Goal: Information Seeking & Learning: Check status

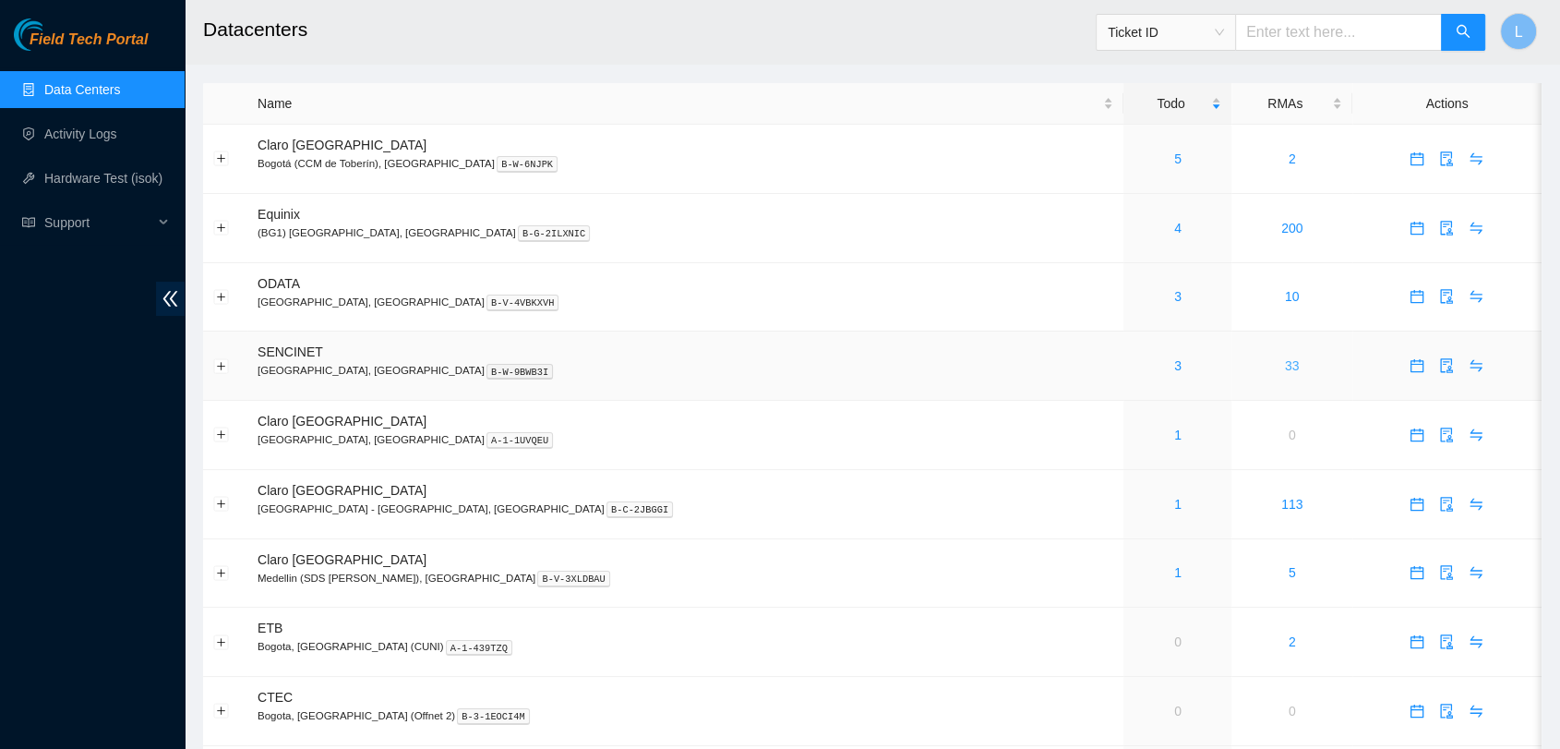
click at [1285, 367] on link "33" at bounding box center [1292, 365] width 15 height 15
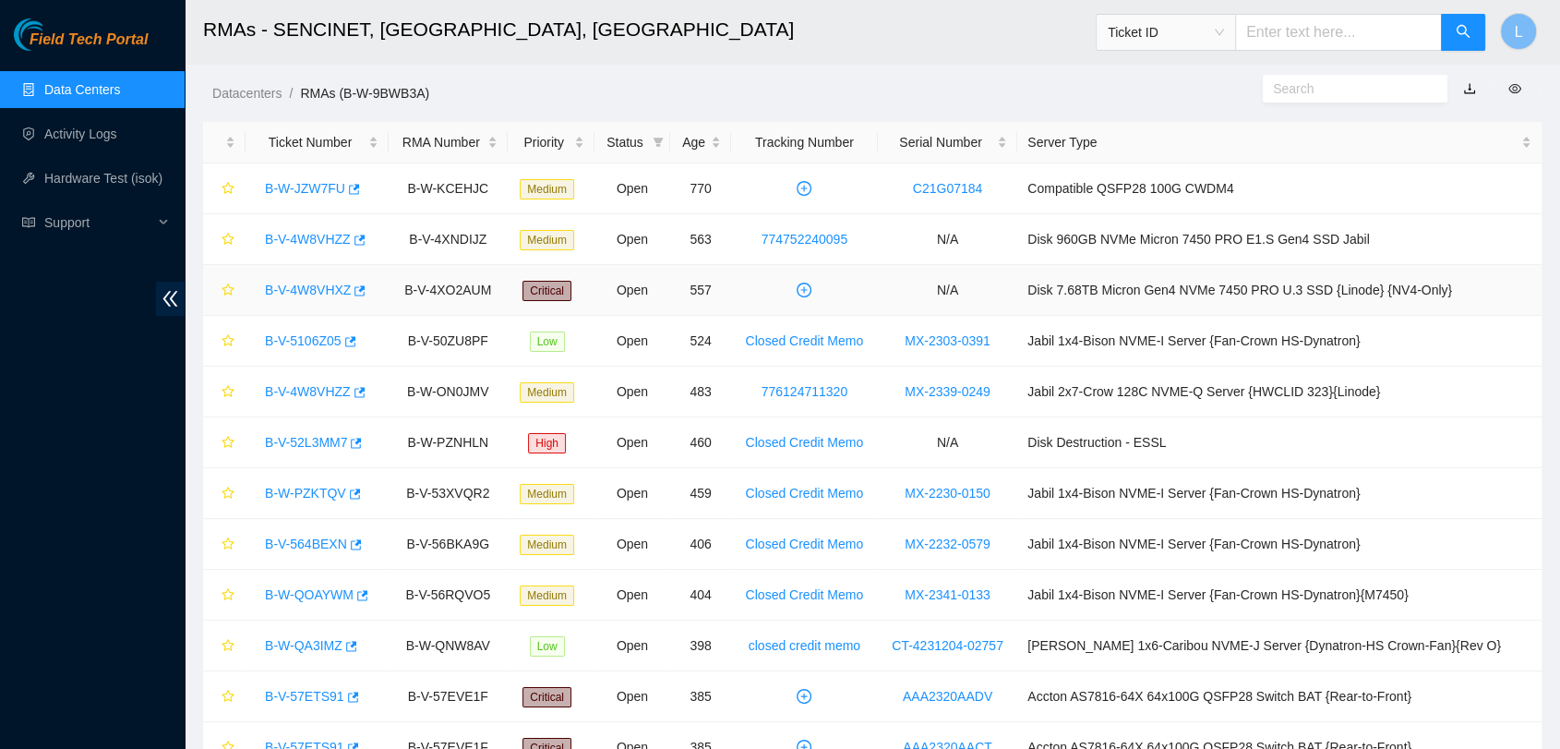
click at [300, 300] on div "B-V-4W8VHXZ" at bounding box center [317, 290] width 123 height 30
drag, startPoint x: 642, startPoint y: 11, endPoint x: 1127, endPoint y: 290, distance: 559.9
click at [1127, 290] on td "Disk 7.68TB Micron Gen4 NVMe 7450 PRO U.3 SSD {Linode} {NV4-Only}" at bounding box center [1279, 290] width 524 height 51
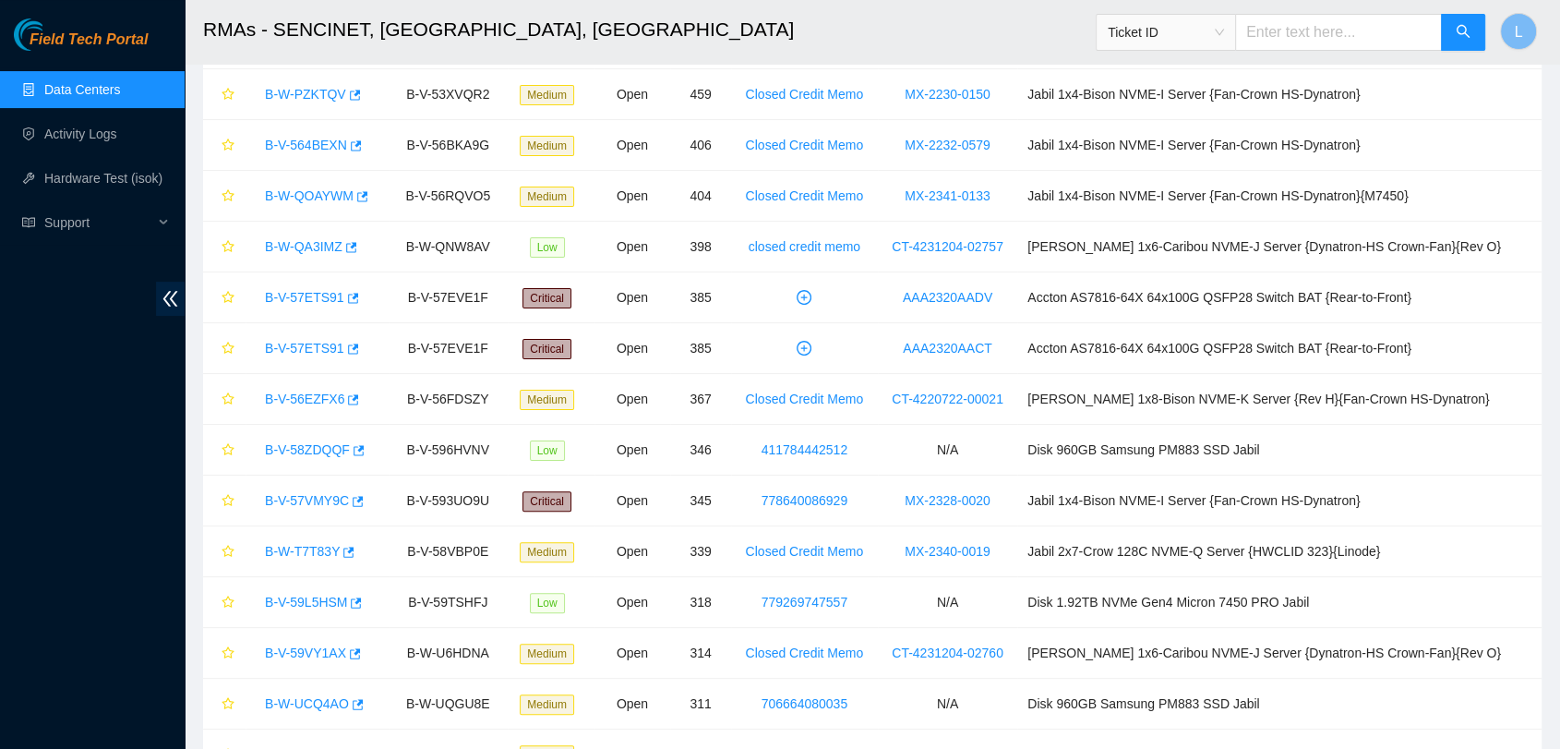
scroll to position [397, 0]
drag, startPoint x: 1259, startPoint y: 526, endPoint x: 1184, endPoint y: 618, distance: 118.8
click at [1184, 618] on tbody "B-W-JZW7FU B-W-KCEHJC Medium Open 770 C21G07184 Compatible QSFP28 100G CWDM4 B-…" at bounding box center [872, 603] width 1338 height 1675
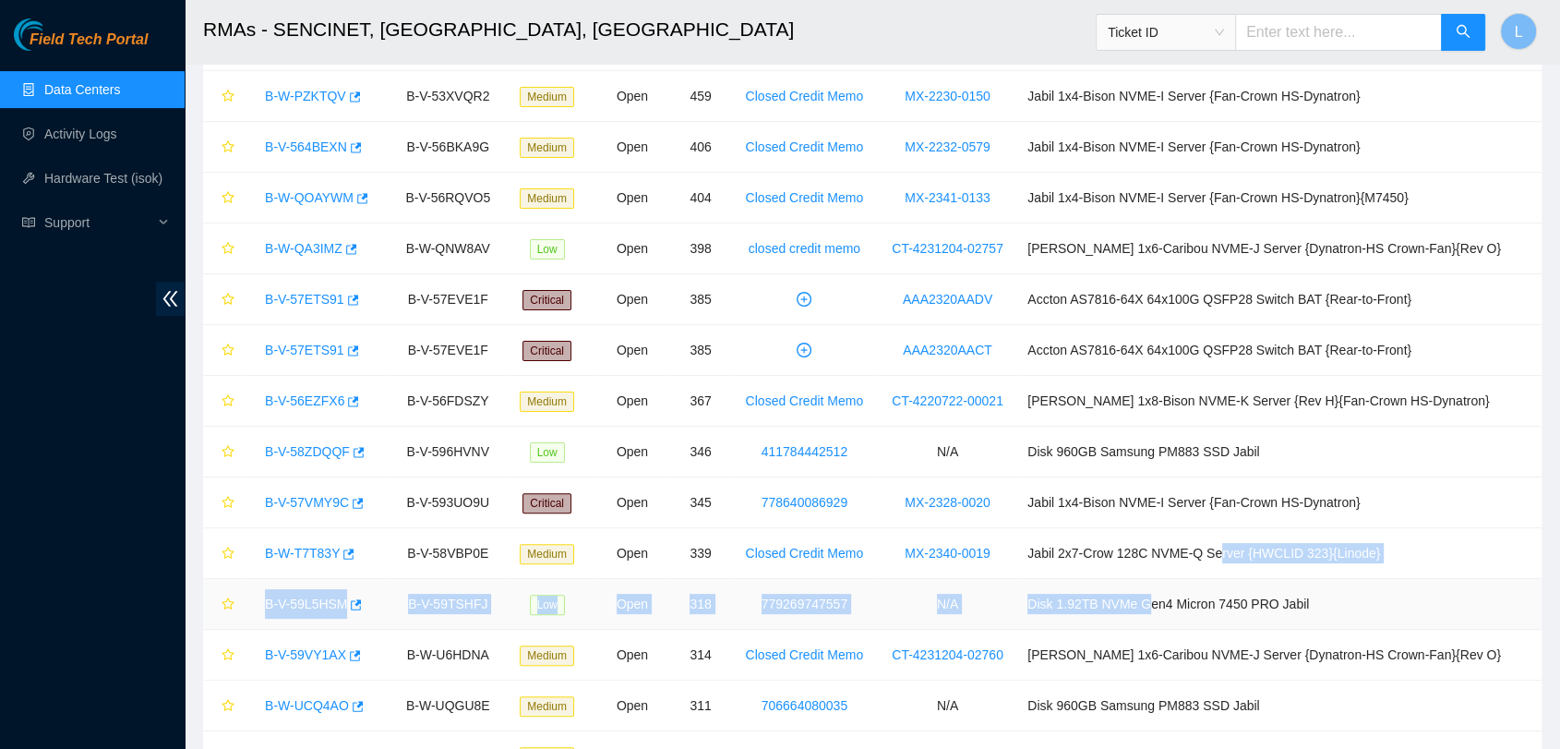
click at [927, 591] on td "N/A" at bounding box center [947, 604] width 139 height 51
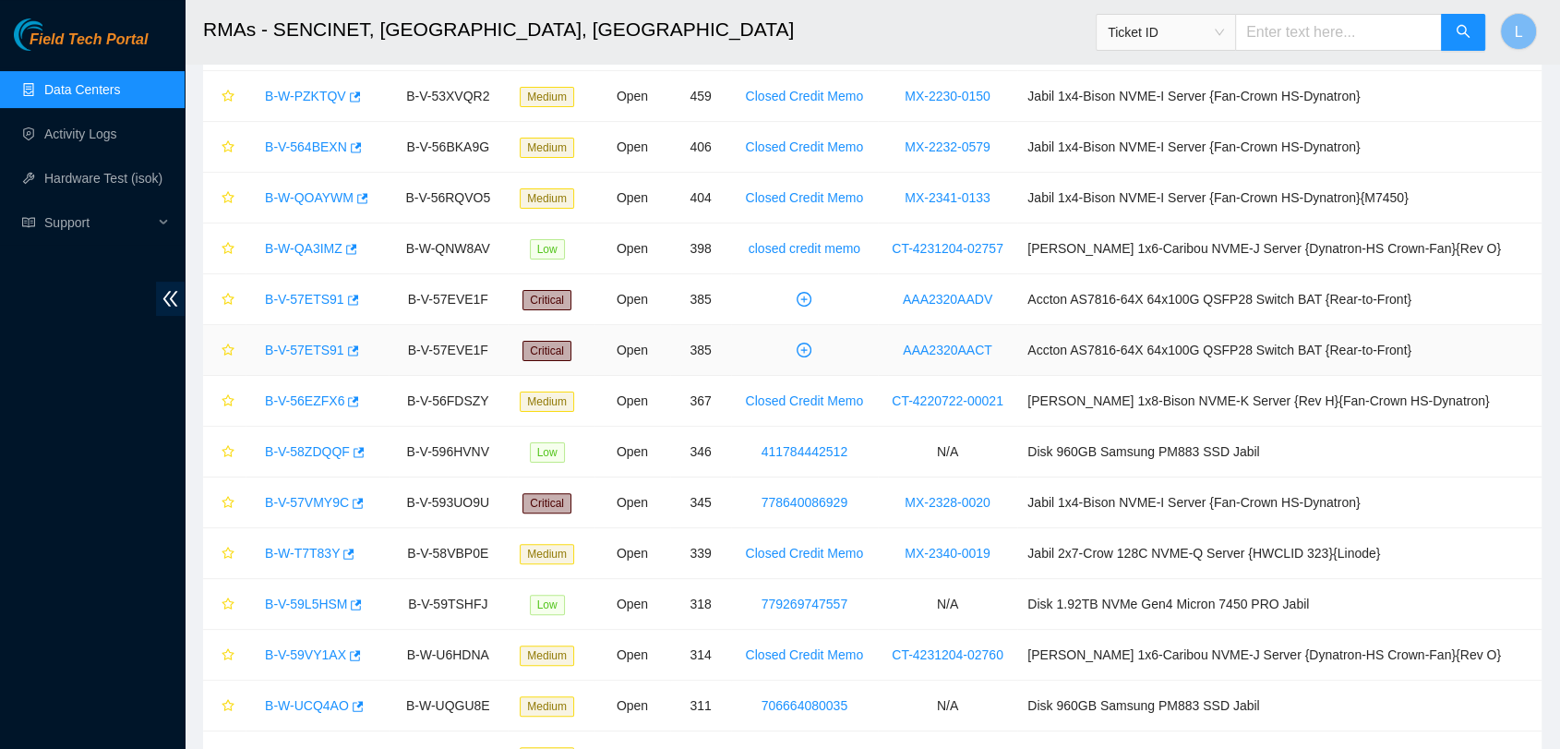
drag, startPoint x: 315, startPoint y: 347, endPoint x: 285, endPoint y: 351, distance: 29.8
click at [285, 351] on link "B-V-57ETS91" at bounding box center [304, 349] width 79 height 15
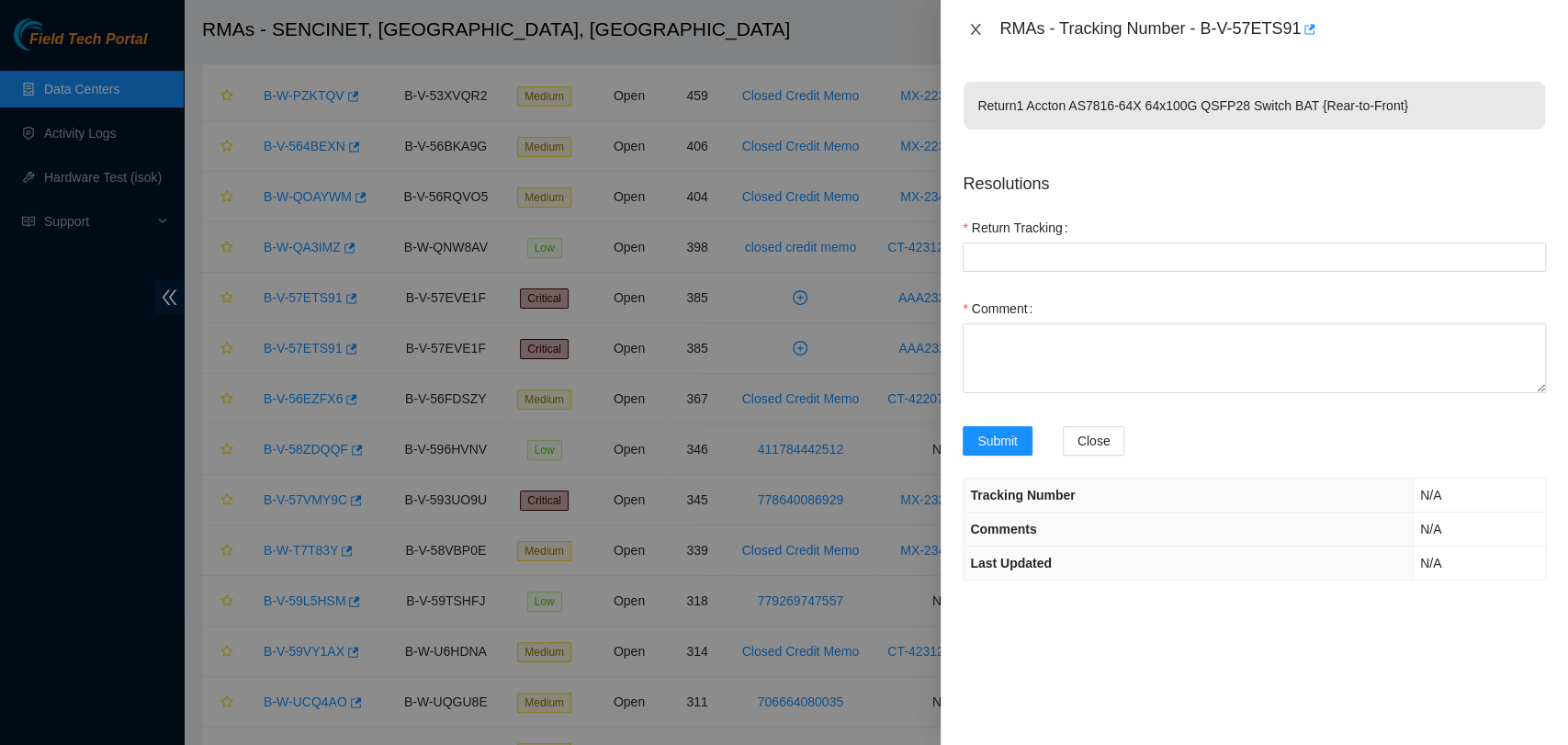
click at [966, 33] on button "Close" at bounding box center [975, 30] width 26 height 18
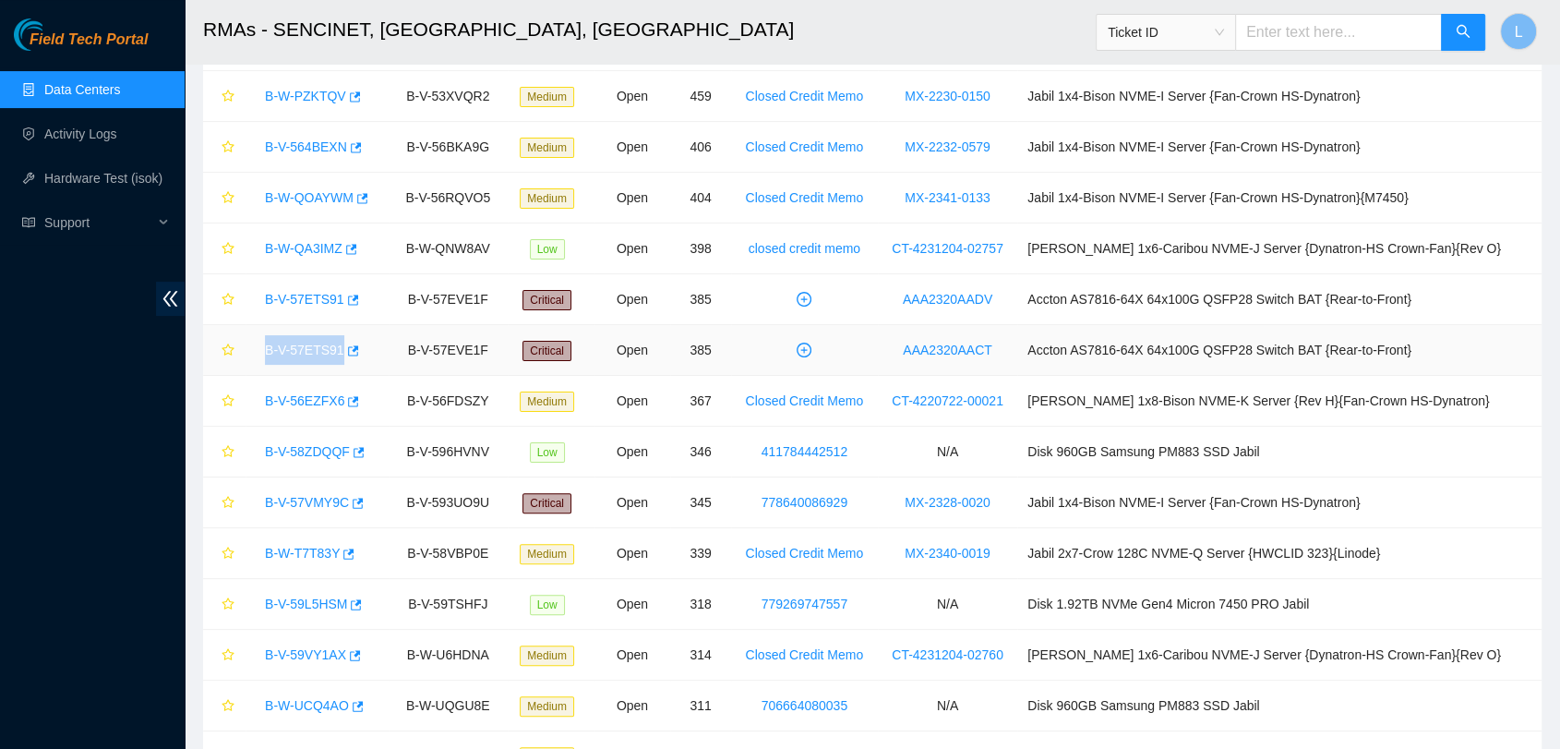
drag, startPoint x: 256, startPoint y: 352, endPoint x: 373, endPoint y: 354, distance: 117.2
click at [373, 354] on div "B-V-57ETS91" at bounding box center [317, 350] width 123 height 30
copy link "B-V-57ETS91"
drag, startPoint x: 421, startPoint y: 355, endPoint x: 529, endPoint y: 363, distance: 108.3
click at [529, 363] on tr "B-V-57ETS91 B-V-57EVE1F Critical Open 385 AAA2320AACT Accton AS7816-64X 64x100G…" at bounding box center [872, 350] width 1338 height 51
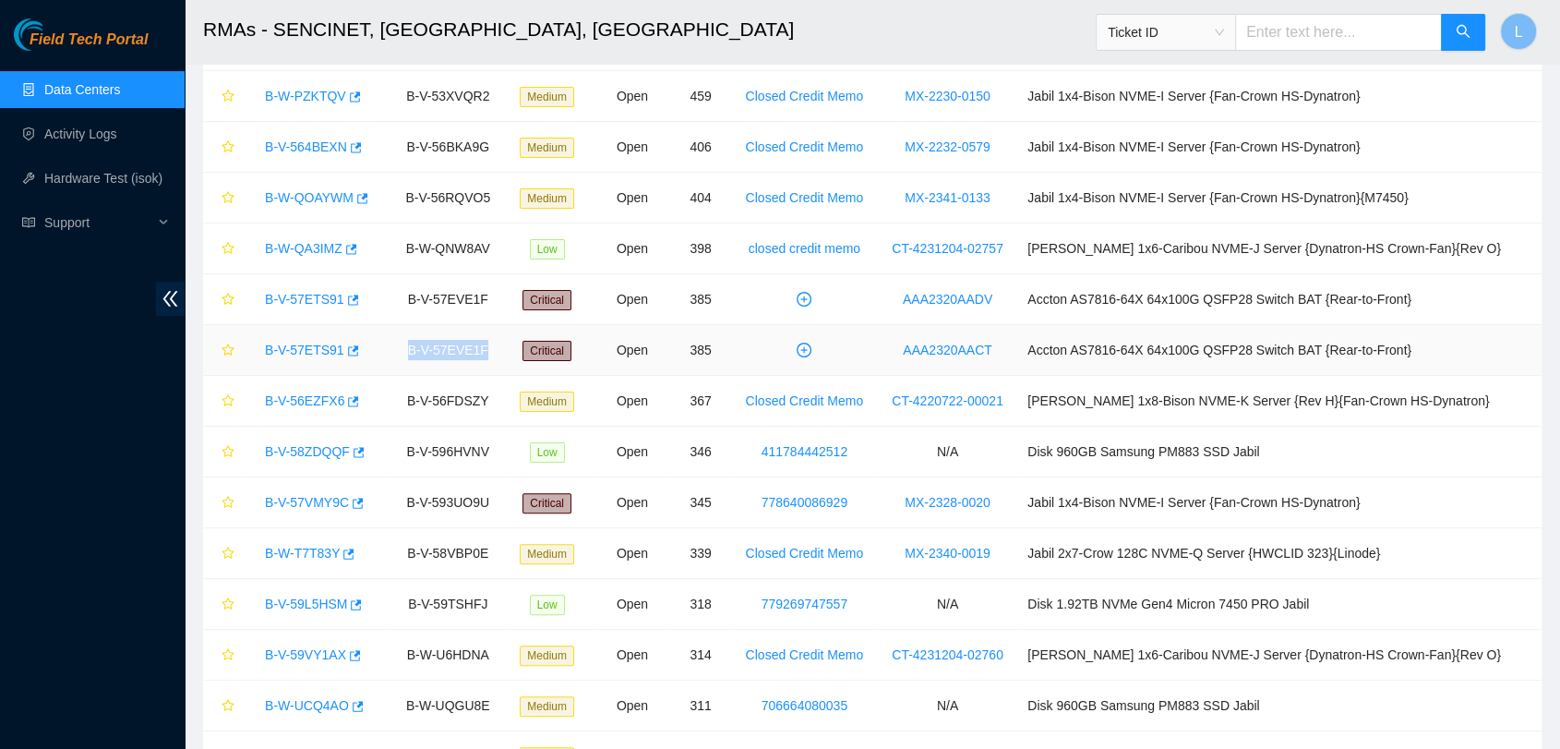
copy td "B-V-57EVE1F"
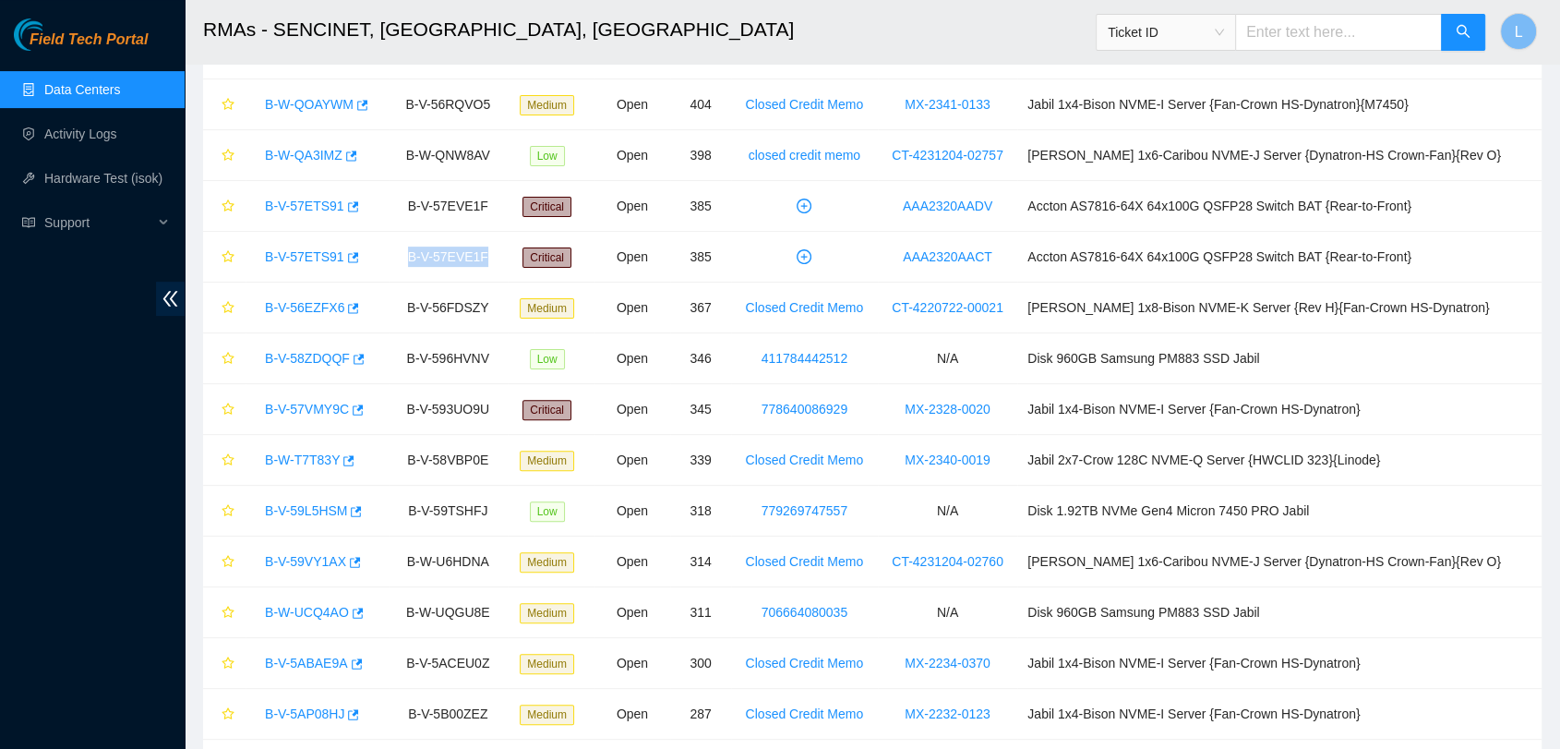
scroll to position [492, 0]
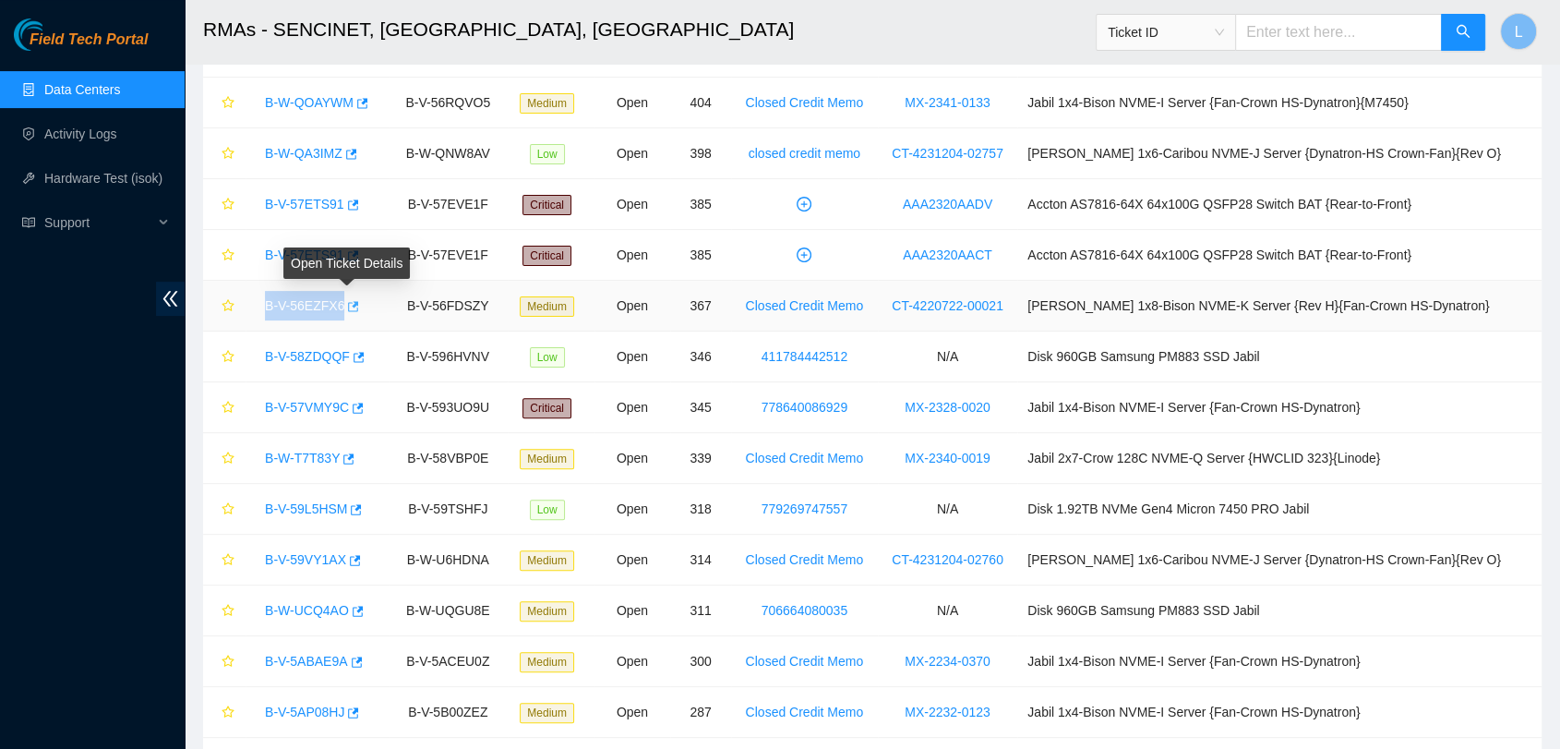
drag, startPoint x: 252, startPoint y: 299, endPoint x: 351, endPoint y: 314, distance: 99.9
click at [351, 314] on td "B-V-56EZFX6" at bounding box center [317, 306] width 143 height 51
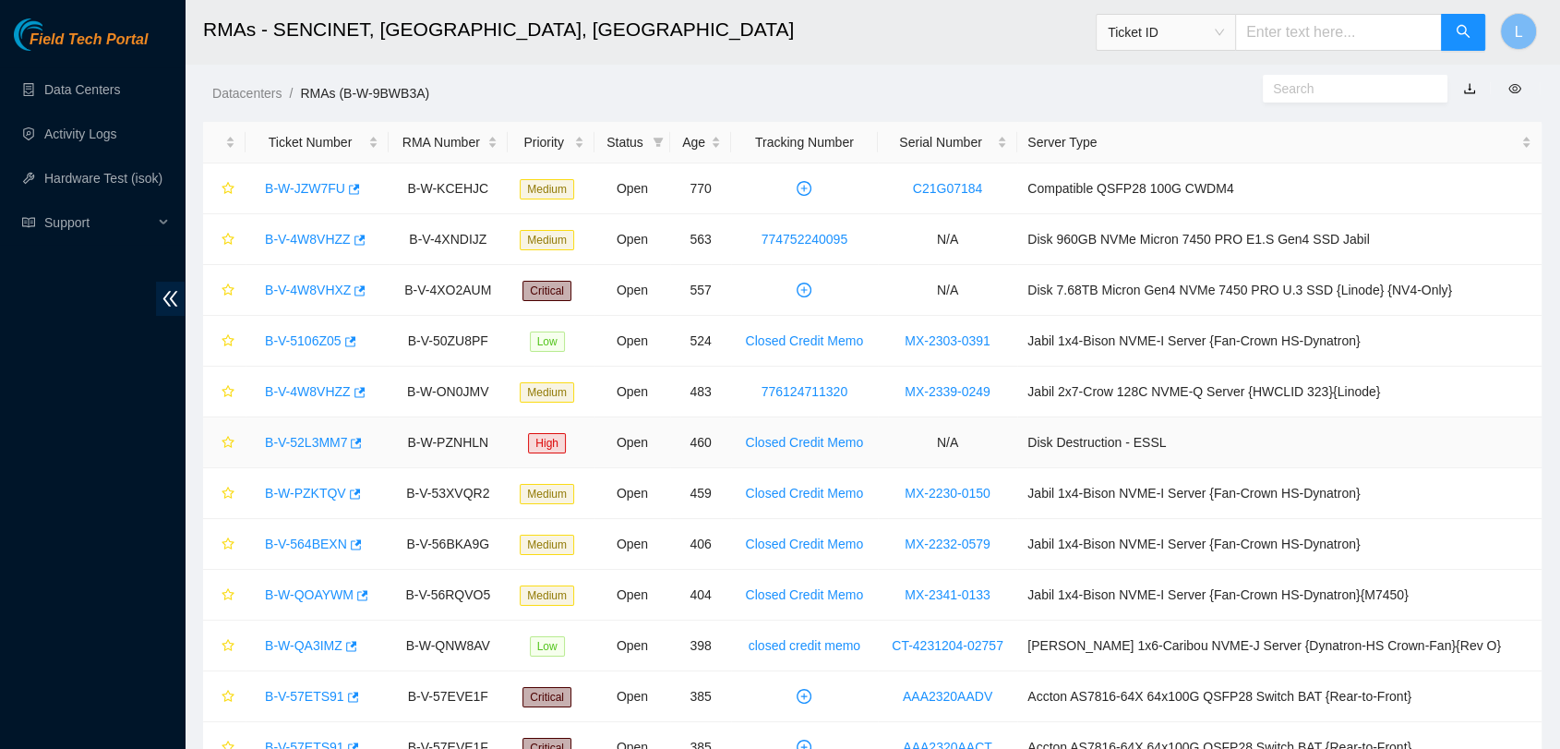
click at [453, 441] on td "B-W-PZNHLN" at bounding box center [448, 442] width 119 height 51
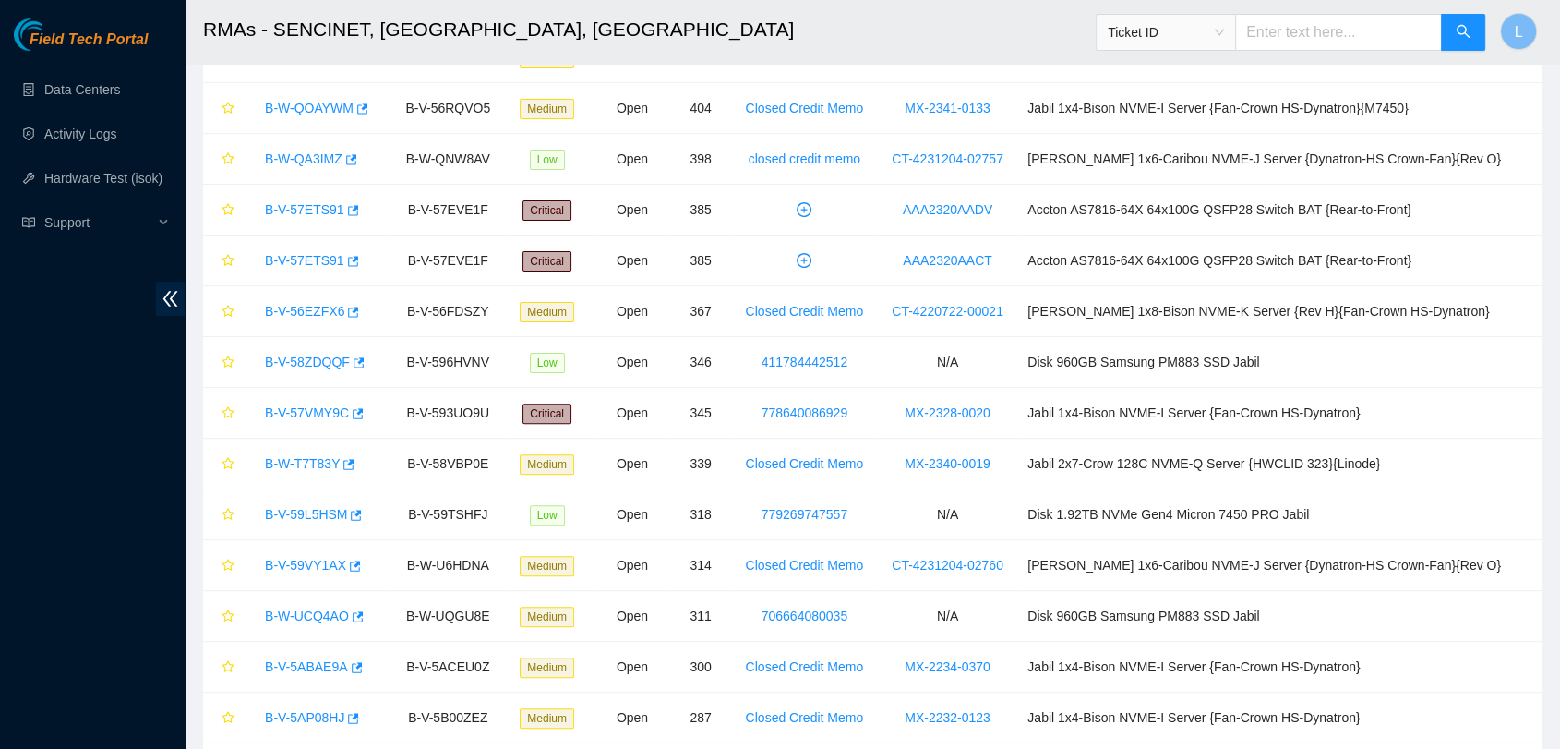
scroll to position [488, 0]
click at [316, 305] on link "B-V-56EZFX6" at bounding box center [304, 309] width 79 height 15
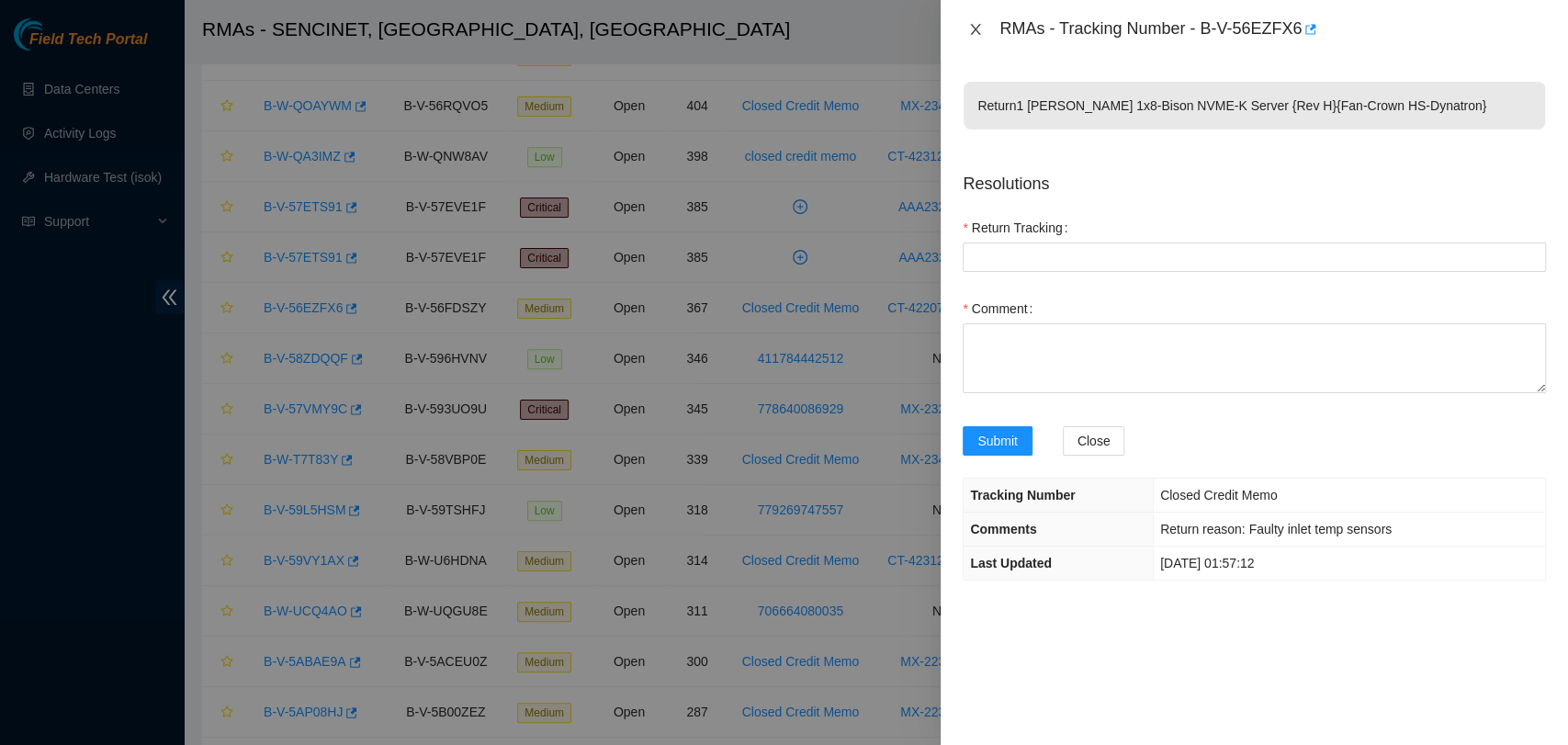
click at [973, 30] on icon "close" at bounding box center [975, 29] width 15 height 15
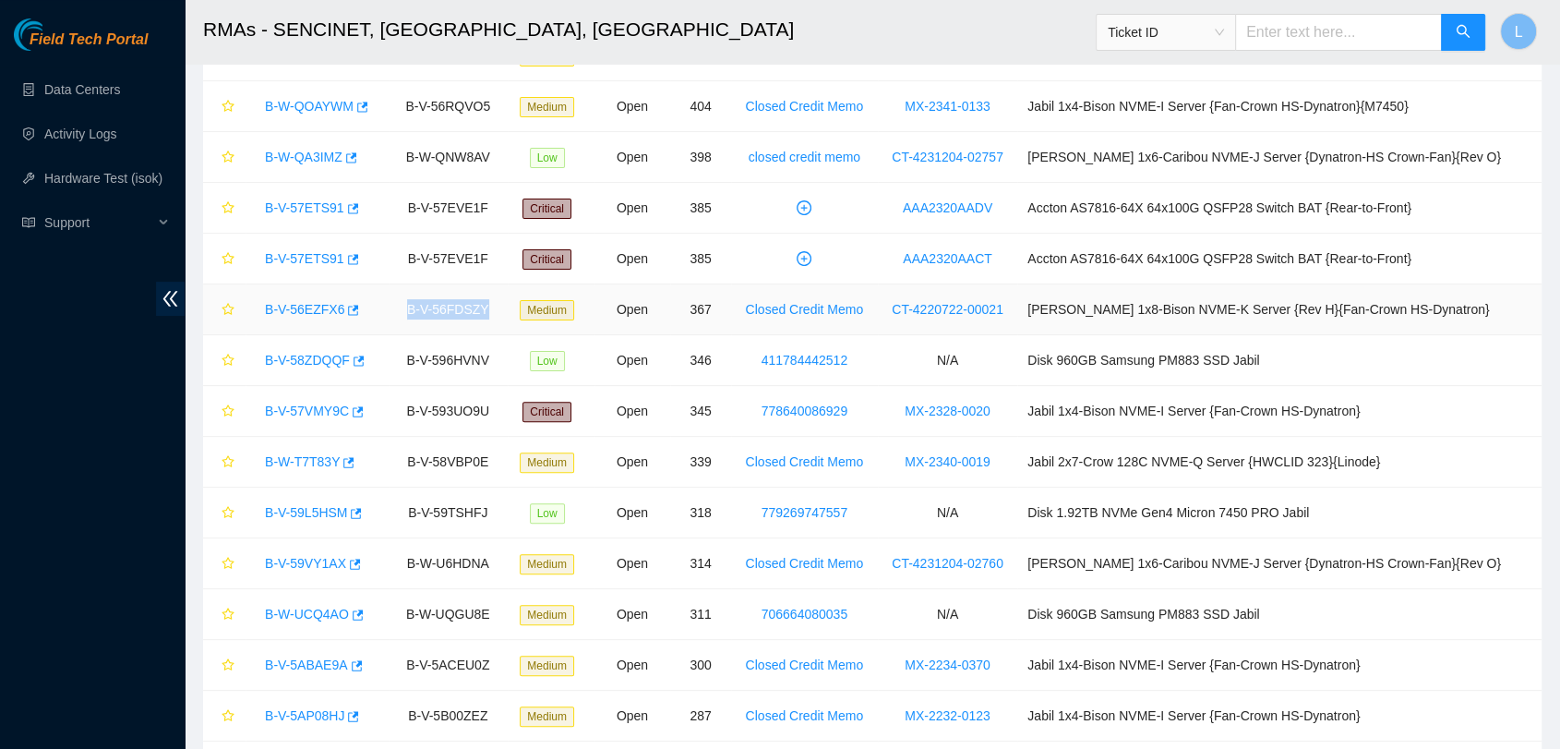
drag, startPoint x: 414, startPoint y: 307, endPoint x: 526, endPoint y: 313, distance: 112.8
click at [526, 313] on tr "B-V-56EZFX6 B-V-56FDSZY Medium Open 367 Closed Credit Memo CT-4220722-00021 Cia…" at bounding box center [872, 309] width 1338 height 51
drag, startPoint x: 927, startPoint y: 314, endPoint x: 1057, endPoint y: 319, distance: 130.3
click at [1017, 319] on td "CT-4220722-00021" at bounding box center [947, 309] width 139 height 51
copy link "CT-4220722-00021"
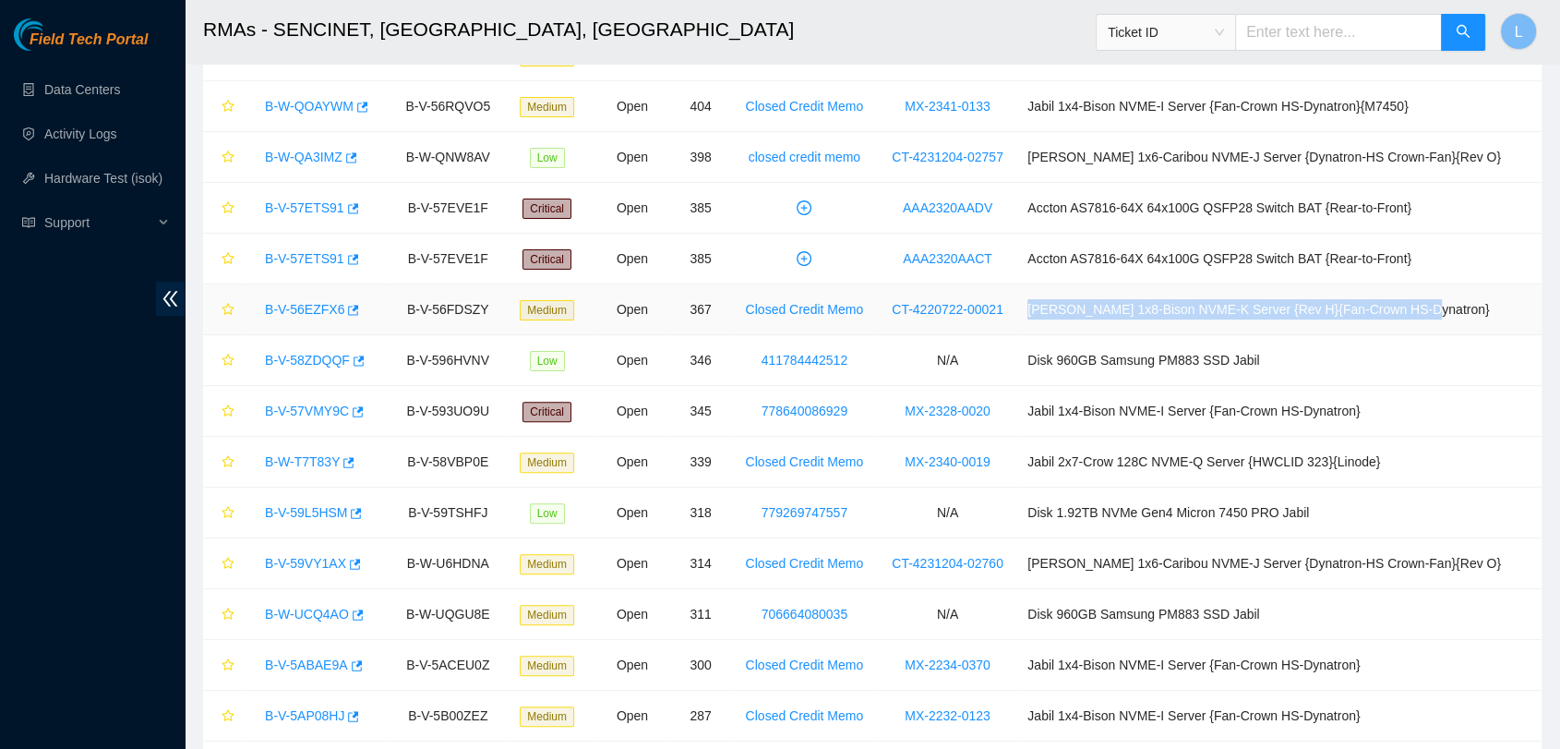
drag, startPoint x: 1064, startPoint y: 311, endPoint x: 1515, endPoint y: 305, distance: 450.5
click at [1515, 305] on td "Ciara 1x8-Bison NVME-K Server {Rev H}{Fan-Crown HS-Dynatron}" at bounding box center [1279, 309] width 524 height 51
copy td "Ciara 1x8-Bison NVME-K Server {Rev H}{Fan-Crown HS-Dynatron}"
drag, startPoint x: 510, startPoint y: 306, endPoint x: 419, endPoint y: 312, distance: 90.6
click at [419, 312] on td "B-V-56FDSZY" at bounding box center [448, 309] width 119 height 51
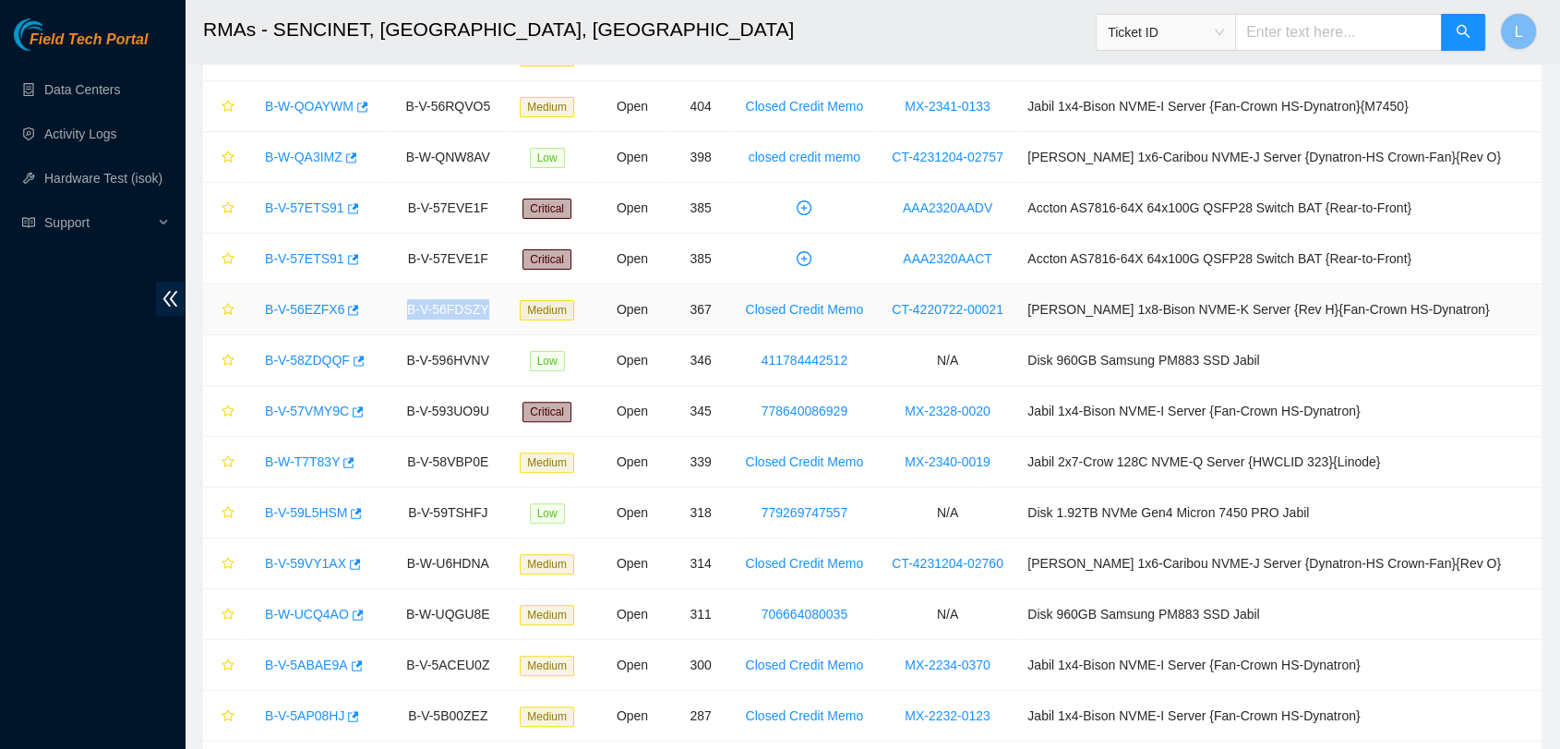
copy td "B-V-56FDSZY"
drag, startPoint x: 378, startPoint y: 305, endPoint x: 263, endPoint y: 312, distance: 114.7
click at [263, 312] on div "B-V-56EZFX6" at bounding box center [317, 309] width 123 height 30
copy link "B-V-56EZFX6"
drag, startPoint x: 1325, startPoint y: 357, endPoint x: 1059, endPoint y: 370, distance: 266.2
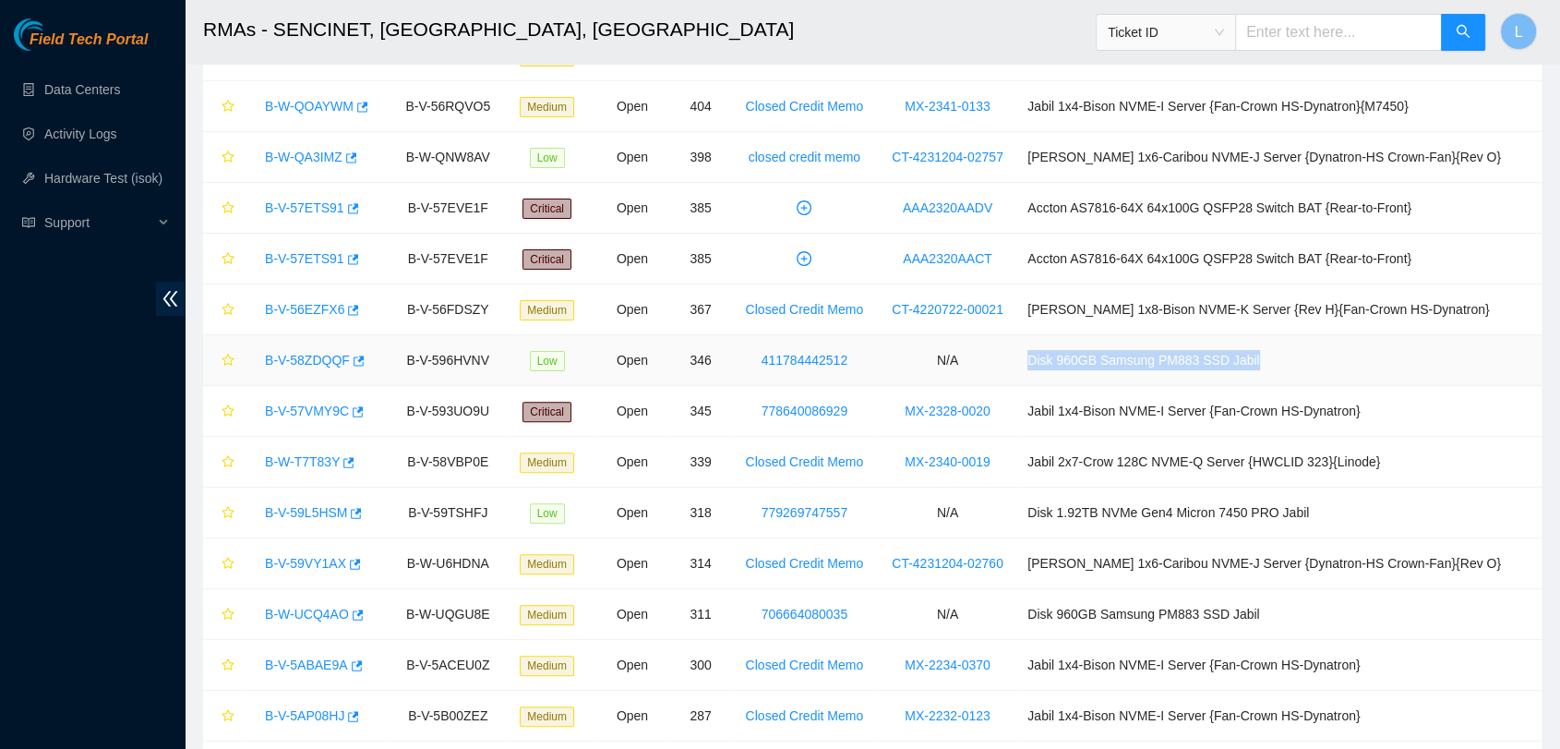
click at [1059, 370] on tr "B-V-58ZDQQF B-V-596HVNV Low Open 346 411784442512 N/A Disk 960GB Samsung PM883 …" at bounding box center [872, 360] width 1338 height 51
copy tr "Disk 960GB Samsung PM883 SSD Jabil"
click at [878, 361] on td "411784442512" at bounding box center [804, 360] width 147 height 51
drag, startPoint x: 894, startPoint y: 361, endPoint x: 731, endPoint y: 360, distance: 162.5
click at [731, 360] on tr "B-V-58ZDQQF B-V-596HVNV Low Open 346 411784442512 N/A Disk 960GB Samsung PM883 …" at bounding box center [872, 360] width 1338 height 51
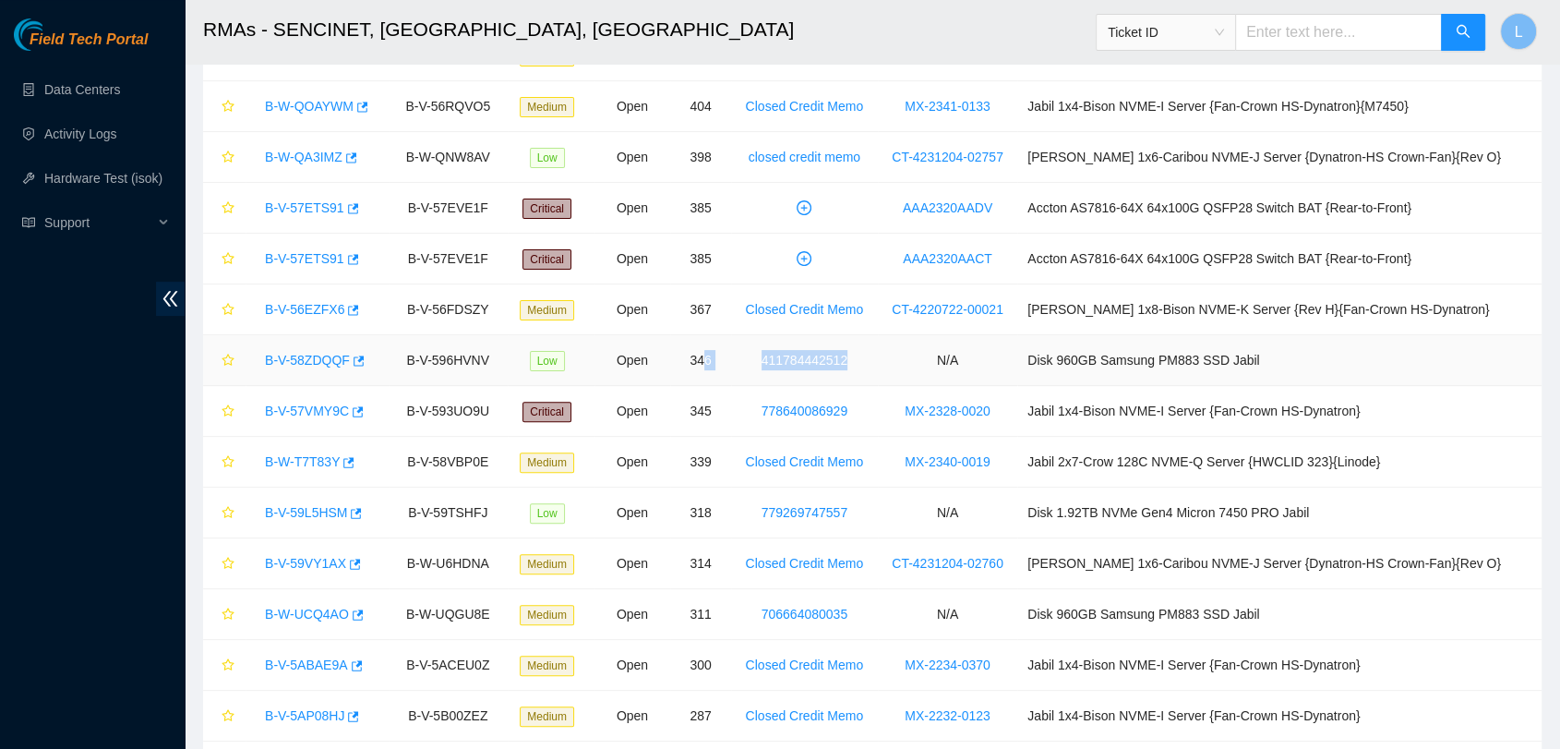
click at [878, 356] on td "411784442512" at bounding box center [804, 360] width 147 height 51
drag, startPoint x: 916, startPoint y: 356, endPoint x: 768, endPoint y: 373, distance: 148.6
click at [768, 373] on td "411784442512" at bounding box center [804, 360] width 147 height 51
copy link "411784442512"
click at [1099, 558] on td "Ciara 1x6-Caribou NVME-J Server {Dynatron-HS Crown-Fan}{Rev O}" at bounding box center [1279, 563] width 524 height 51
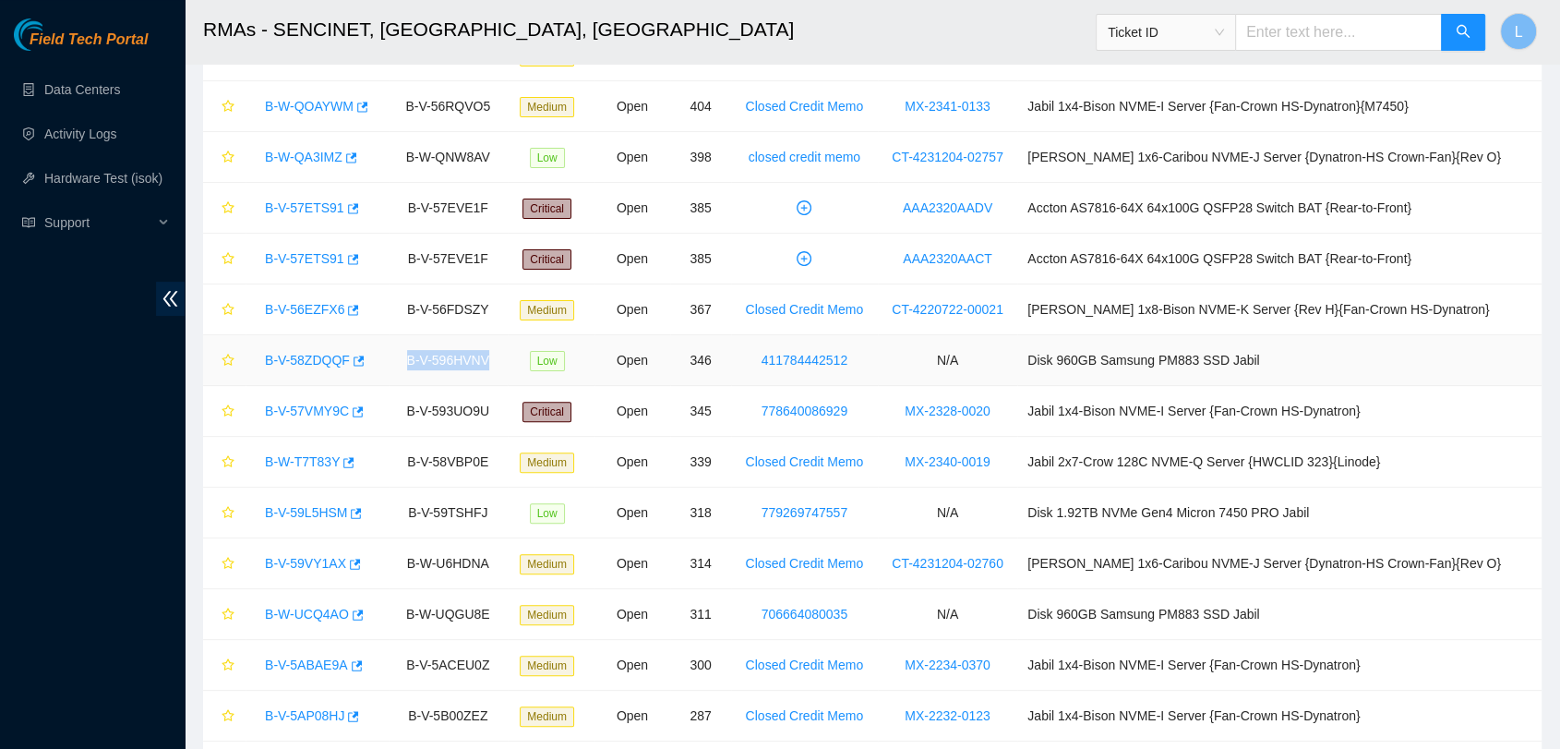
drag, startPoint x: 515, startPoint y: 360, endPoint x: 409, endPoint y: 352, distance: 106.5
click at [409, 352] on td "B-V-596HVNV" at bounding box center [448, 360] width 119 height 51
copy td "B-V-596HVNV"
drag, startPoint x: 384, startPoint y: 364, endPoint x: 262, endPoint y: 377, distance: 122.5
click at [262, 377] on td "B-V-58ZDQQF" at bounding box center [317, 360] width 143 height 51
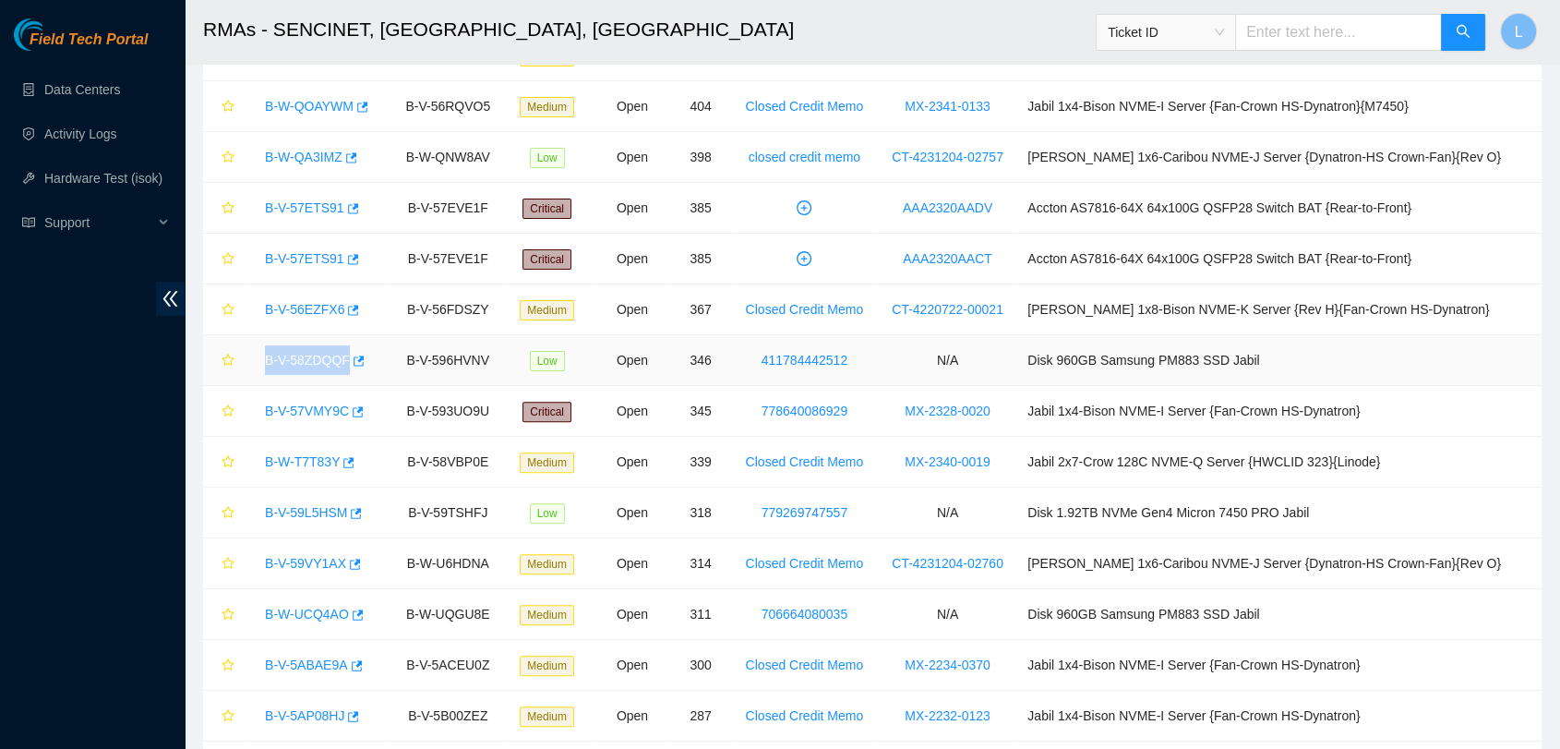
copy link "B-V-58ZDQQF"
drag, startPoint x: 897, startPoint y: 408, endPoint x: 762, endPoint y: 414, distance: 135.8
click at [762, 414] on td "778640086929" at bounding box center [804, 411] width 147 height 51
drag, startPoint x: 1049, startPoint y: 403, endPoint x: 923, endPoint y: 422, distance: 126.9
click at [923, 422] on td "MX-2328-0020" at bounding box center [947, 411] width 139 height 51
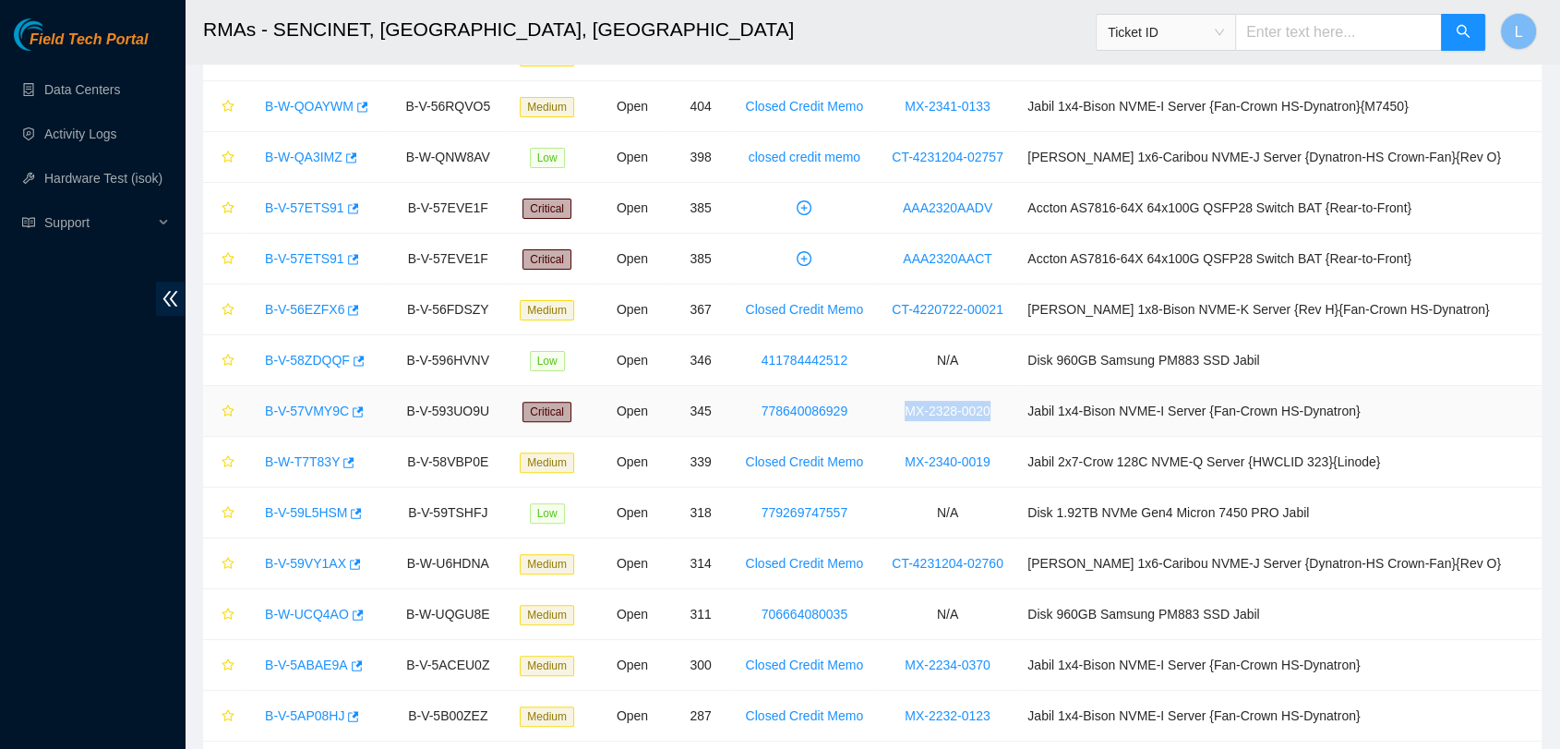
copy link "MX-2328-0020"
drag, startPoint x: 1414, startPoint y: 400, endPoint x: 1056, endPoint y: 406, distance: 358.2
click at [1056, 406] on tr "B-V-57VMY9C B-V-593UO9U Critical Open 345 778640086929 MX-2328-0020 Jabil 1x4-B…" at bounding box center [872, 411] width 1338 height 51
copy tr "Jabil 1x4-Bison NVME-I Server {Fan-Crown HS-Dynatron}"
drag, startPoint x: 891, startPoint y: 403, endPoint x: 783, endPoint y: 406, distance: 108.0
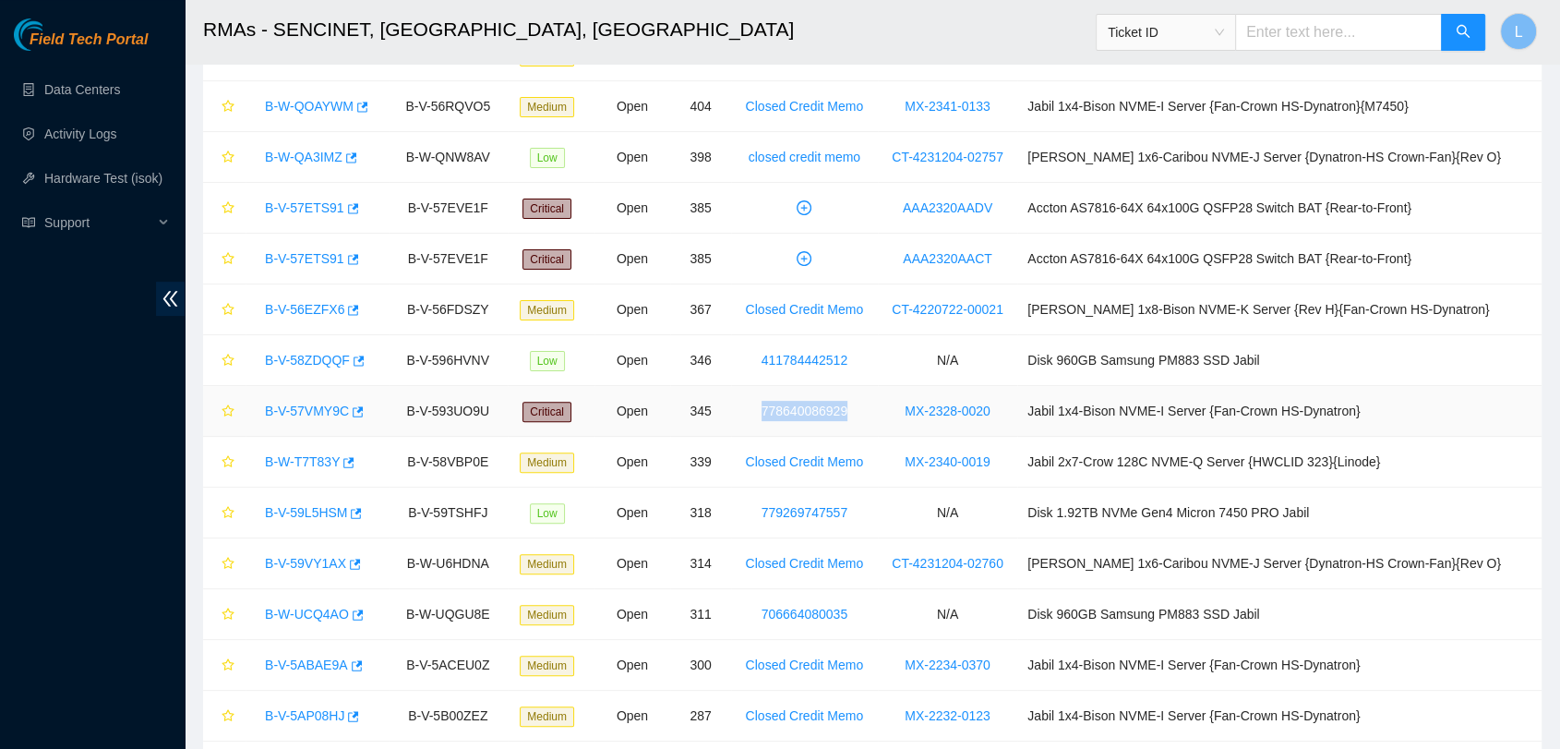
click at [783, 406] on td "778640086929" at bounding box center [804, 411] width 147 height 51
drag, startPoint x: 512, startPoint y: 408, endPoint x: 402, endPoint y: 410, distance: 109.9
click at [402, 410] on td "B-V-593UO9U" at bounding box center [448, 411] width 119 height 51
drag, startPoint x: 385, startPoint y: 414, endPoint x: 236, endPoint y: 414, distance: 148.6
click at [236, 414] on tr "B-V-57VMY9C B-V-593UO9U Critical Open 345 778640086929 MX-2328-0020 Jabil 1x4-B…" at bounding box center [872, 411] width 1338 height 51
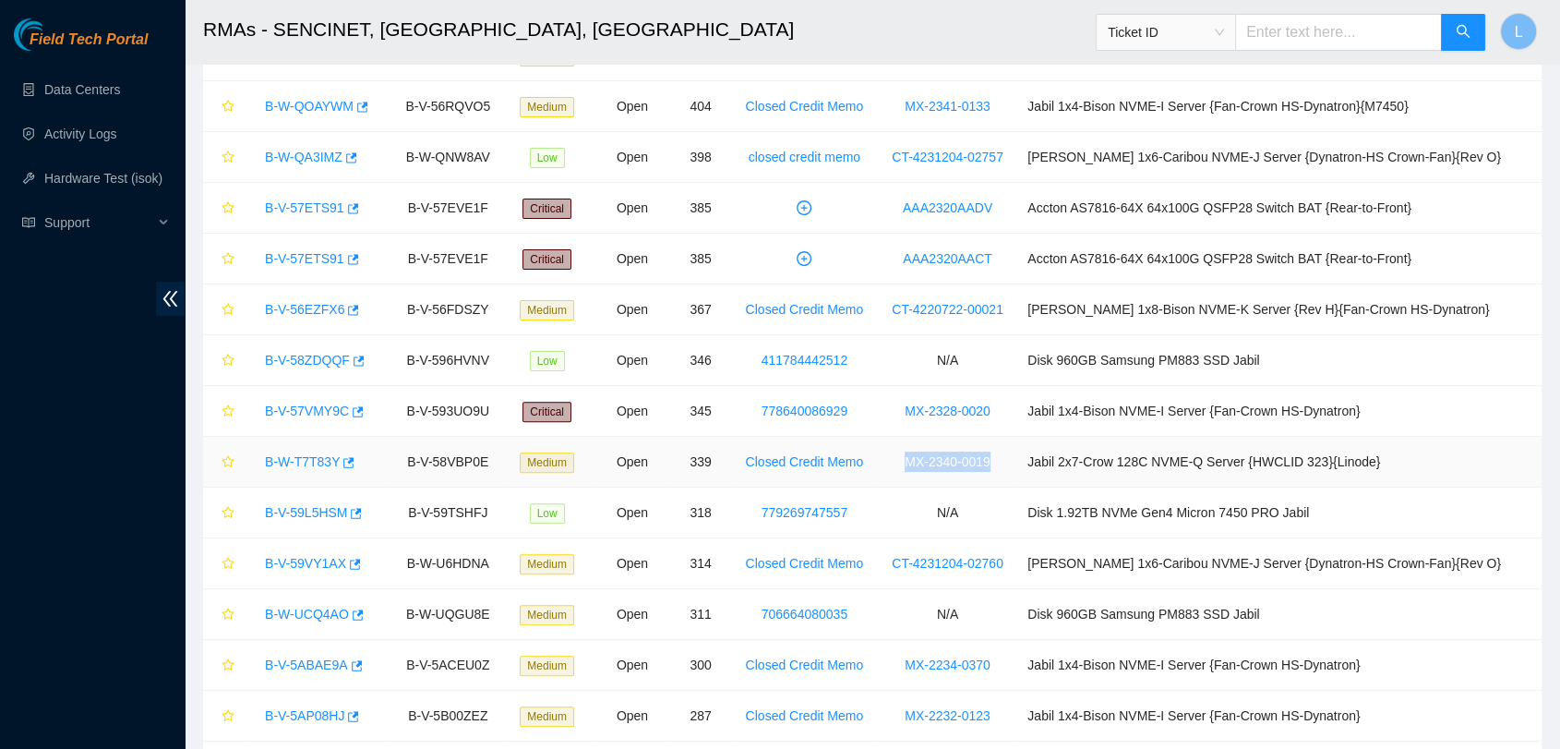
drag, startPoint x: 1049, startPoint y: 450, endPoint x: 921, endPoint y: 474, distance: 129.5
click at [921, 474] on td "MX-2340-0019" at bounding box center [947, 462] width 139 height 51
drag, startPoint x: 1441, startPoint y: 453, endPoint x: 1056, endPoint y: 460, distance: 385.0
click at [1056, 460] on tr "B-W-T7T83Y B-V-58VBP0E Medium Open 339 Closed Credit Memo MX-2340-0019 Jabil 2x…" at bounding box center [872, 462] width 1338 height 51
drag, startPoint x: 513, startPoint y: 454, endPoint x: 404, endPoint y: 452, distance: 108.9
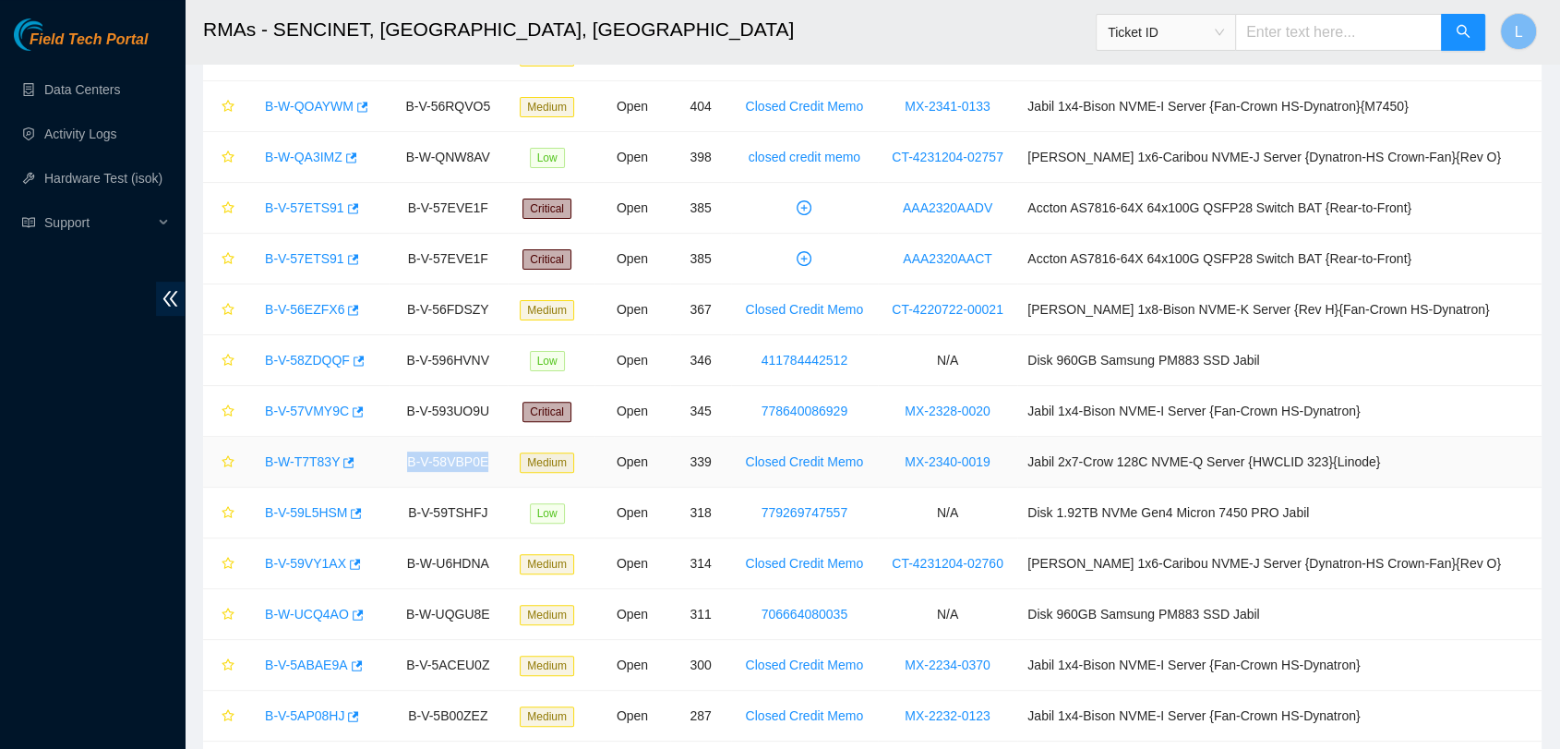
click at [404, 452] on td "B-V-58VBP0E" at bounding box center [448, 462] width 119 height 51
drag, startPoint x: 372, startPoint y: 460, endPoint x: 256, endPoint y: 460, distance: 116.3
click at [256, 460] on div "B-W-T7T83Y" at bounding box center [317, 462] width 123 height 30
drag, startPoint x: 896, startPoint y: 508, endPoint x: 787, endPoint y: 508, distance: 108.9
click at [787, 508] on td "779269747557" at bounding box center [804, 512] width 147 height 51
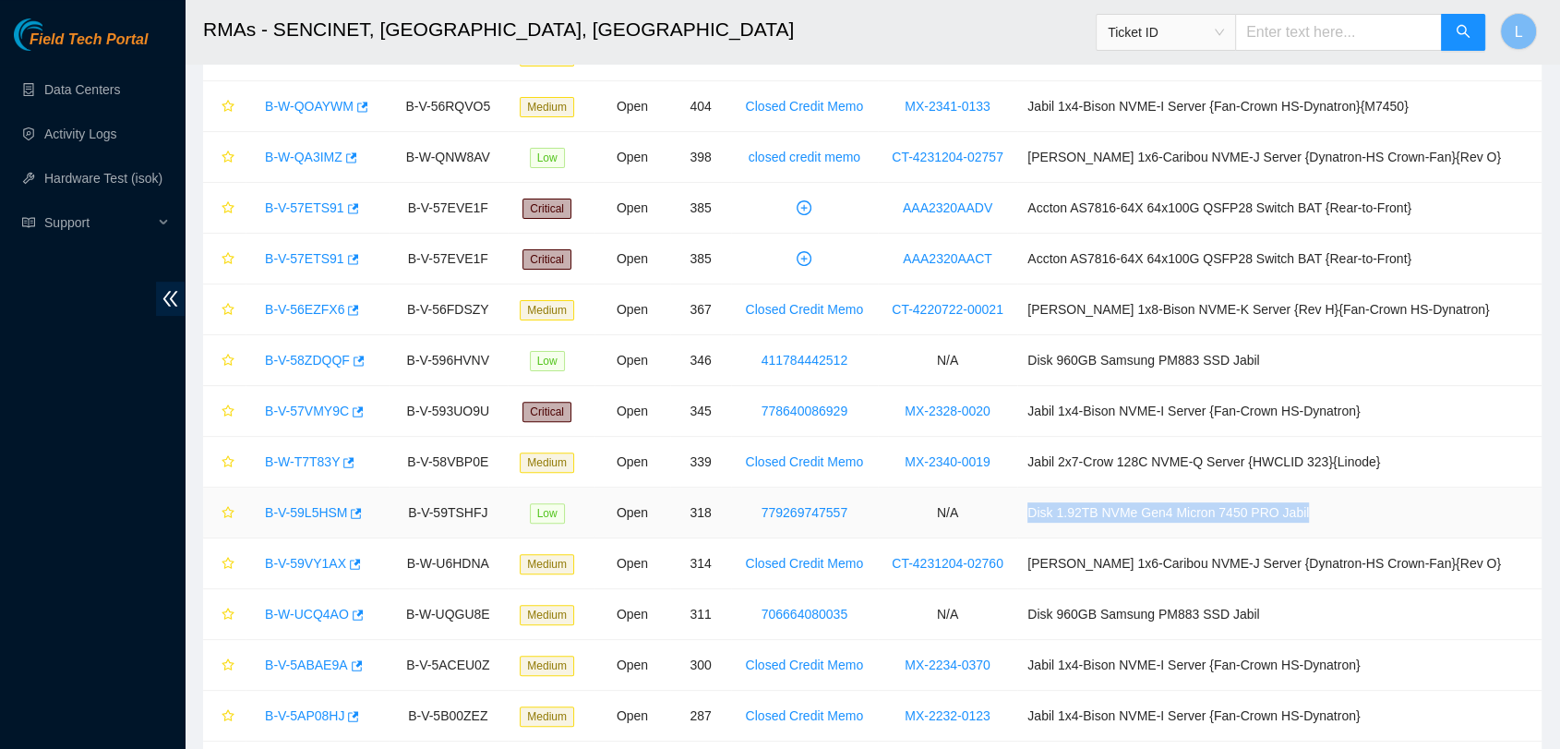
drag, startPoint x: 1378, startPoint y: 512, endPoint x: 1062, endPoint y: 519, distance: 315.8
click at [1062, 519] on td "Disk 1.92TB NVMe Gen4 Micron 7450 PRO Jabil" at bounding box center [1279, 512] width 524 height 51
drag, startPoint x: 895, startPoint y: 510, endPoint x: 774, endPoint y: 510, distance: 120.9
click at [774, 510] on td "779269747557" at bounding box center [804, 512] width 147 height 51
drag, startPoint x: 516, startPoint y: 511, endPoint x: 391, endPoint y: 506, distance: 124.7
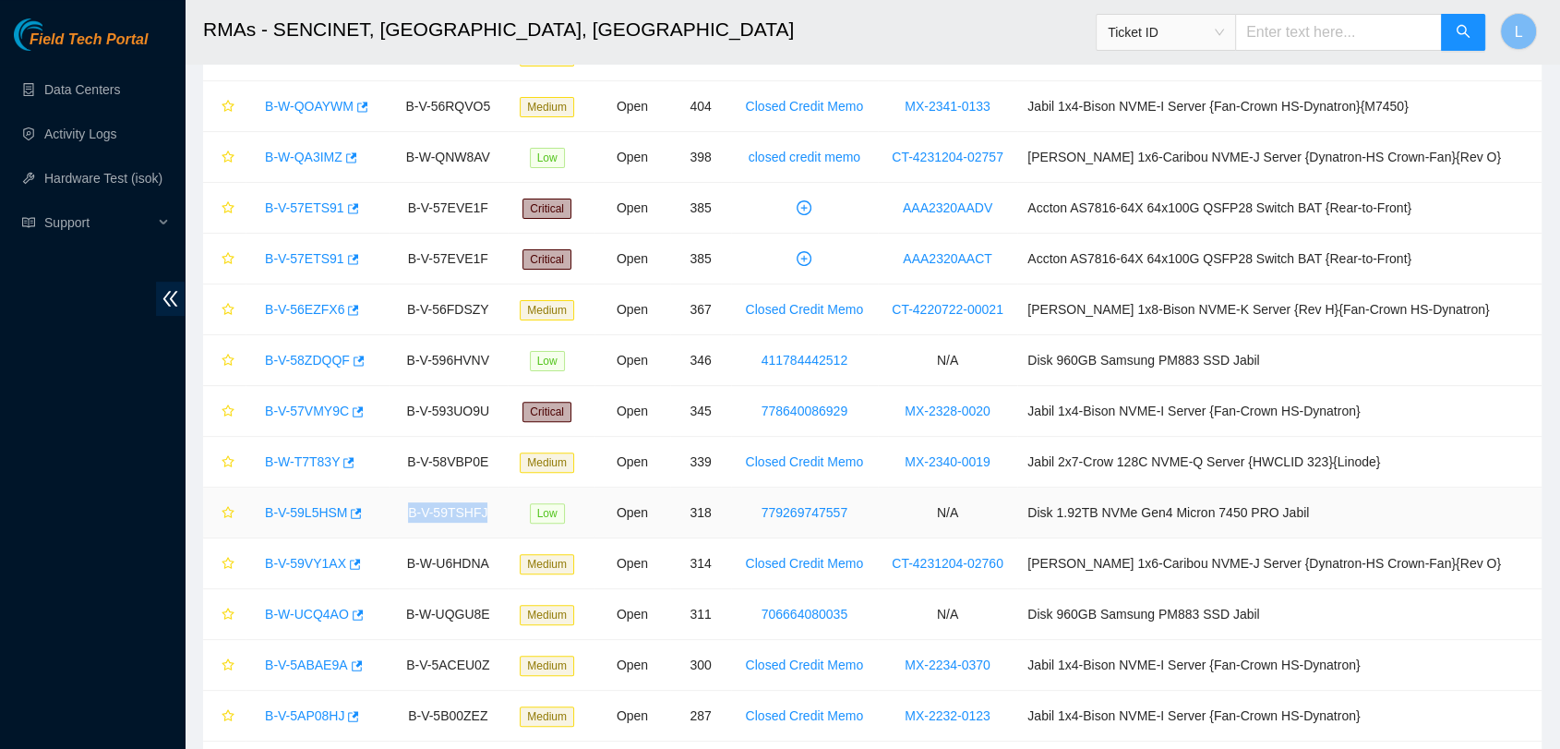
click at [391, 506] on tr "B-V-59L5HSM B-V-59TSHFJ Low Open 318 779269747557 N/A Disk 1.92TB NVMe Gen4 Mic…" at bounding box center [872, 512] width 1338 height 51
drag, startPoint x: 258, startPoint y: 507, endPoint x: 392, endPoint y: 510, distance: 133.9
click at [389, 510] on td "B-V-59L5HSM" at bounding box center [317, 512] width 143 height 51
drag, startPoint x: 1056, startPoint y: 559, endPoint x: 904, endPoint y: 571, distance: 152.8
click at [904, 571] on tr "B-V-59VY1AX B-W-U6HDNA Medium Open 314 Closed Credit Memo CT-4231204-02760 Ciar…" at bounding box center [872, 563] width 1338 height 51
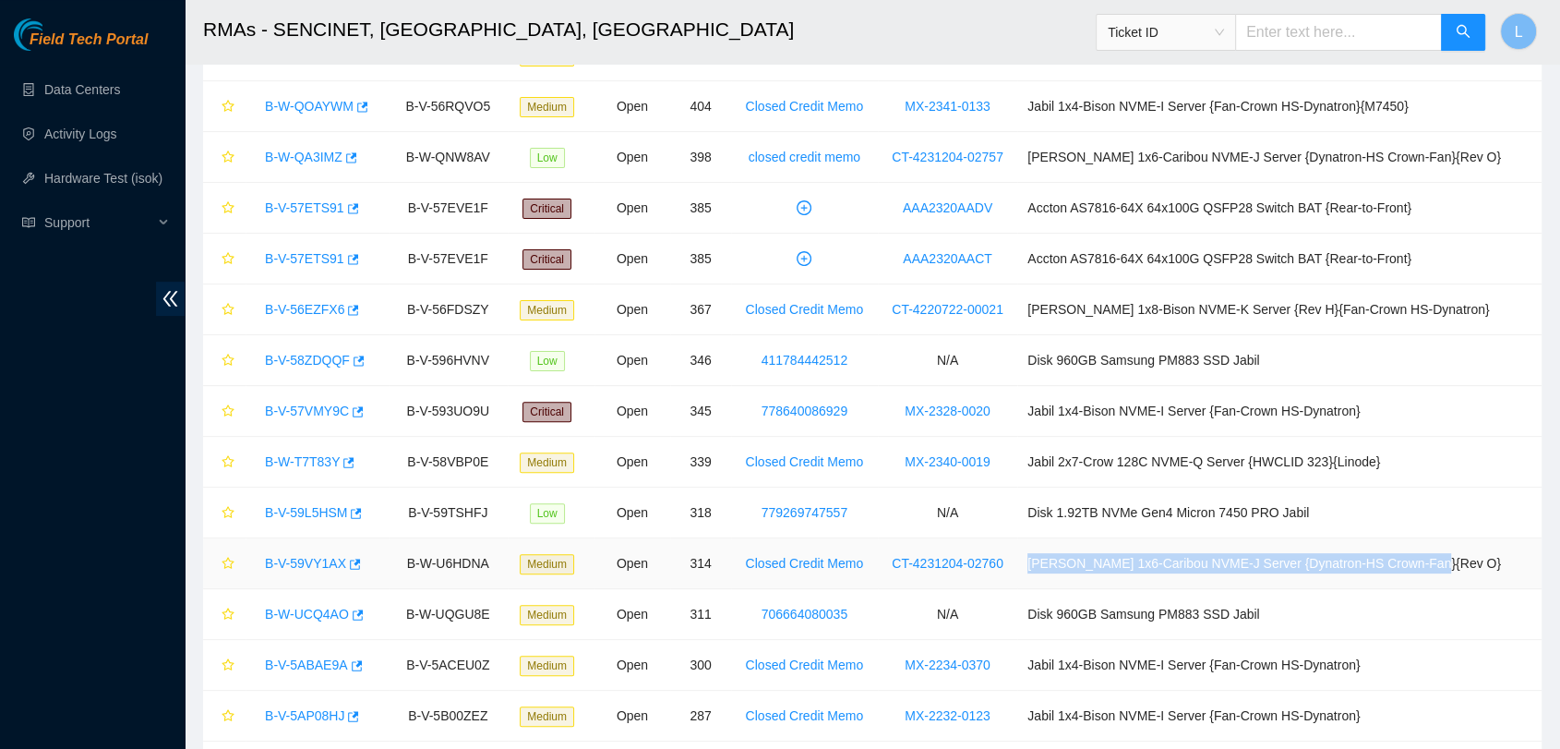
drag, startPoint x: 1074, startPoint y: 561, endPoint x: 1483, endPoint y: 553, distance: 409.0
click at [1483, 553] on td "Ciara 1x6-Caribou NVME-J Server {Dynatron-HS Crown-Fan}{Rev O}" at bounding box center [1279, 563] width 524 height 51
drag, startPoint x: 507, startPoint y: 564, endPoint x: 391, endPoint y: 566, distance: 115.4
click at [391, 566] on tr "B-V-59VY1AX B-W-U6HDNA Medium Open 314 Closed Credit Memo CT-4231204-02760 Ciar…" at bounding box center [872, 563] width 1338 height 51
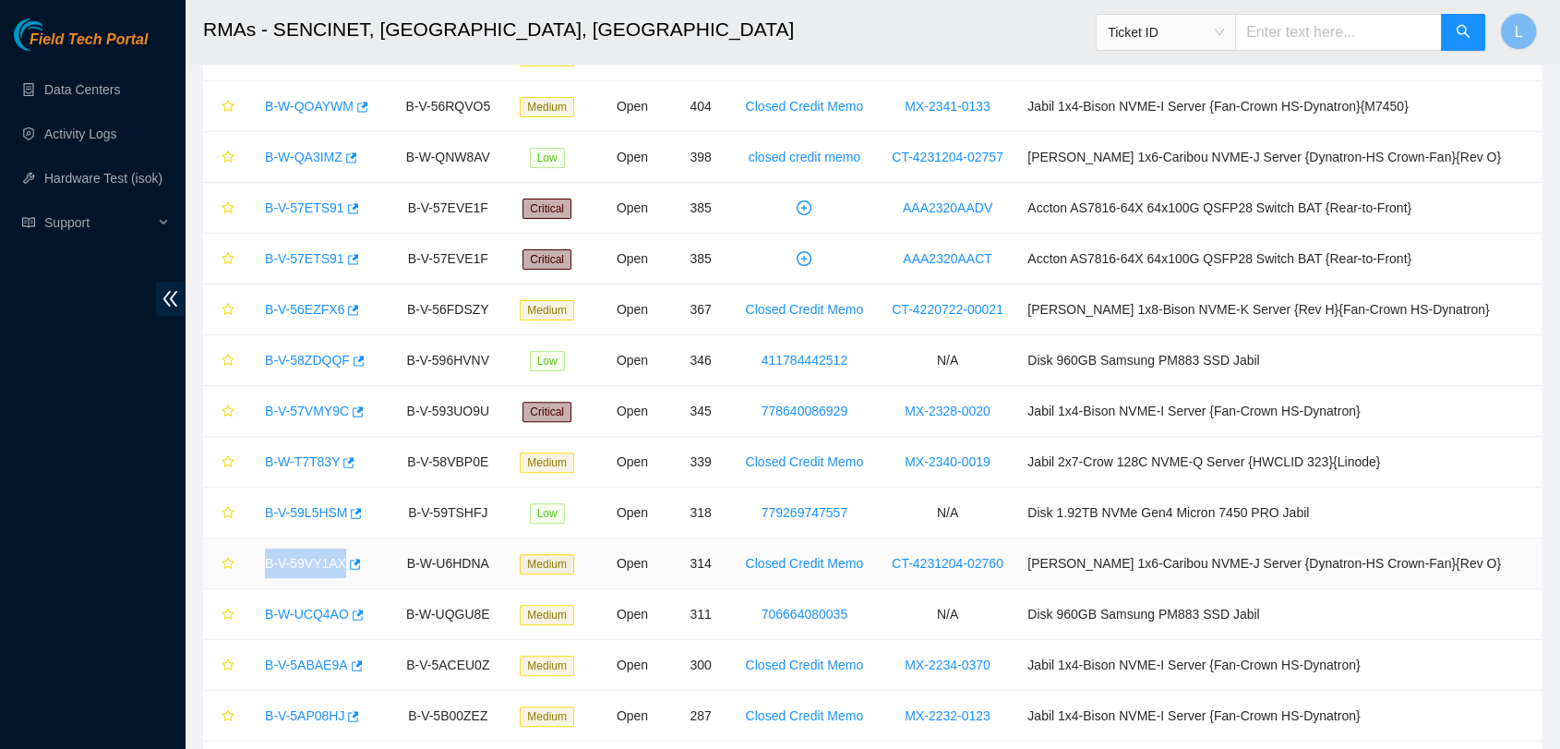
drag, startPoint x: 255, startPoint y: 557, endPoint x: 383, endPoint y: 566, distance: 128.6
click at [383, 566] on td "B-V-59VY1AX" at bounding box center [317, 563] width 143 height 51
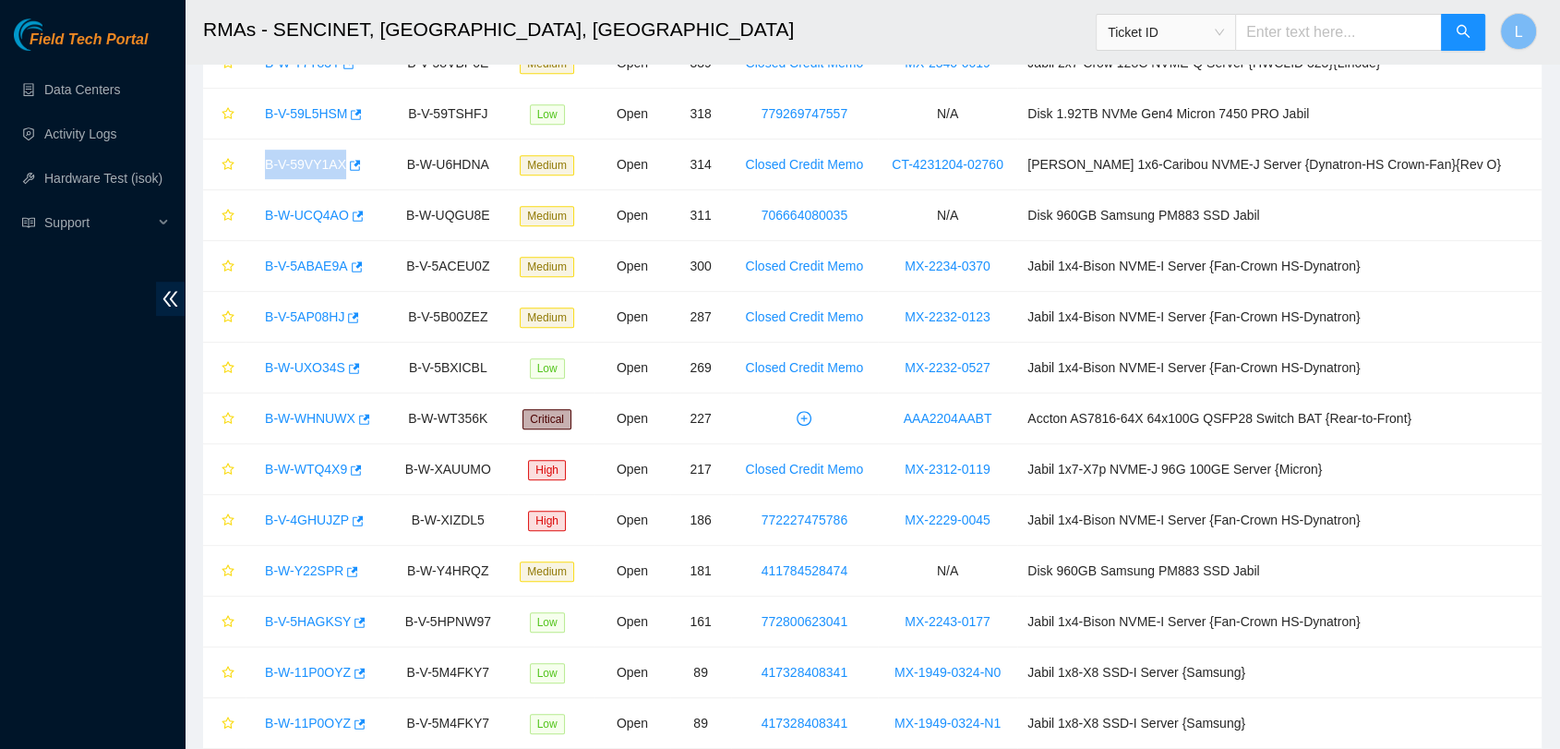
scroll to position [893, 0]
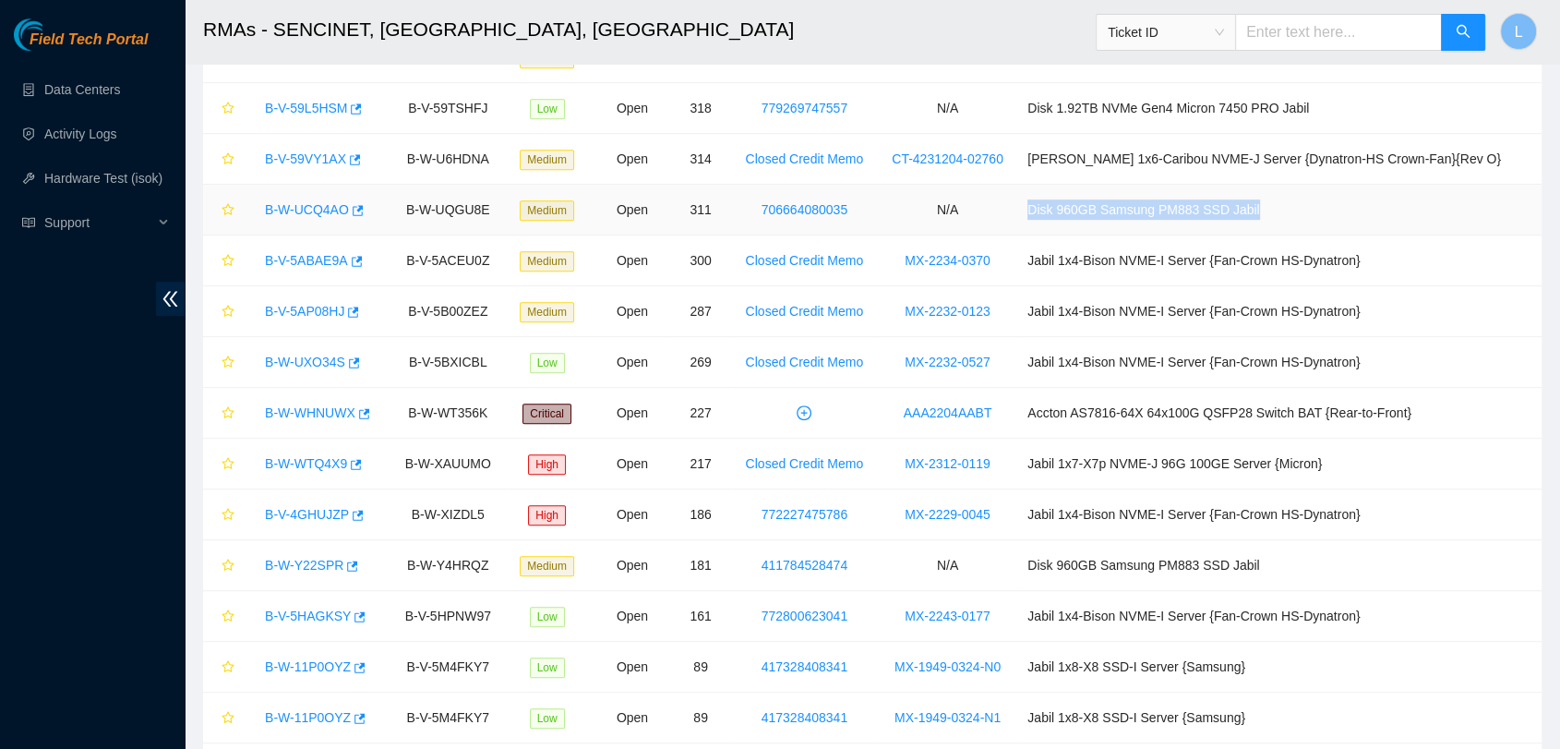
drag, startPoint x: 1320, startPoint y: 212, endPoint x: 1065, endPoint y: 227, distance: 255.2
click at [1065, 227] on td "Disk 960GB Samsung PM883 SSD Jabil" at bounding box center [1279, 210] width 524 height 51
drag, startPoint x: 900, startPoint y: 206, endPoint x: 774, endPoint y: 205, distance: 125.5
click at [774, 205] on td "706664080035" at bounding box center [804, 210] width 147 height 51
drag, startPoint x: 518, startPoint y: 210, endPoint x: 411, endPoint y: 203, distance: 107.3
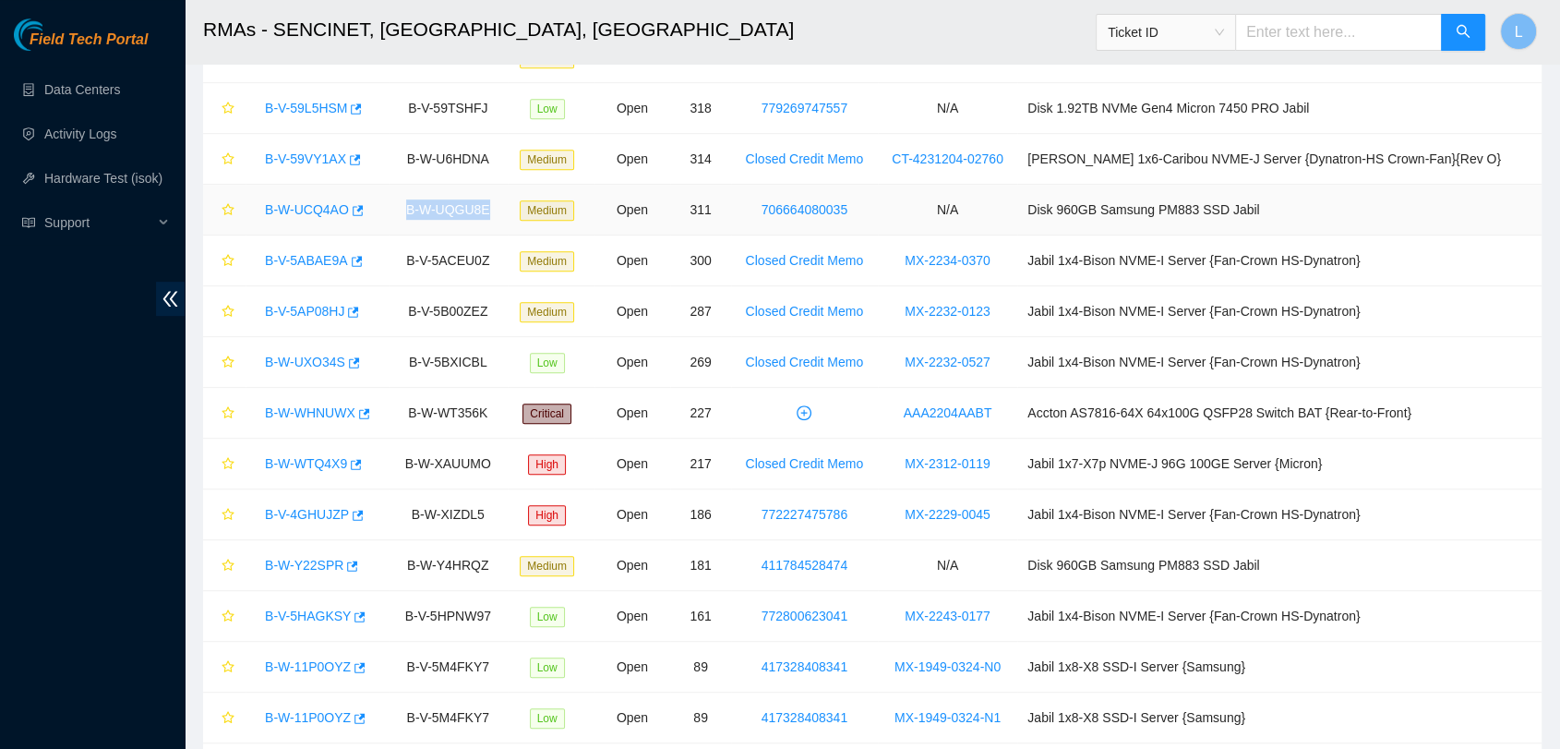
click at [411, 203] on td "B-W-UQGU8E" at bounding box center [448, 210] width 119 height 51
drag, startPoint x: 384, startPoint y: 212, endPoint x: 258, endPoint y: 198, distance: 126.3
click at [258, 198] on div "B-W-UCQ4AO" at bounding box center [317, 210] width 123 height 30
drag, startPoint x: 1044, startPoint y: 258, endPoint x: 929, endPoint y: 258, distance: 115.4
click at [929, 258] on td "MX-2234-0370" at bounding box center [947, 260] width 139 height 51
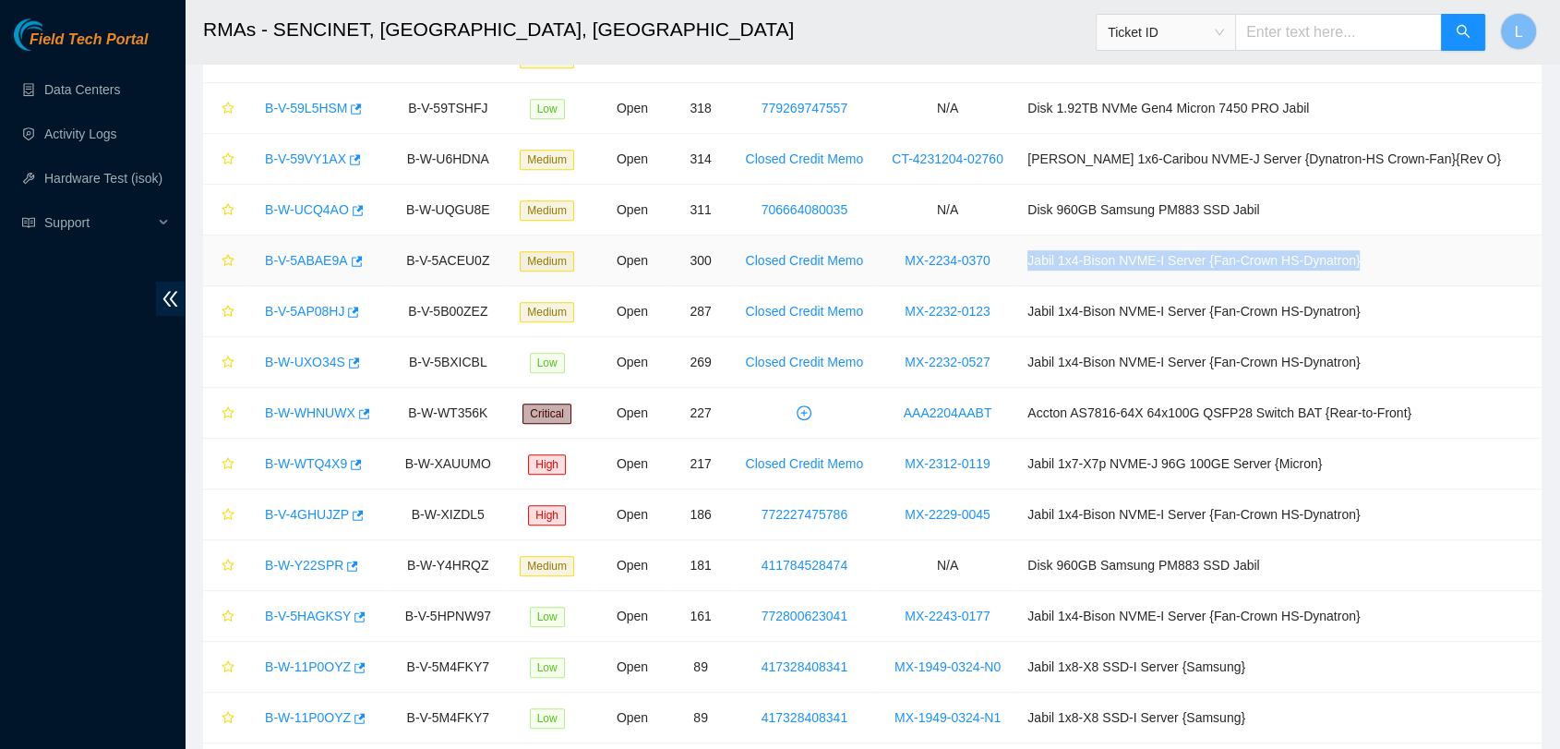
drag, startPoint x: 1413, startPoint y: 260, endPoint x: 1060, endPoint y: 271, distance: 353.7
click at [1060, 271] on tr "B-V-5ABAE9A B-V-5ACEU0Z Medium Open 300 Closed Credit Memo MX-2234-0370 Jabil 1…" at bounding box center [872, 260] width 1338 height 51
drag, startPoint x: 515, startPoint y: 258, endPoint x: 408, endPoint y: 254, distance: 107.1
click at [408, 254] on td "B-V-5ACEU0Z" at bounding box center [448, 260] width 119 height 51
drag, startPoint x: 375, startPoint y: 253, endPoint x: 249, endPoint y: 260, distance: 125.8
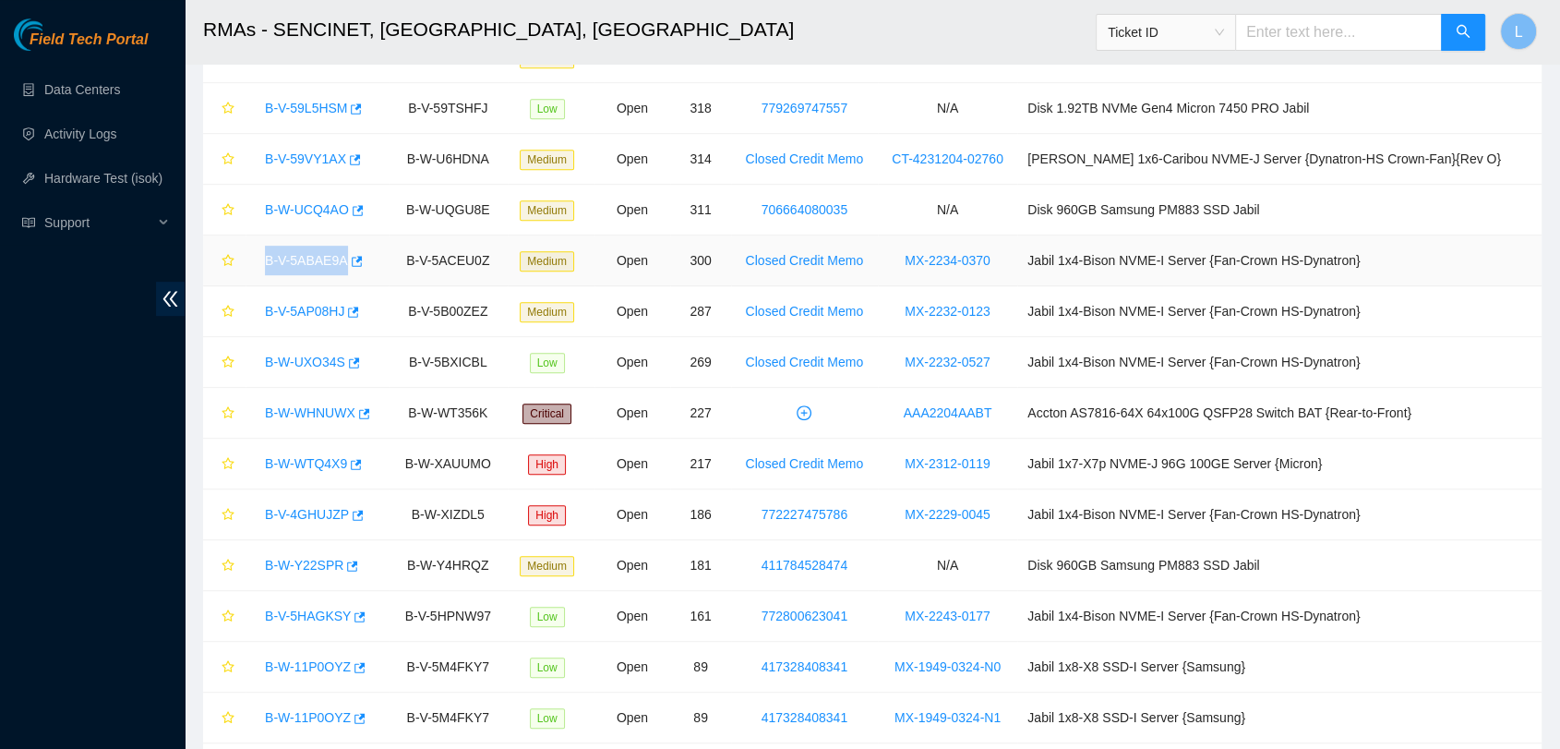
click at [249, 260] on td "B-V-5ABAE9A" at bounding box center [317, 260] width 143 height 51
drag, startPoint x: 1050, startPoint y: 305, endPoint x: 930, endPoint y: 310, distance: 120.1
click at [930, 310] on td "MX-2232-0123" at bounding box center [947, 311] width 139 height 51
drag, startPoint x: 1422, startPoint y: 304, endPoint x: 1065, endPoint y: 296, distance: 357.3
click at [1065, 296] on td "Jabil 1x4-Bison NVME-I Server {Fan-Crown HS-Dynatron}" at bounding box center [1279, 311] width 524 height 51
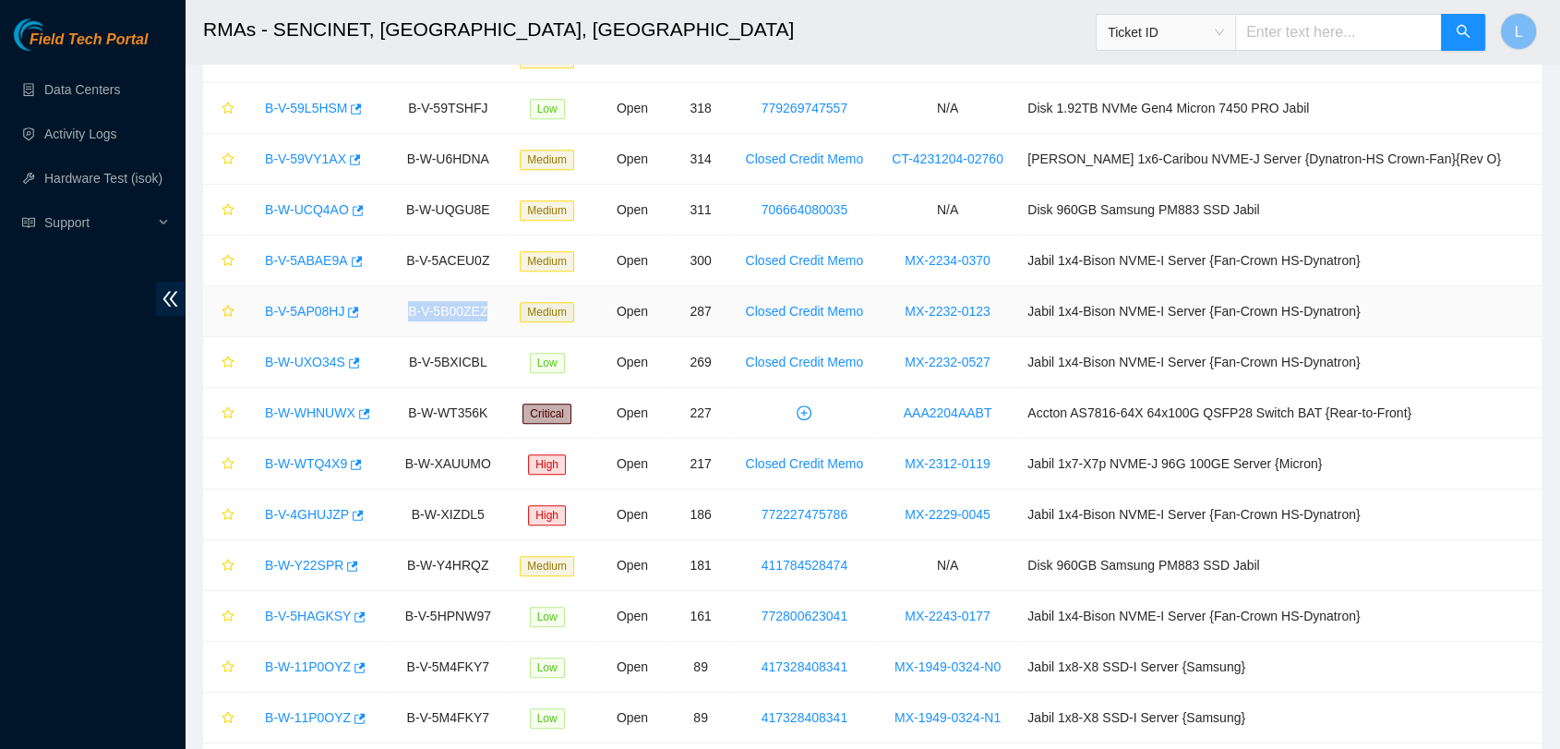
drag, startPoint x: 513, startPoint y: 306, endPoint x: 369, endPoint y: 332, distance: 146.5
click at [369, 332] on tr "B-V-5AP08HJ B-V-5B00ZEZ Medium Open 287 Closed Credit Memo MX-2232-0123 Jabil 1…" at bounding box center [872, 311] width 1338 height 51
drag, startPoint x: 258, startPoint y: 311, endPoint x: 373, endPoint y: 312, distance: 115.4
click at [373, 312] on div "B-V-5AP08HJ" at bounding box center [317, 311] width 123 height 30
click at [133, 622] on div "Field Tech Portal Data Centers Activity Logs Hardware Test (isok) Support" at bounding box center [92, 383] width 185 height 730
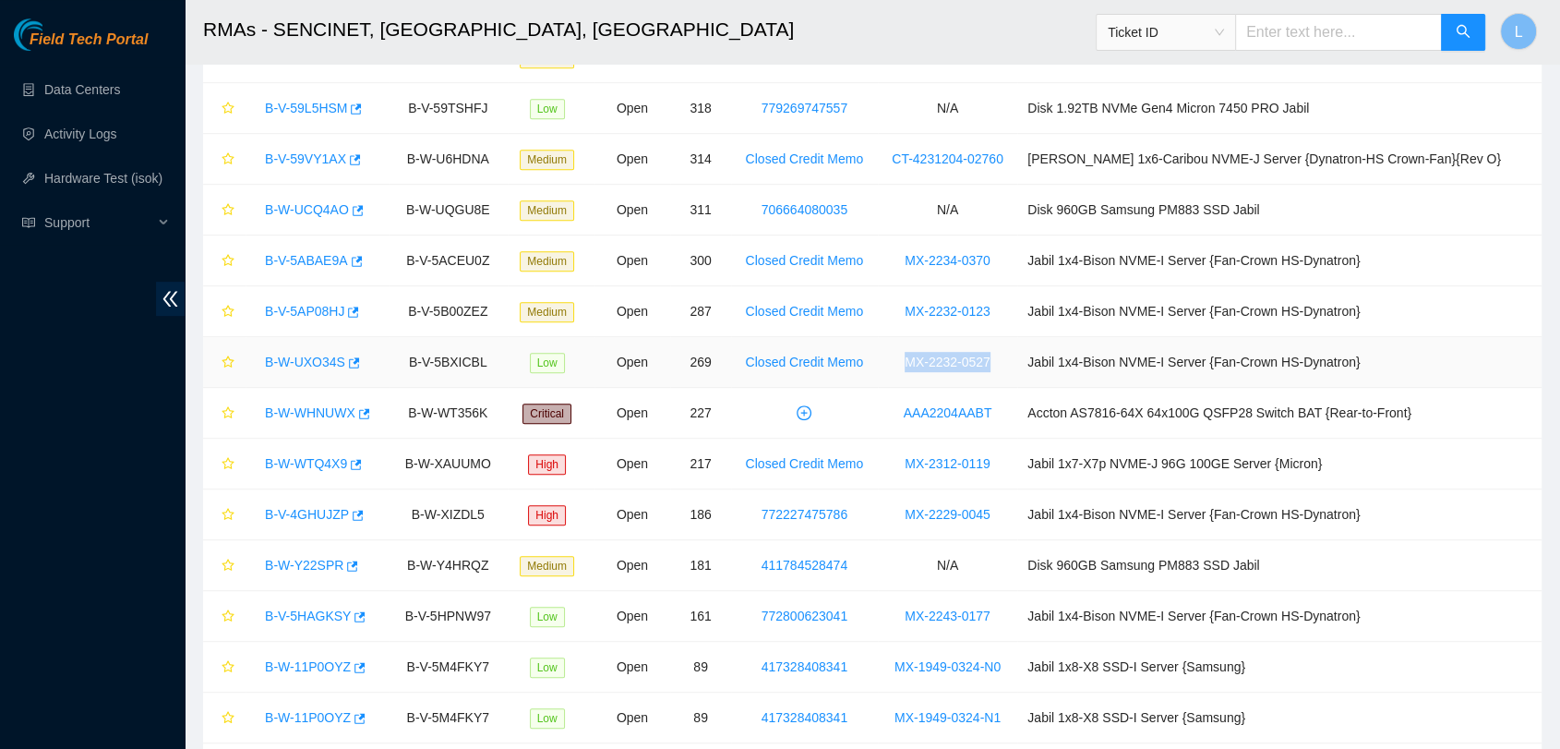
drag, startPoint x: 1049, startPoint y: 359, endPoint x: 909, endPoint y: 365, distance: 139.5
click at [909, 365] on tr "B-W-UXO34S B-V-5BXICBL Low Open 269 Closed Credit Memo MX-2232-0527 Jabil 1x4-B…" at bounding box center [872, 362] width 1338 height 51
drag, startPoint x: 1412, startPoint y: 361, endPoint x: 1063, endPoint y: 375, distance: 349.2
click at [1063, 375] on td "Jabil 1x4-Bison NVME-I Server {Fan-Crown HS-Dynatron}" at bounding box center [1279, 362] width 524 height 51
drag, startPoint x: 509, startPoint y: 363, endPoint x: 397, endPoint y: 356, distance: 111.9
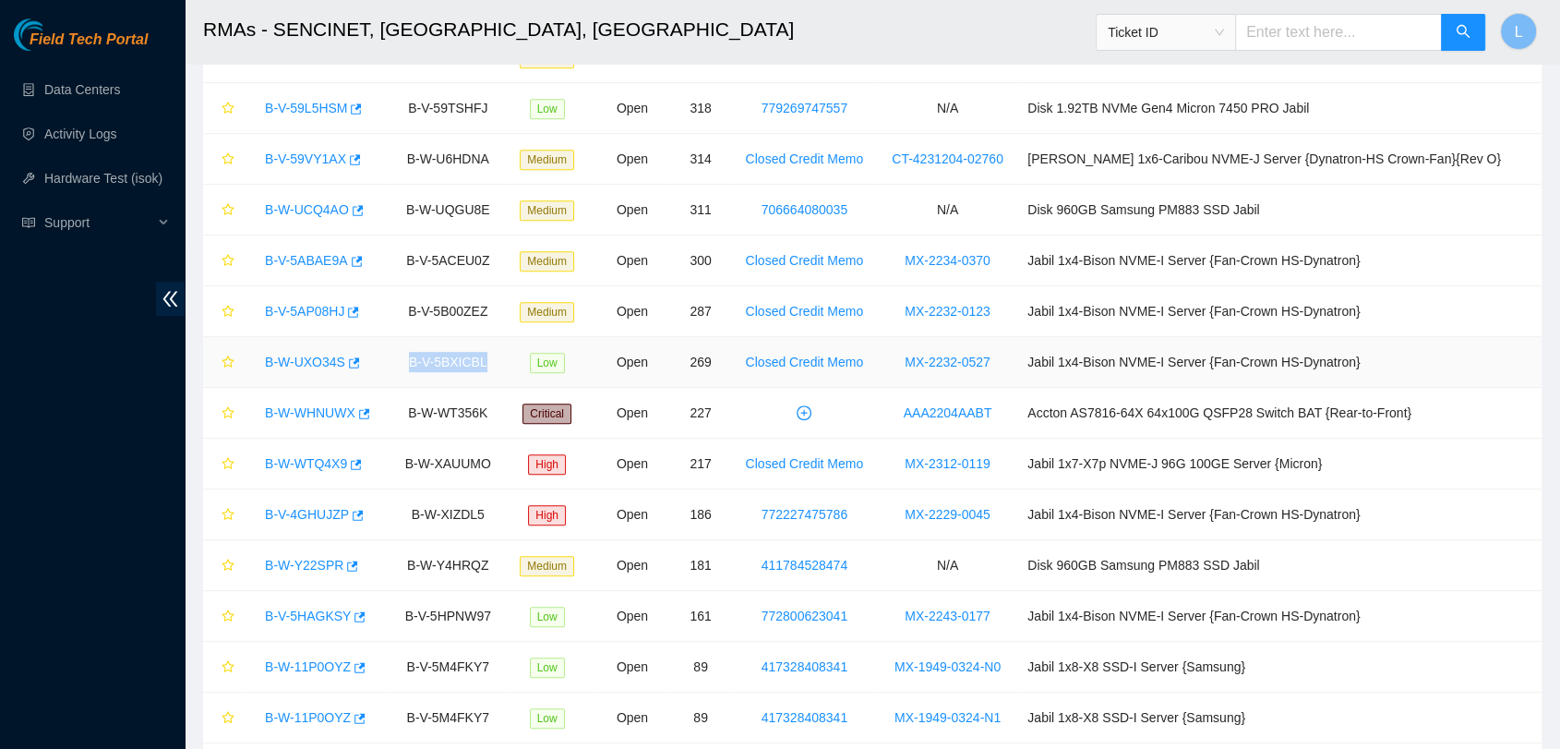
click at [397, 356] on td "B-V-5BXICBL" at bounding box center [448, 362] width 119 height 51
drag, startPoint x: 248, startPoint y: 358, endPoint x: 378, endPoint y: 365, distance: 129.4
click at [378, 365] on td "B-W-UXO34S" at bounding box center [317, 362] width 143 height 51
drag, startPoint x: 1046, startPoint y: 413, endPoint x: 903, endPoint y: 413, distance: 143.1
click at [903, 413] on tr "B-W-WHNUWX B-W-WT356K Critical Open 227 AAA2204AABT Accton AS7816-64X 64x100G Q…" at bounding box center [872, 413] width 1338 height 51
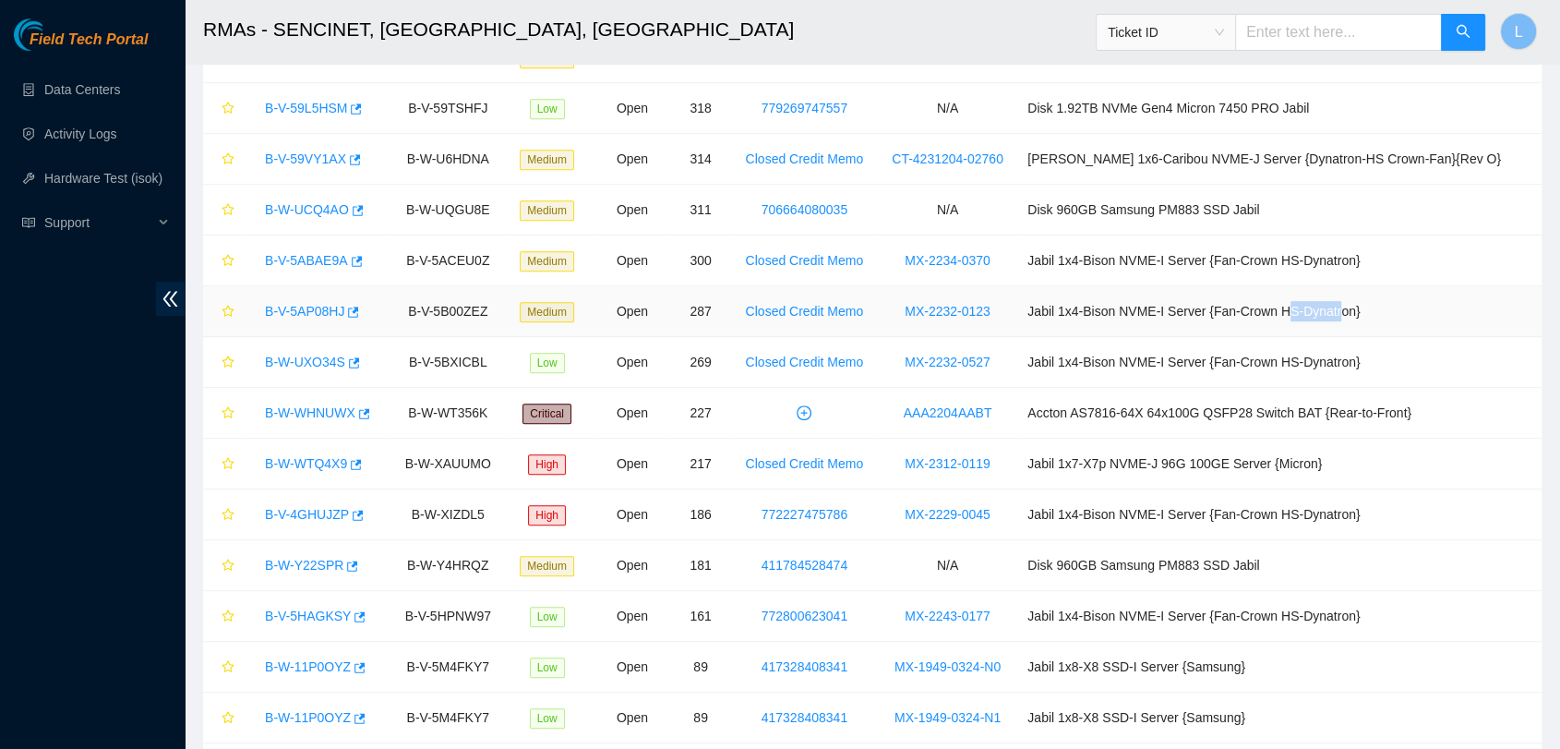
drag, startPoint x: 1374, startPoint y: 302, endPoint x: 1300, endPoint y: 325, distance: 77.4
click at [1300, 325] on td "Jabil 1x4-Bison NVME-I Server {Fan-Crown HS-Dynatron}" at bounding box center [1279, 311] width 524 height 51
drag, startPoint x: 944, startPoint y: 416, endPoint x: 1069, endPoint y: 423, distance: 124.8
click at [1069, 423] on tr "B-W-WHNUWX B-W-WT356K Critical Open 227 AAA2204AABT Accton AS7816-64X 64x100G Q…" at bounding box center [872, 413] width 1338 height 51
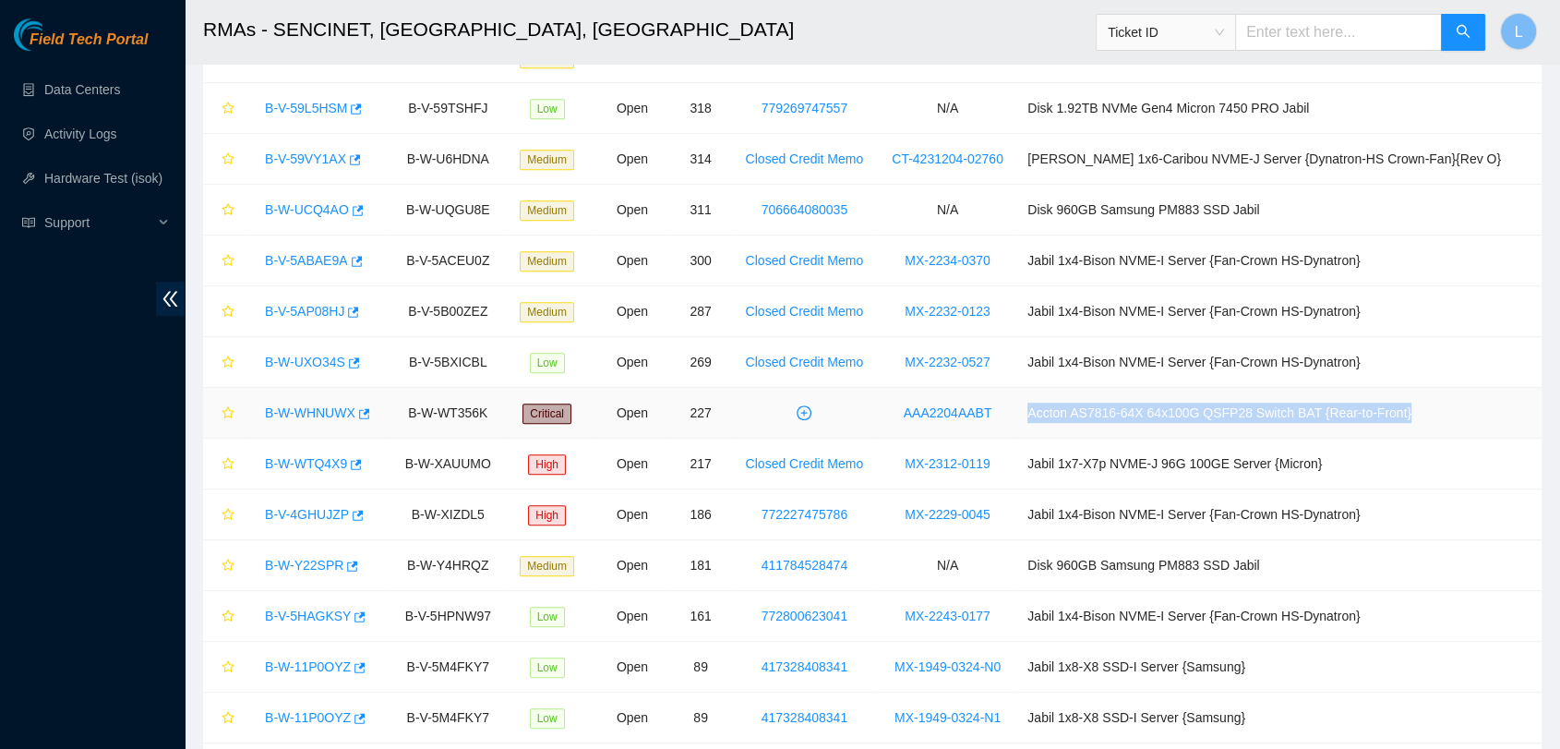
drag, startPoint x: 1478, startPoint y: 414, endPoint x: 1064, endPoint y: 424, distance: 413.7
click at [1064, 424] on td "Accton AS7816-64X 64x100G QSFP28 Switch BAT {Rear-to-Front}" at bounding box center [1279, 413] width 524 height 51
drag, startPoint x: 518, startPoint y: 407, endPoint x: 398, endPoint y: 404, distance: 120.0
click at [398, 404] on td "B-W-WT356K" at bounding box center [448, 413] width 119 height 51
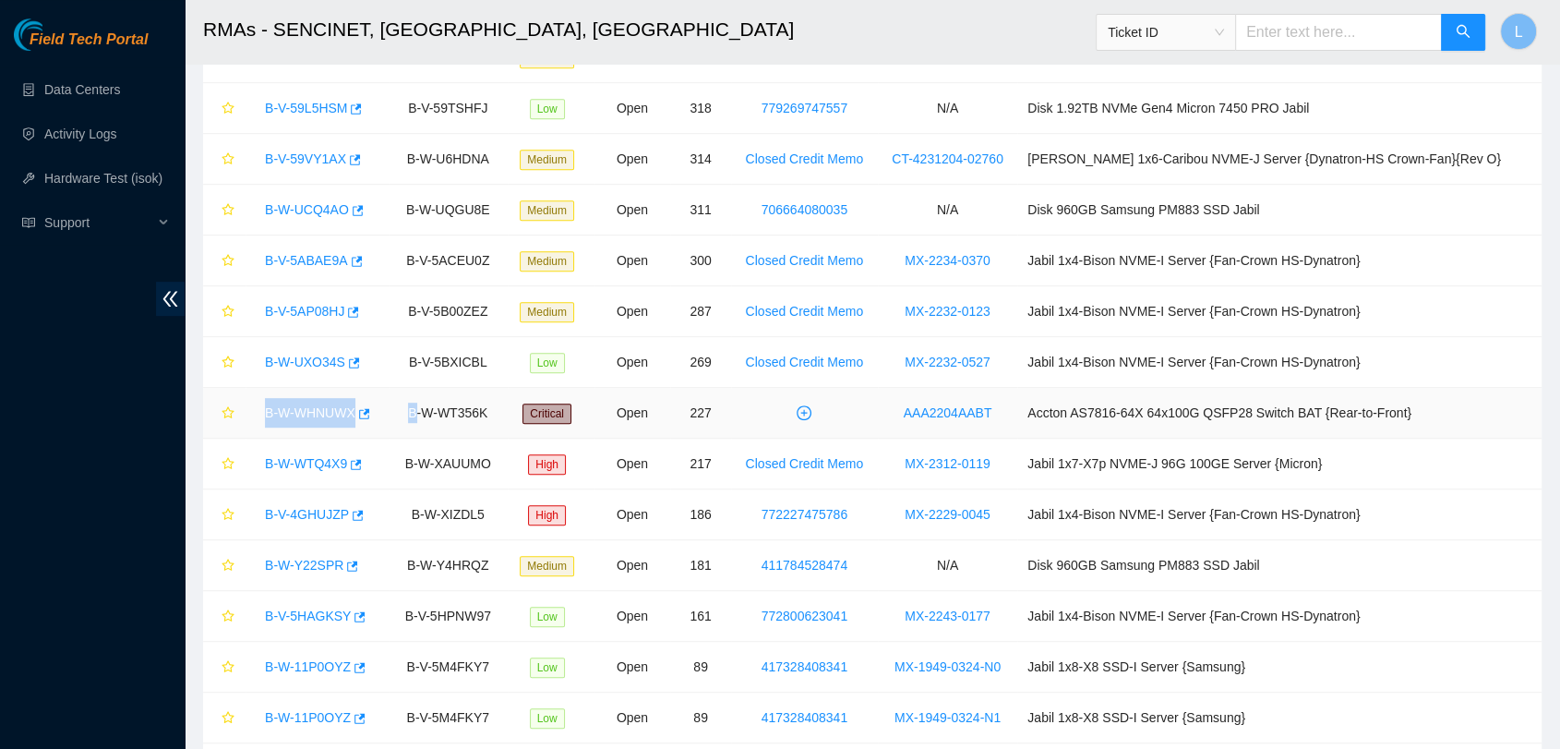
drag, startPoint x: 260, startPoint y: 415, endPoint x: 426, endPoint y: 417, distance: 166.2
click at [426, 417] on tr "B-W-WHNUWX B-W-WT356K Critical Open 227 AAA2204AABT Accton AS7816-64X 64x100G Q…" at bounding box center [872, 413] width 1338 height 51
click at [293, 460] on link "B-W-WTQ4X9" at bounding box center [306, 463] width 82 height 15
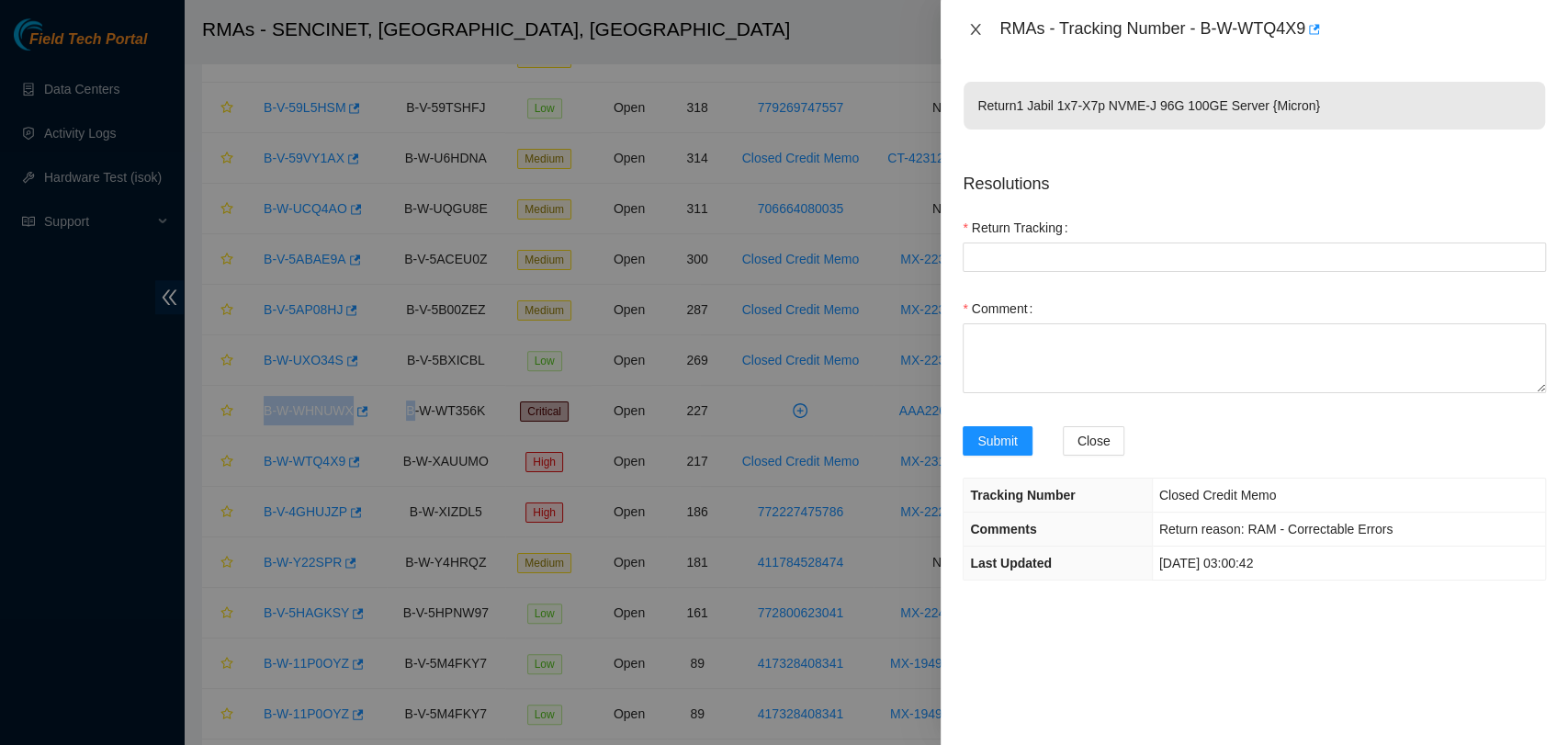
click at [975, 35] on icon "close" at bounding box center [975, 29] width 15 height 15
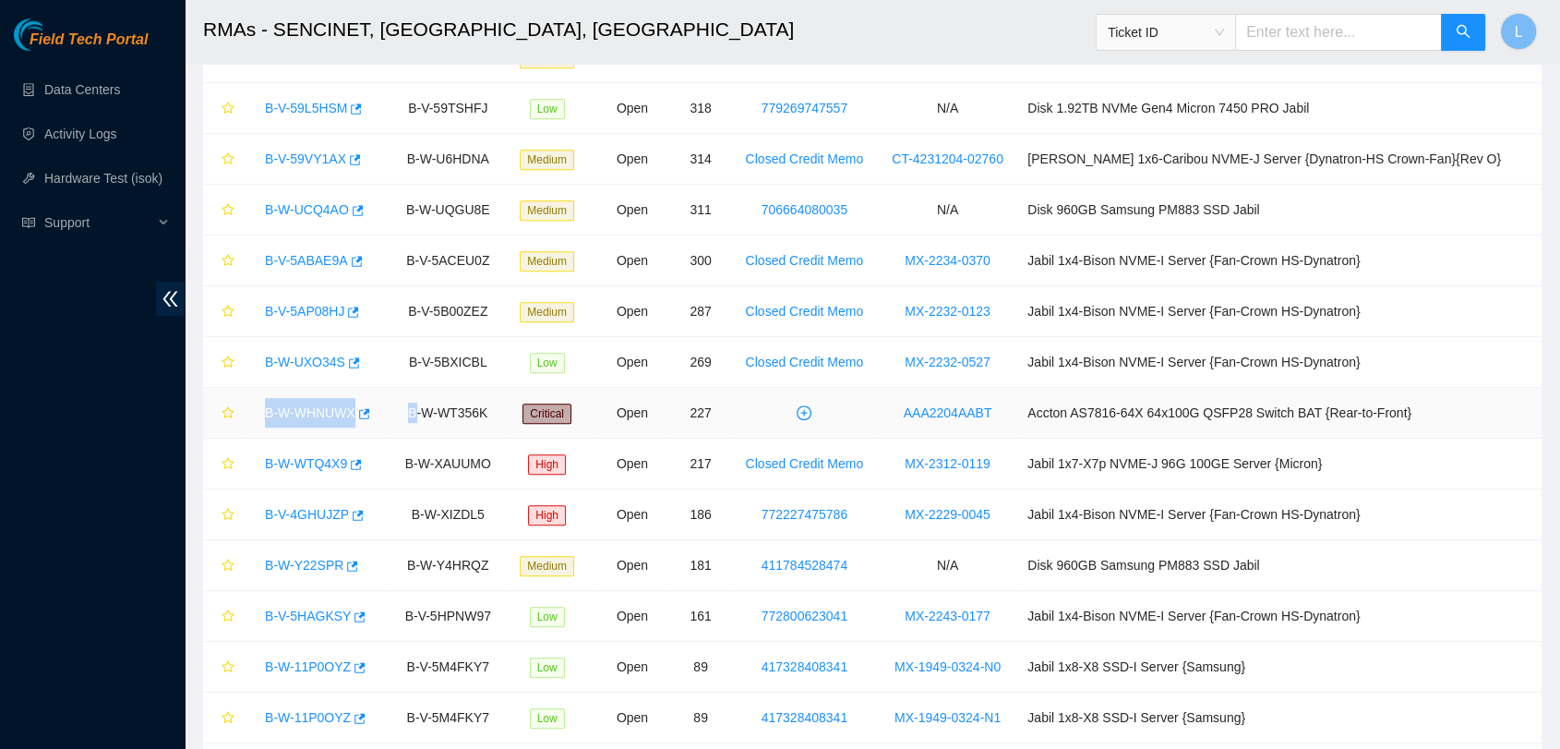
click at [257, 423] on div "B-W-WHNUWX" at bounding box center [317, 413] width 123 height 30
drag, startPoint x: 257, startPoint y: 420, endPoint x: 390, endPoint y: 424, distance: 133.0
click at [389, 424] on td "B-W-WHNUWX" at bounding box center [317, 413] width 143 height 51
drag, startPoint x: 1049, startPoint y: 464, endPoint x: 906, endPoint y: 462, distance: 143.1
click at [906, 462] on tr "B-W-WTQ4X9 B-W-XAUUMO High Open 217 Closed Credit Memo MX-2312-0119 Jabil 1x7-X…" at bounding box center [872, 463] width 1338 height 51
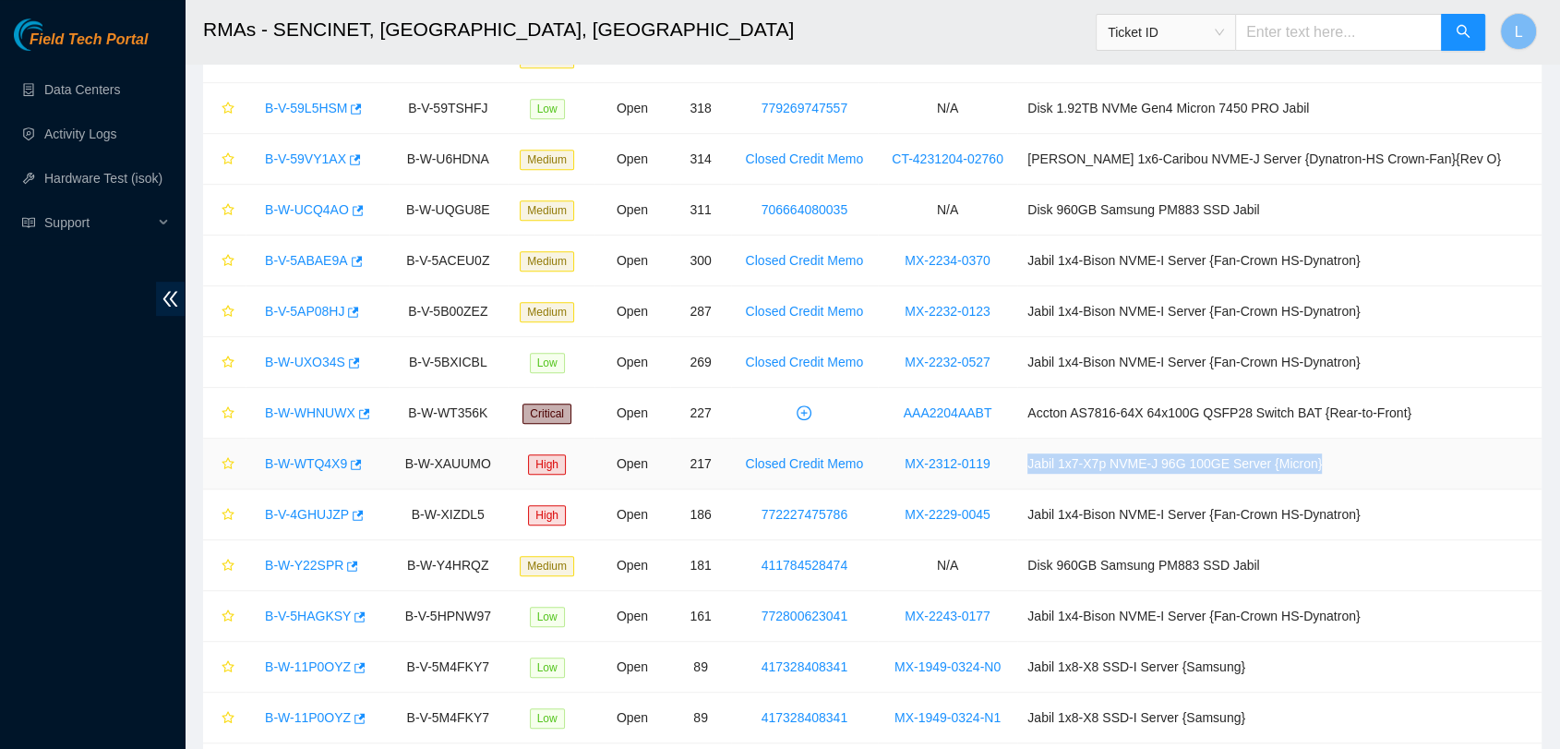
drag, startPoint x: 1384, startPoint y: 466, endPoint x: 1054, endPoint y: 457, distance: 329.7
click at [1054, 457] on tr "B-W-WTQ4X9 B-W-XAUUMO High Open 217 Closed Credit Memo MX-2312-0119 Jabil 1x7-X…" at bounding box center [872, 463] width 1338 height 51
click at [546, 451] on td "High" at bounding box center [551, 463] width 87 height 51
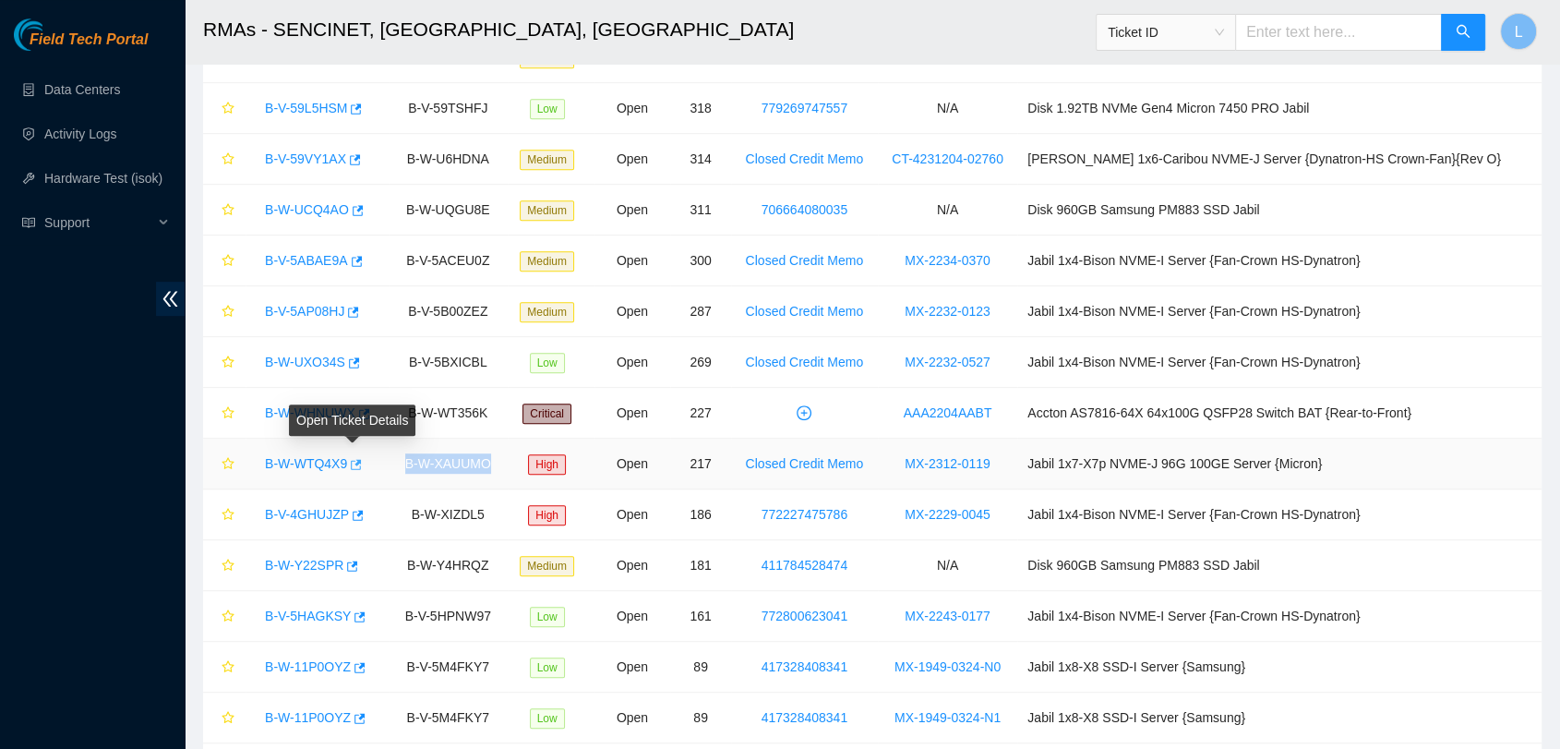
drag, startPoint x: 524, startPoint y: 457, endPoint x: 353, endPoint y: 474, distance: 172.5
click at [353, 474] on tr "B-W-WTQ4X9 B-W-XAUUMO High Open 217 Closed Credit Memo MX-2312-0119 Jabil 1x7-X…" at bounding box center [872, 463] width 1338 height 51
drag, startPoint x: 259, startPoint y: 467, endPoint x: 369, endPoint y: 474, distance: 110.1
click at [369, 474] on div "B-W-WTQ4X9" at bounding box center [317, 464] width 123 height 30
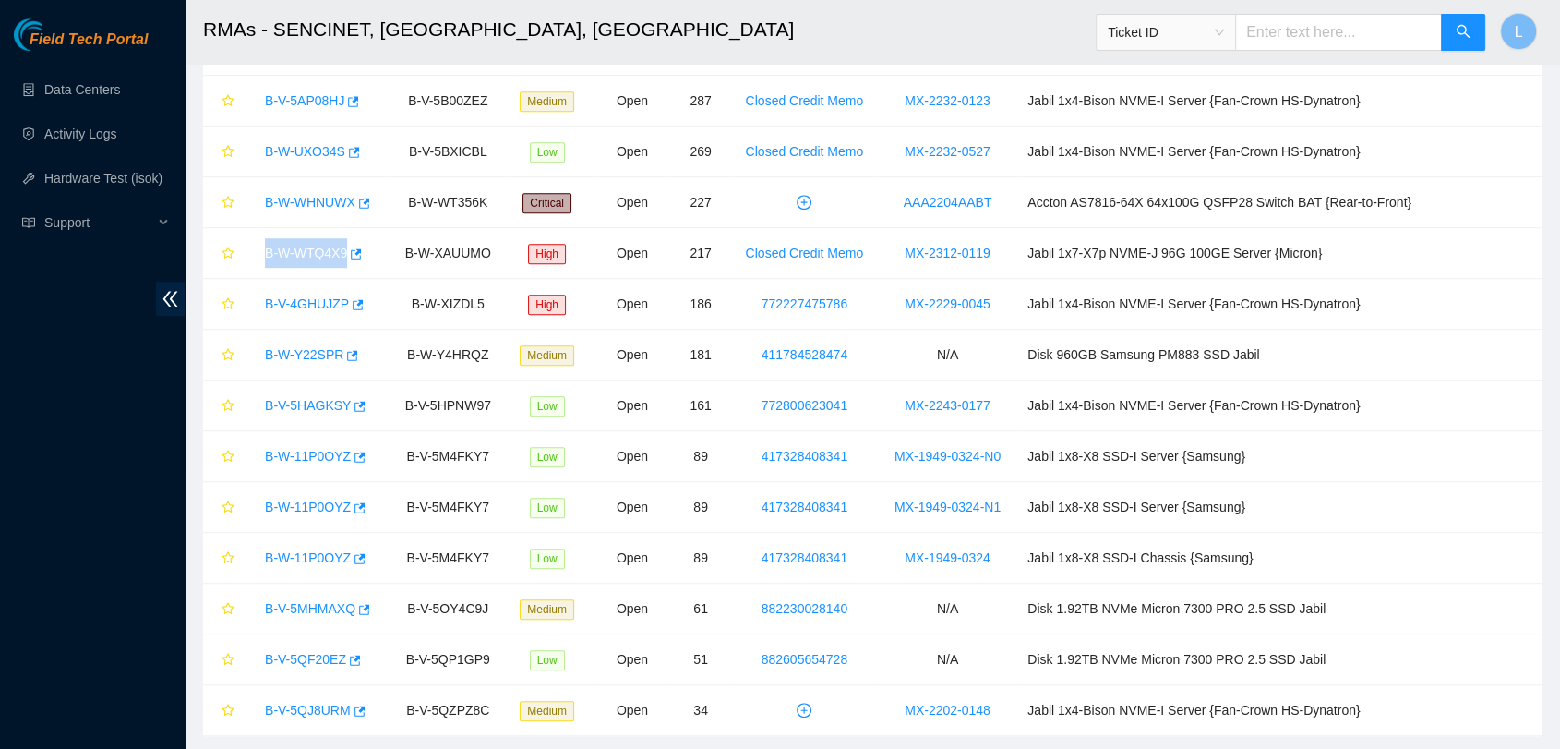
scroll to position [1145, 0]
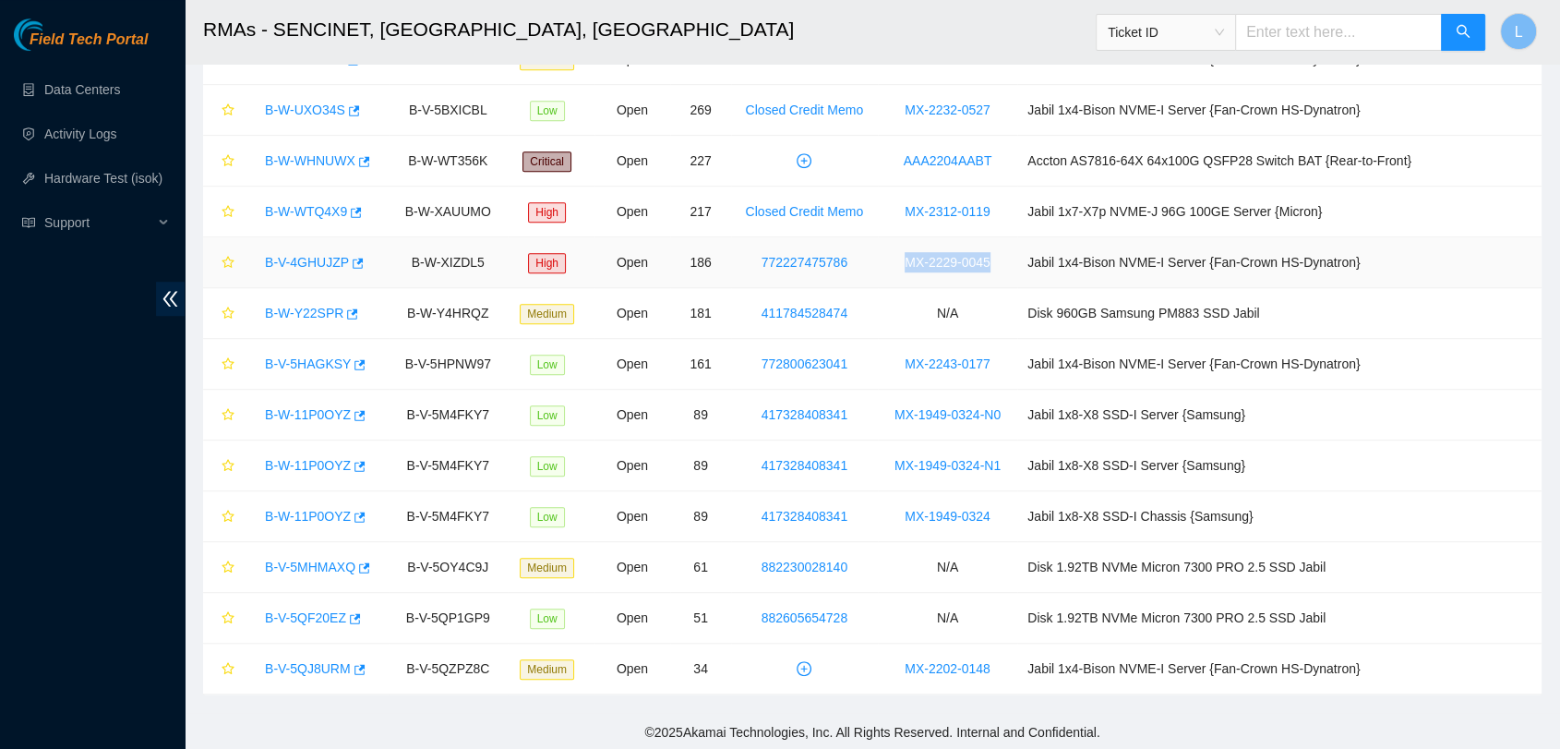
drag, startPoint x: 1038, startPoint y: 257, endPoint x: 939, endPoint y: 257, distance: 99.7
click at [939, 257] on td "MX-2229-0045" at bounding box center [947, 262] width 139 height 51
drag, startPoint x: 1070, startPoint y: 262, endPoint x: 1417, endPoint y: 275, distance: 347.3
click at [1417, 275] on td "Jabil 1x4-Bison NVME-I Server {Fan-Crown HS-Dynatron}" at bounding box center [1279, 262] width 524 height 51
drag, startPoint x: 894, startPoint y: 257, endPoint x: 773, endPoint y: 255, distance: 121.9
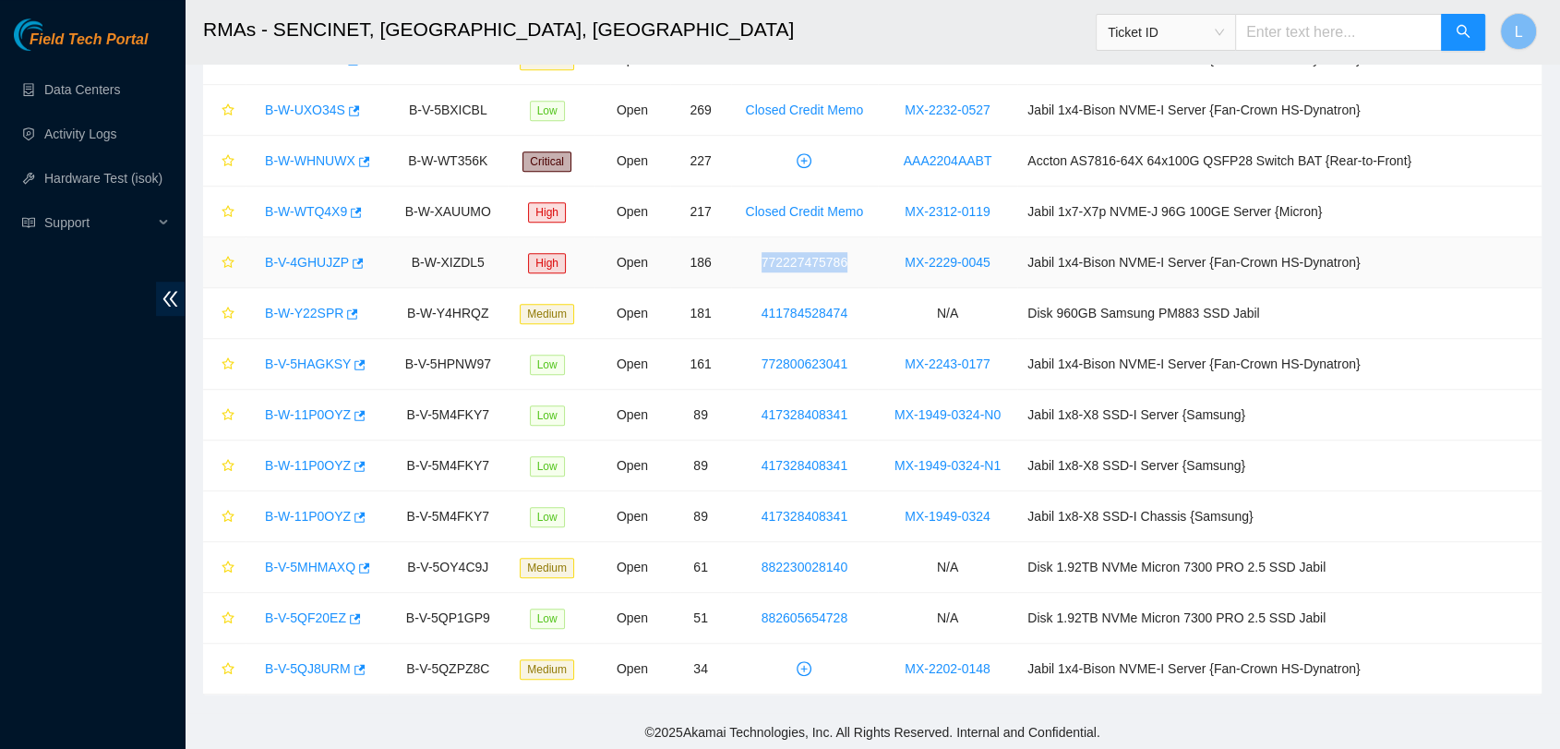
click at [773, 255] on td "772227475786" at bounding box center [804, 262] width 147 height 51
drag, startPoint x: 1304, startPoint y: 313, endPoint x: 1050, endPoint y: 310, distance: 254.8
click at [1050, 310] on tr "B-W-Y22SPR B-W-Y4HRQZ Medium Open 181 411784528474 N/A Disk 960GB Samsung PM883…" at bounding box center [872, 313] width 1338 height 51
drag, startPoint x: 916, startPoint y: 305, endPoint x: 701, endPoint y: 327, distance: 216.2
click at [701, 327] on tr "B-W-Y22SPR B-W-Y4HRQZ Medium Open 181 411784528474 N/A Disk 960GB Samsung PM883…" at bounding box center [872, 313] width 1338 height 51
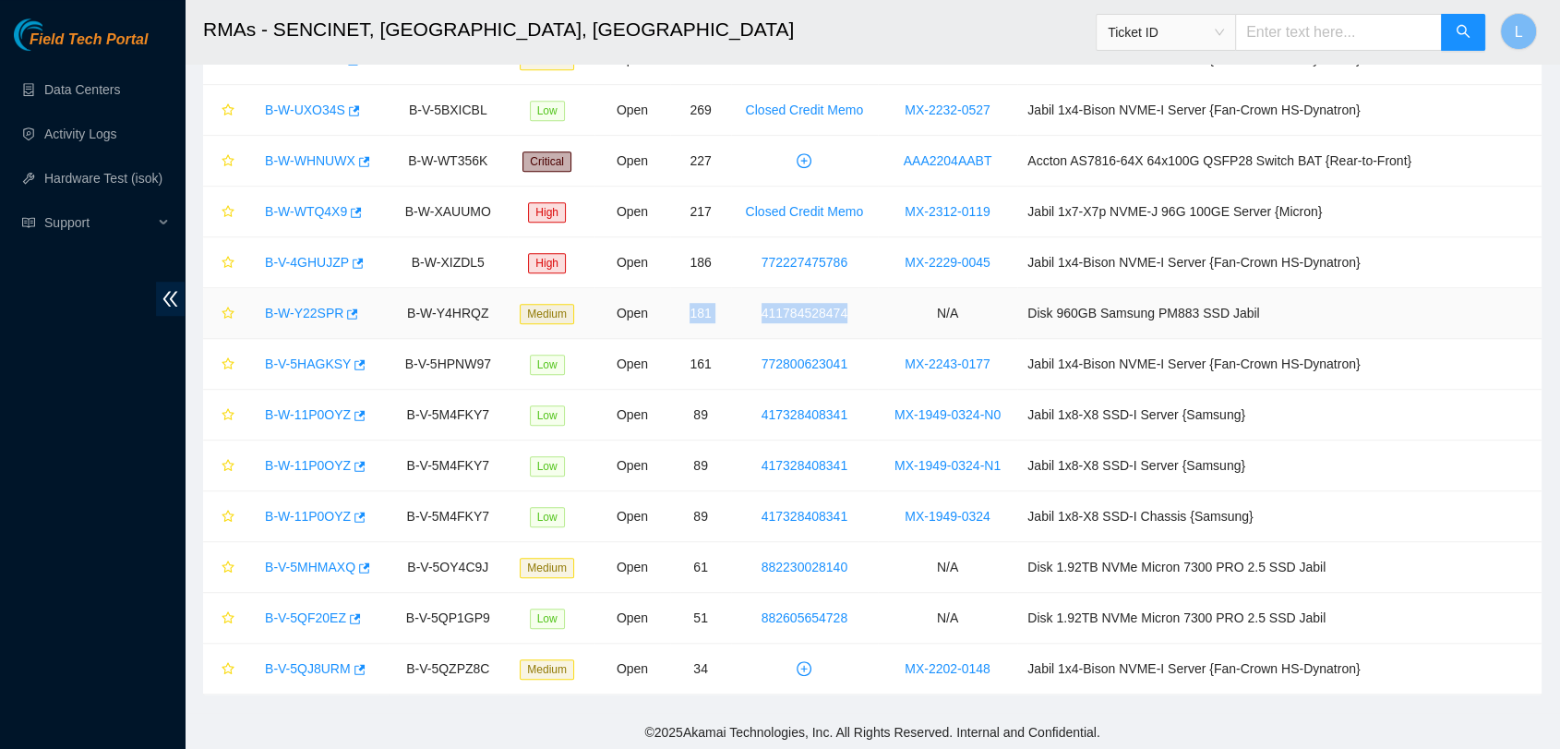
click at [878, 306] on td "411784528474" at bounding box center [804, 313] width 147 height 51
drag, startPoint x: 910, startPoint y: 306, endPoint x: 785, endPoint y: 307, distance: 125.5
click at [785, 307] on td "411784528474" at bounding box center [804, 313] width 147 height 51
drag, startPoint x: 518, startPoint y: 314, endPoint x: 410, endPoint y: 306, distance: 108.3
click at [410, 306] on td "B-W-Y4HRQZ" at bounding box center [448, 313] width 119 height 51
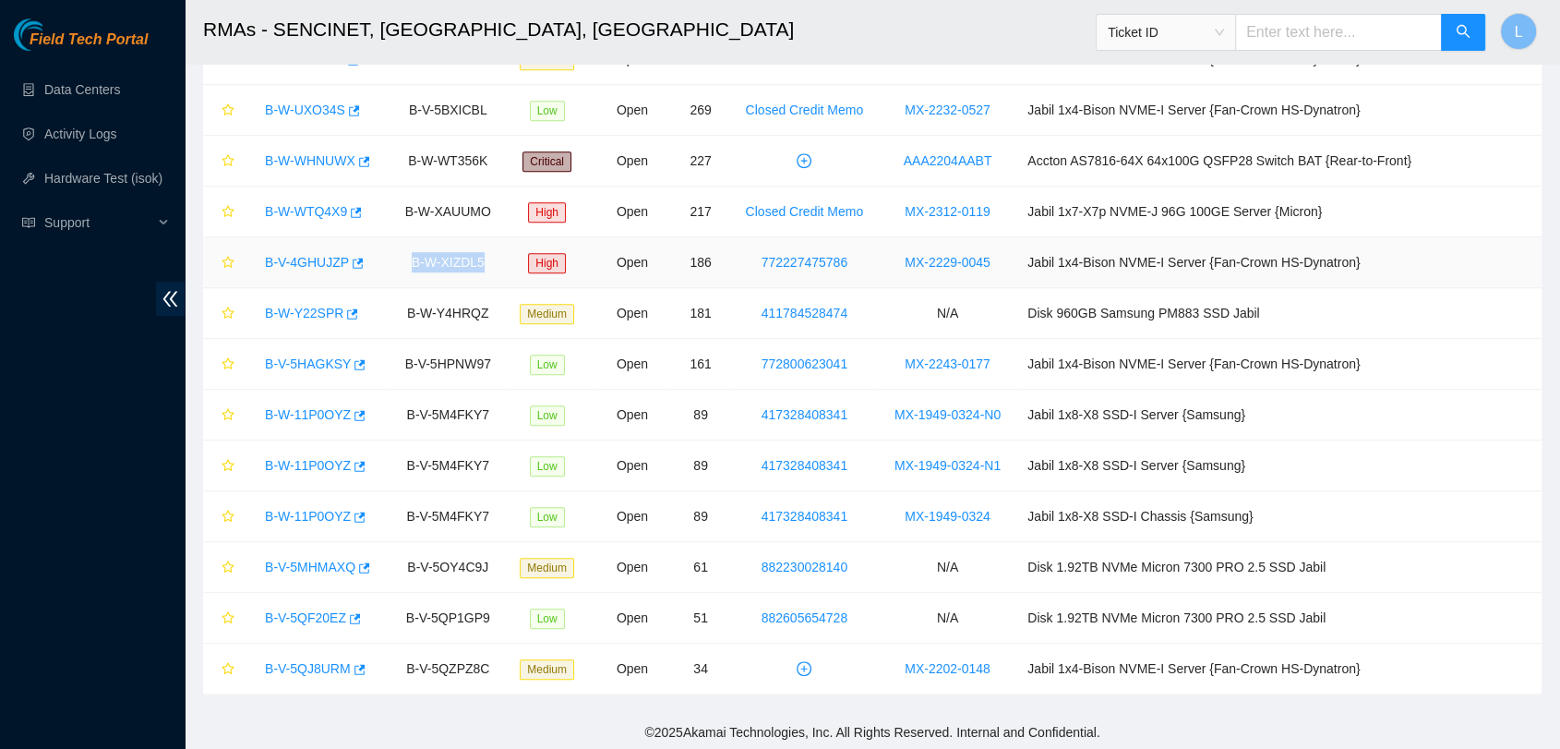
drag, startPoint x: 504, startPoint y: 262, endPoint x: 421, endPoint y: 265, distance: 83.1
click at [421, 265] on td "B-W-XIZDL5" at bounding box center [448, 262] width 119 height 51
drag, startPoint x: 378, startPoint y: 309, endPoint x: 235, endPoint y: 330, distance: 144.5
click at [235, 330] on tr "B-W-Y22SPR B-W-Y4HRQZ Medium Open 181 411784528474 N/A Disk 960GB Samsung PM883…" at bounding box center [872, 313] width 1338 height 51
drag, startPoint x: 258, startPoint y: 259, endPoint x: 412, endPoint y: 260, distance: 154.2
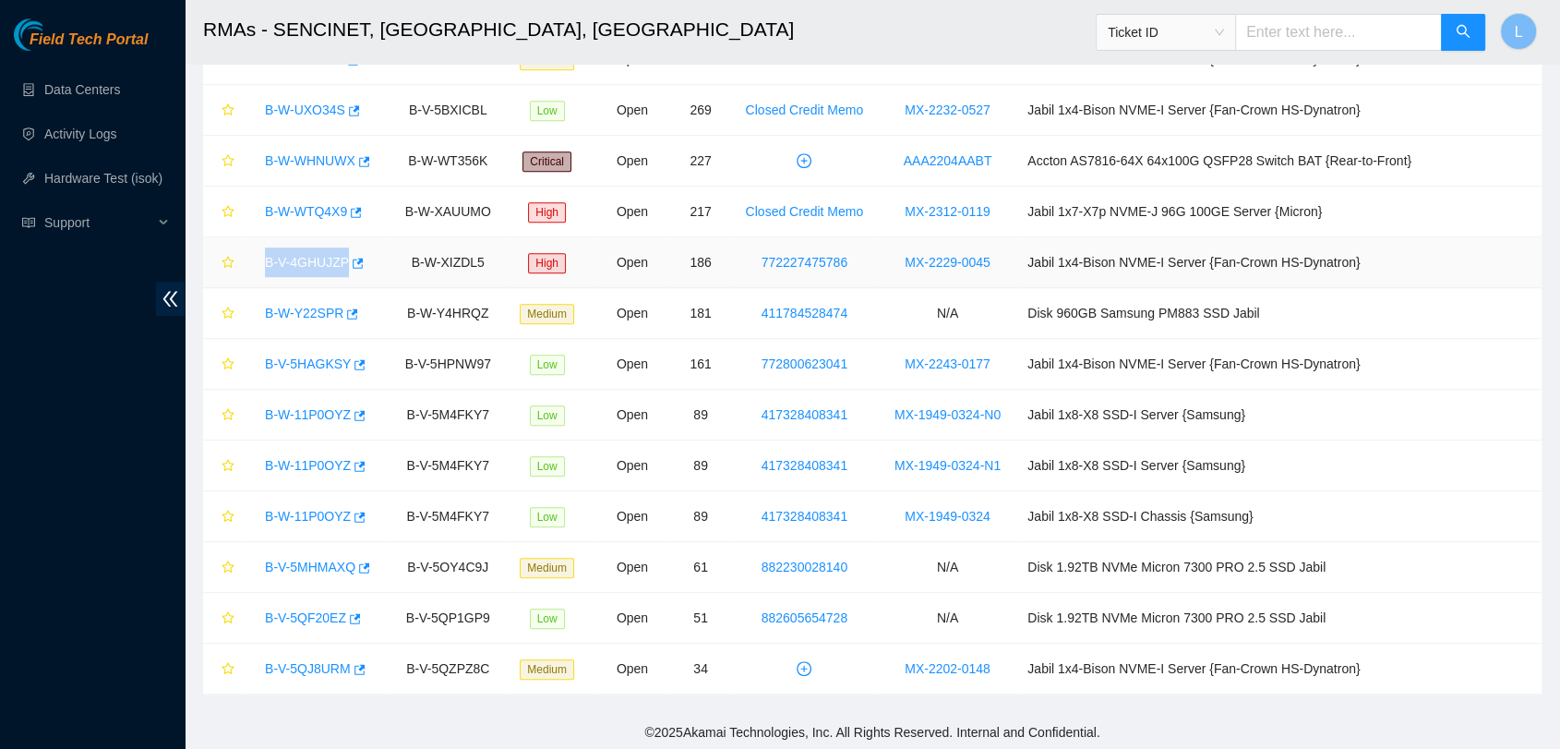
click at [412, 260] on tr "B-V-4GHUJZP B-W-XIZDL5 High Open 186 772227475786 MX-2229-0045 Jabil 1x4-Bison …" at bounding box center [872, 262] width 1338 height 51
drag, startPoint x: 722, startPoint y: 682, endPoint x: 1058, endPoint y: 711, distance: 337.2
click at [1017, 360] on td "MX-2243-0177" at bounding box center [947, 364] width 139 height 51
drag, startPoint x: 1039, startPoint y: 360, endPoint x: 919, endPoint y: 371, distance: 120.5
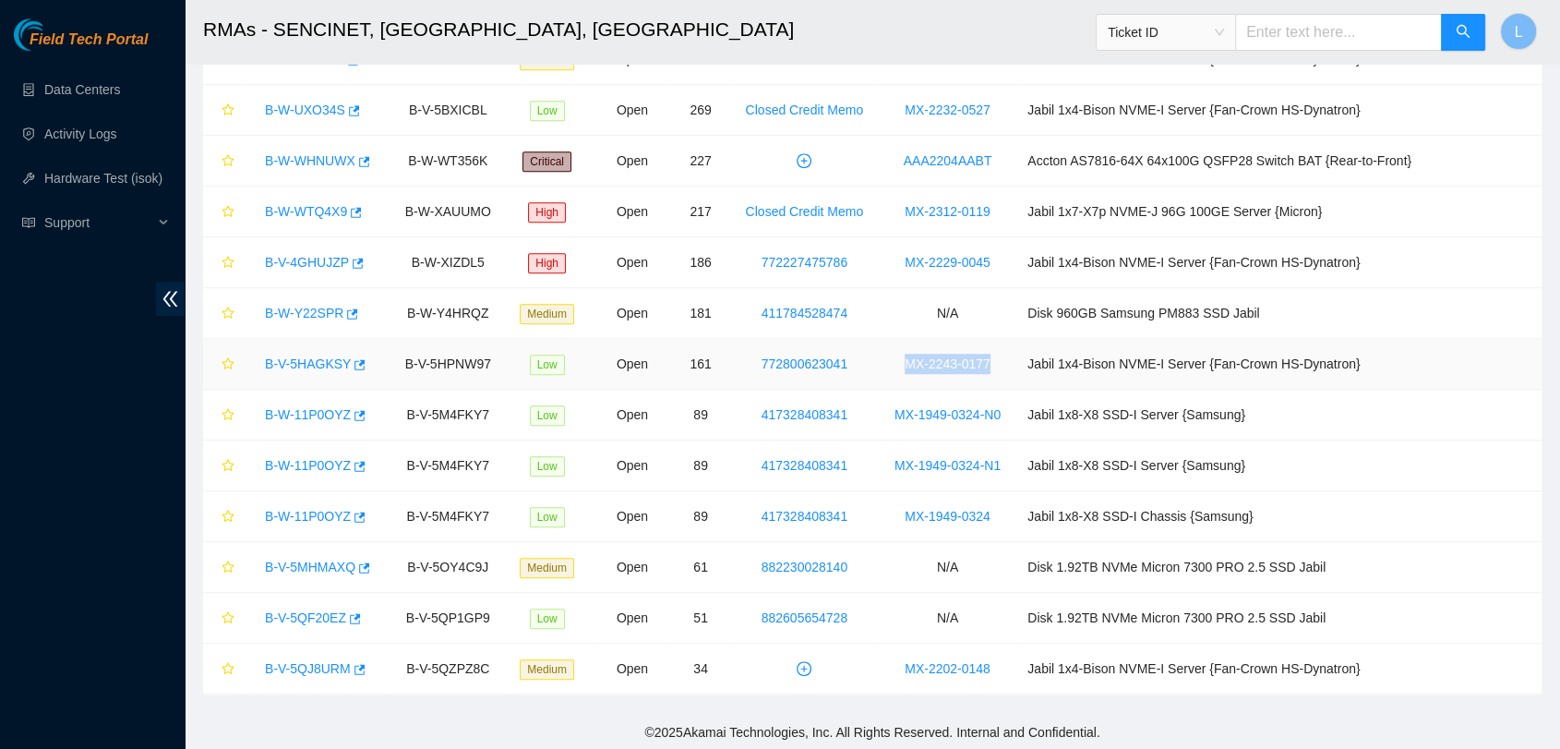
click at [919, 371] on td "MX-2243-0177" at bounding box center [947, 364] width 139 height 51
drag, startPoint x: 1296, startPoint y: 407, endPoint x: 1156, endPoint y: 401, distance: 140.5
click at [1156, 401] on td "Jabil 1x8-X8 SSD-I Server {Samsung}" at bounding box center [1279, 415] width 524 height 51
drag, startPoint x: 1437, startPoint y: 357, endPoint x: 1049, endPoint y: 349, distance: 388.7
click at [1049, 349] on tr "B-V-5HAGKSY B-V-5HPNW97 Low Open 161 772800623041 MX-2243-0177 Jabil 1x4-Bison …" at bounding box center [872, 364] width 1338 height 51
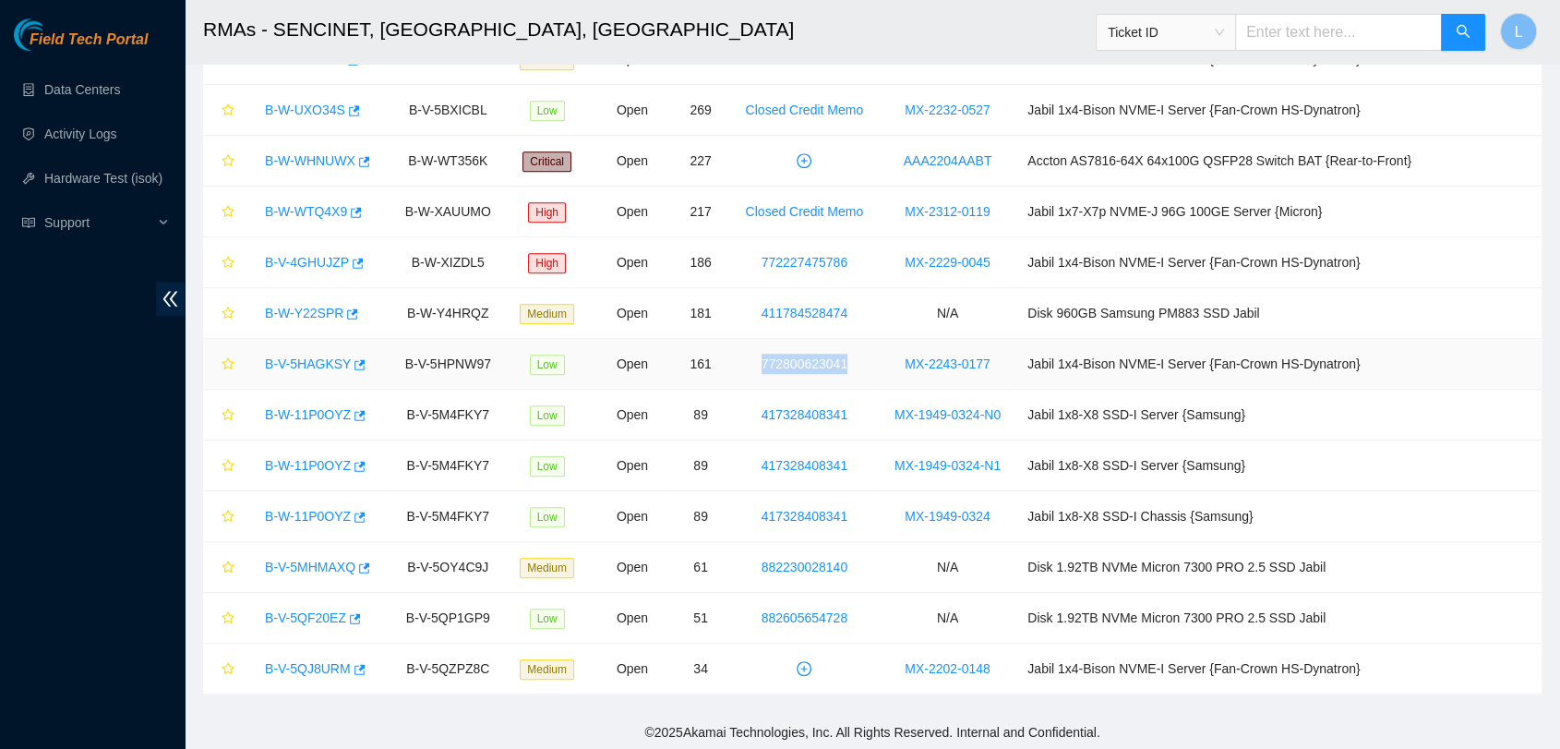
drag, startPoint x: 901, startPoint y: 356, endPoint x: 784, endPoint y: 358, distance: 117.2
click at [784, 358] on td "772800623041" at bounding box center [804, 364] width 147 height 51
drag, startPoint x: 514, startPoint y: 366, endPoint x: 408, endPoint y: 362, distance: 106.3
click at [408, 362] on td "B-V-5HPNW97" at bounding box center [448, 364] width 119 height 51
drag, startPoint x: 258, startPoint y: 361, endPoint x: 394, endPoint y: 370, distance: 136.0
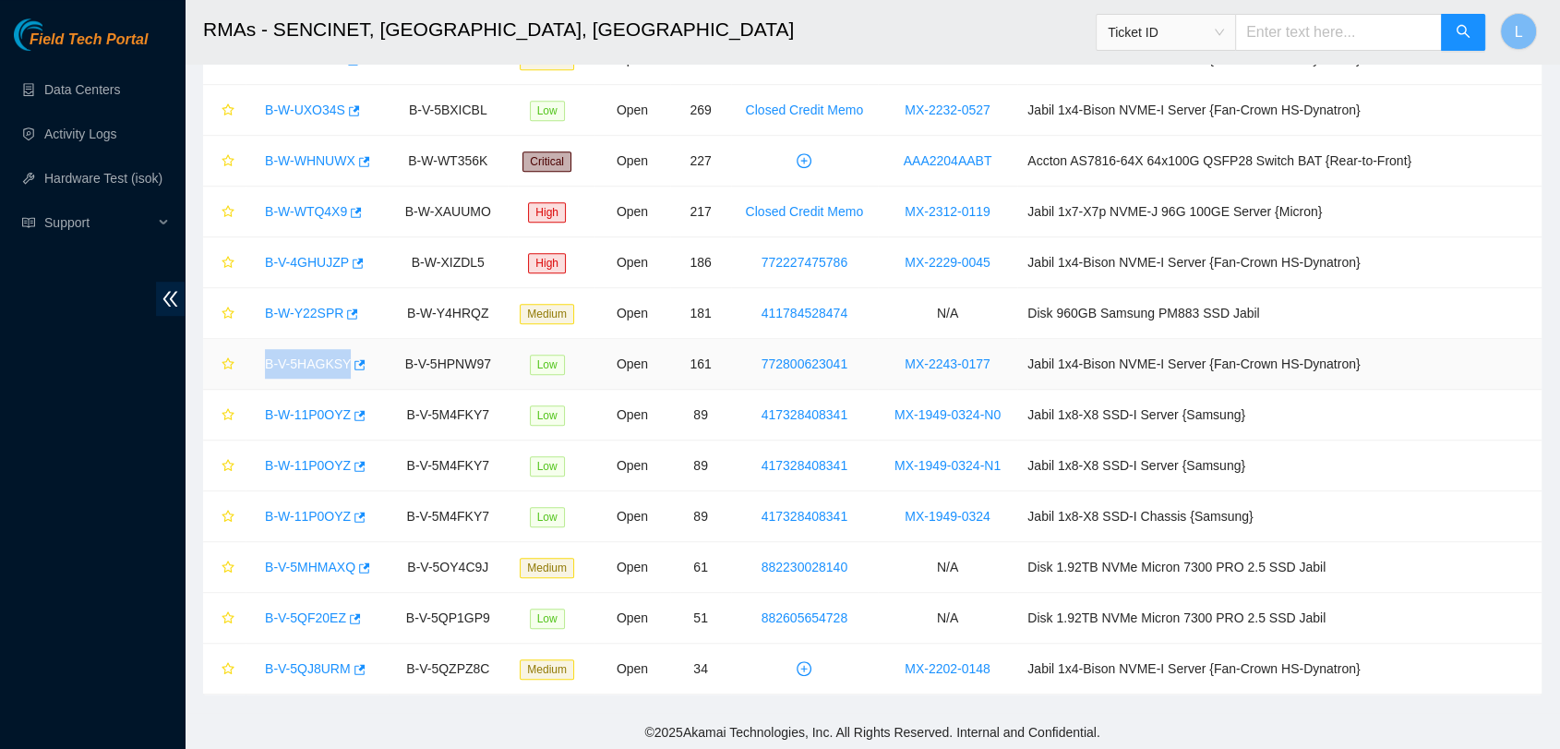
click at [389, 370] on td "B-V-5HAGKSY" at bounding box center [317, 364] width 143 height 51
drag, startPoint x: 1056, startPoint y: 412, endPoint x: 904, endPoint y: 423, distance: 152.7
click at [904, 423] on tr "B-W-11P0OYZ B-V-5M4FKY7 Low Open 89 417328408341 MX-1949-0324-N0 Jabil 1x8-X8 S…" at bounding box center [872, 415] width 1338 height 51
drag, startPoint x: 1314, startPoint y: 410, endPoint x: 1054, endPoint y: 409, distance: 260.3
click at [1054, 409] on tr "B-W-11P0OYZ B-V-5M4FKY7 Low Open 89 417328408341 MX-1949-0324-N0 Jabil 1x8-X8 S…" at bounding box center [872, 415] width 1338 height 51
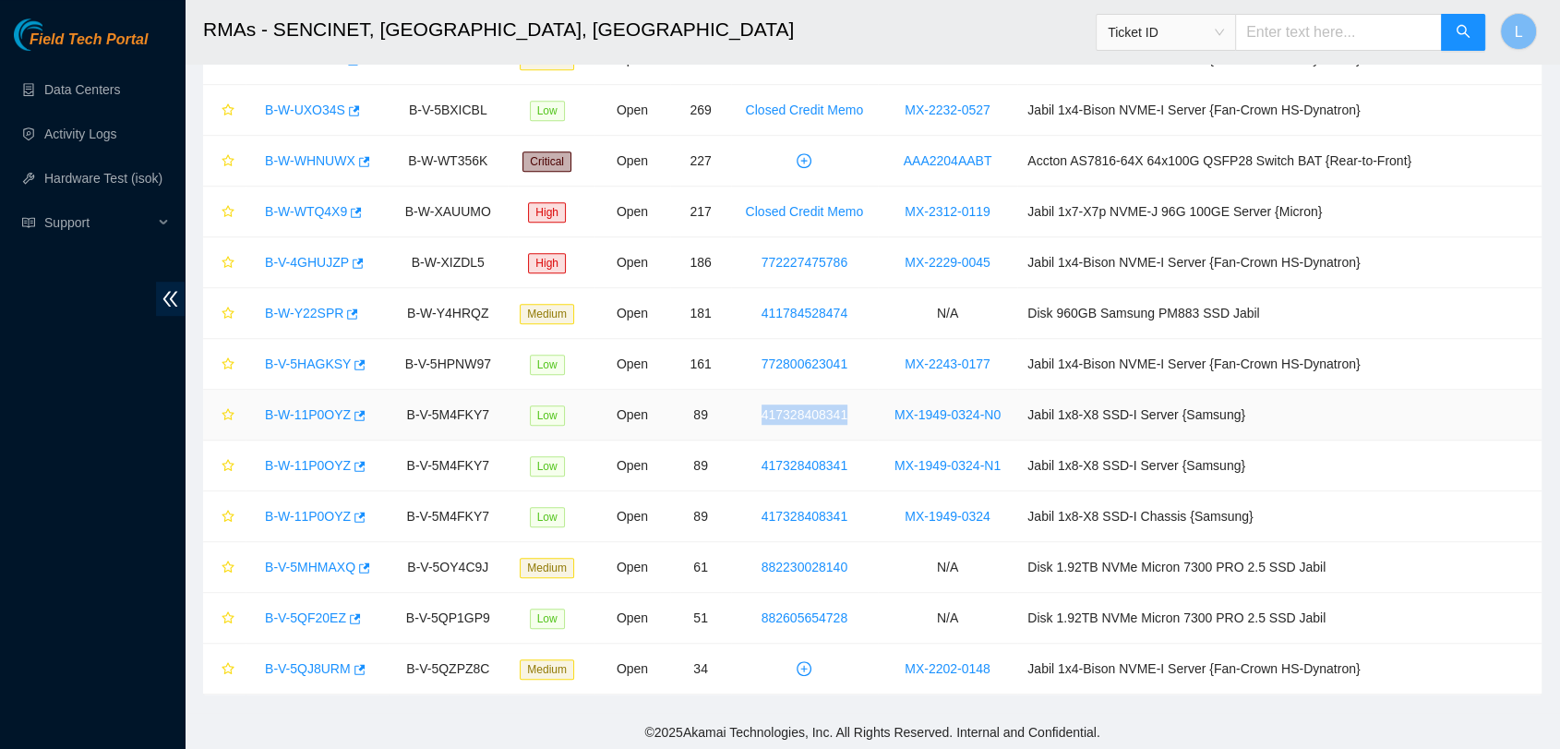
drag, startPoint x: 893, startPoint y: 414, endPoint x: 779, endPoint y: 413, distance: 113.5
click at [779, 413] on td "417328408341" at bounding box center [804, 415] width 147 height 51
drag, startPoint x: 525, startPoint y: 410, endPoint x: 385, endPoint y: 412, distance: 140.3
click at [385, 412] on tr "B-W-11P0OYZ B-V-5M4FKY7 Low Open 89 417328408341 MX-1949-0324-N0 Jabil 1x8-X8 S…" at bounding box center [872, 415] width 1338 height 51
drag, startPoint x: 252, startPoint y: 412, endPoint x: 410, endPoint y: 426, distance: 158.5
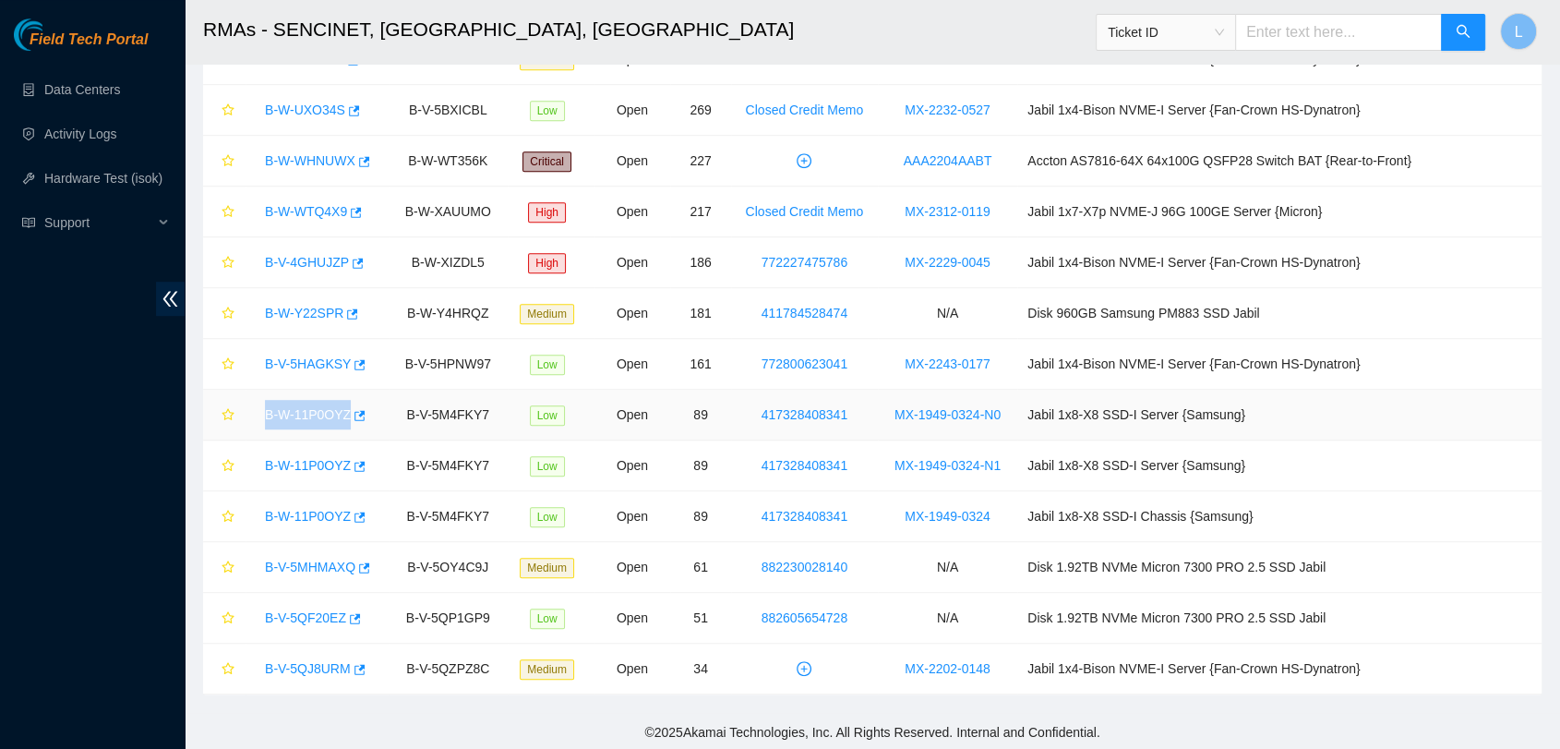
click at [410, 426] on tr "B-W-11P0OYZ B-V-5M4FKY7 Low Open 89 417328408341 MX-1949-0324-N0 Jabil 1x8-X8 S…" at bounding box center [872, 415] width 1338 height 51
drag, startPoint x: 1054, startPoint y: 462, endPoint x: 901, endPoint y: 465, distance: 153.3
click at [901, 465] on tr "B-W-11P0OYZ B-V-5M4FKY7 Low Open 89 417328408341 MX-1949-0324-N1 Jabil 1x8-X8 S…" at bounding box center [872, 465] width 1338 height 51
drag, startPoint x: 1293, startPoint y: 467, endPoint x: 1070, endPoint y: 476, distance: 223.6
click at [1070, 476] on td "Jabil 1x8-X8 SSD-I Server {Samsung}" at bounding box center [1279, 465] width 524 height 51
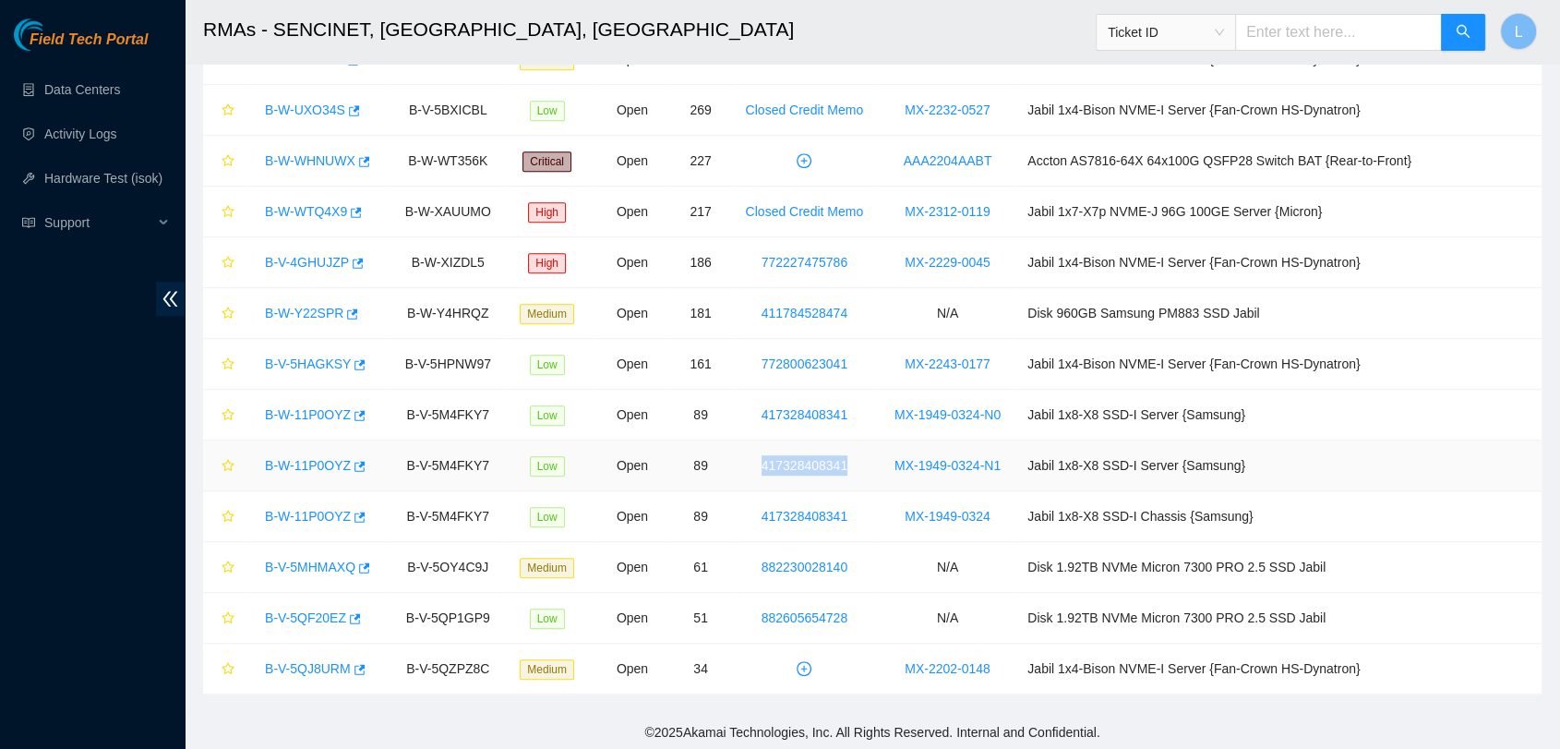
drag, startPoint x: 894, startPoint y: 462, endPoint x: 764, endPoint y: 457, distance: 129.3
click at [764, 457] on td "417328408341" at bounding box center [804, 465] width 147 height 51
drag, startPoint x: 523, startPoint y: 464, endPoint x: 377, endPoint y: 451, distance: 147.3
click at [377, 451] on tr "B-W-11P0OYZ B-V-5M4FKY7 Low Open 89 417328408341 MX-1949-0324-N1 Jabil 1x8-X8 S…" at bounding box center [872, 465] width 1338 height 51
drag, startPoint x: 258, startPoint y: 465, endPoint x: 394, endPoint y: 462, distance: 136.6
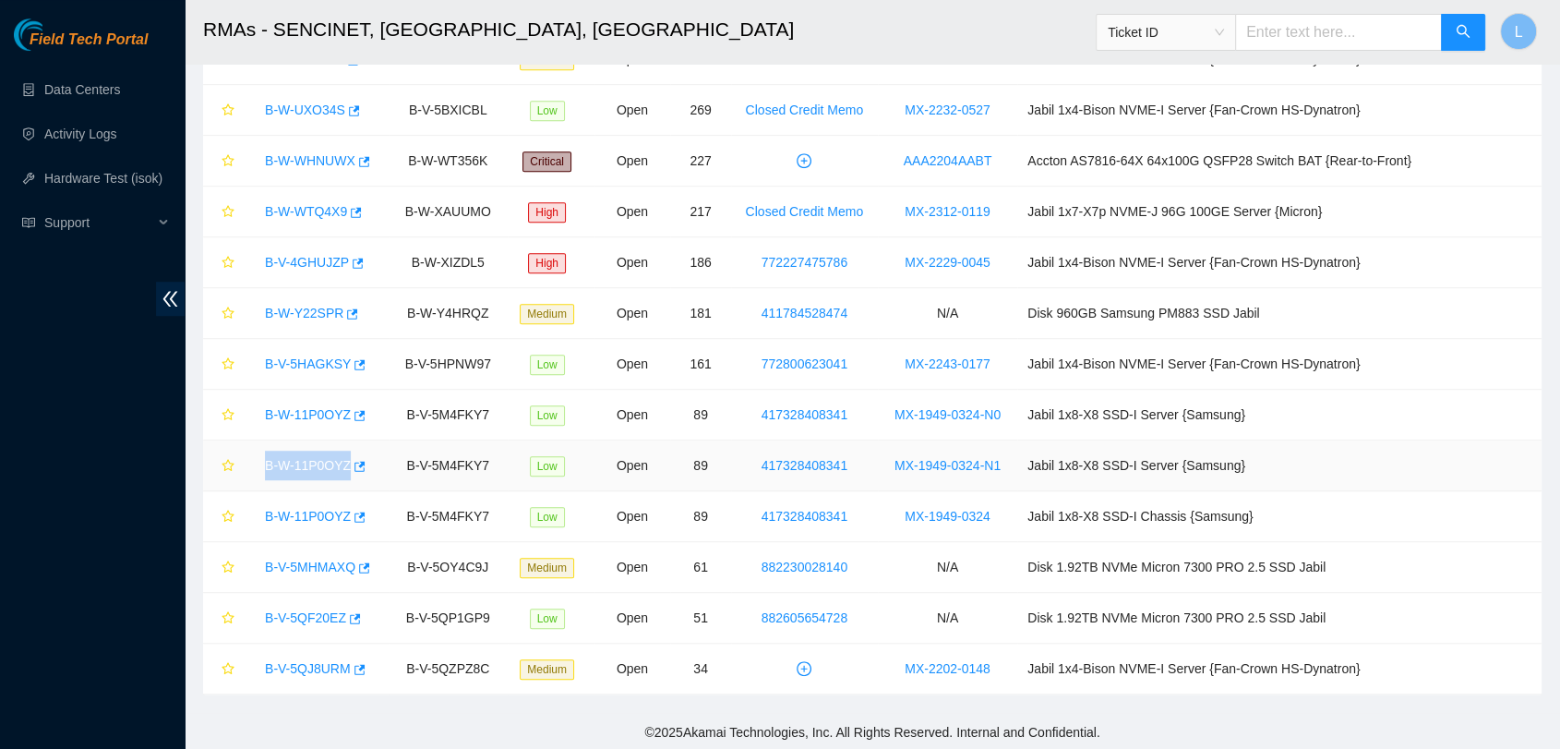
click at [389, 462] on td "B-W-11P0OYZ" at bounding box center [317, 465] width 143 height 51
drag, startPoint x: 1050, startPoint y: 514, endPoint x: 868, endPoint y: 500, distance: 183.3
click at [868, 500] on tr "B-W-11P0OYZ B-V-5M4FKY7 Low Open 89 417328408341 MX-1949-0324 Jabil 1x8-X8 SSD-…" at bounding box center [872, 516] width 1338 height 51
click at [1017, 501] on td "MX-1949-0324" at bounding box center [947, 516] width 139 height 51
drag, startPoint x: 1048, startPoint y: 511, endPoint x: 920, endPoint y: 498, distance: 128.1
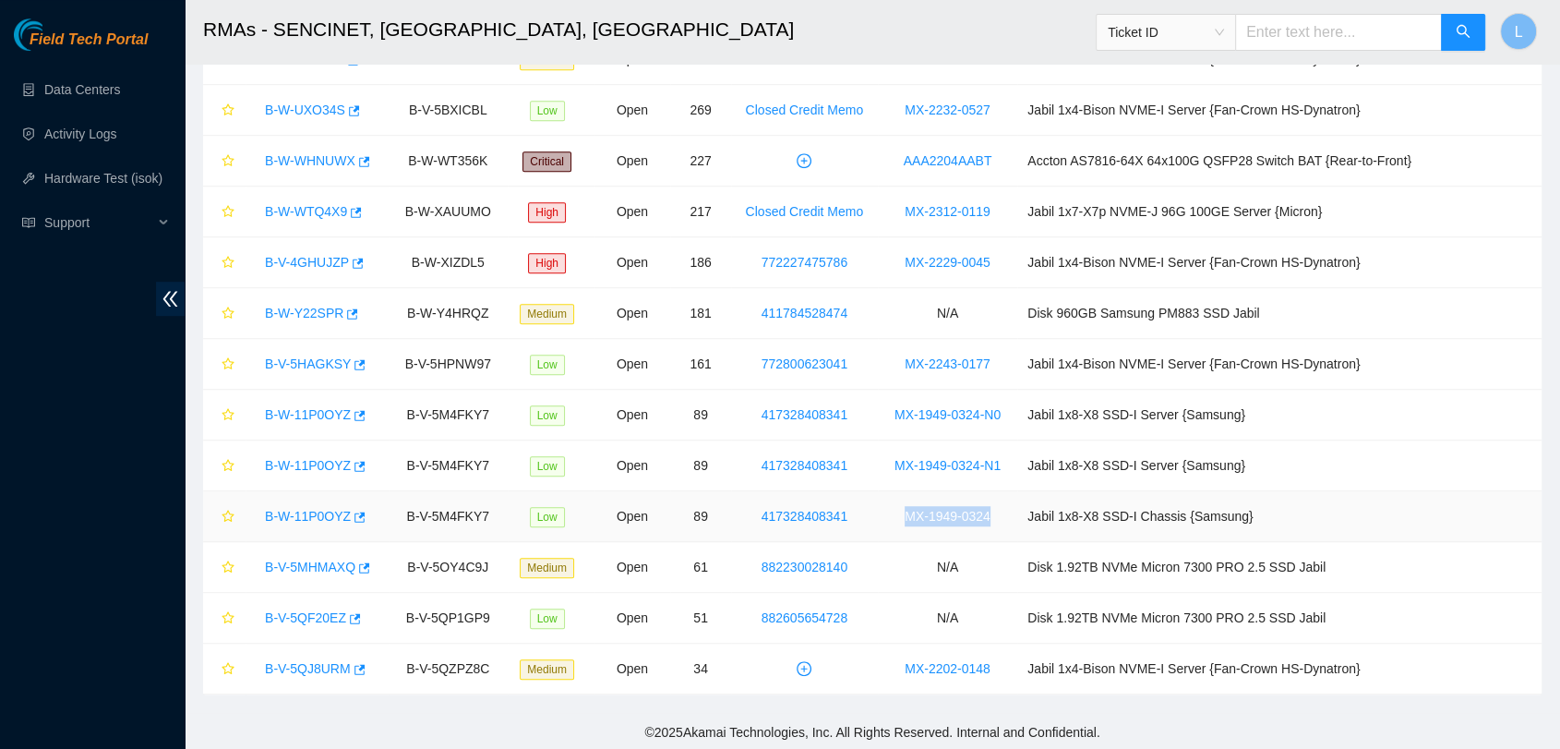
click at [920, 498] on td "MX-1949-0324" at bounding box center [947, 516] width 139 height 51
drag, startPoint x: 1304, startPoint y: 520, endPoint x: 1063, endPoint y: 510, distance: 241.1
click at [1063, 510] on td "Jabil 1x8-X8 SSD-I Chassis {Samsung}" at bounding box center [1279, 516] width 524 height 51
drag, startPoint x: 906, startPoint y: 511, endPoint x: 750, endPoint y: 510, distance: 156.9
click at [750, 510] on tr "B-W-11P0OYZ B-V-5M4FKY7 Low Open 89 417328408341 MX-1949-0324 Jabil 1x8-X8 SSD-…" at bounding box center [872, 516] width 1338 height 51
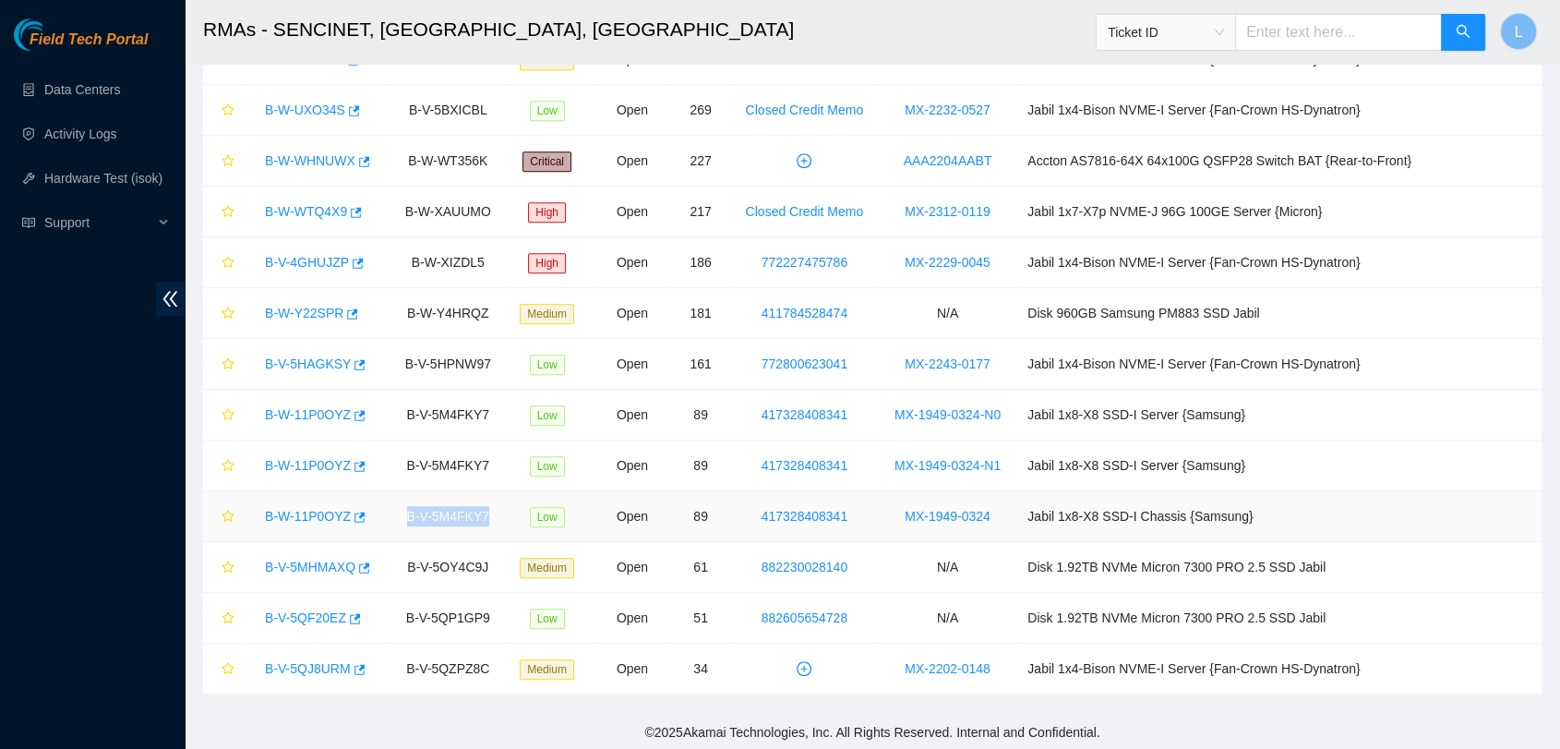
drag, startPoint x: 514, startPoint y: 511, endPoint x: 406, endPoint y: 509, distance: 108.0
click at [406, 509] on td "B-V-5M4FKY7" at bounding box center [448, 516] width 119 height 51
drag, startPoint x: 376, startPoint y: 517, endPoint x: 227, endPoint y: 517, distance: 148.6
click at [227, 517] on tr "B-W-11P0OYZ B-V-5M4FKY7 Low Open 89 417328408341 MX-1949-0324 Jabil 1x8-X8 SSD-…" at bounding box center [872, 516] width 1338 height 51
drag, startPoint x: 1392, startPoint y: 553, endPoint x: 1063, endPoint y: 559, distance: 328.7
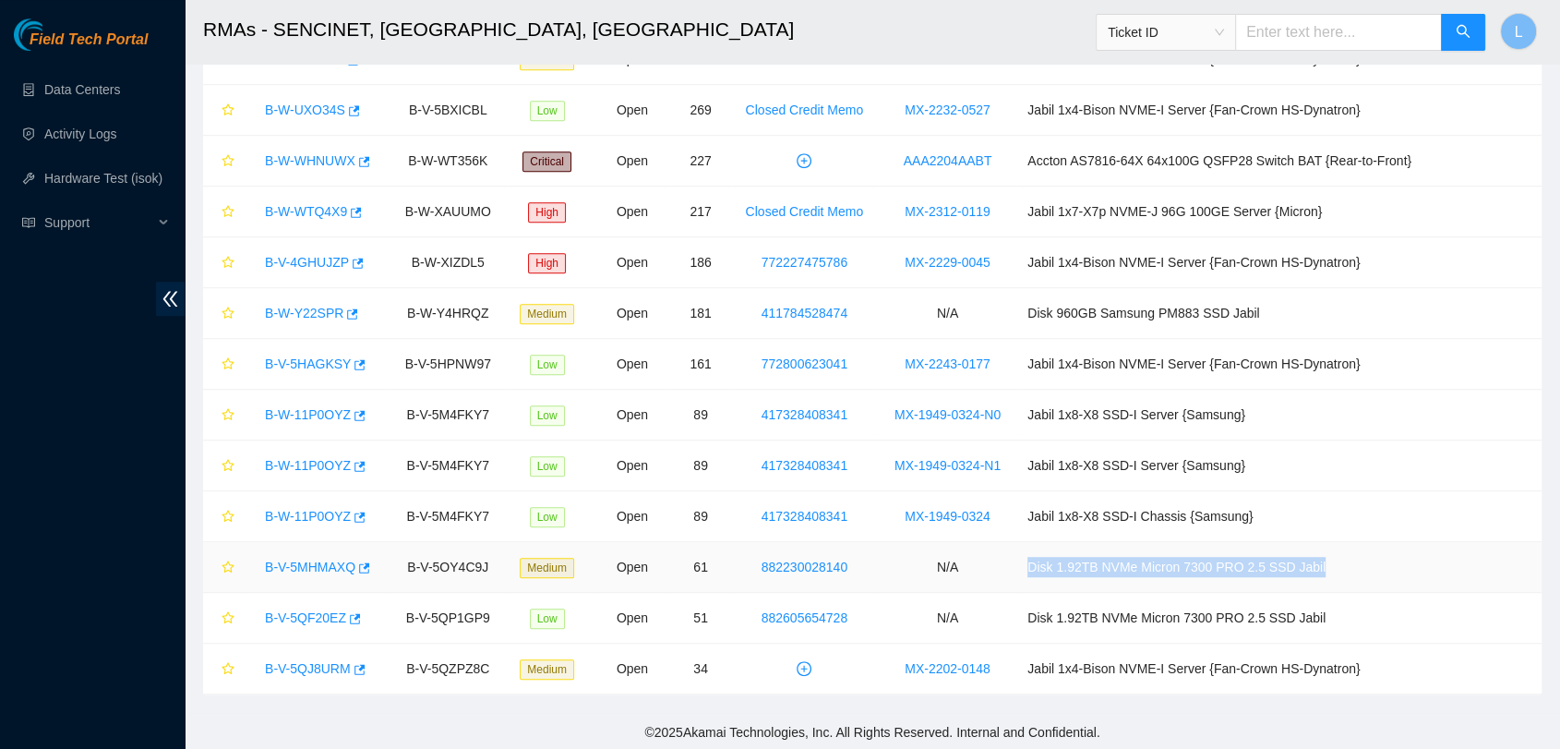
click at [1063, 559] on td "Disk 1.92TB NVMe Micron 7300 PRO 2.5 SSD Jabil" at bounding box center [1279, 567] width 524 height 51
drag, startPoint x: 899, startPoint y: 564, endPoint x: 763, endPoint y: 548, distance: 136.6
click at [763, 548] on td "882230028140" at bounding box center [804, 567] width 147 height 51
drag, startPoint x: 517, startPoint y: 565, endPoint x: 410, endPoint y: 561, distance: 107.1
click at [410, 561] on td "B-V-5OY4C9J" at bounding box center [448, 567] width 119 height 51
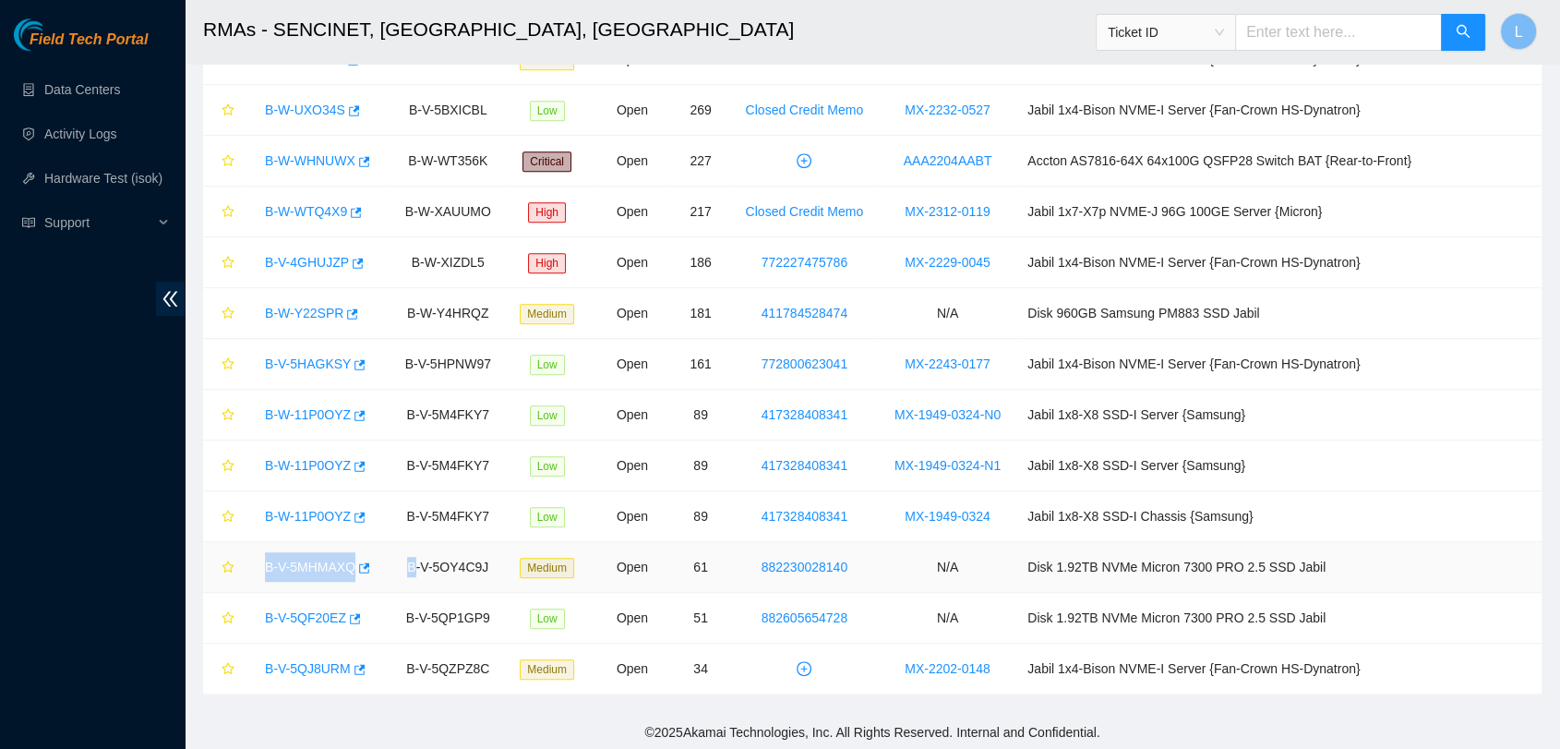
drag, startPoint x: 253, startPoint y: 566, endPoint x: 430, endPoint y: 572, distance: 177.4
click at [430, 572] on tr "B-V-5MHMAXQ B-V-5OY4C9J Medium Open 61 882230028140 N/A Disk 1.92TB NVMe Micron…" at bounding box center [872, 567] width 1338 height 51
click at [254, 562] on td "B-V-5MHMAXQ" at bounding box center [317, 567] width 143 height 51
drag, startPoint x: 255, startPoint y: 562, endPoint x: 368, endPoint y: 566, distance: 113.6
click at [368, 566] on td "B-V-5MHMAXQ" at bounding box center [317, 567] width 143 height 51
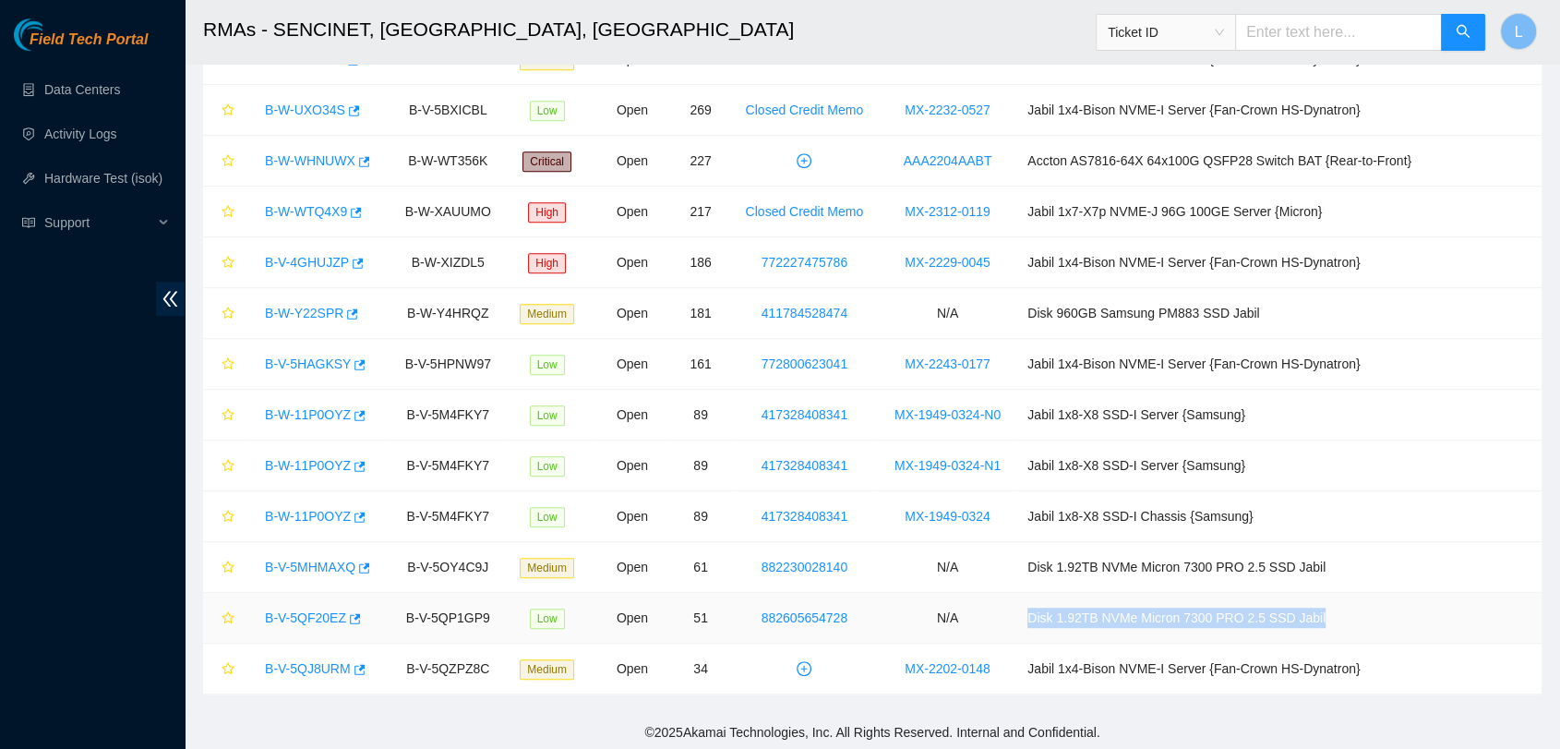
drag, startPoint x: 1380, startPoint y: 615, endPoint x: 1067, endPoint y: 611, distance: 313.0
click at [1067, 611] on td "Disk 1.92TB NVMe Micron 7300 PRO 2.5 SSD Jabil" at bounding box center [1279, 618] width 524 height 51
click at [878, 614] on td "882605654728" at bounding box center [804, 618] width 147 height 51
drag, startPoint x: 896, startPoint y: 614, endPoint x: 723, endPoint y: 629, distance: 174.2
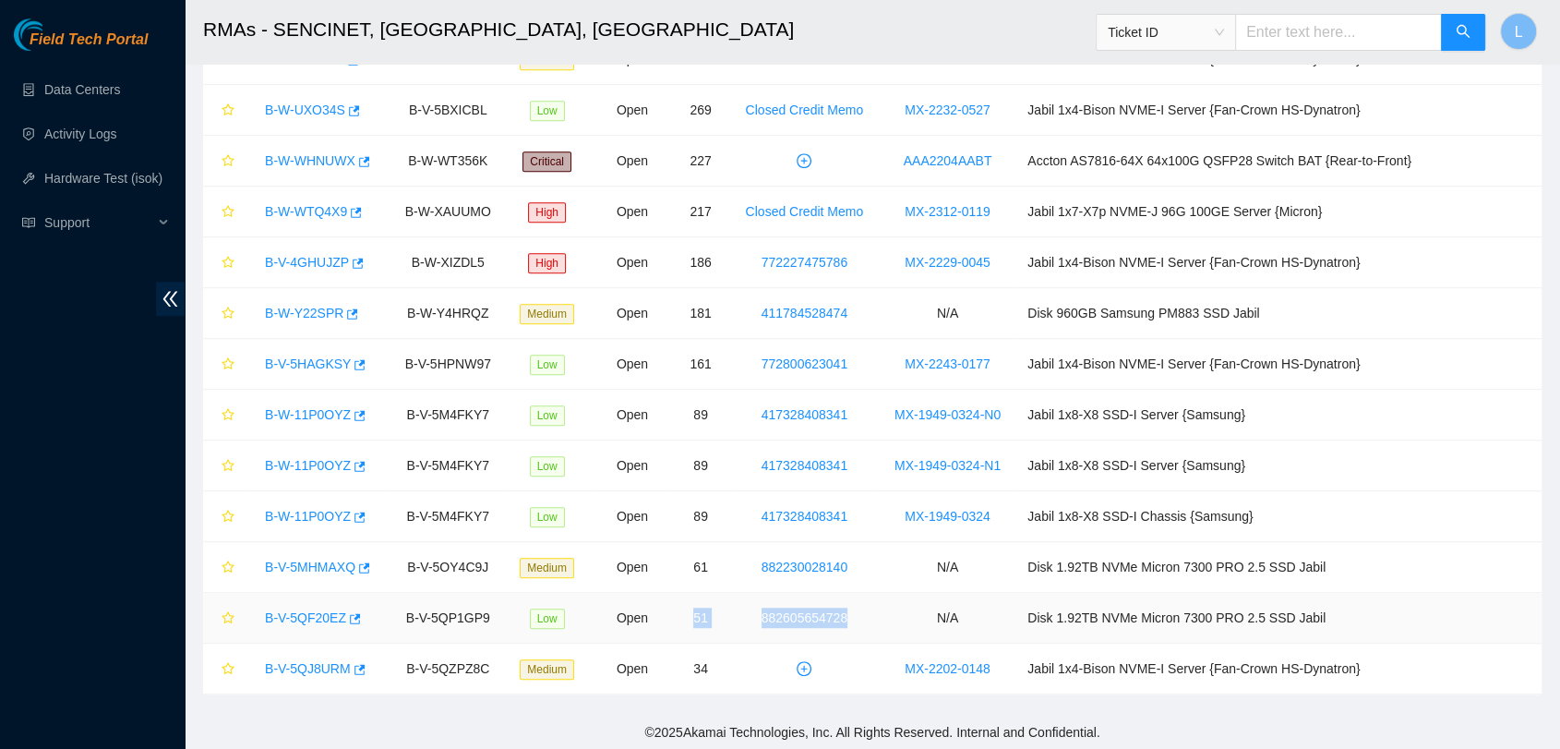
click at [723, 629] on tr "B-V-5QF20EZ B-V-5QP1GP9 Low Open 51 882605654728 N/A Disk 1.92TB NVMe Micron 73…" at bounding box center [872, 618] width 1338 height 51
click at [927, 599] on td "N/A" at bounding box center [947, 618] width 139 height 51
drag, startPoint x: 906, startPoint y: 615, endPoint x: 786, endPoint y: 608, distance: 120.2
click at [786, 608] on td "882605654728" at bounding box center [804, 618] width 147 height 51
drag, startPoint x: 517, startPoint y: 609, endPoint x: 366, endPoint y: 612, distance: 150.5
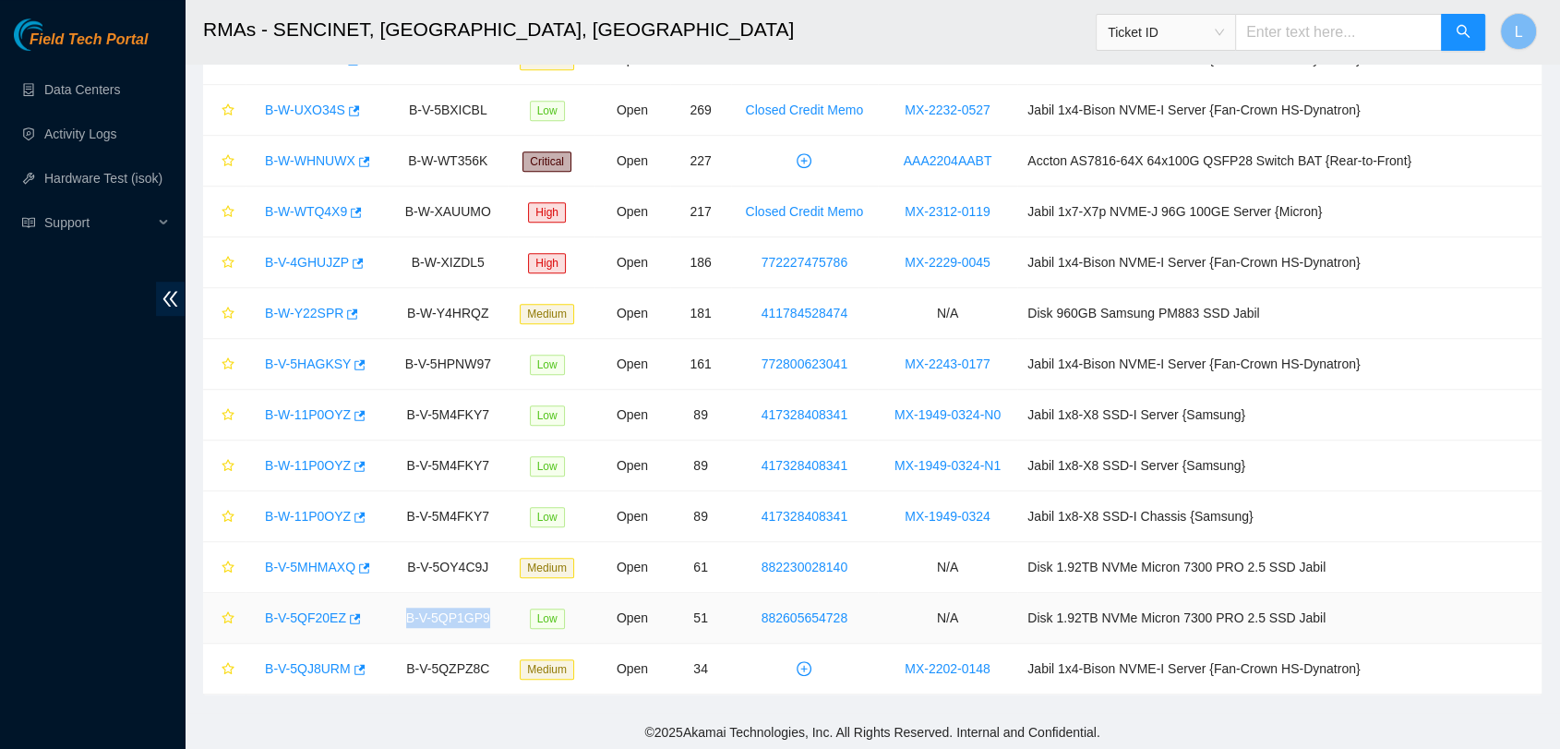
click at [366, 612] on tr "B-V-5QF20EZ B-V-5QP1GP9 Low Open 51 882605654728 N/A Disk 1.92TB NVMe Micron 73…" at bounding box center [872, 618] width 1338 height 51
drag, startPoint x: 252, startPoint y: 615, endPoint x: 366, endPoint y: 618, distance: 114.5
click at [366, 618] on td "B-V-5QF20EZ" at bounding box center [317, 618] width 143 height 51
drag, startPoint x: 1044, startPoint y: 664, endPoint x: 923, endPoint y: 662, distance: 120.9
click at [923, 662] on td "MX-2202-0148" at bounding box center [947, 668] width 139 height 51
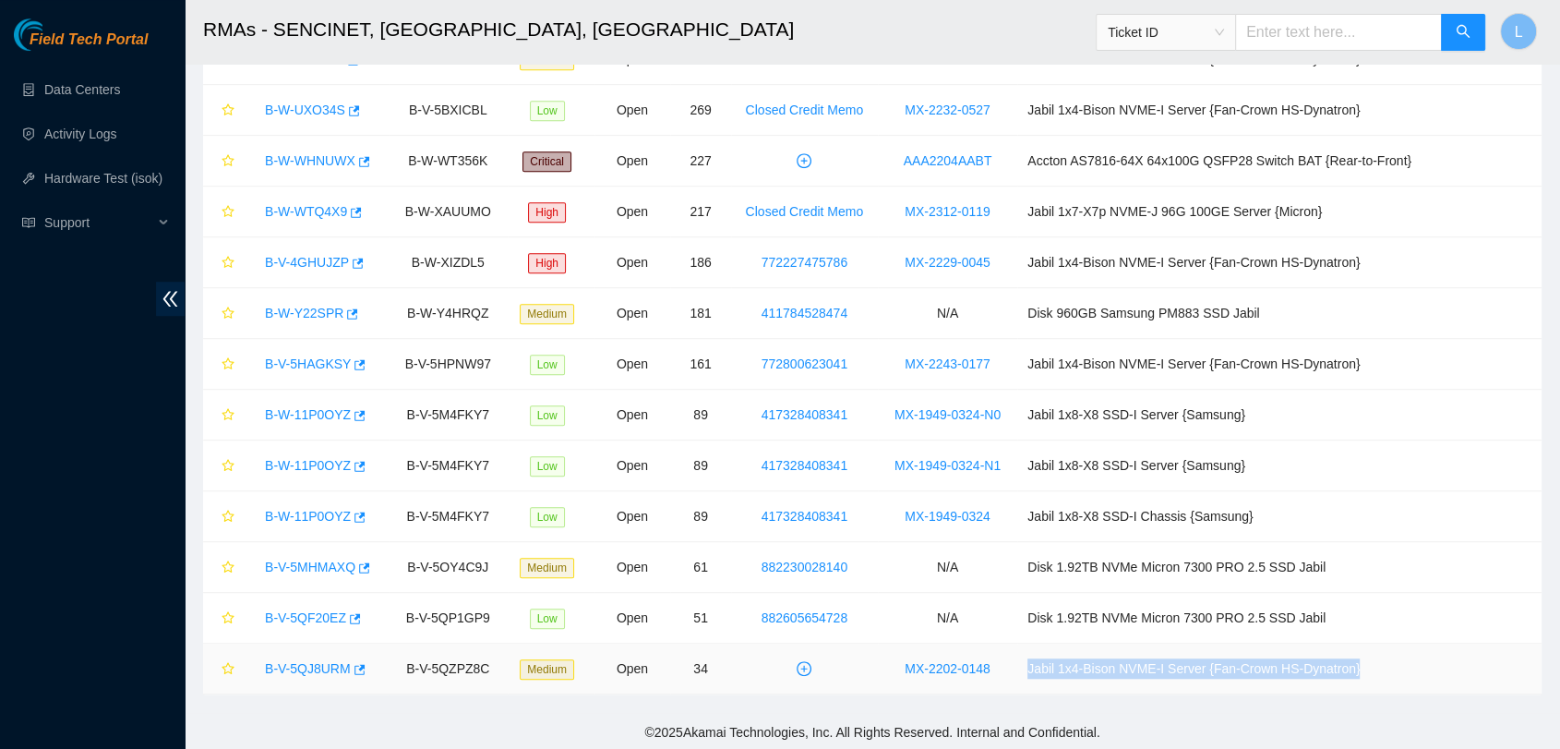
drag, startPoint x: 1422, startPoint y: 664, endPoint x: 1063, endPoint y: 666, distance: 358.2
click at [1063, 666] on td "Jabil 1x4-Bison NVME-I Server {Fan-Crown HS-Dynatron}" at bounding box center [1279, 668] width 524 height 51
drag, startPoint x: 514, startPoint y: 666, endPoint x: 449, endPoint y: 663, distance: 65.6
click at [449, 663] on td "B-V-5QZPZ8C" at bounding box center [448, 668] width 119 height 51
click at [508, 654] on td "B-V-5QZPZ8C" at bounding box center [448, 668] width 119 height 51
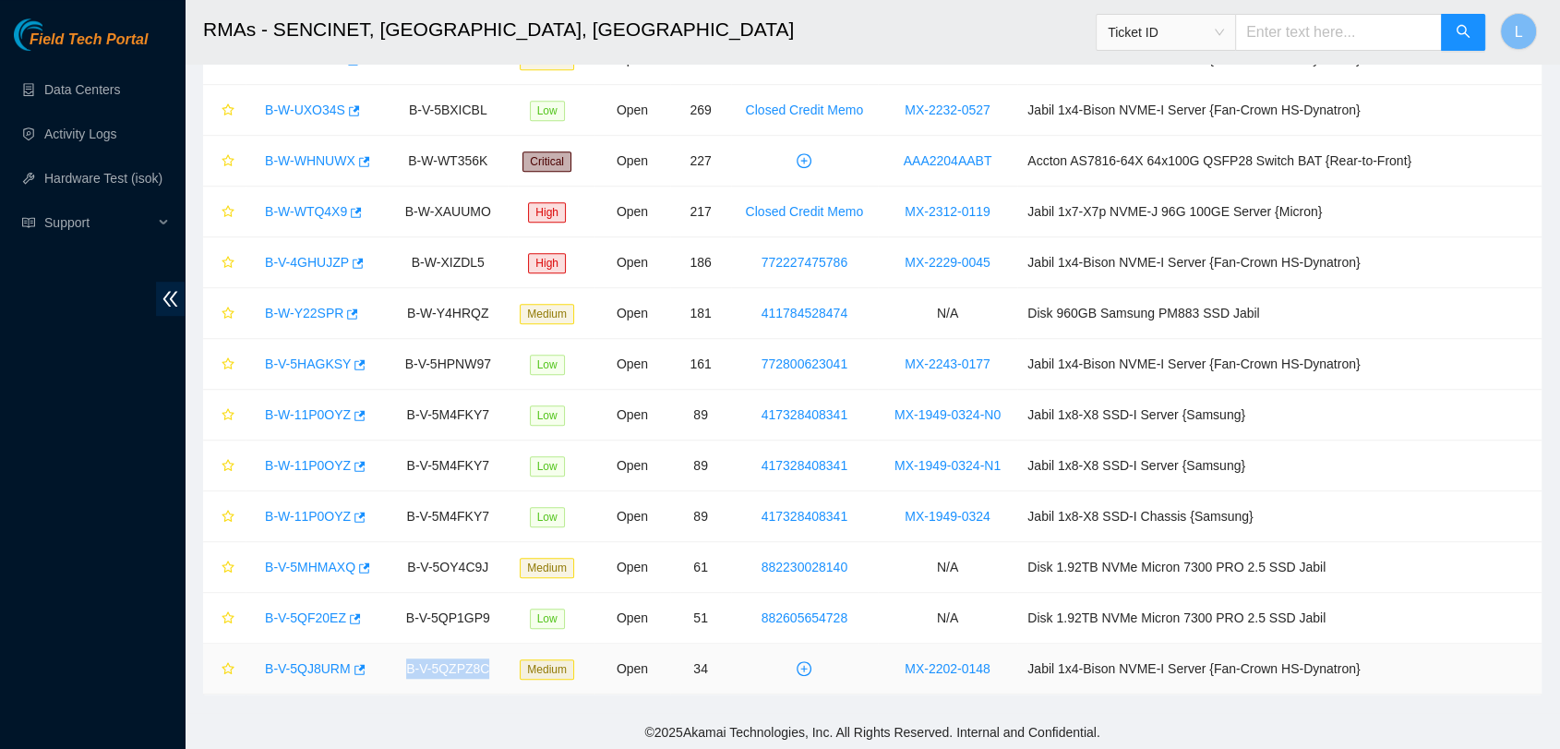
drag, startPoint x: 510, startPoint y: 666, endPoint x: 402, endPoint y: 666, distance: 107.1
click at [402, 666] on td "B-V-5QZPZ8C" at bounding box center [448, 668] width 119 height 51
drag, startPoint x: 377, startPoint y: 666, endPoint x: 249, endPoint y: 666, distance: 127.4
click at [249, 666] on td "B-V-5QJ8URM" at bounding box center [317, 668] width 143 height 51
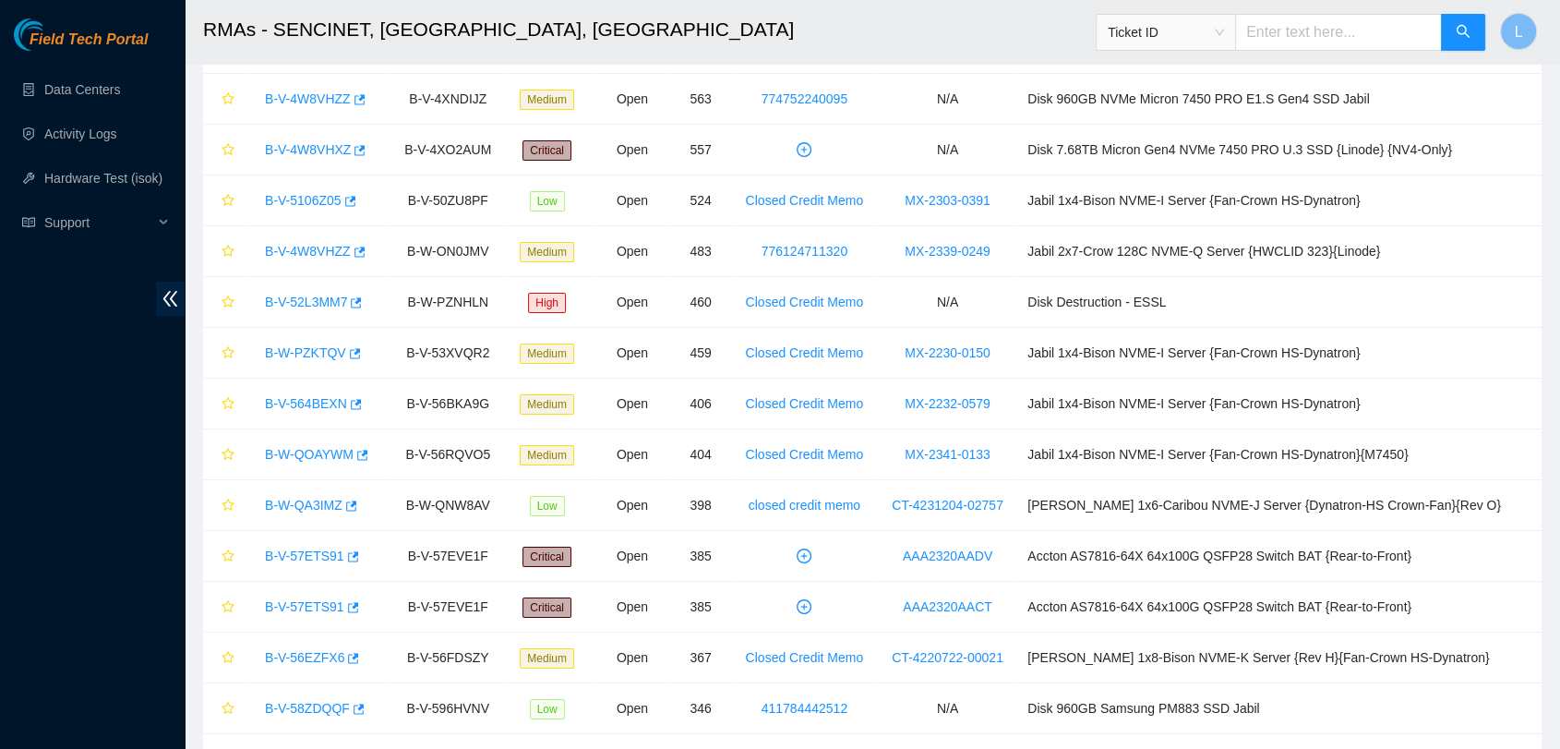
scroll to position [38, 0]
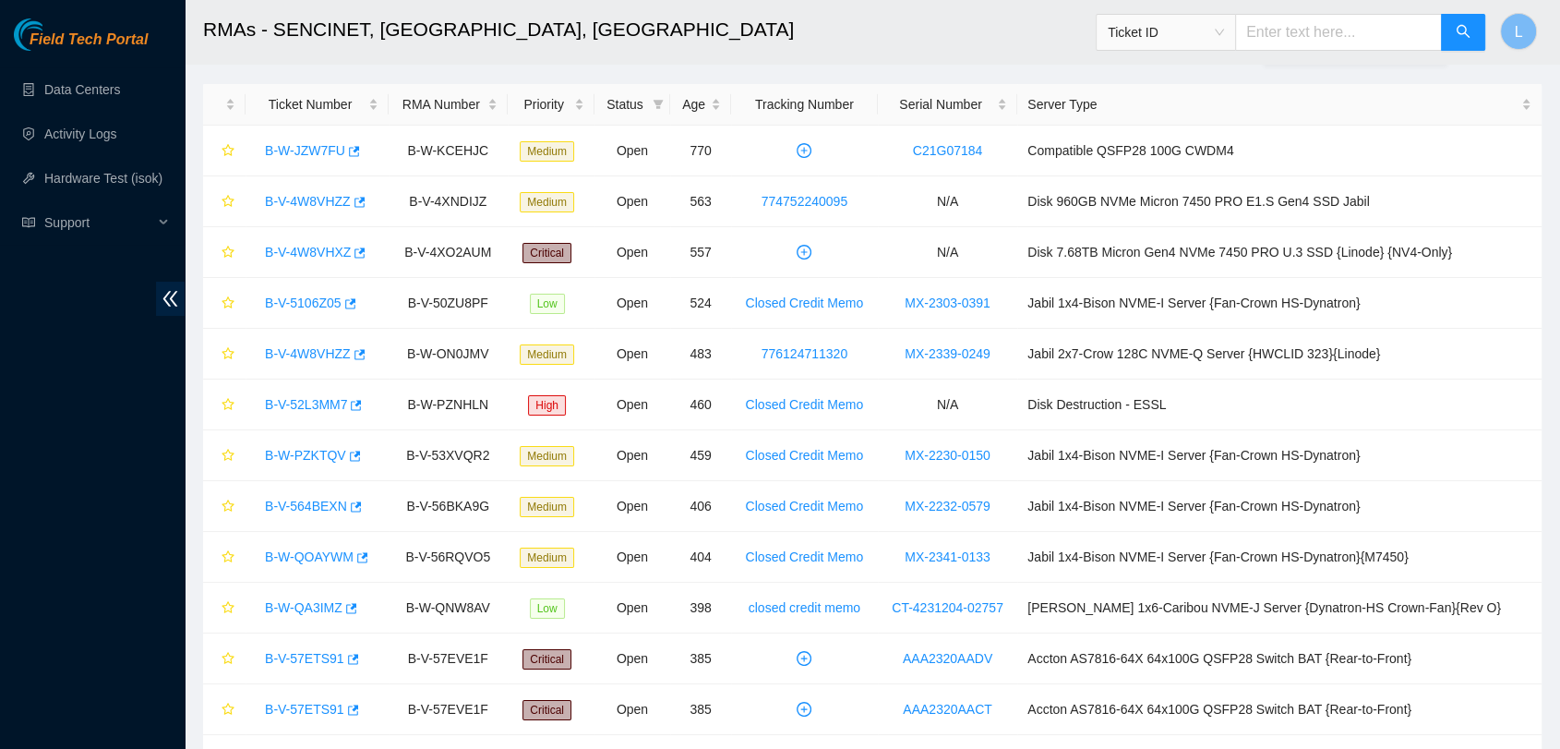
click at [1556, 38] on header "RMAs - SENCINET, Bogota, Colombia Ticket ID L" at bounding box center [965, 32] width 1560 height 64
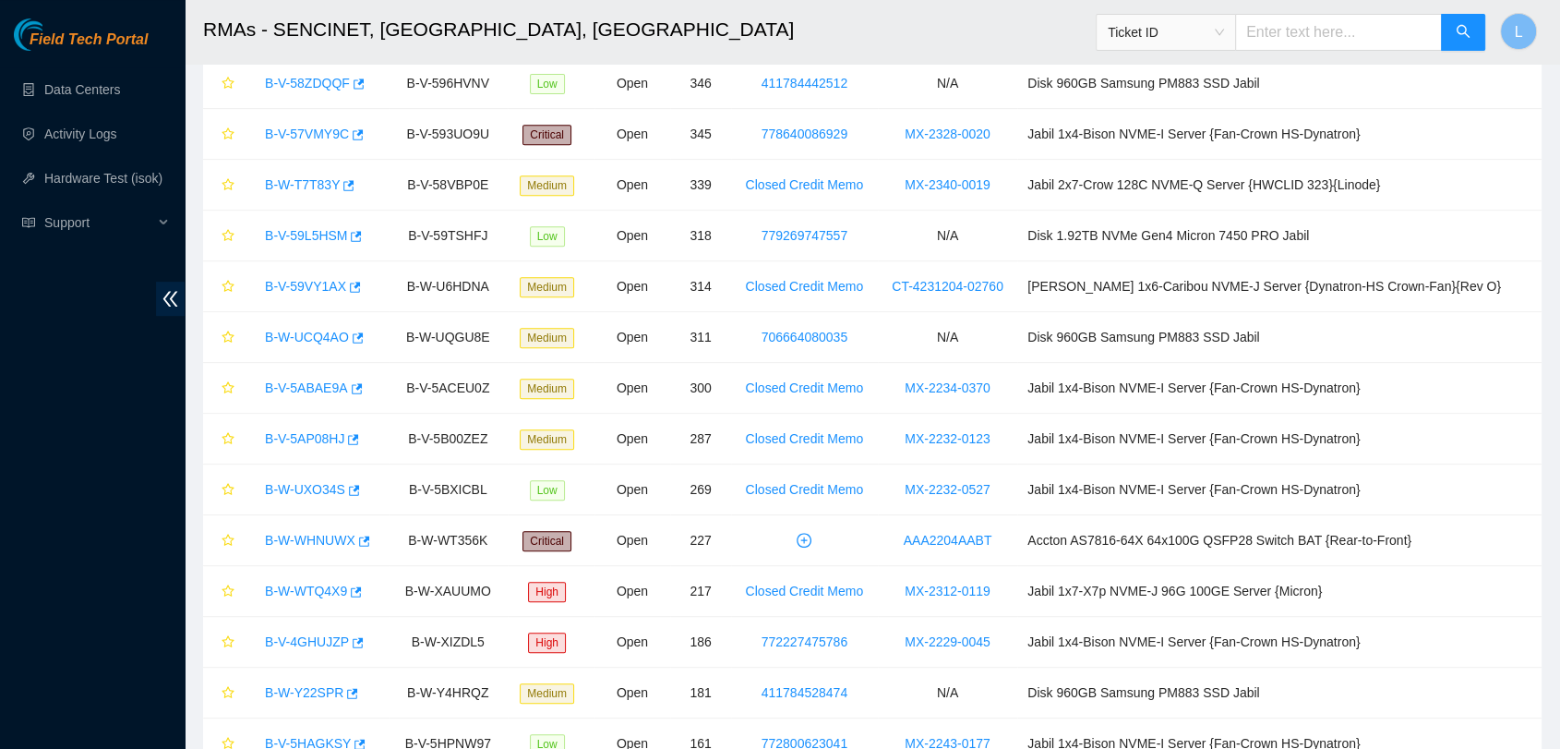
scroll to position [1145, 0]
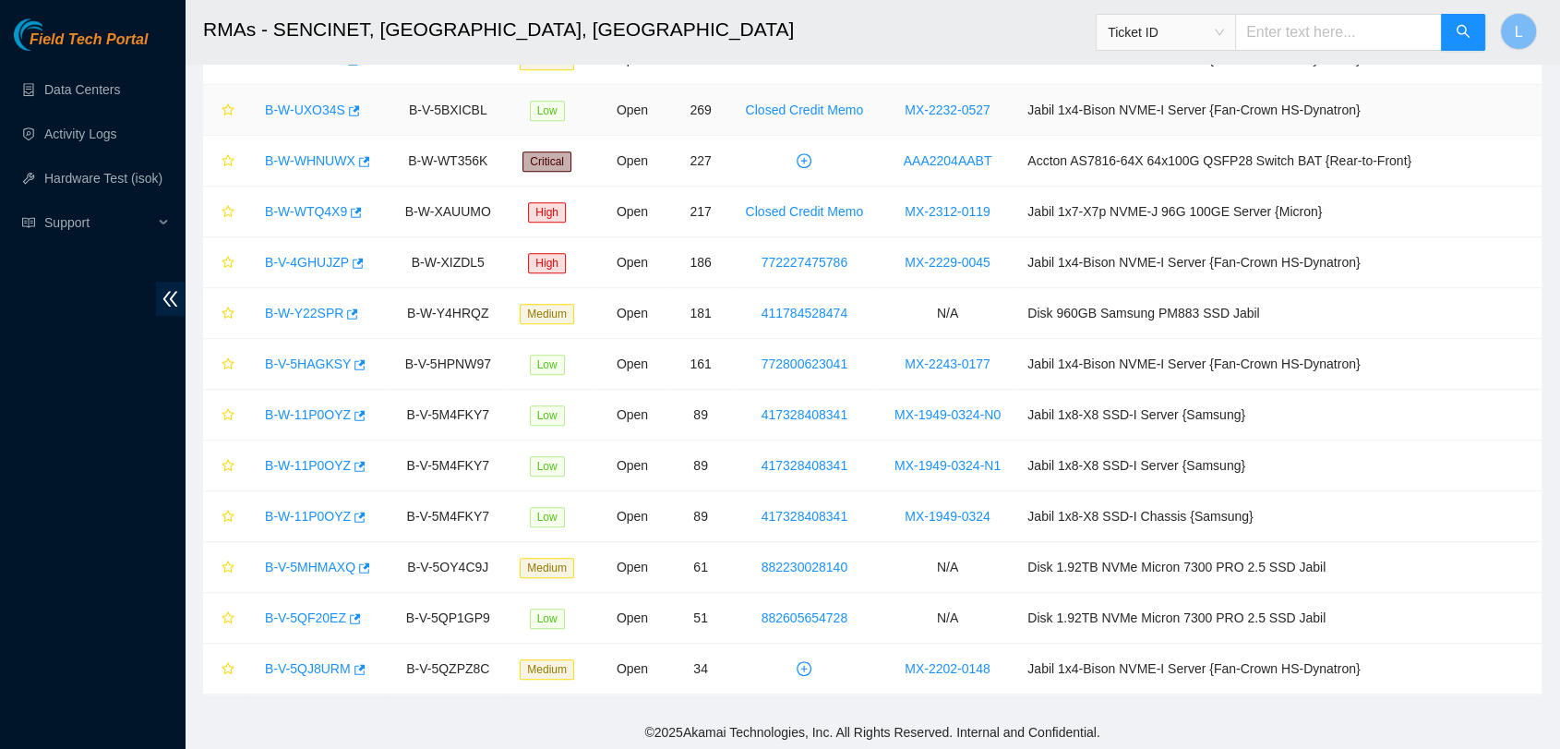
click at [235, 99] on td at bounding box center [224, 110] width 42 height 51
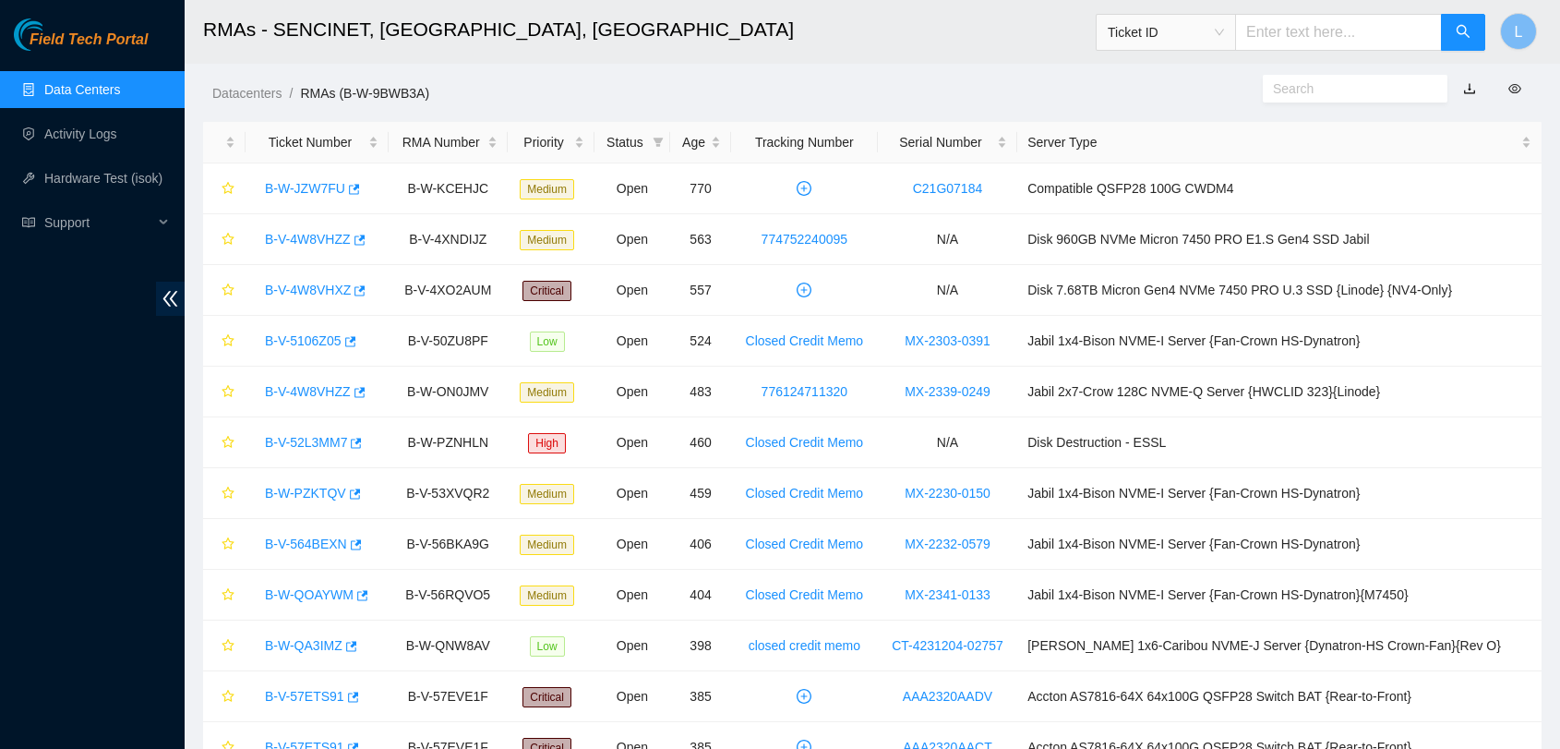
scroll to position [492, 0]
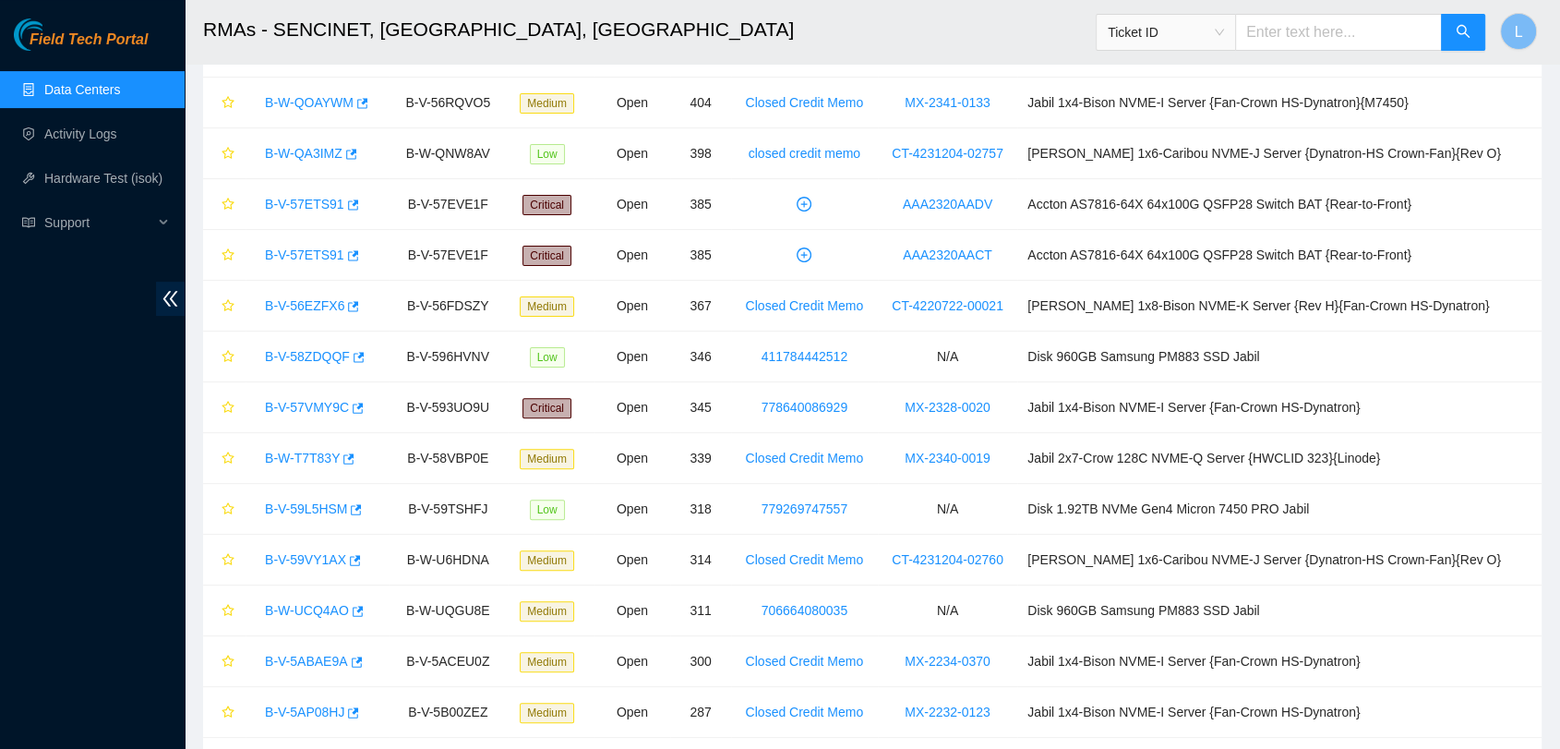
click at [1248, 55] on div "Ticket ID" at bounding box center [1291, 32] width 390 height 59
click at [1224, 40] on span "Ticket ID" at bounding box center [1166, 32] width 116 height 28
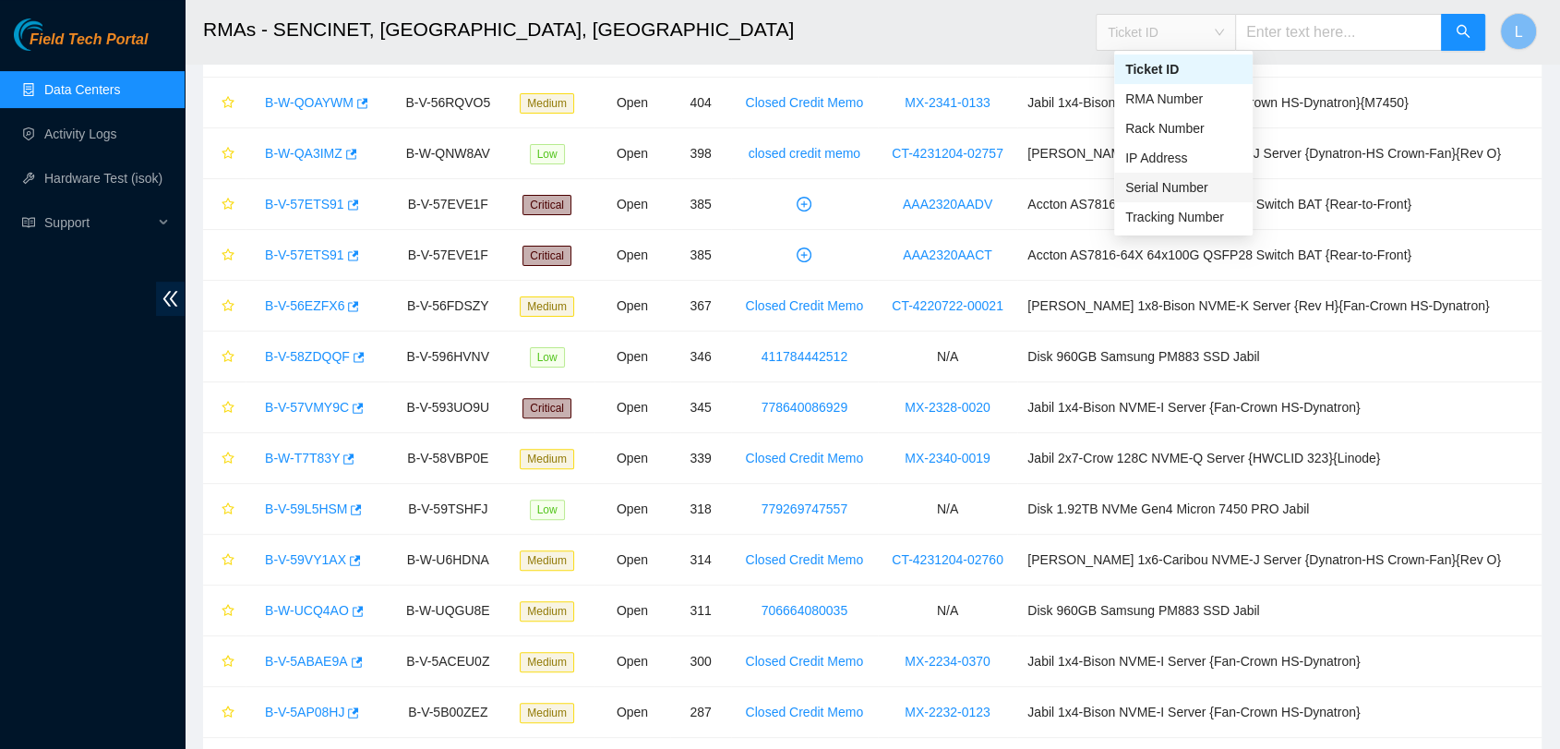
click at [1189, 181] on div "Serial Number" at bounding box center [1183, 187] width 116 height 20
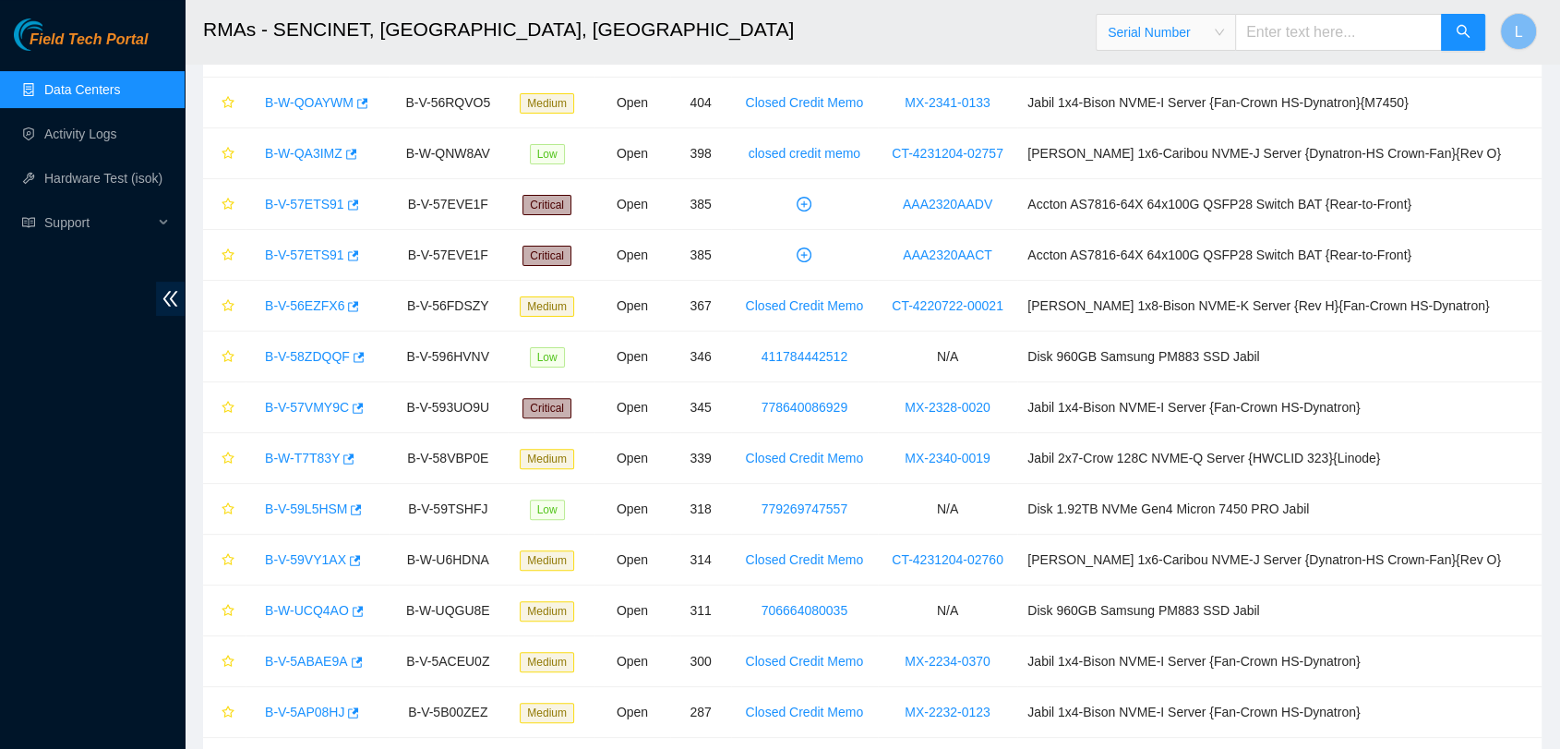
click at [1318, 29] on input "text" at bounding box center [1338, 32] width 207 height 37
paste input "MX-2232-0475"
type input "MX-2232-0475"
click at [1461, 26] on icon "search" at bounding box center [1463, 31] width 13 height 13
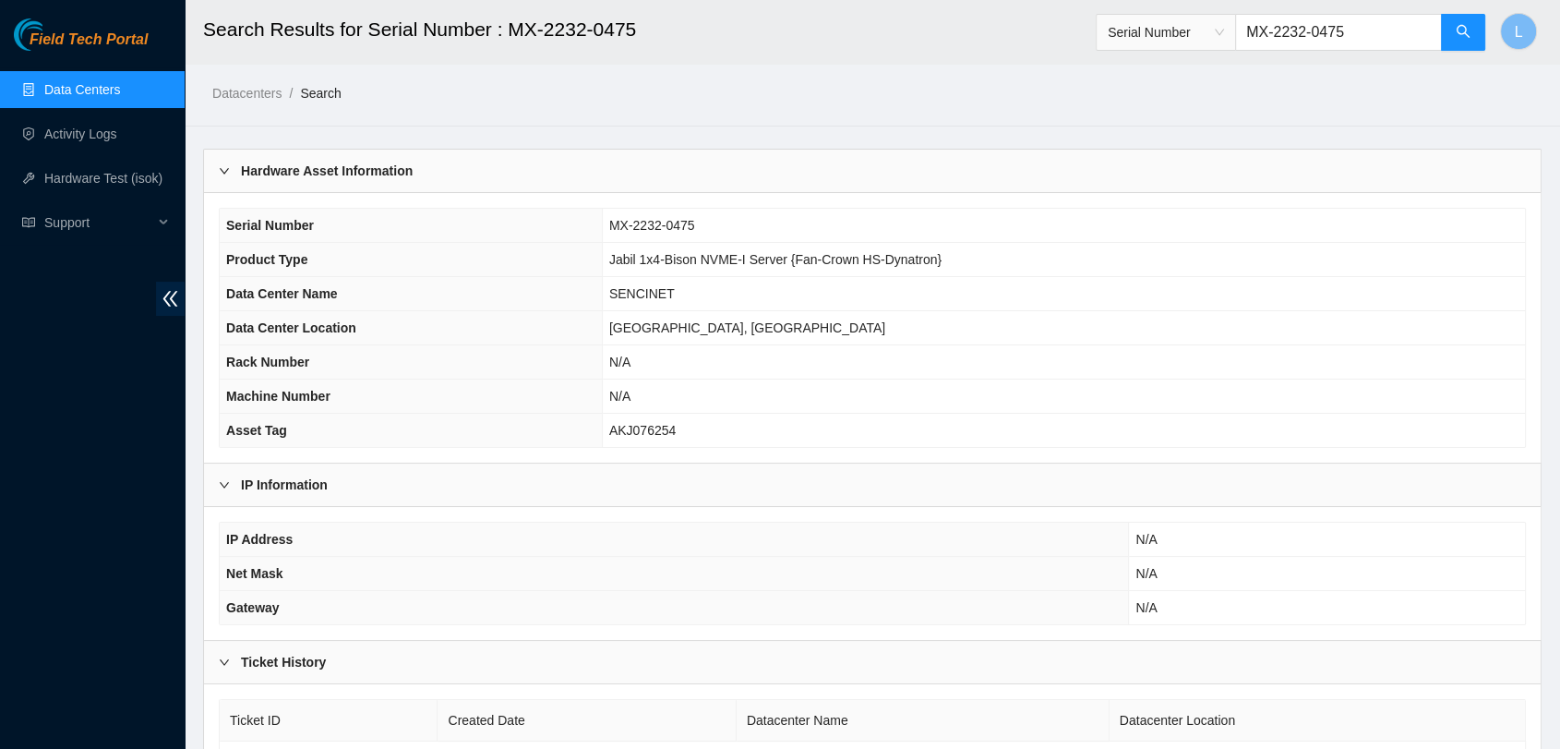
scroll to position [104, 0]
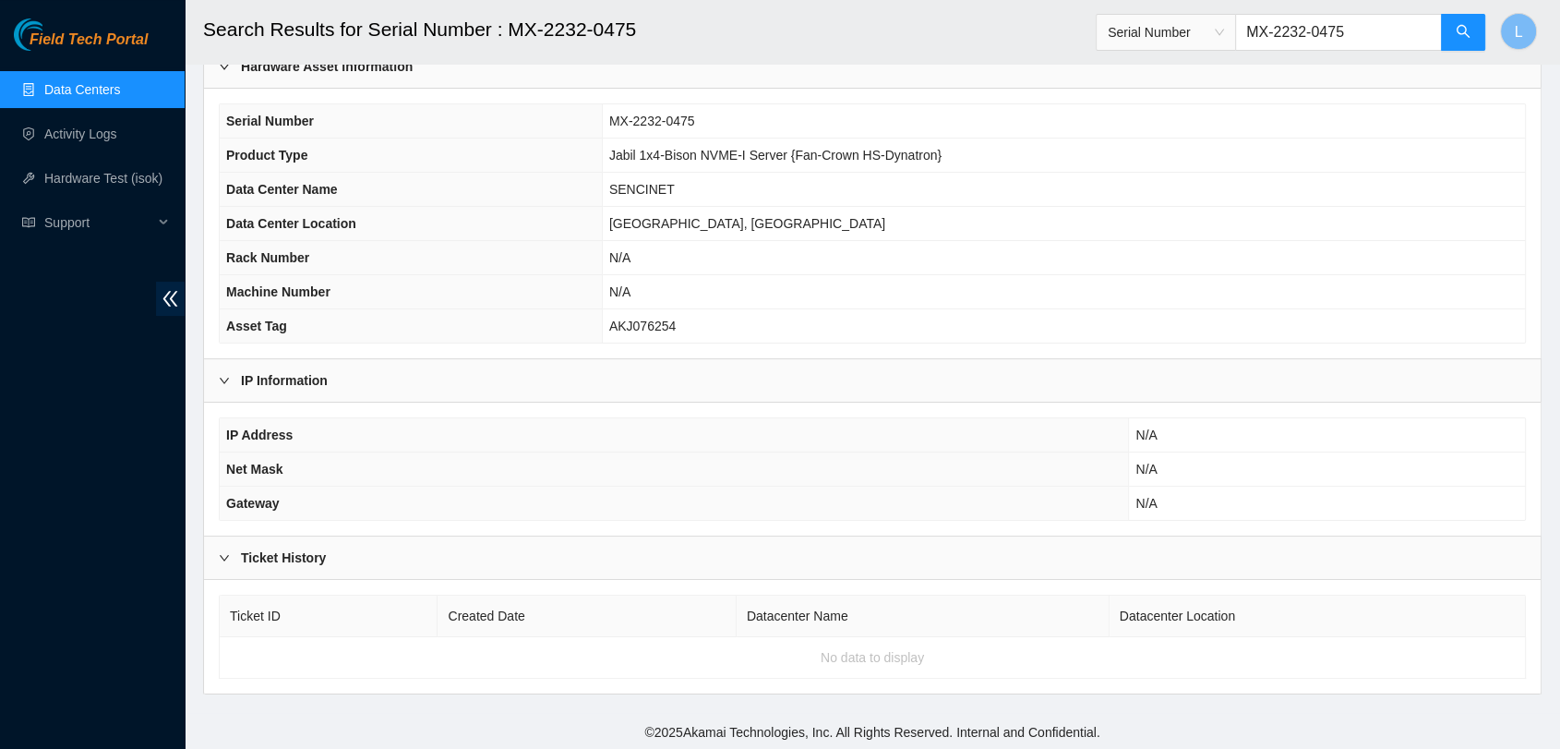
click at [907, 659] on td "No data to display" at bounding box center [873, 658] width 1306 height 42
click at [260, 616] on th "Ticket ID" at bounding box center [329, 616] width 218 height 42
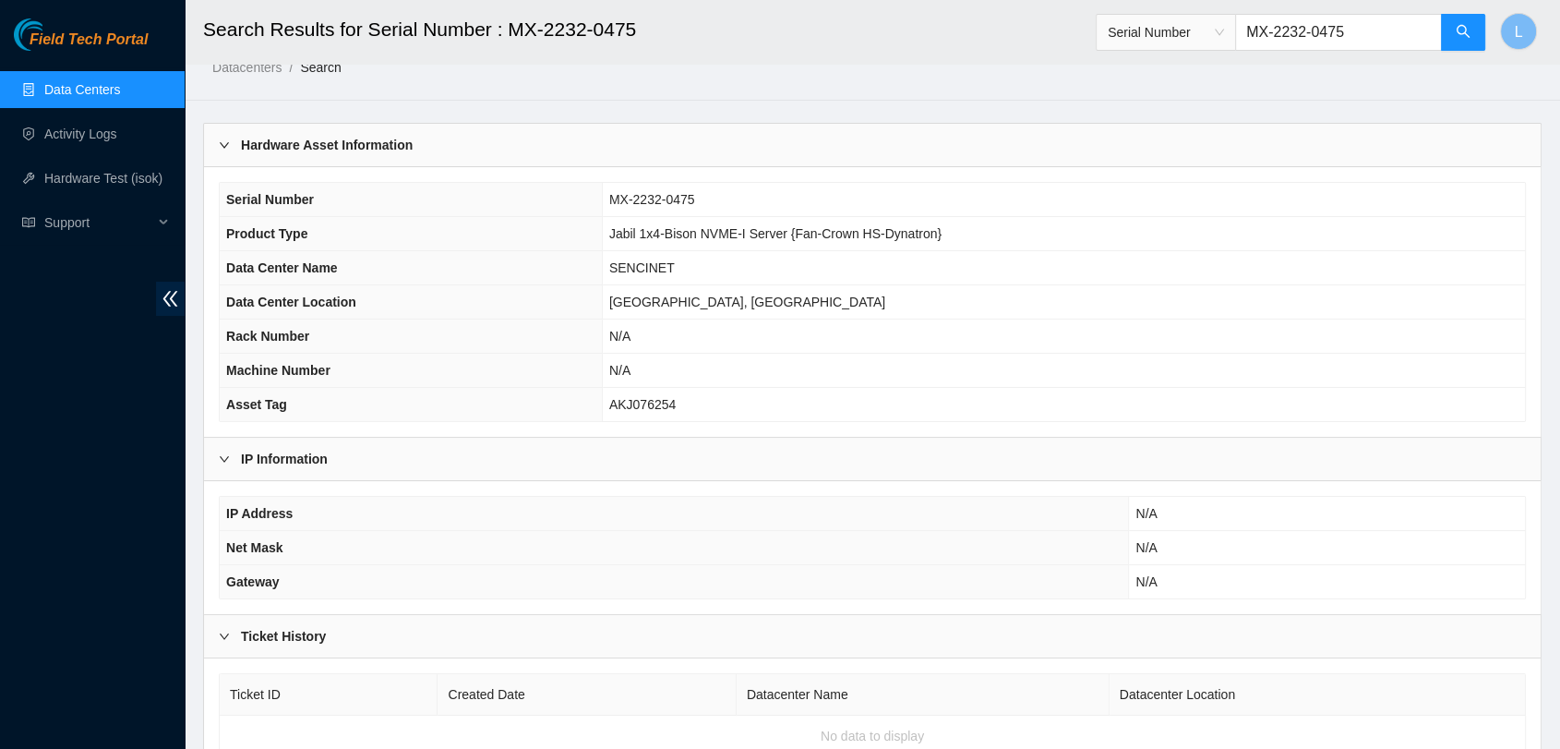
scroll to position [24, 0]
click at [316, 637] on b "Ticket History" at bounding box center [283, 638] width 85 height 20
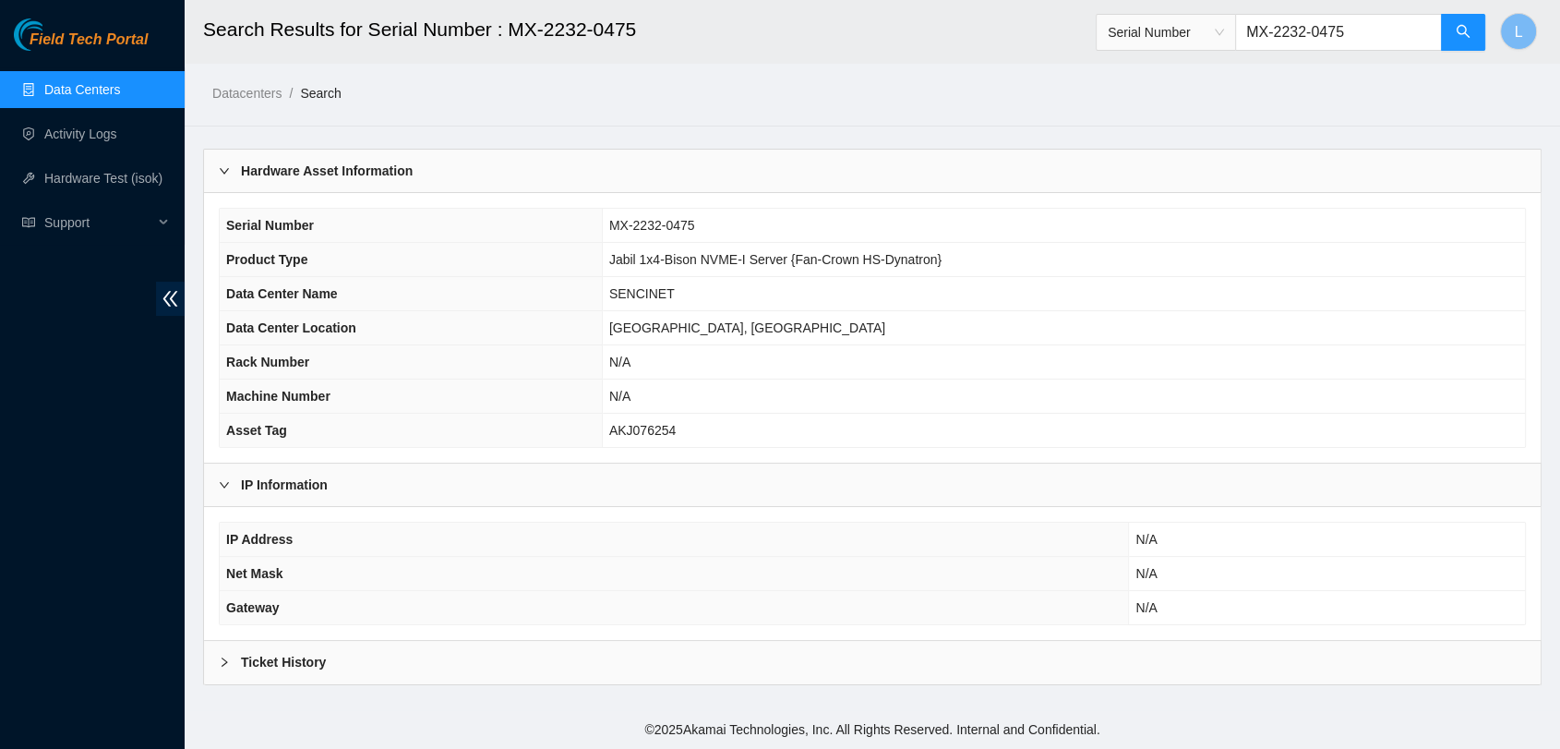
scroll to position [0, 0]
click at [266, 666] on b "Ticket History" at bounding box center [283, 662] width 85 height 20
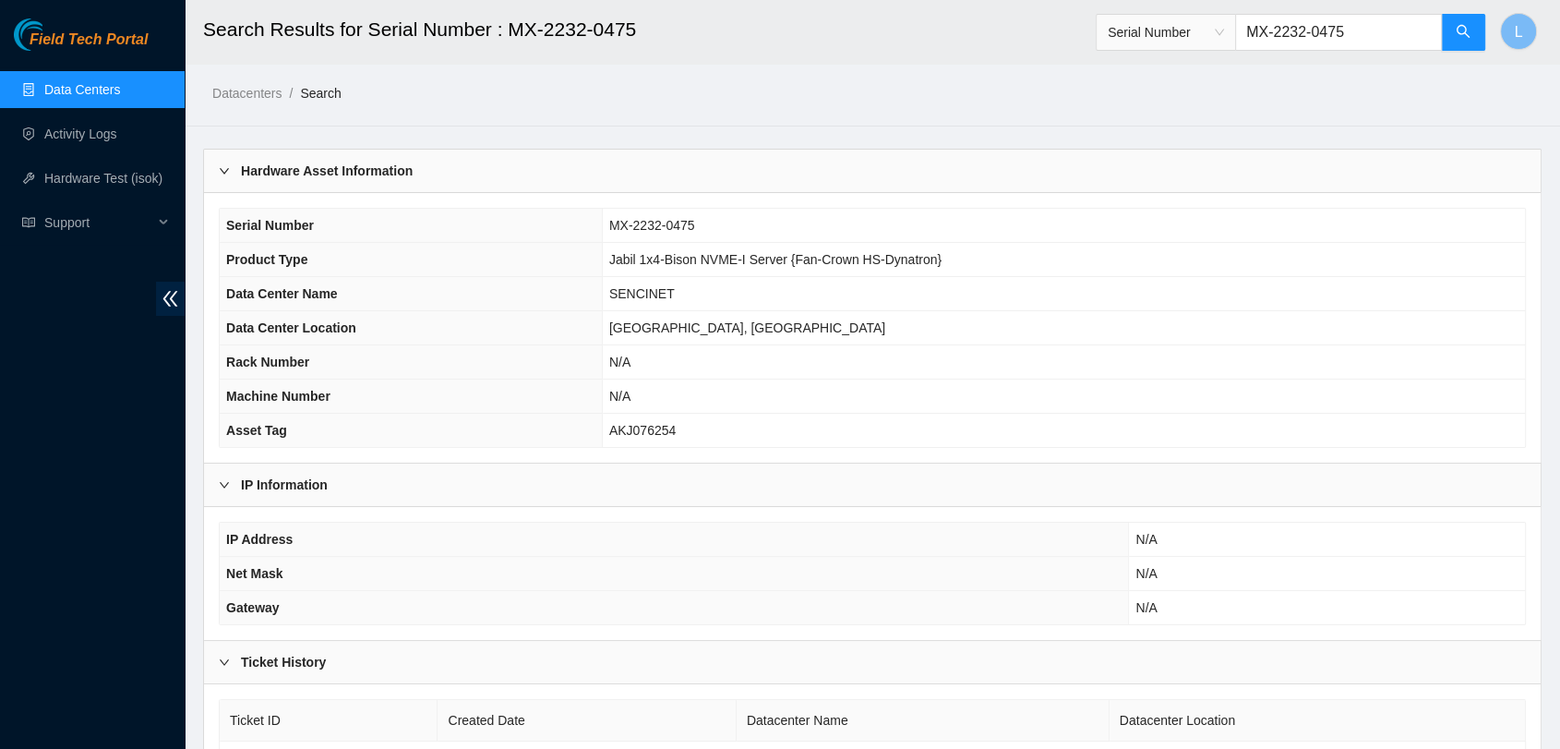
drag, startPoint x: 1385, startPoint y: 37, endPoint x: 1086, endPoint y: 49, distance: 299.3
click at [1086, 49] on header "Search Results for Serial Number : MX-2232-0475 Serial Number MX-2232-0475 L" at bounding box center [965, 32] width 1560 height 64
paste input "303-0371"
click at [1460, 37] on icon "search" at bounding box center [1463, 31] width 15 height 15
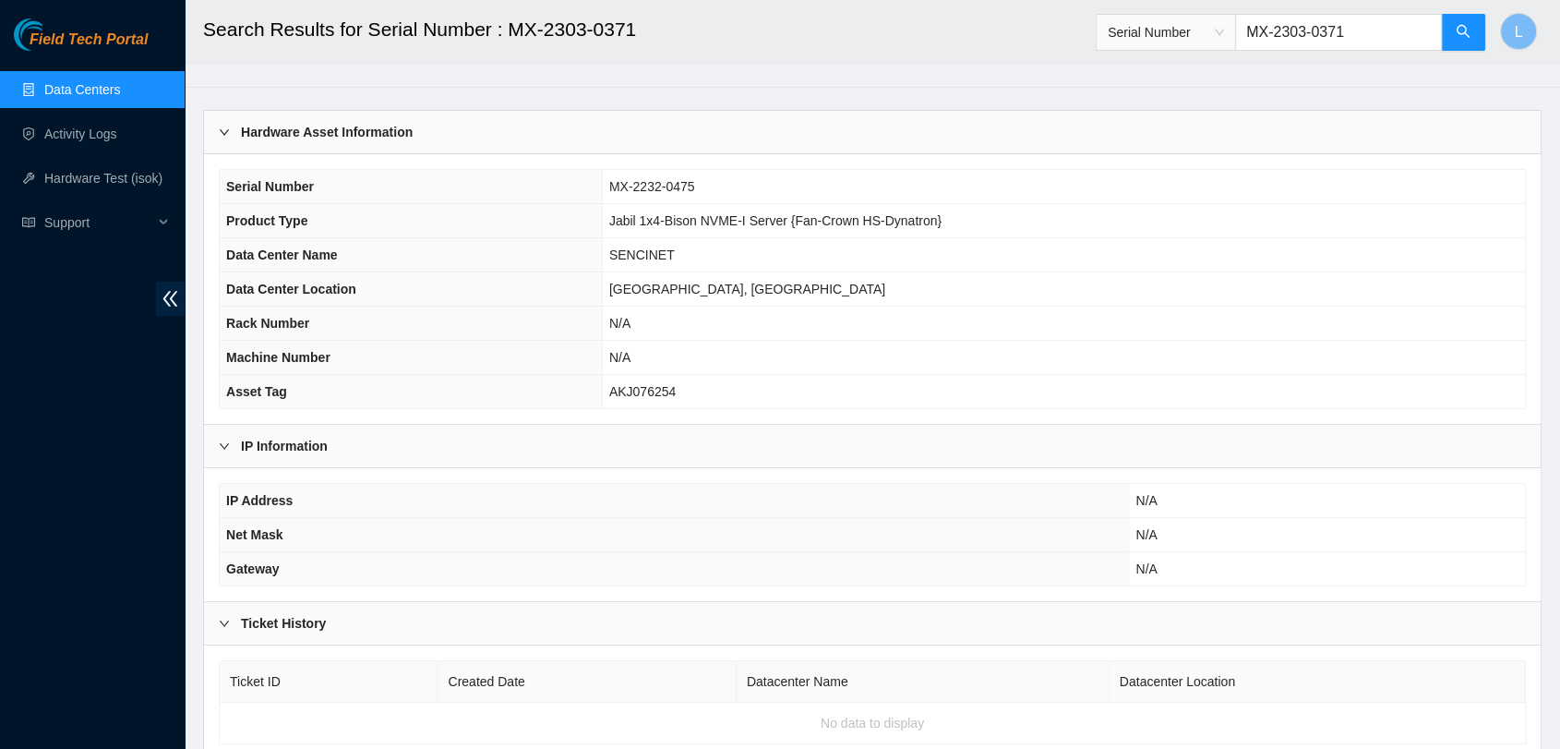
scroll to position [40, 0]
click at [1387, 42] on input "MX-2303-0371" at bounding box center [1338, 32] width 207 height 37
click at [1459, 32] on icon "search" at bounding box center [1463, 31] width 15 height 15
type input "MX-2303-0371"
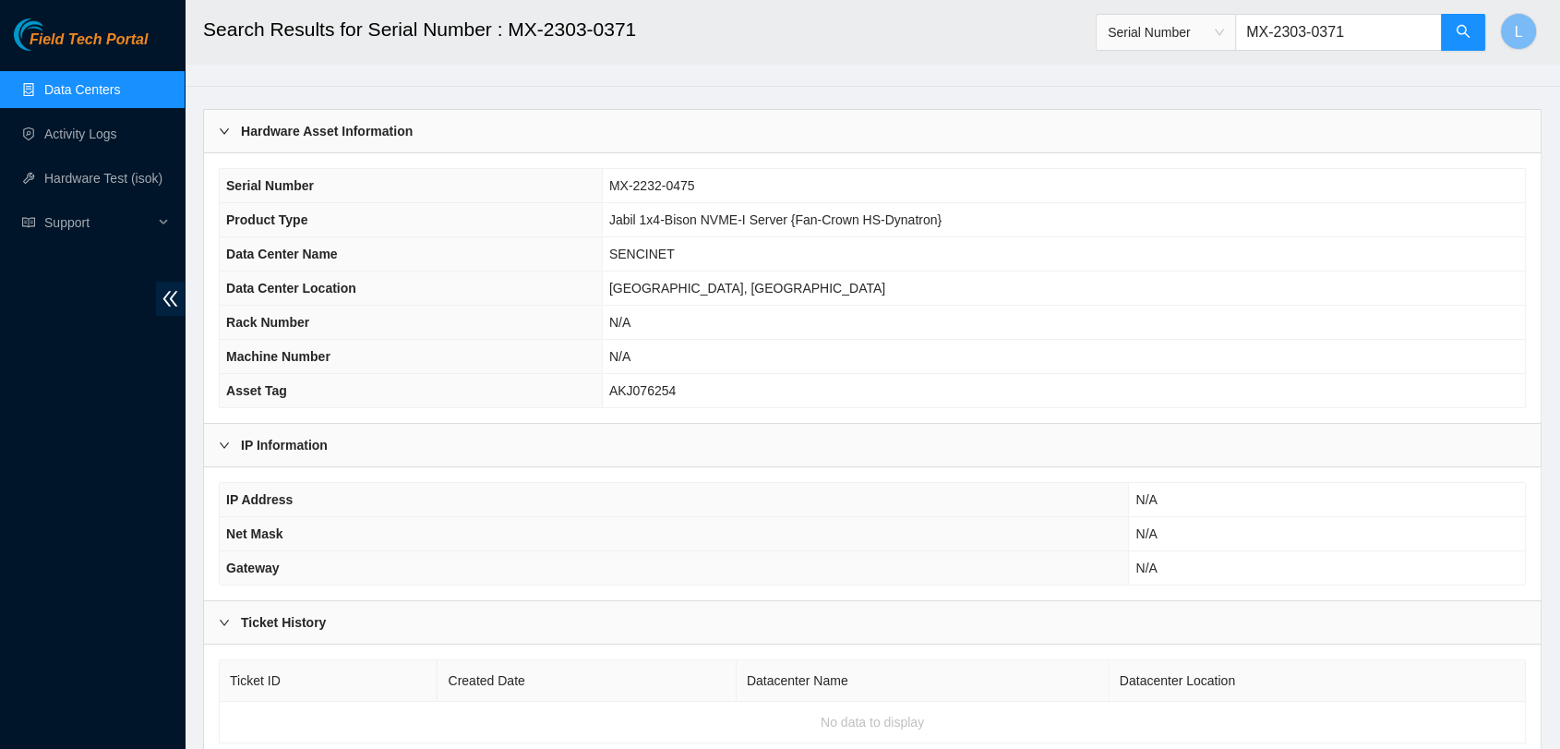
click at [84, 83] on link "Data Centers" at bounding box center [82, 89] width 76 height 15
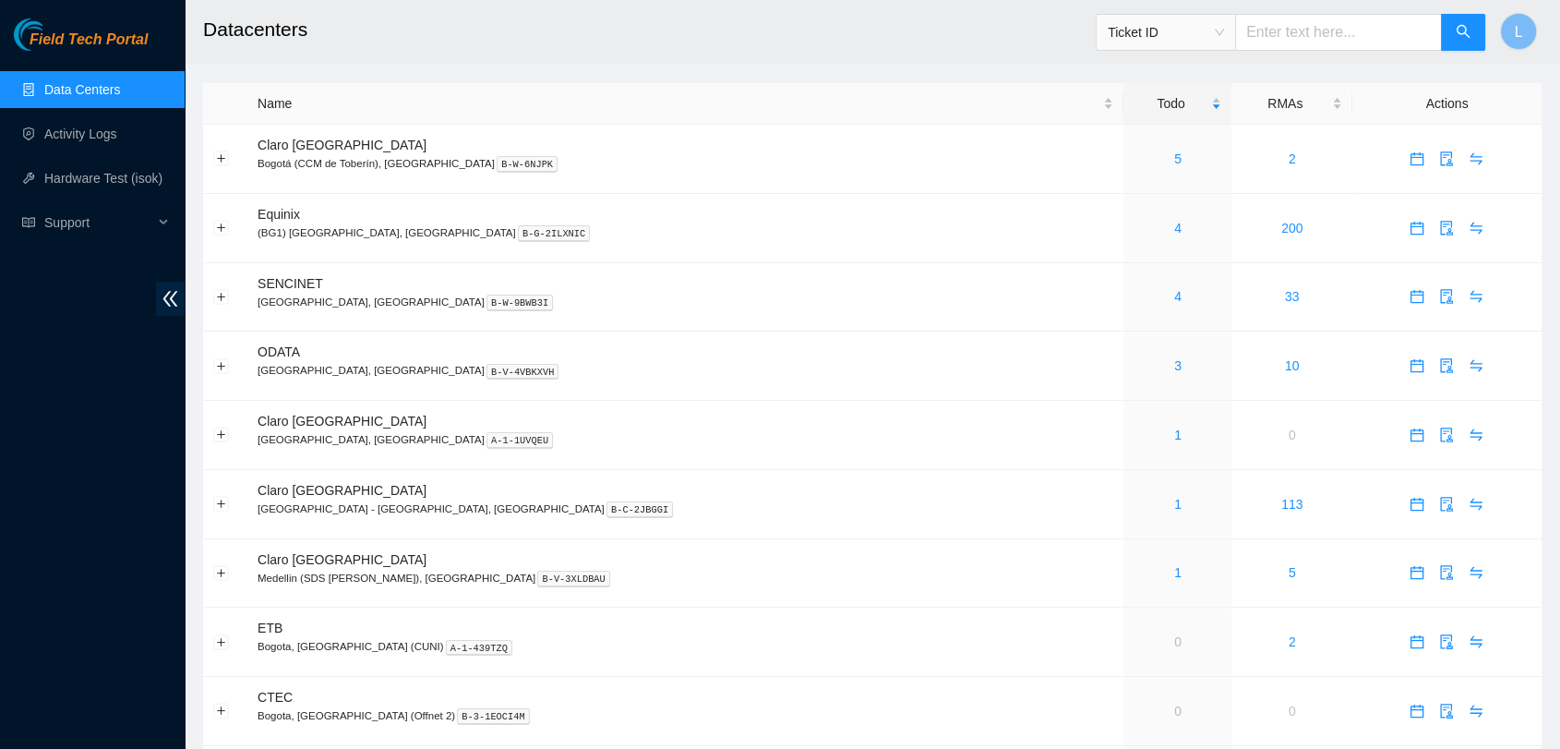
click at [1332, 29] on input "text" at bounding box center [1338, 32] width 207 height 37
paste input "MX-2303-0371"
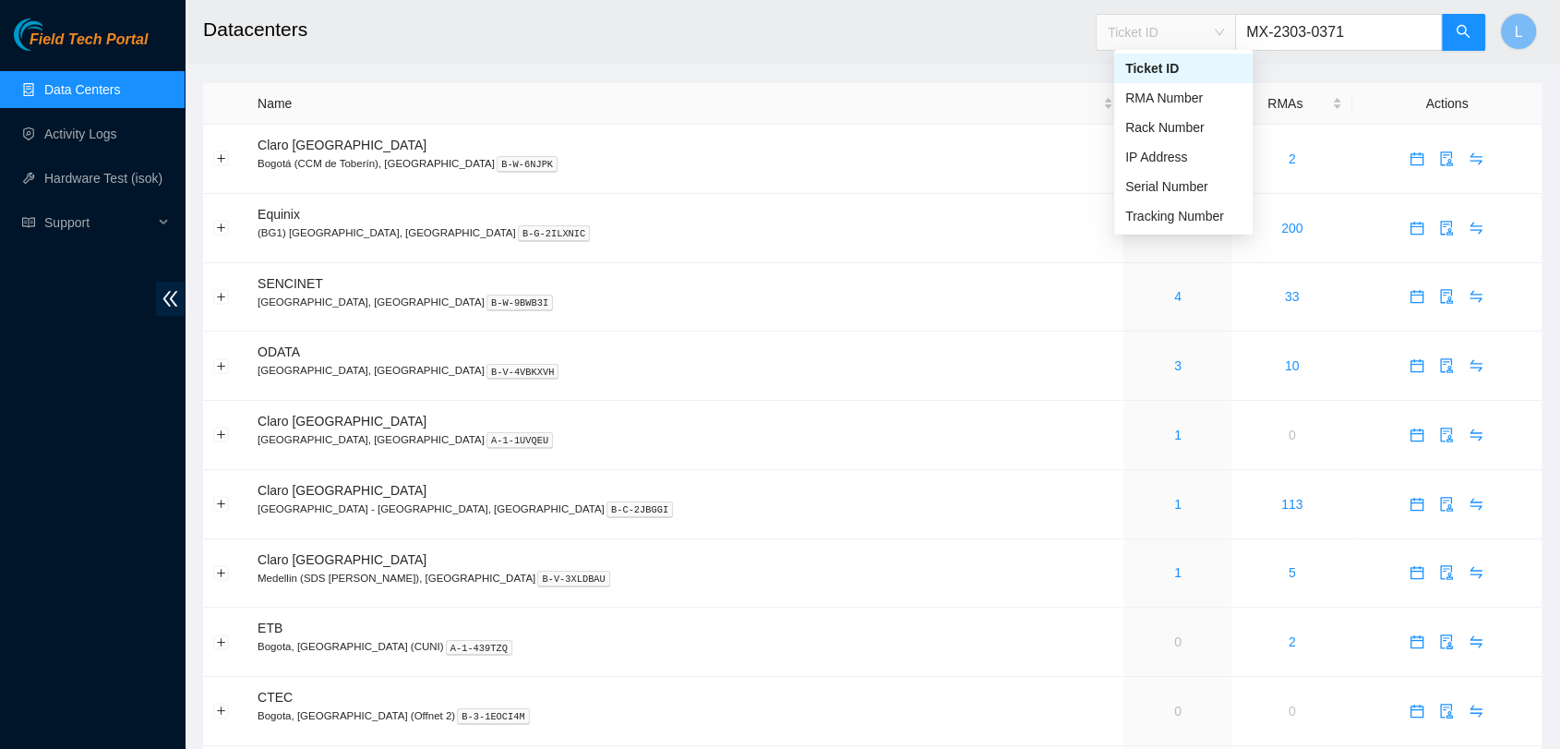
click at [1224, 34] on span "Ticket ID" at bounding box center [1166, 32] width 116 height 28
type input "MX-2303-0371"
click at [1182, 188] on div "Serial Number" at bounding box center [1183, 186] width 116 height 20
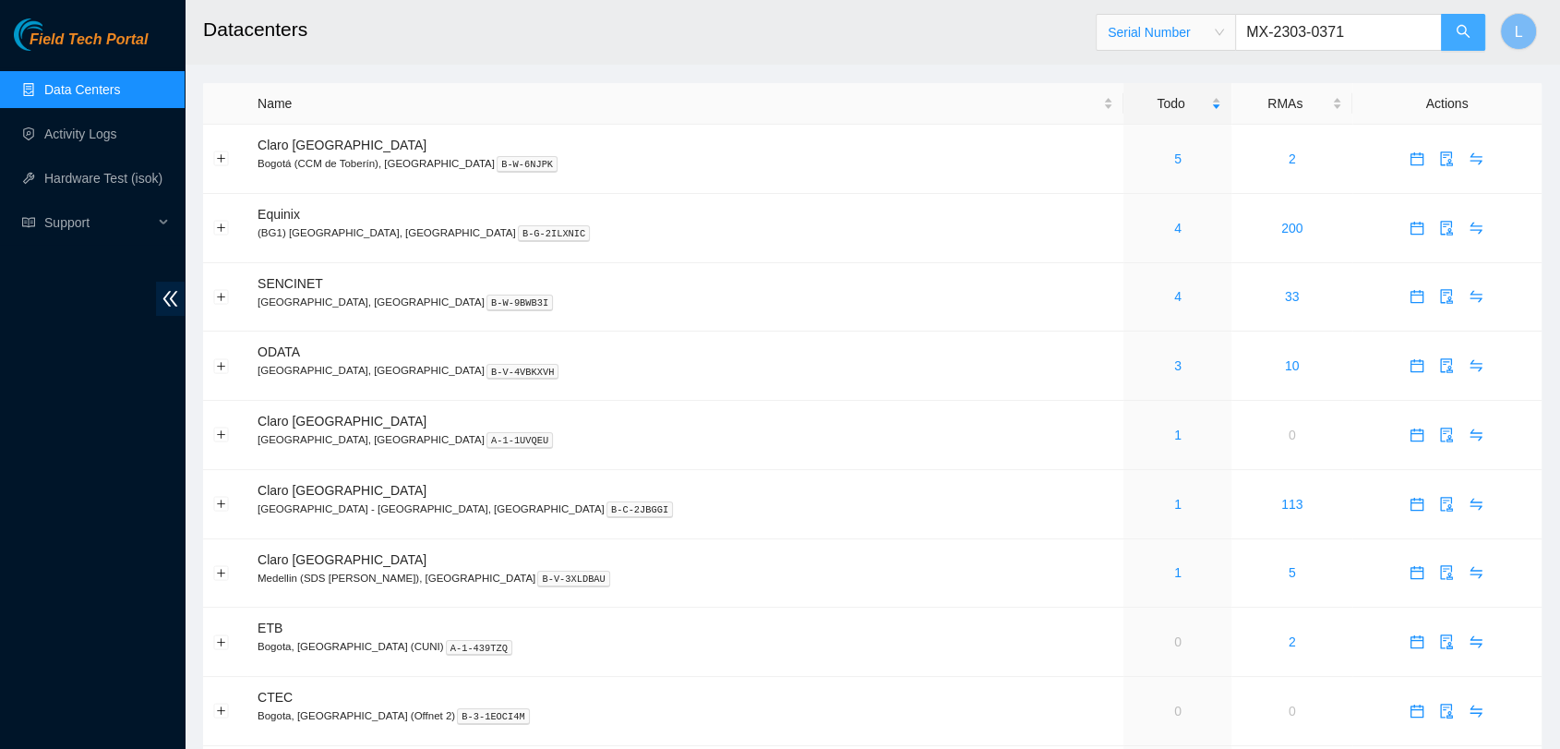
click at [1457, 32] on icon "search" at bounding box center [1463, 31] width 13 height 13
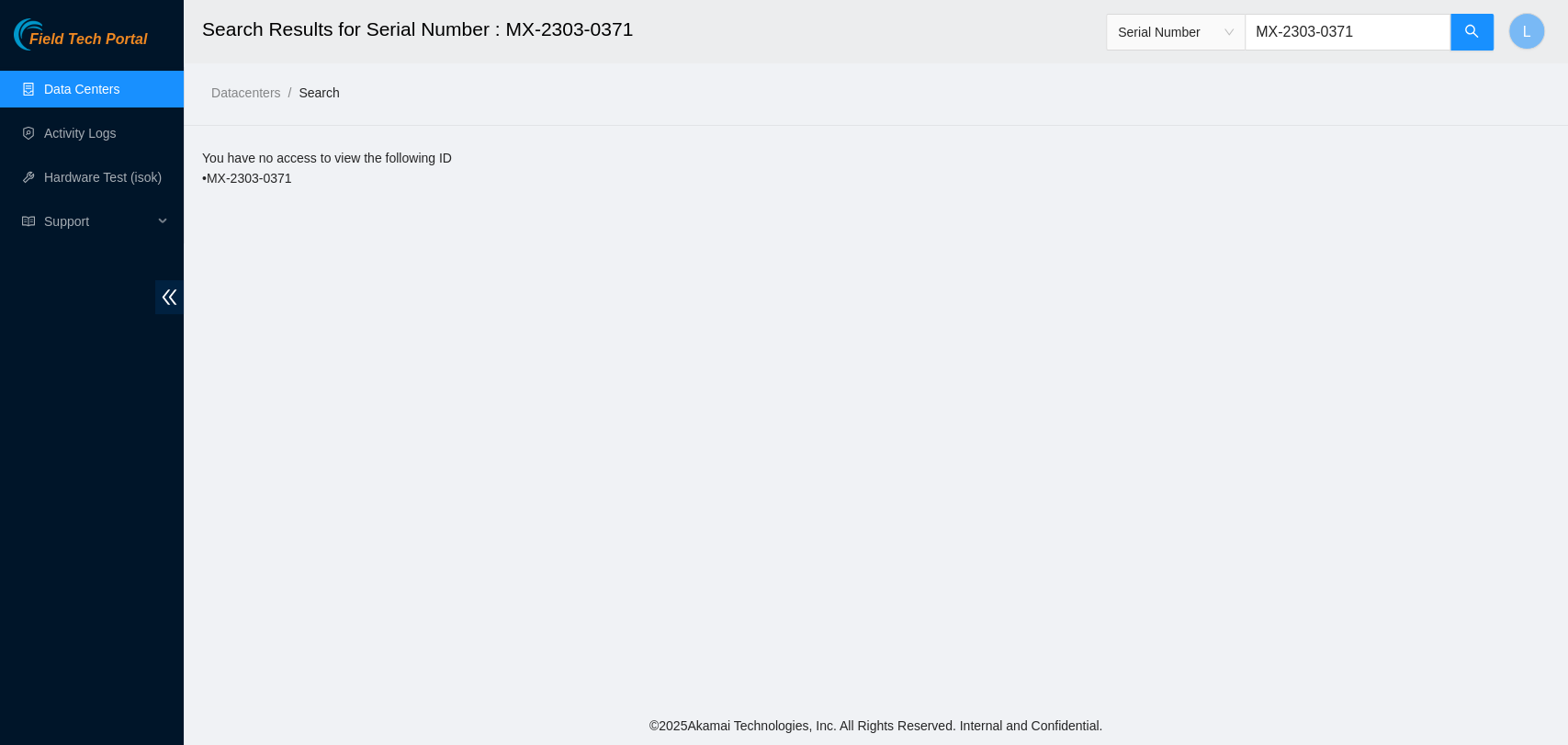
drag, startPoint x: 1389, startPoint y: 17, endPoint x: 1092, endPoint y: 22, distance: 297.0
click at [1092, 22] on header "Search Results for Serial Number : MX-2303-0371 Serial Number MX-2303-0371 L" at bounding box center [968, 32] width 1568 height 64
paste input "230-0037"
click at [1455, 38] on button "button" at bounding box center [1471, 32] width 44 height 37
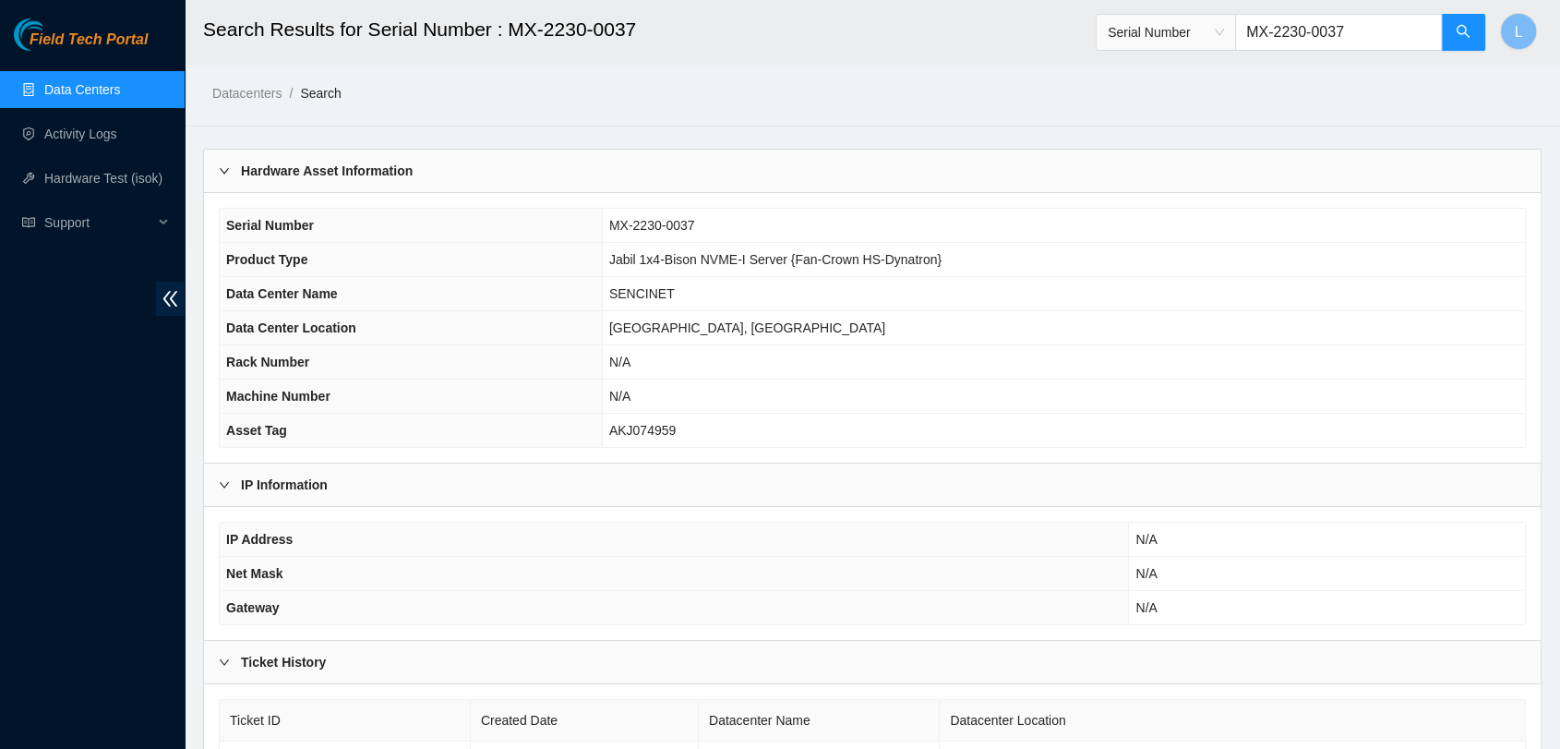
scroll to position [114, 0]
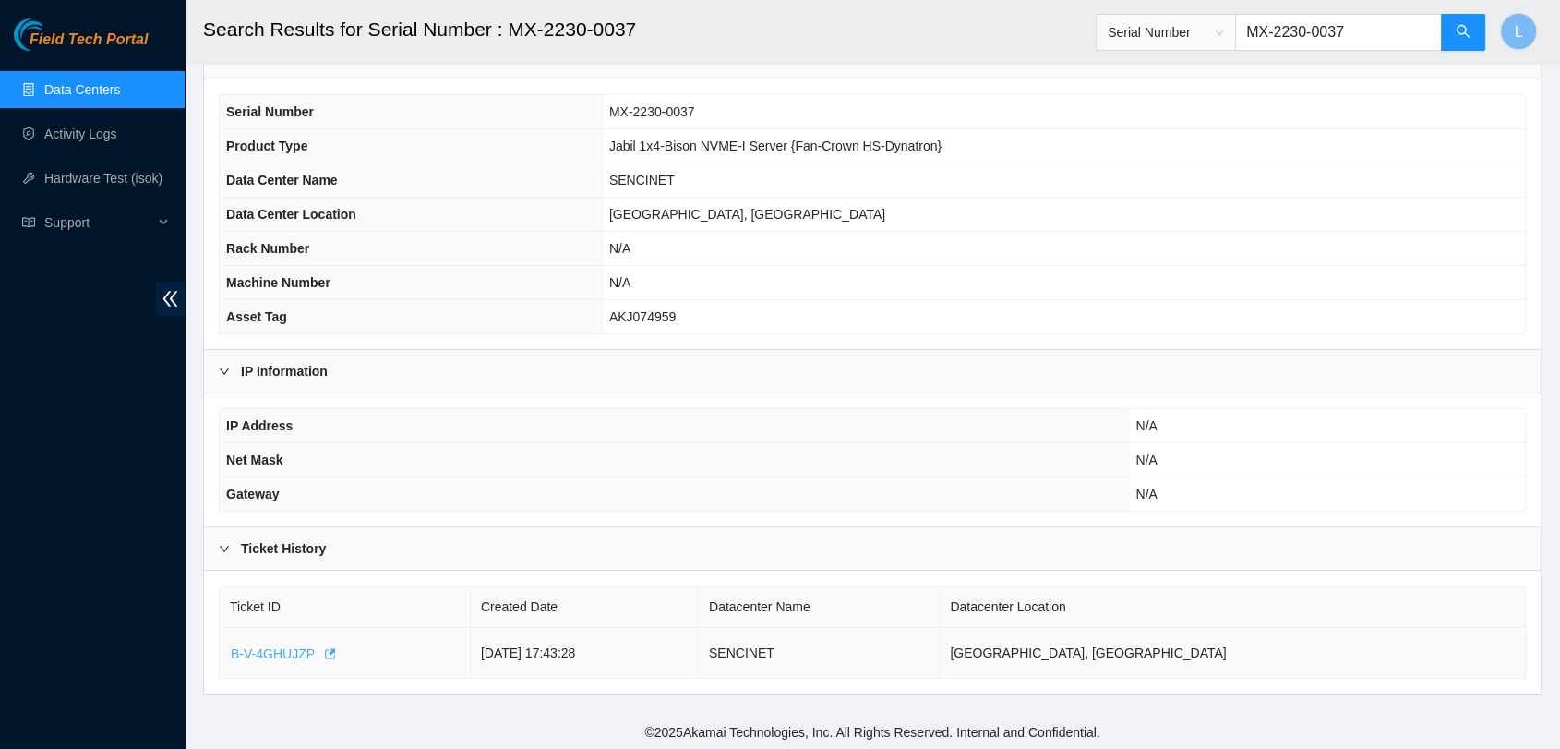
click at [294, 654] on span "B-V-4GHUJZP" at bounding box center [273, 653] width 84 height 20
drag, startPoint x: 952, startPoint y: 143, endPoint x: 604, endPoint y: 153, distance: 348.2
click at [604, 153] on tr "Product Type Jabil 1x4-Bison NVME-I Server {Fan-Crown HS-Dynatron}" at bounding box center [872, 146] width 1305 height 34
copy tr "Jabil 1x4-Bison NVME-I Server {Fan-Crown HS-Dynatron}"
click at [1224, 32] on span "Serial Number" at bounding box center [1166, 32] width 116 height 28
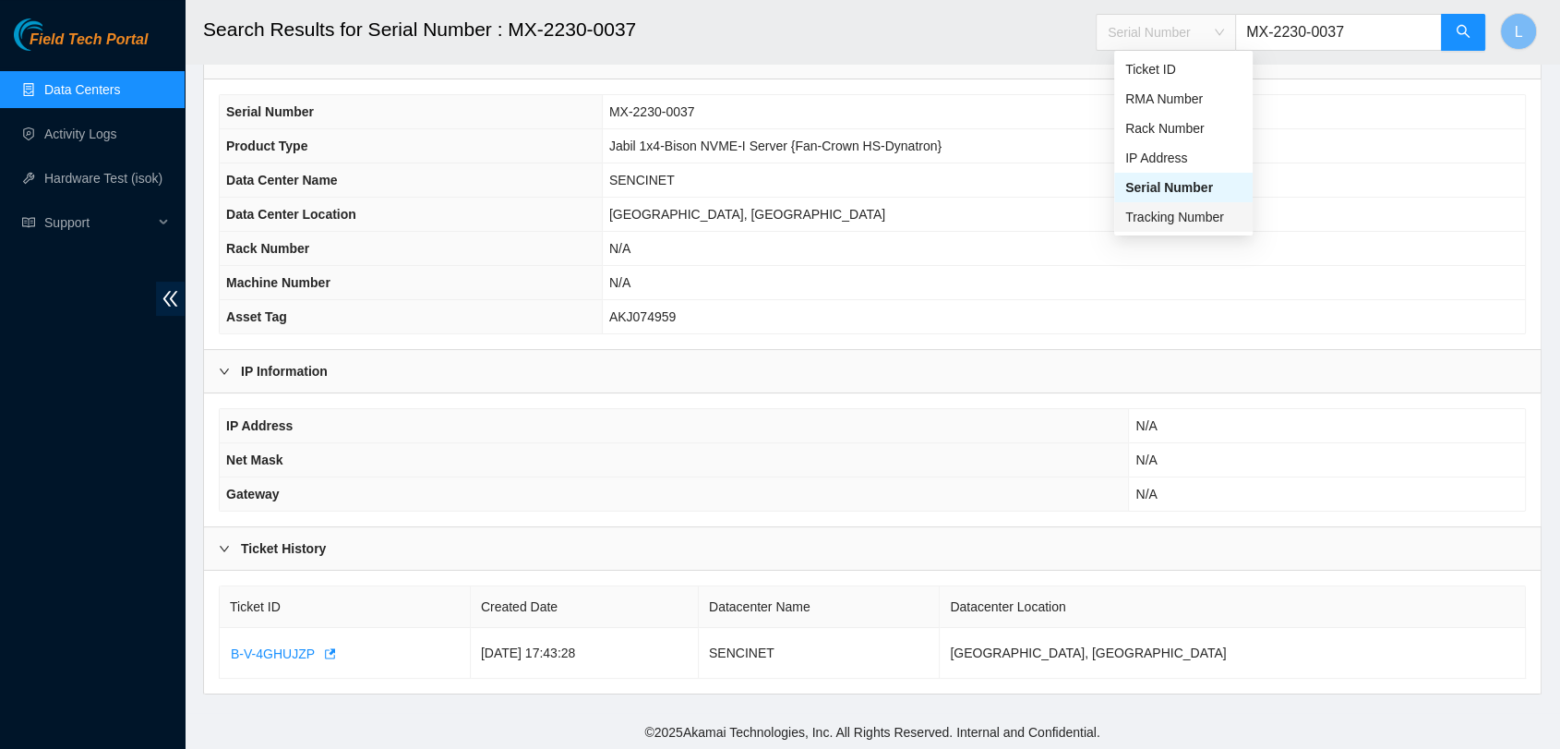
click at [1187, 221] on div "Tracking Number" at bounding box center [1183, 217] width 116 height 20
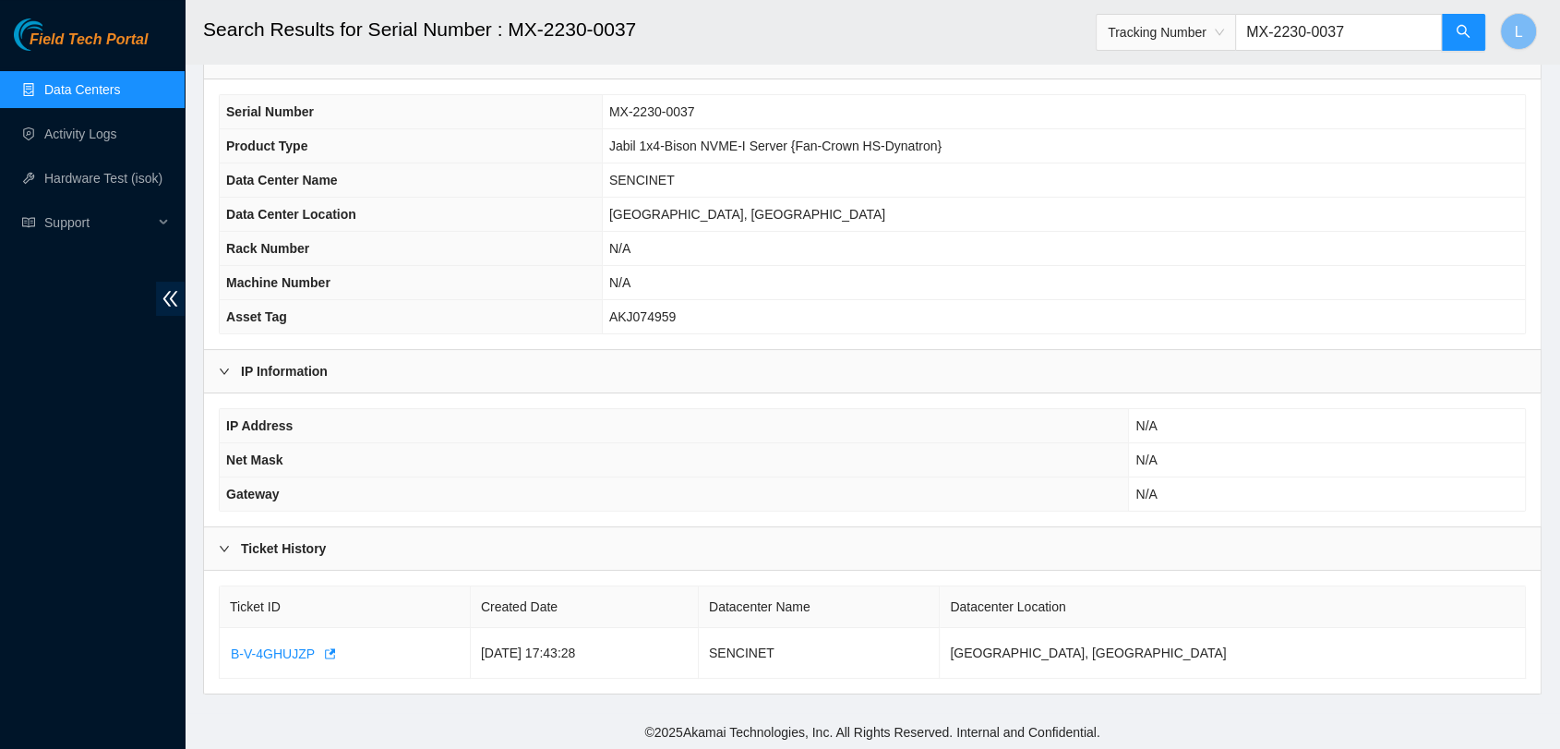
drag, startPoint x: 1383, startPoint y: 39, endPoint x: 1074, endPoint y: 32, distance: 308.4
click at [1074, 32] on header "Search Results for Serial Number : MX-2230-0037 Tracking Number MX-2230-0037 L" at bounding box center [965, 32] width 1560 height 64
paste input "774752240095"
type input "774752240095"
click at [1454, 27] on button "button" at bounding box center [1463, 32] width 44 height 37
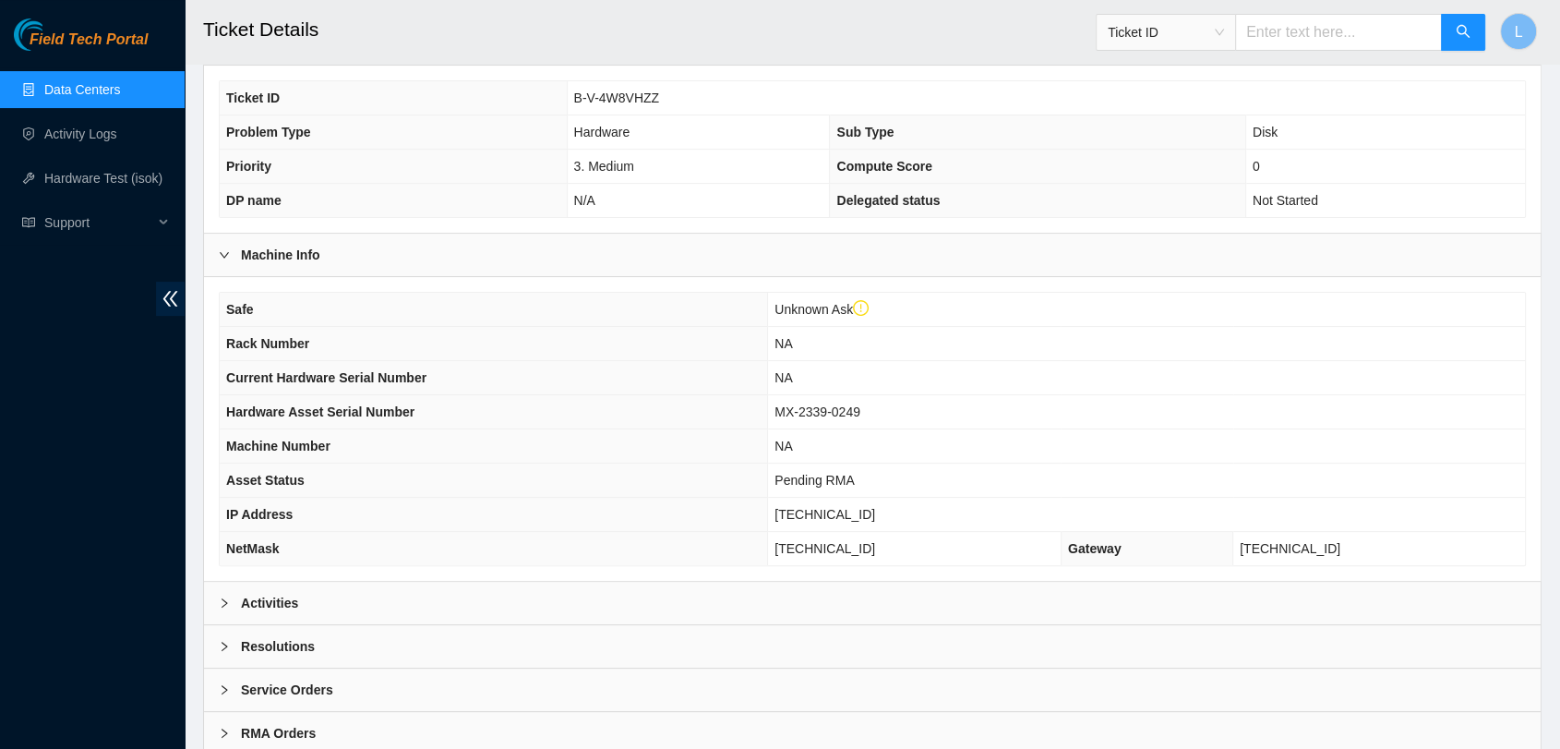
scroll to position [435, 0]
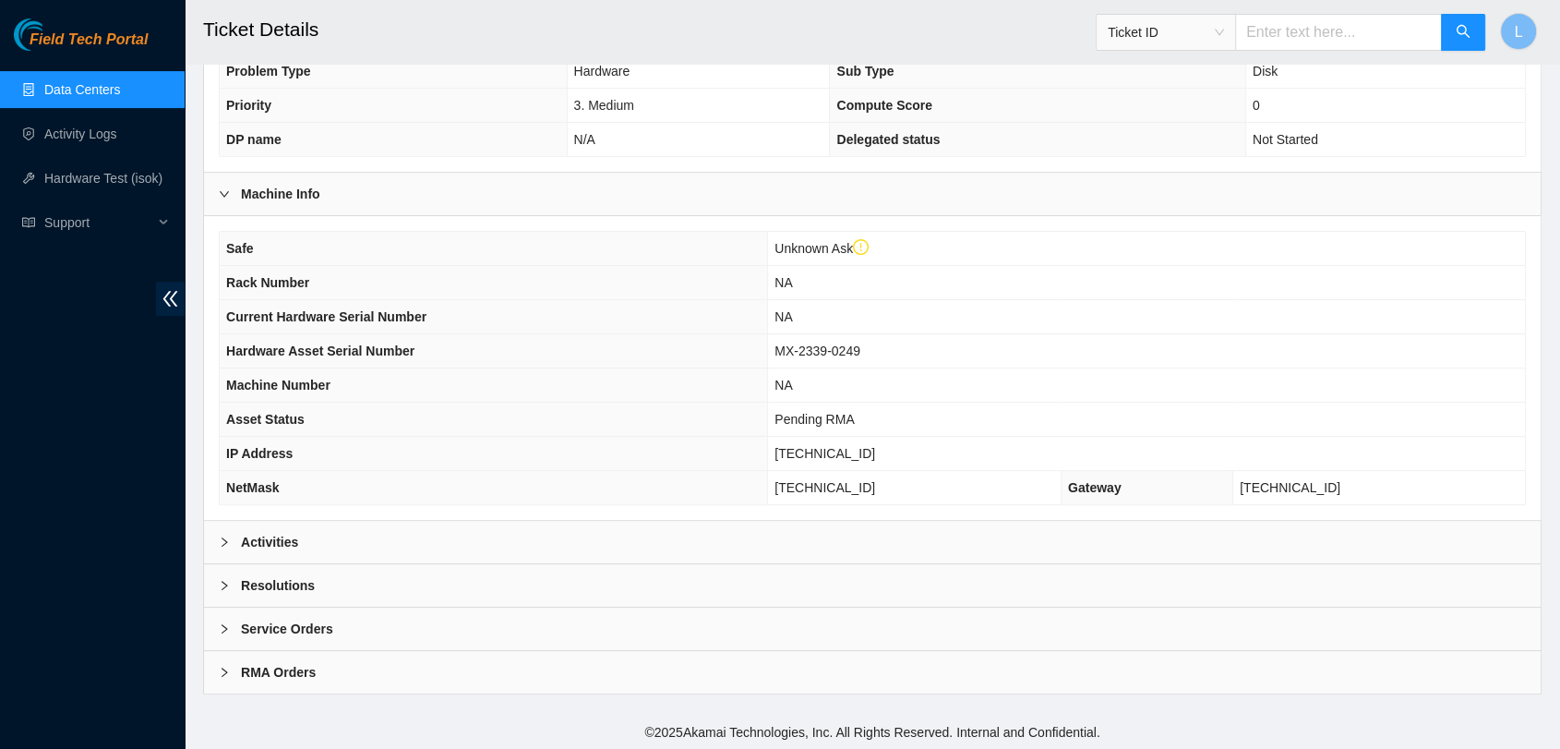
click at [248, 541] on b "Activities" at bounding box center [269, 542] width 57 height 20
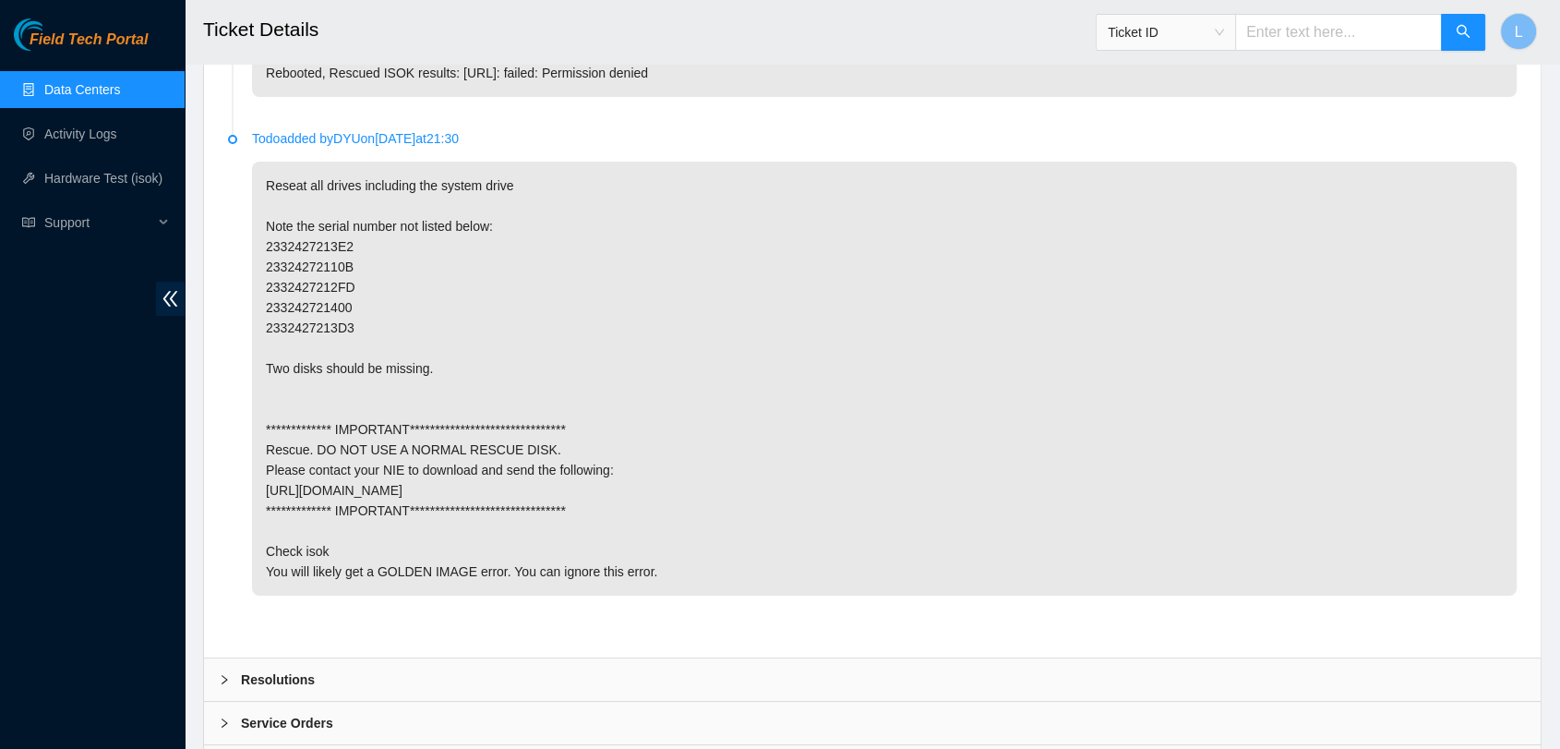
scroll to position [7122, 0]
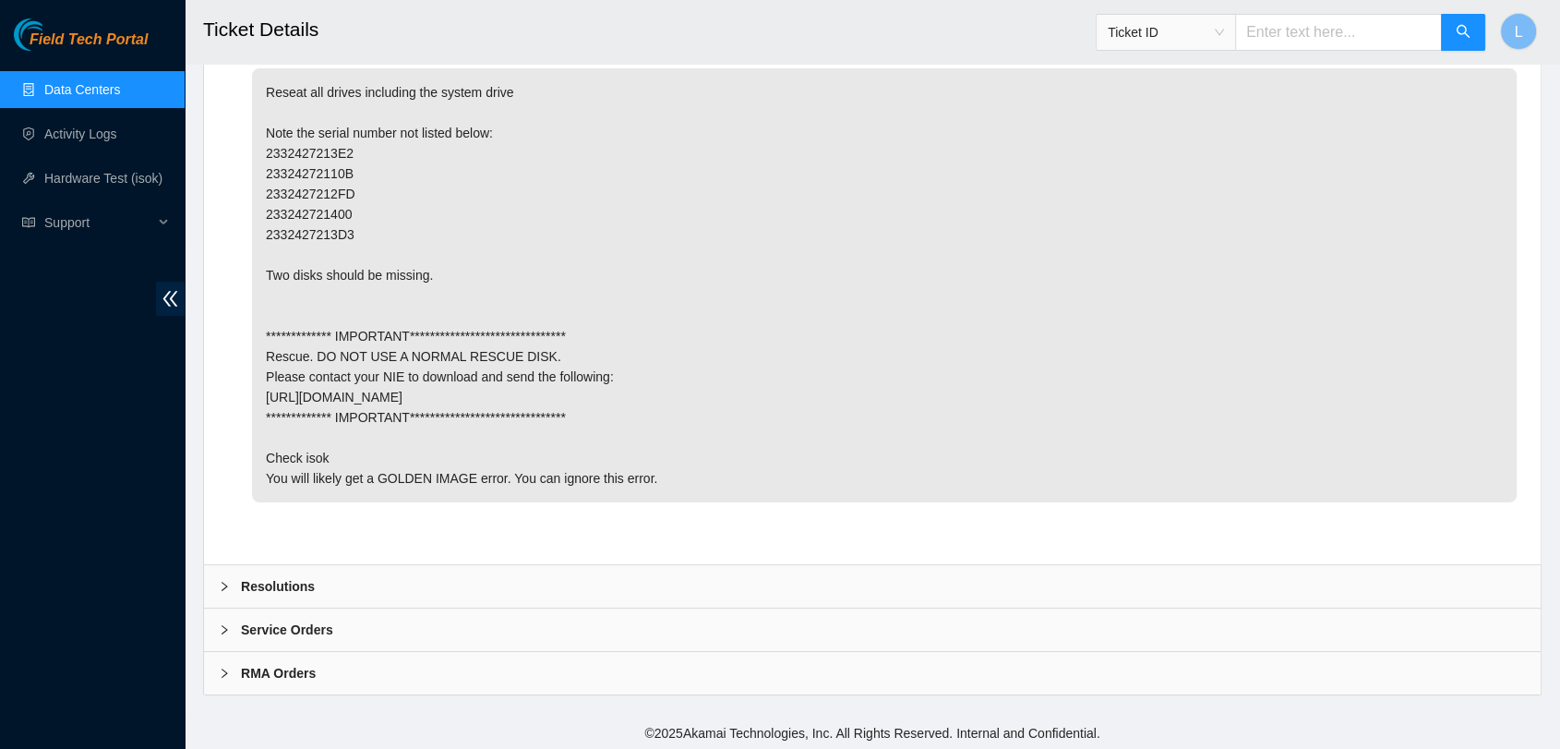
click at [223, 581] on icon "right" at bounding box center [224, 586] width 11 height 11
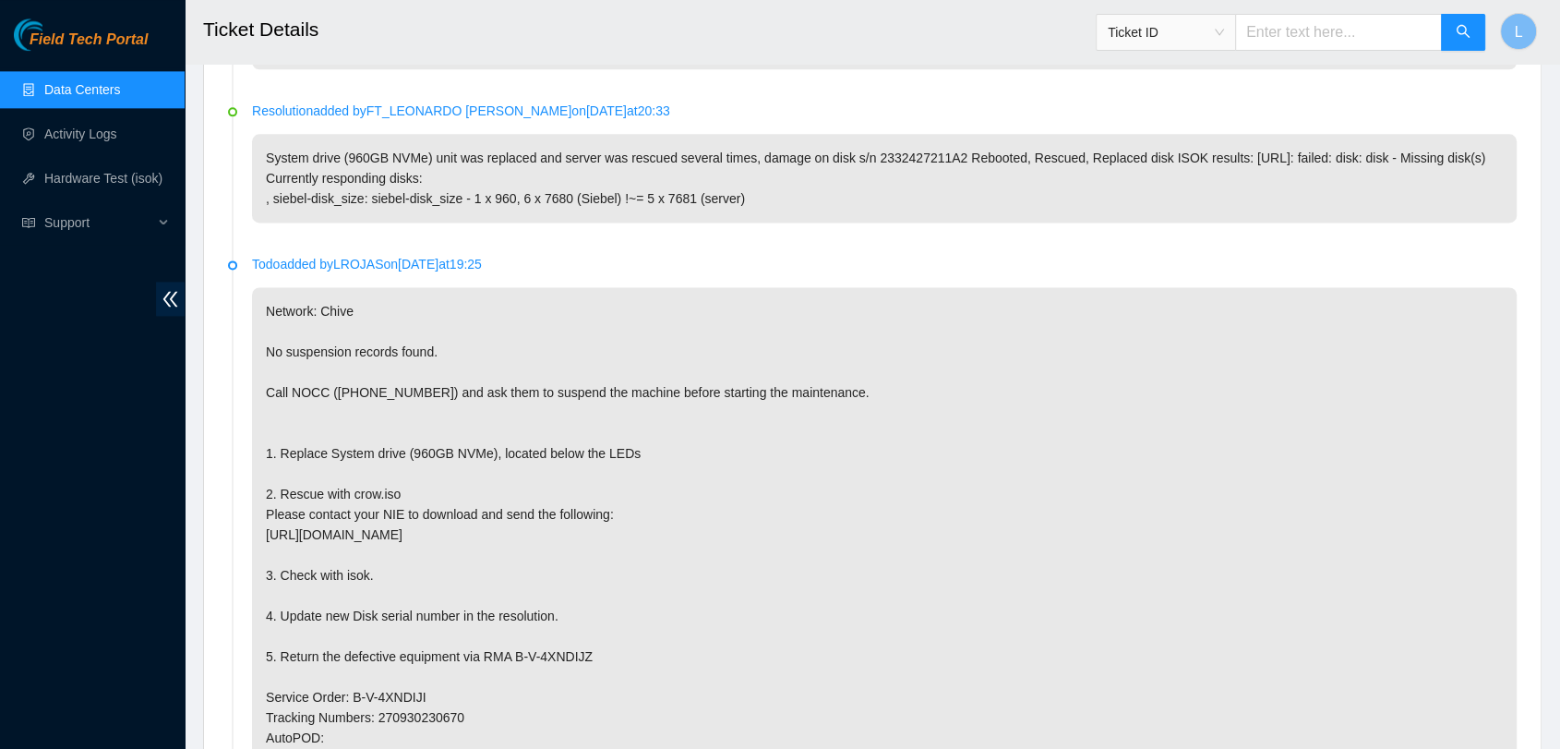
scroll to position [2411, 0]
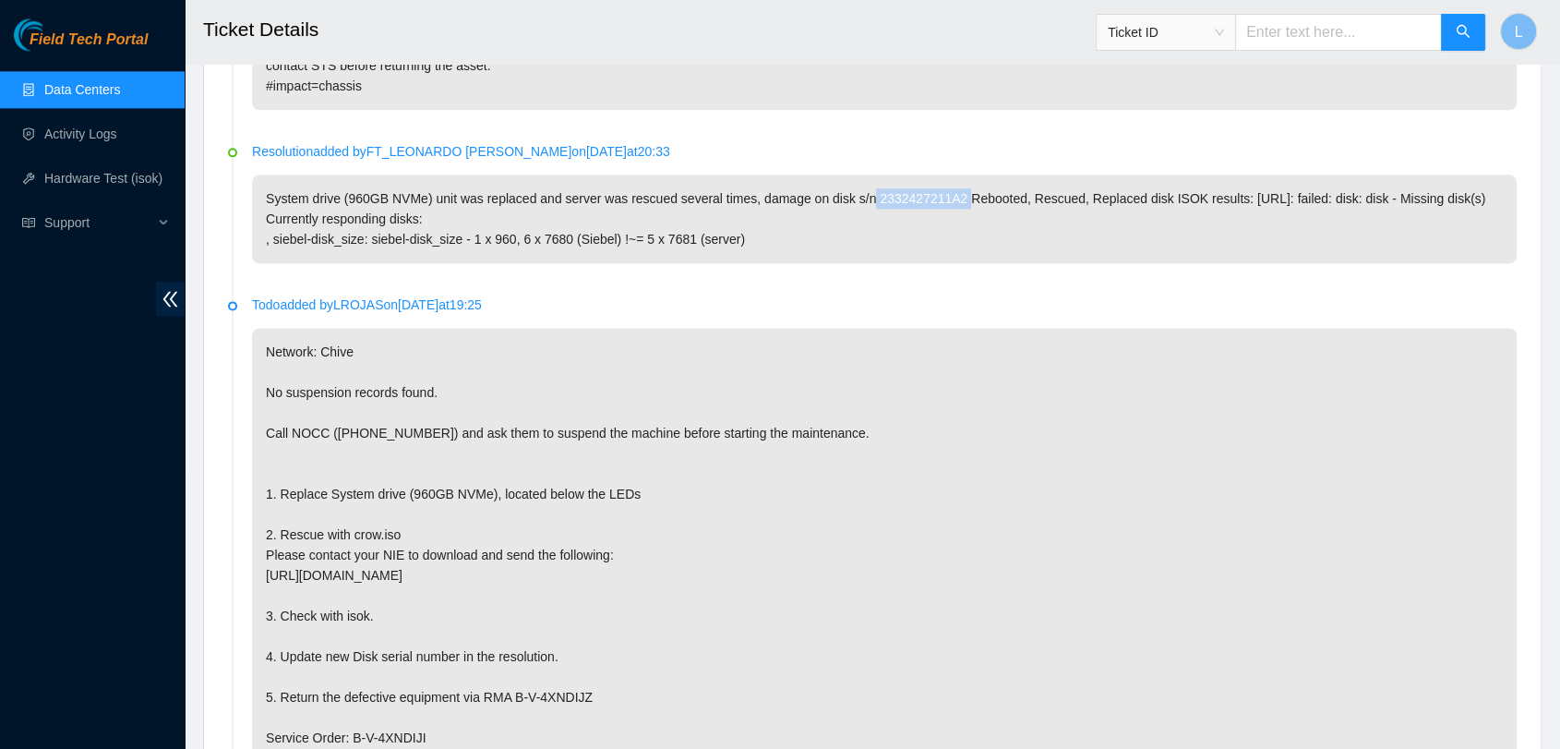
drag, startPoint x: 952, startPoint y: 199, endPoint x: 862, endPoint y: 190, distance: 90.0
click at [862, 190] on p "System drive (960GB NVMe) unit was replaced and server was rescued several time…" at bounding box center [884, 218] width 1265 height 89
copy p "2332427211A2"
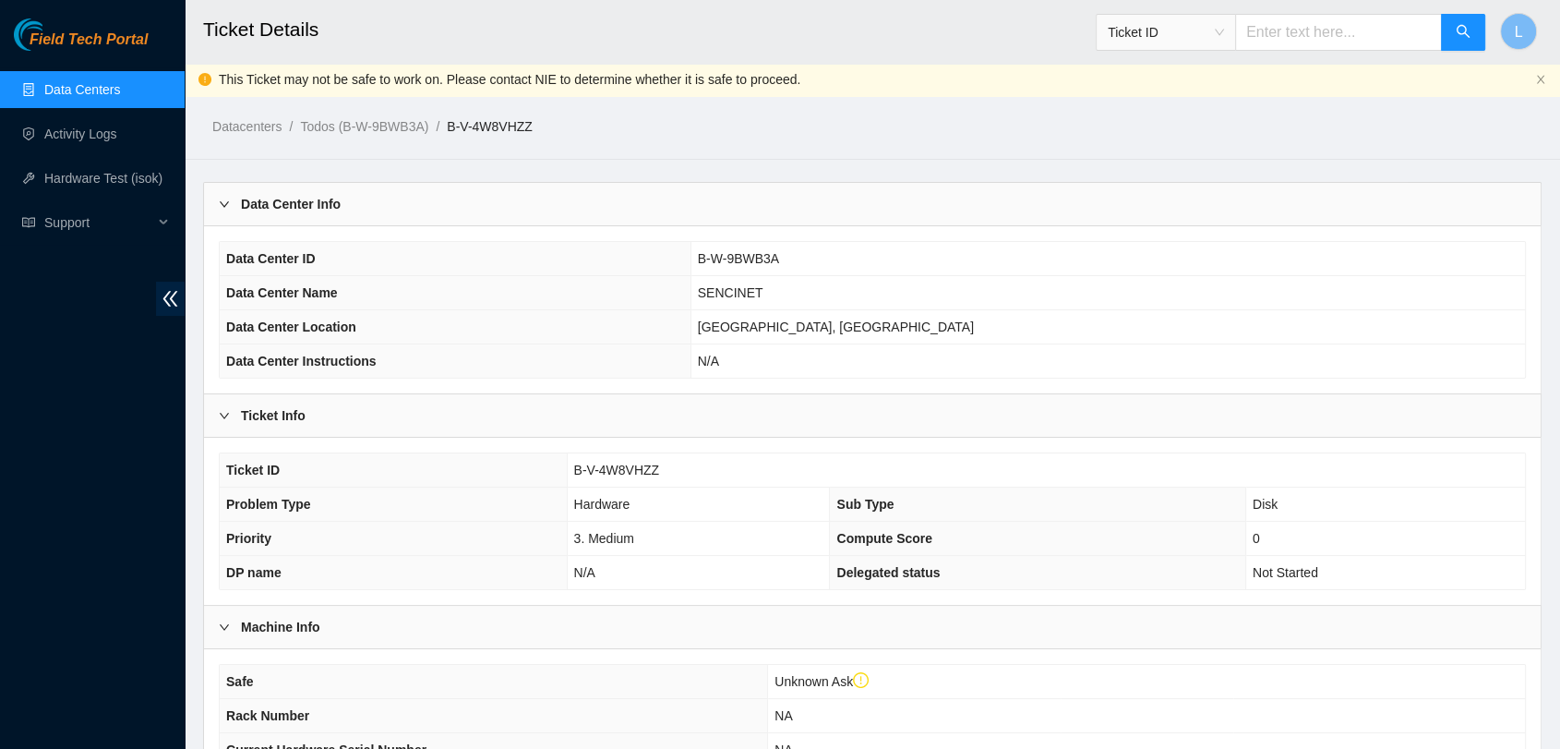
scroll to position [0, 0]
click at [1302, 35] on input "text" at bounding box center [1338, 32] width 207 height 37
paste input "B-V-4W8VHXZ"
type input "B-V-4W8VHXZ"
click at [1468, 24] on icon "search" at bounding box center [1463, 31] width 15 height 15
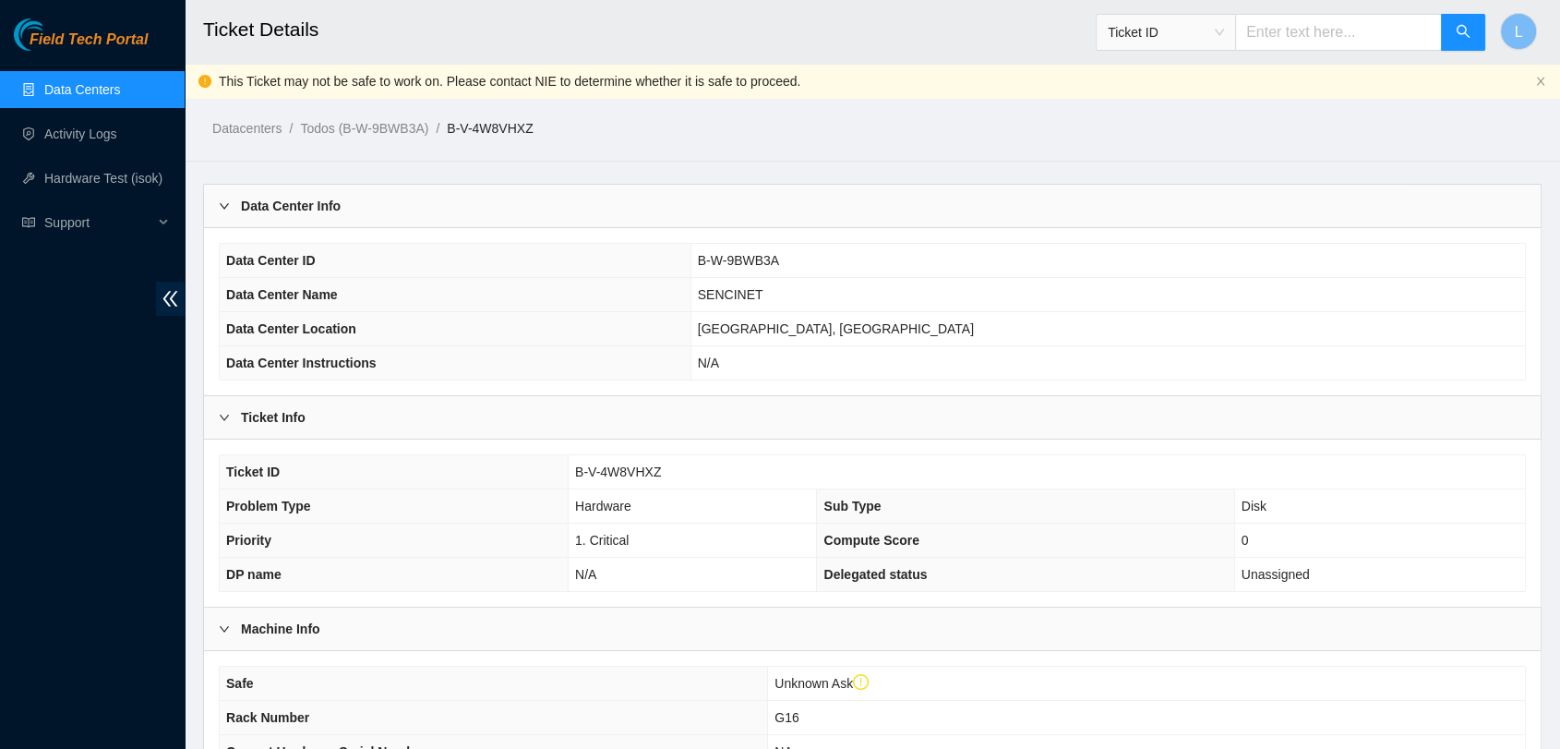
drag, startPoint x: 1567, startPoint y: 141, endPoint x: 1342, endPoint y: 192, distance: 230.9
click at [1342, 192] on div "Data Center Info" at bounding box center [872, 206] width 1337 height 42
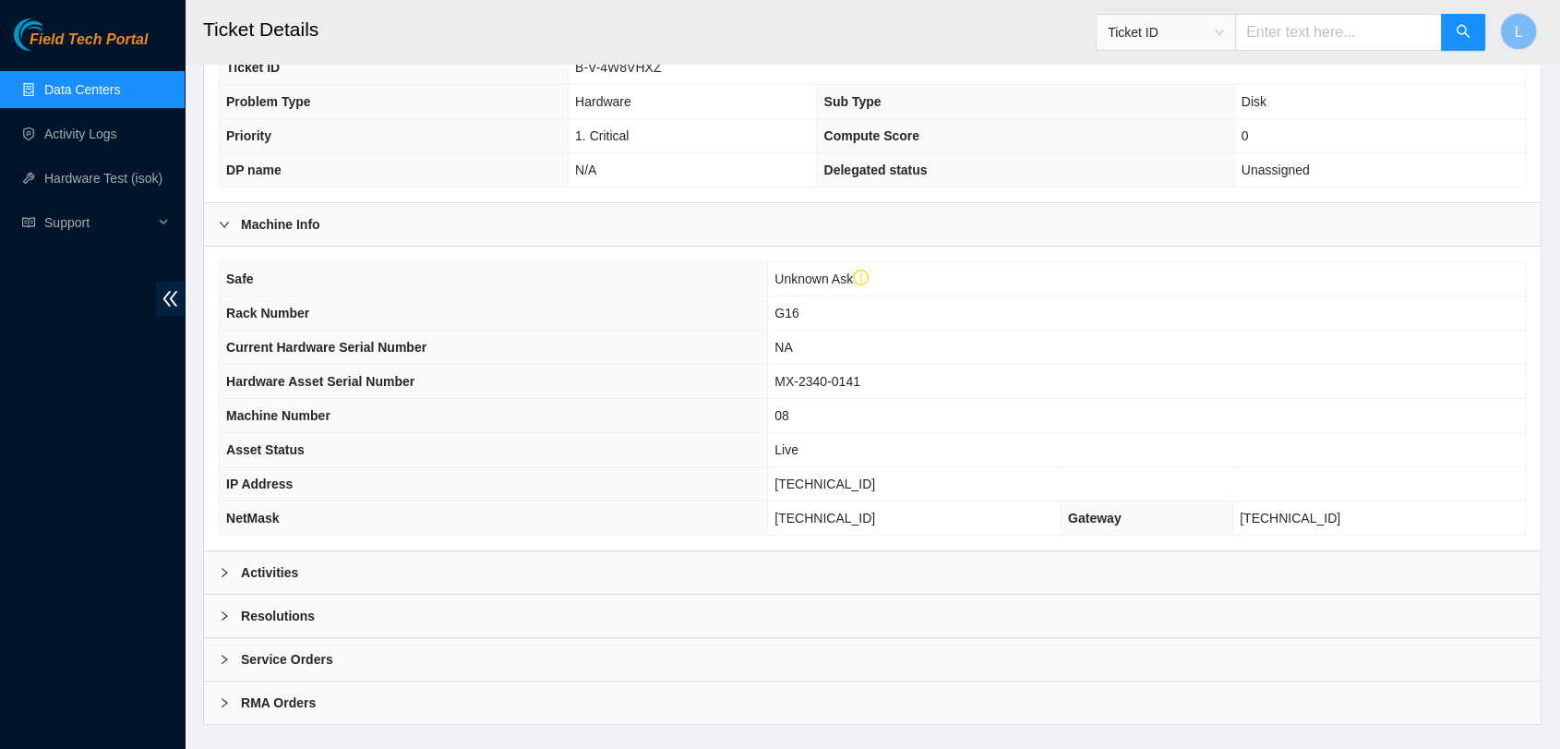
scroll to position [267, 0]
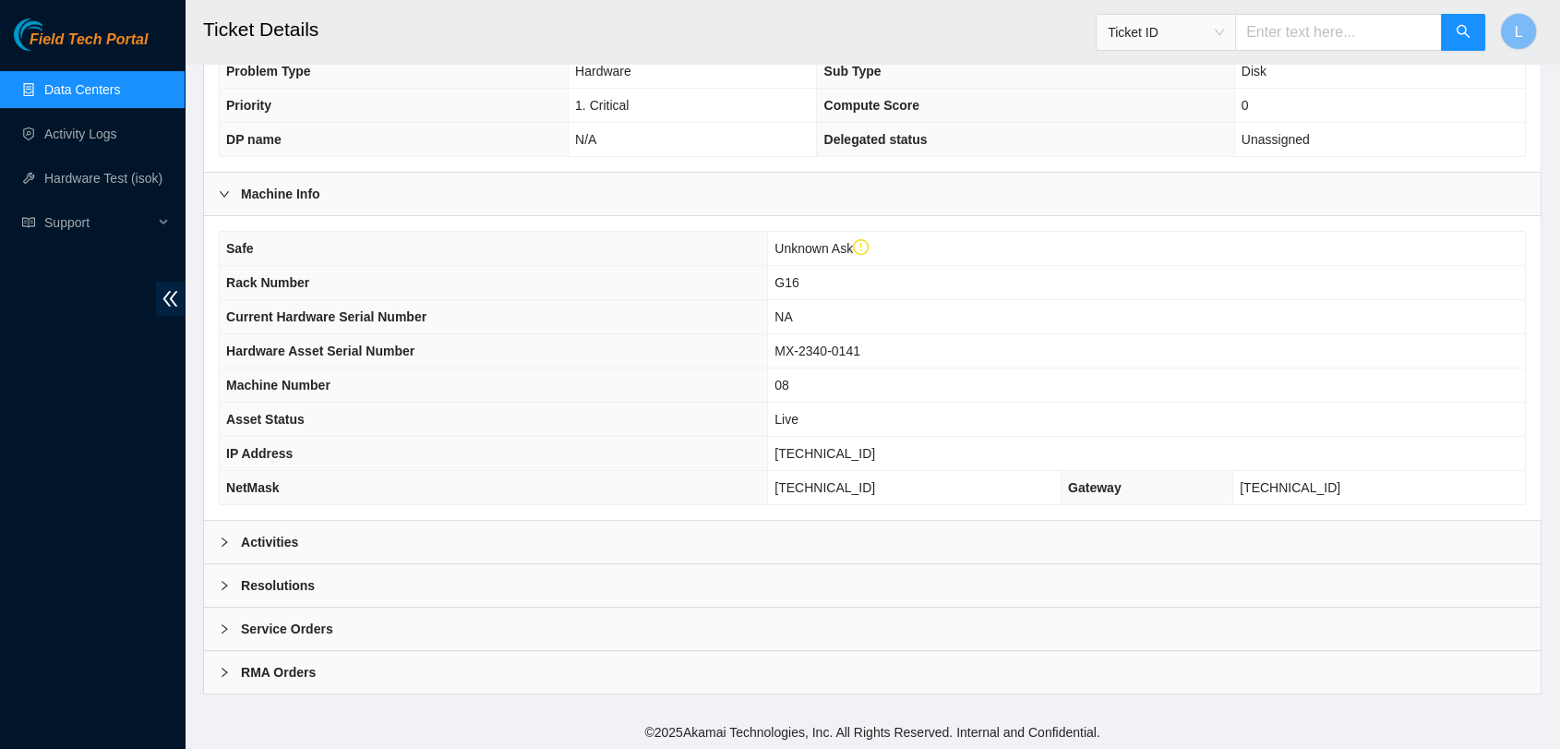
click at [262, 545] on b "Activities" at bounding box center [269, 542] width 57 height 20
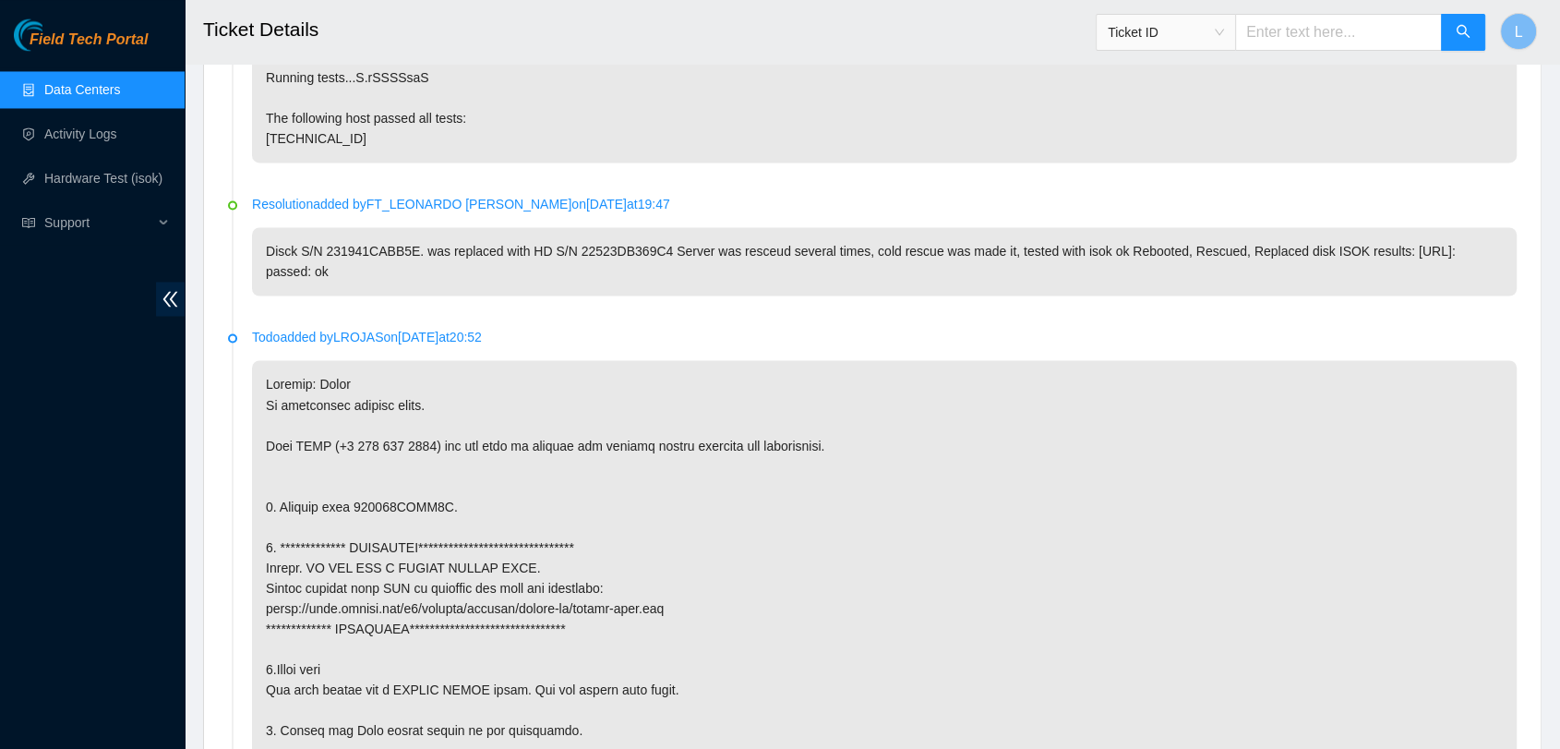
scroll to position [3077, 0]
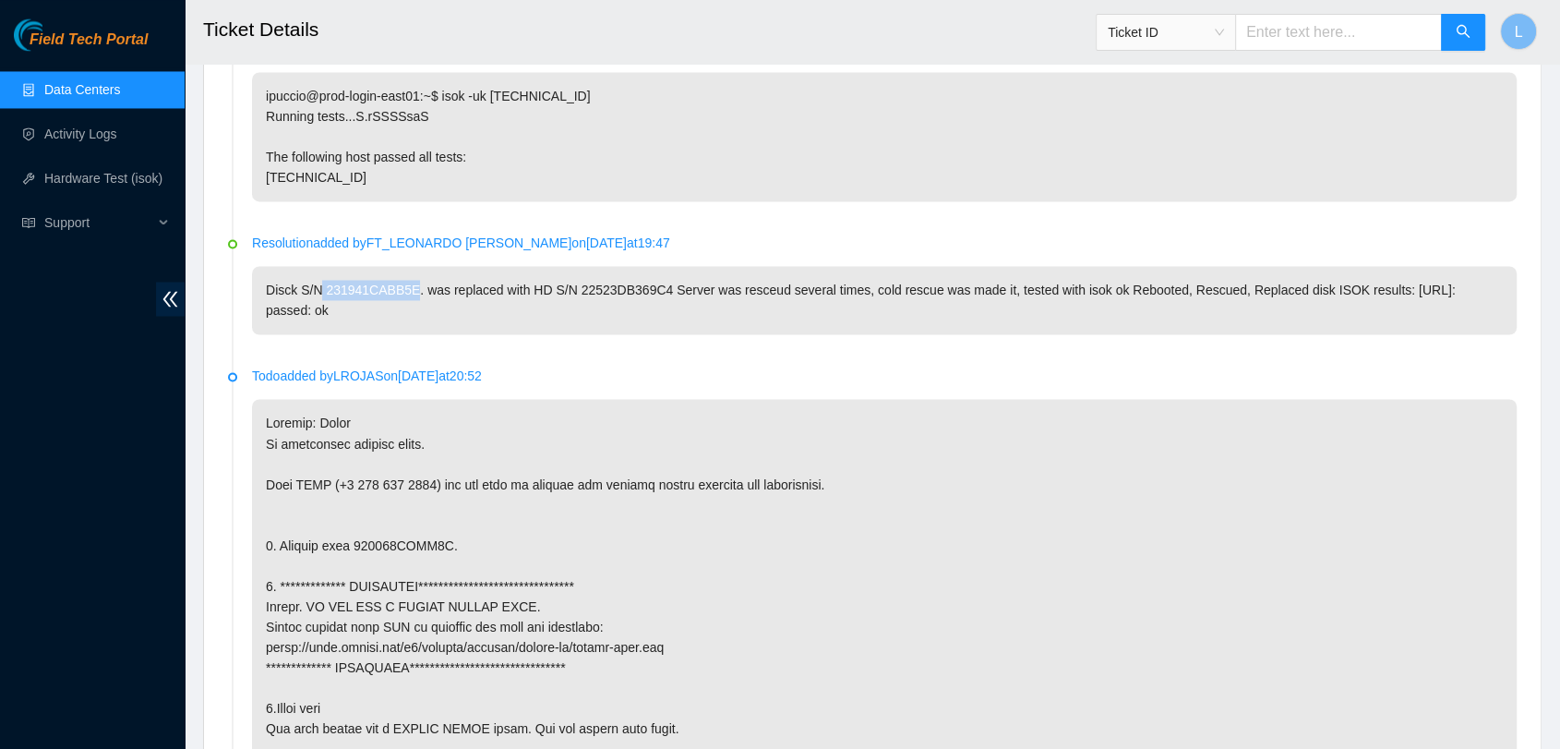
drag, startPoint x: 407, startPoint y: 306, endPoint x: 318, endPoint y: 296, distance: 89.1
click at [318, 296] on p "Disck S/N 231941CABB5E. was replaced with HD S/N 22523DB369C4 Server was resceu…" at bounding box center [884, 300] width 1265 height 68
copy p "231941CABB5E"
click at [1271, 30] on input "text" at bounding box center [1338, 32] width 207 height 37
paste input "B-V-52L3MM7"
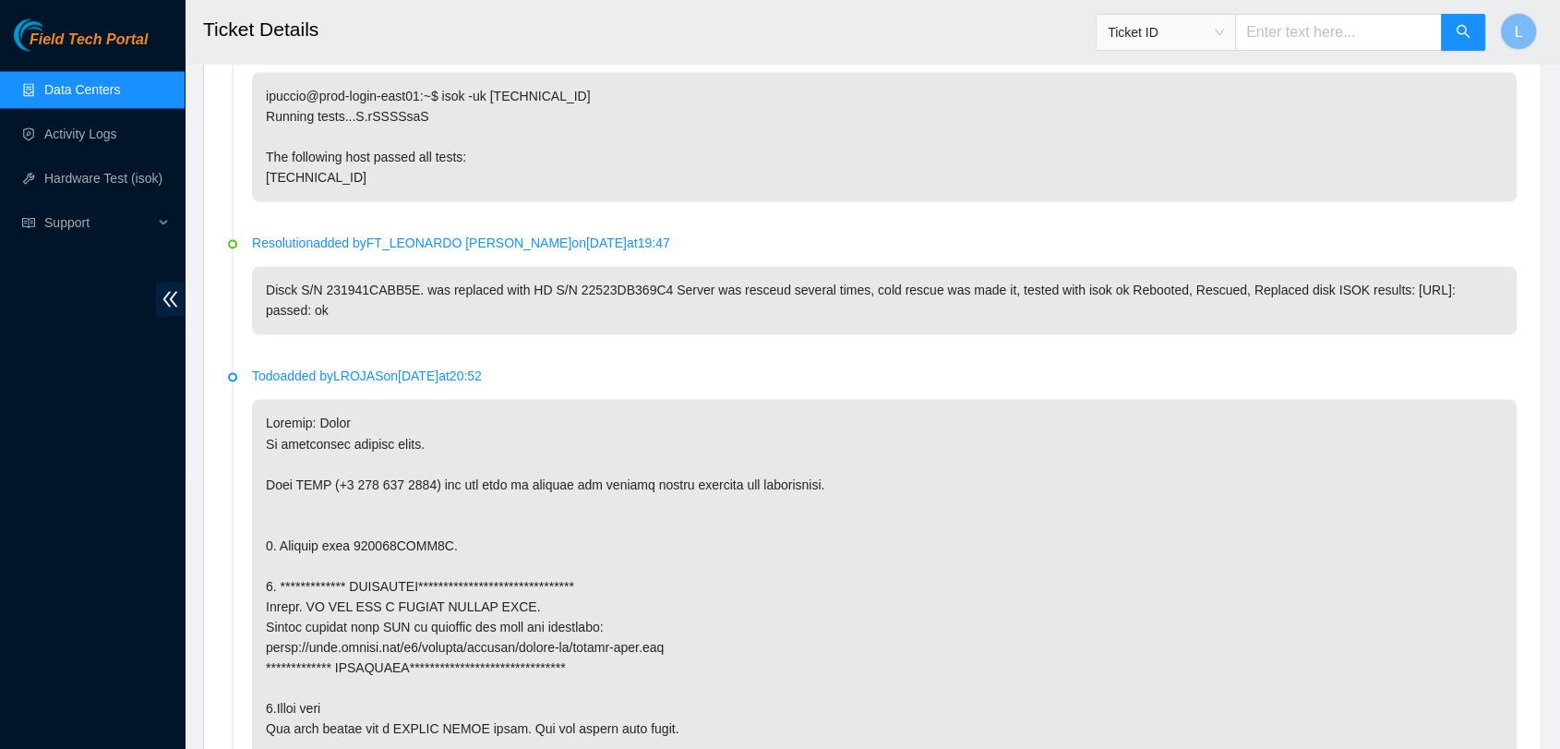
type input "B-V-52L3MM7"
click at [1453, 26] on button "button" at bounding box center [1463, 32] width 44 height 37
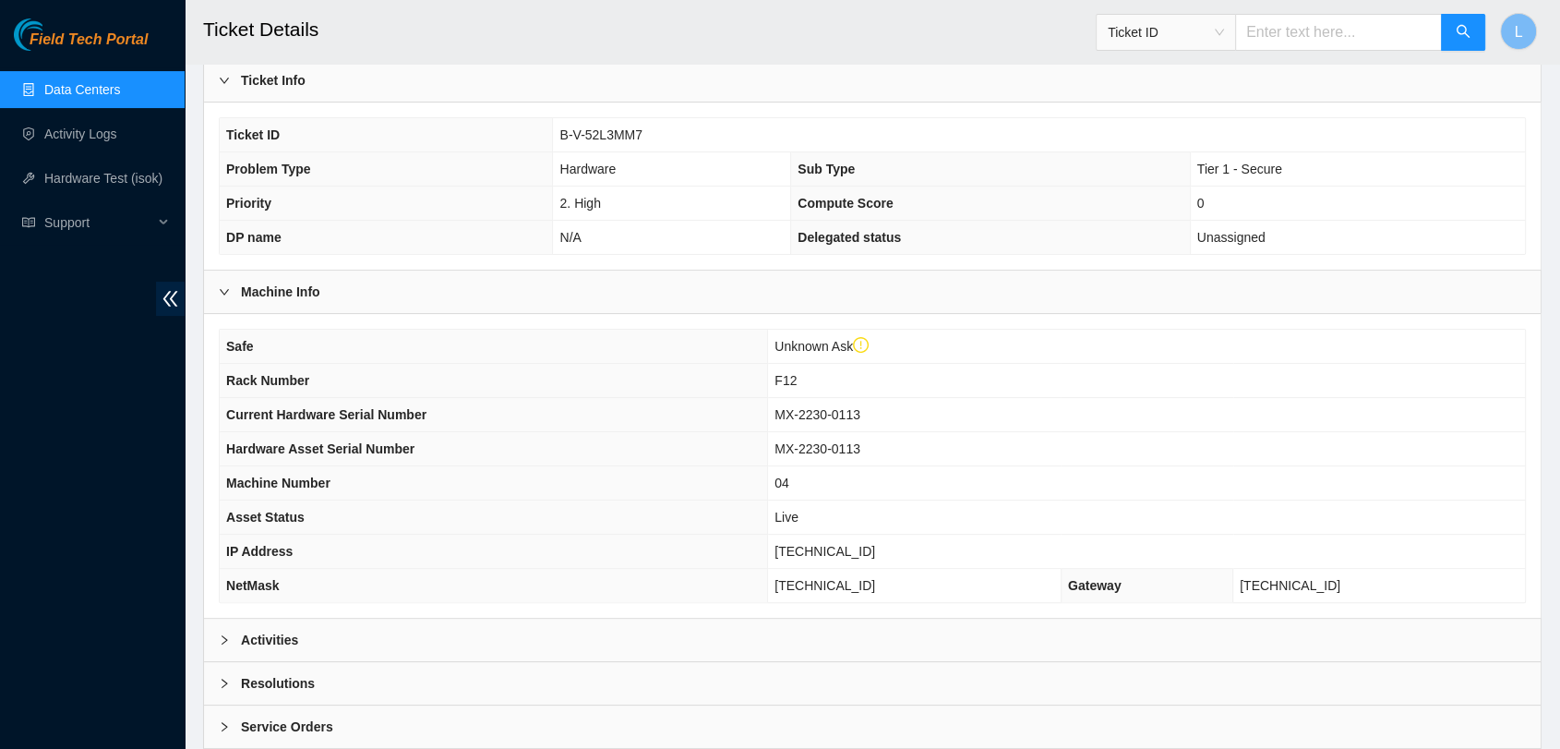
scroll to position [435, 0]
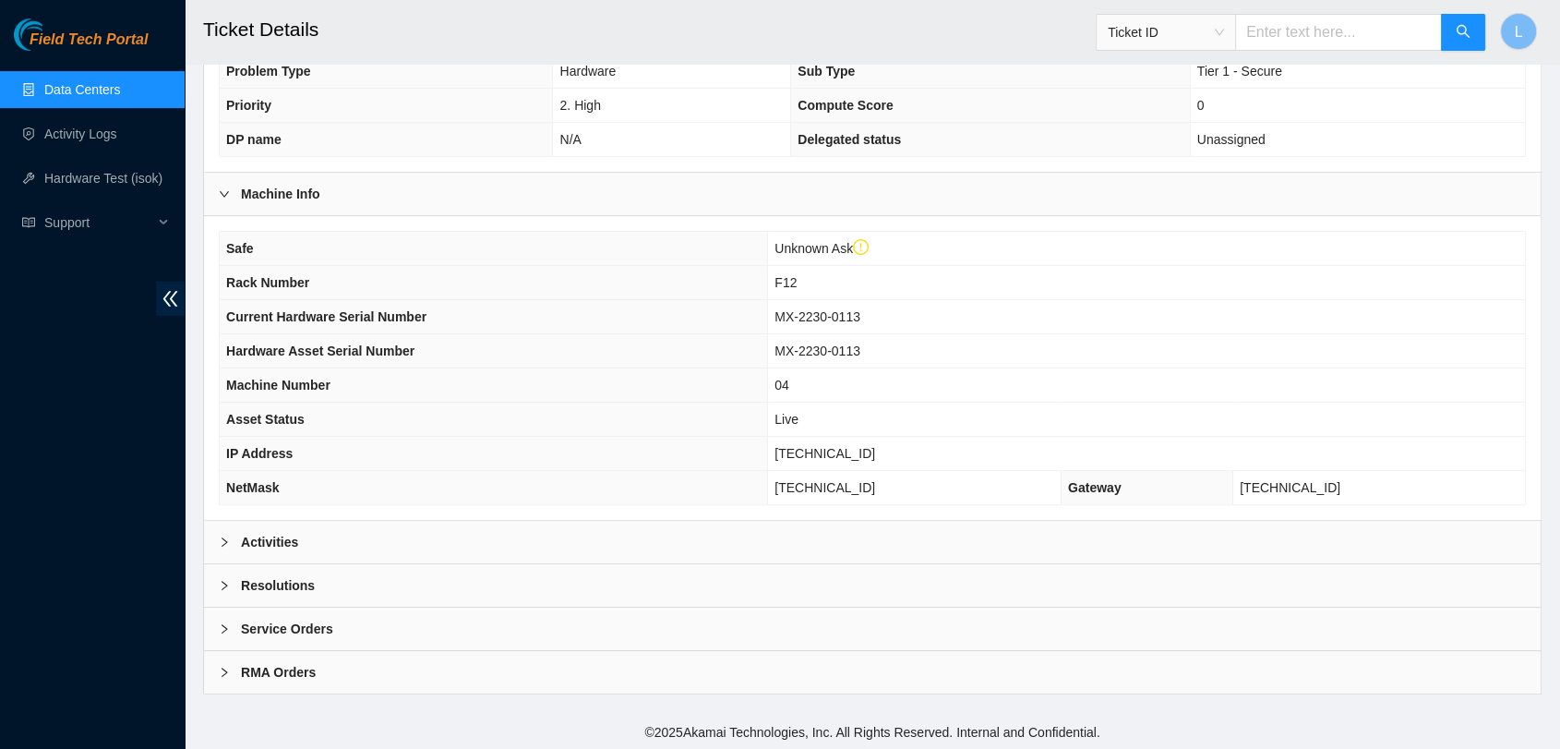
click at [271, 541] on b "Activities" at bounding box center [269, 542] width 57 height 20
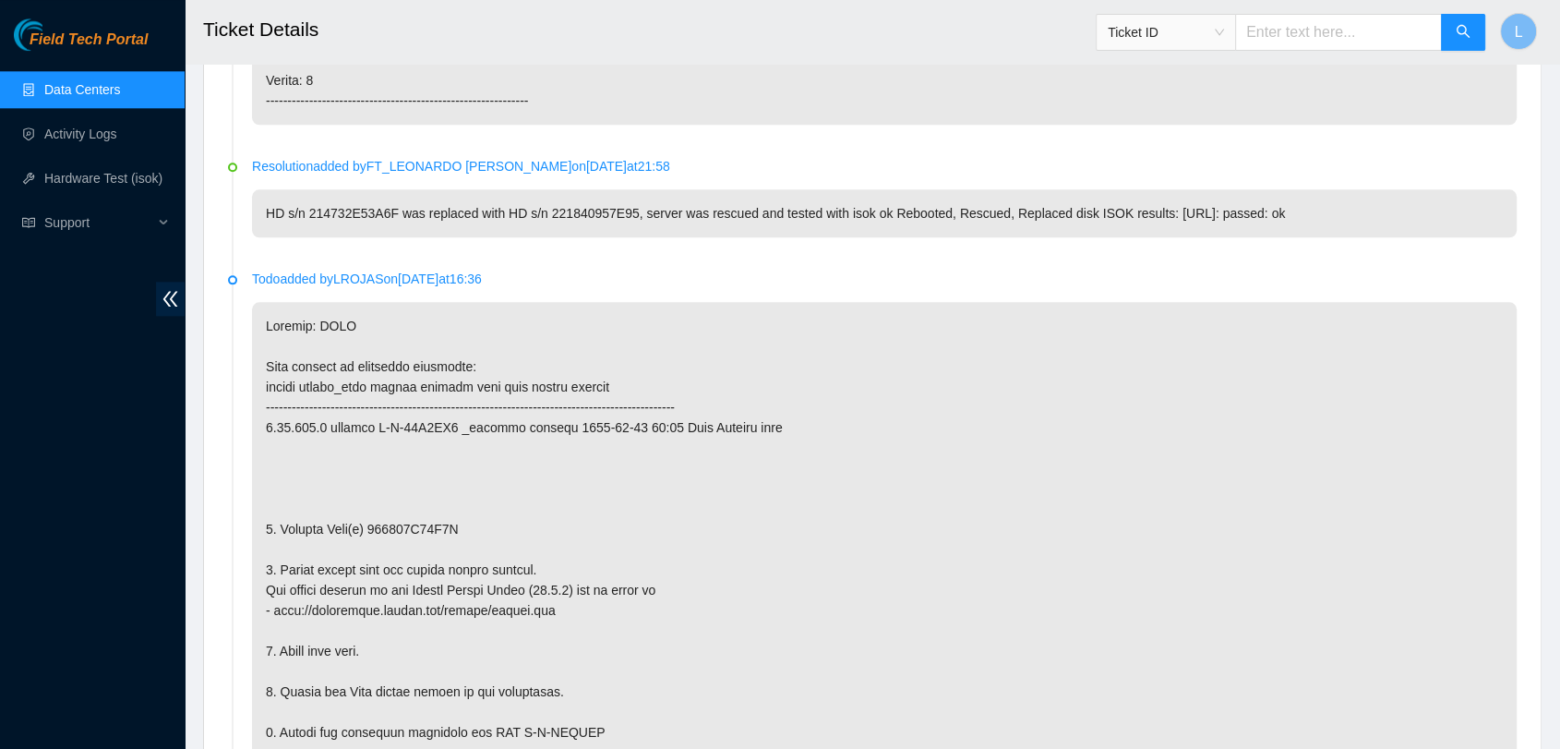
scroll to position [2168, 0]
drag, startPoint x: 394, startPoint y: 211, endPoint x: 313, endPoint y: 215, distance: 81.3
click at [313, 215] on p "HD s/n 214732E53A6F was replaced with HD s/n 221840957E95, server was rescued a…" at bounding box center [884, 216] width 1265 height 48
drag, startPoint x: 308, startPoint y: 211, endPoint x: 395, endPoint y: 216, distance: 86.9
click at [395, 216] on p "HD s/n 214732E53A6F was replaced with HD s/n 221840957E95, server was rescued a…" at bounding box center [884, 216] width 1265 height 48
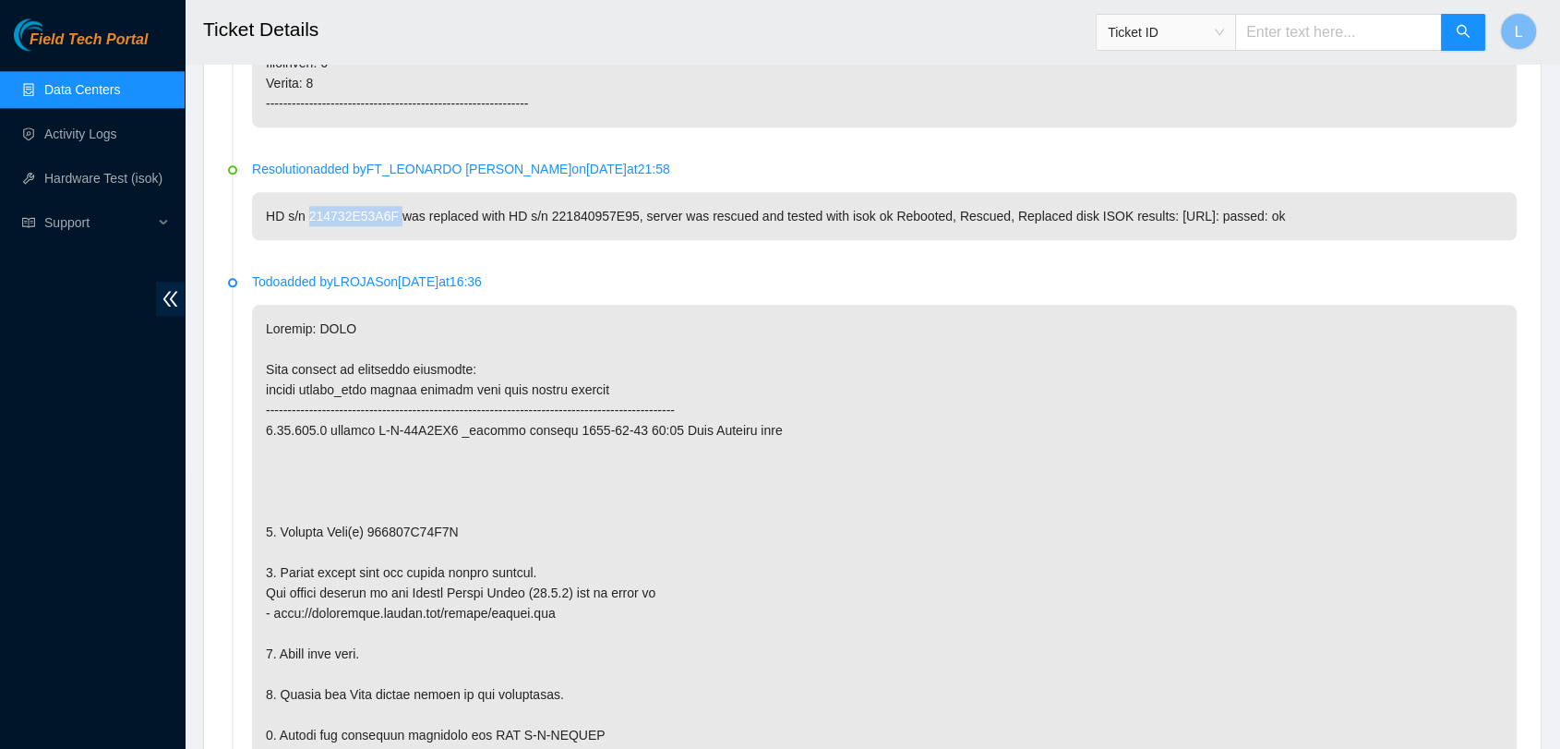
copy p "214732E53A6F"
click at [1317, 17] on input "text" at bounding box center [1338, 32] width 207 height 37
paste input "B-V-596HVNV"
type input "B-V-596HVNV"
click at [1458, 29] on icon "search" at bounding box center [1463, 31] width 15 height 15
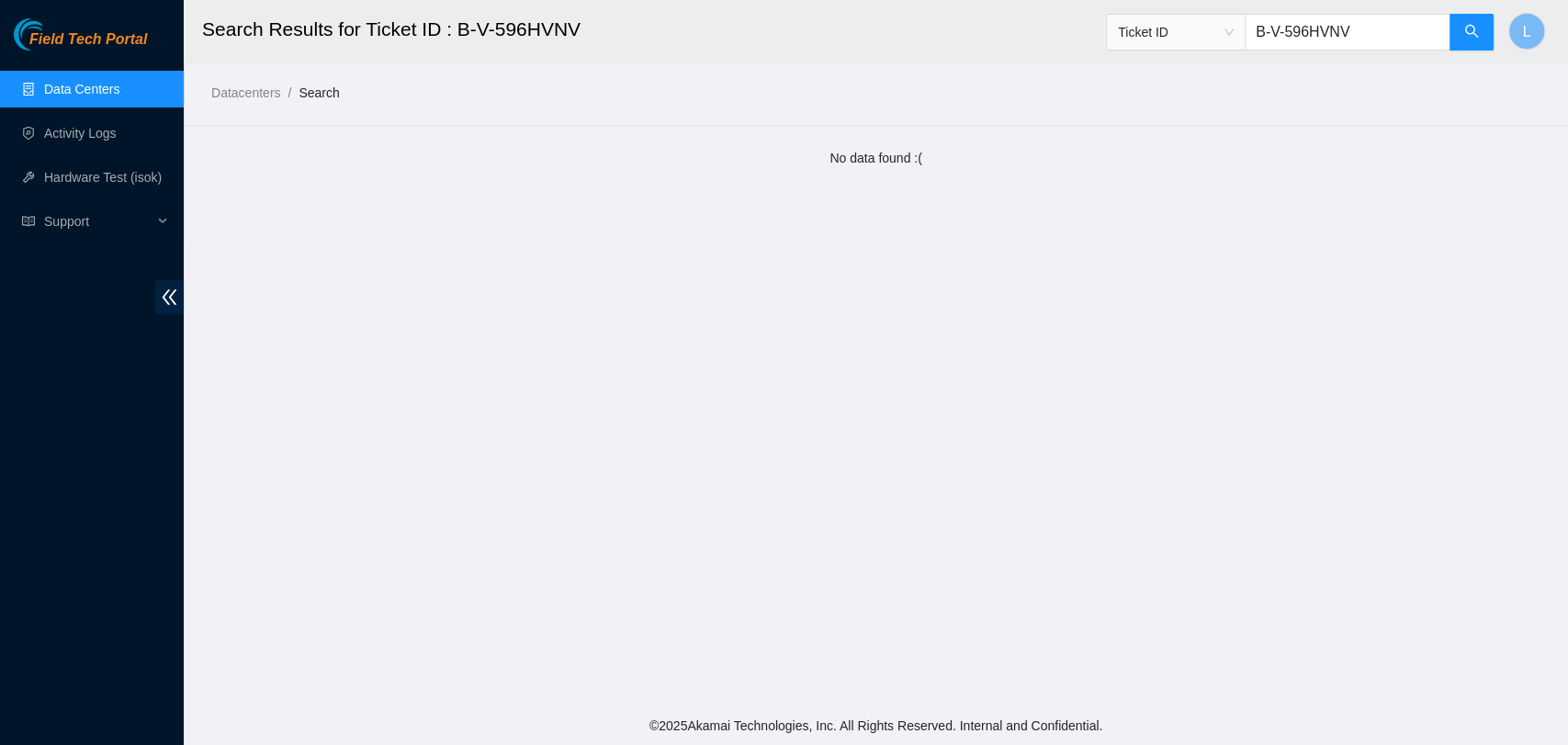
click at [1382, 33] on input "B-V-596HVNV" at bounding box center [1347, 32] width 206 height 37
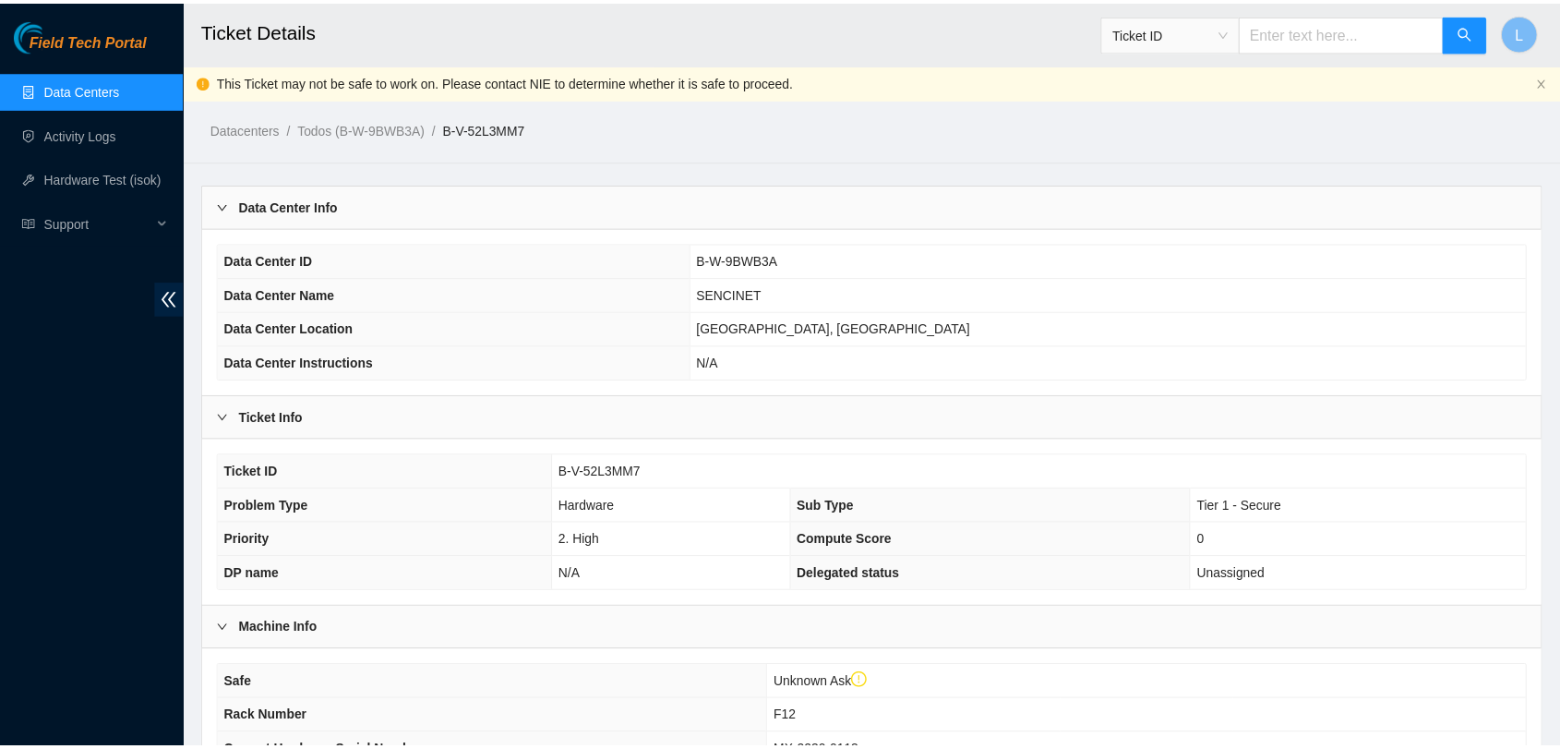
scroll to position [435, 0]
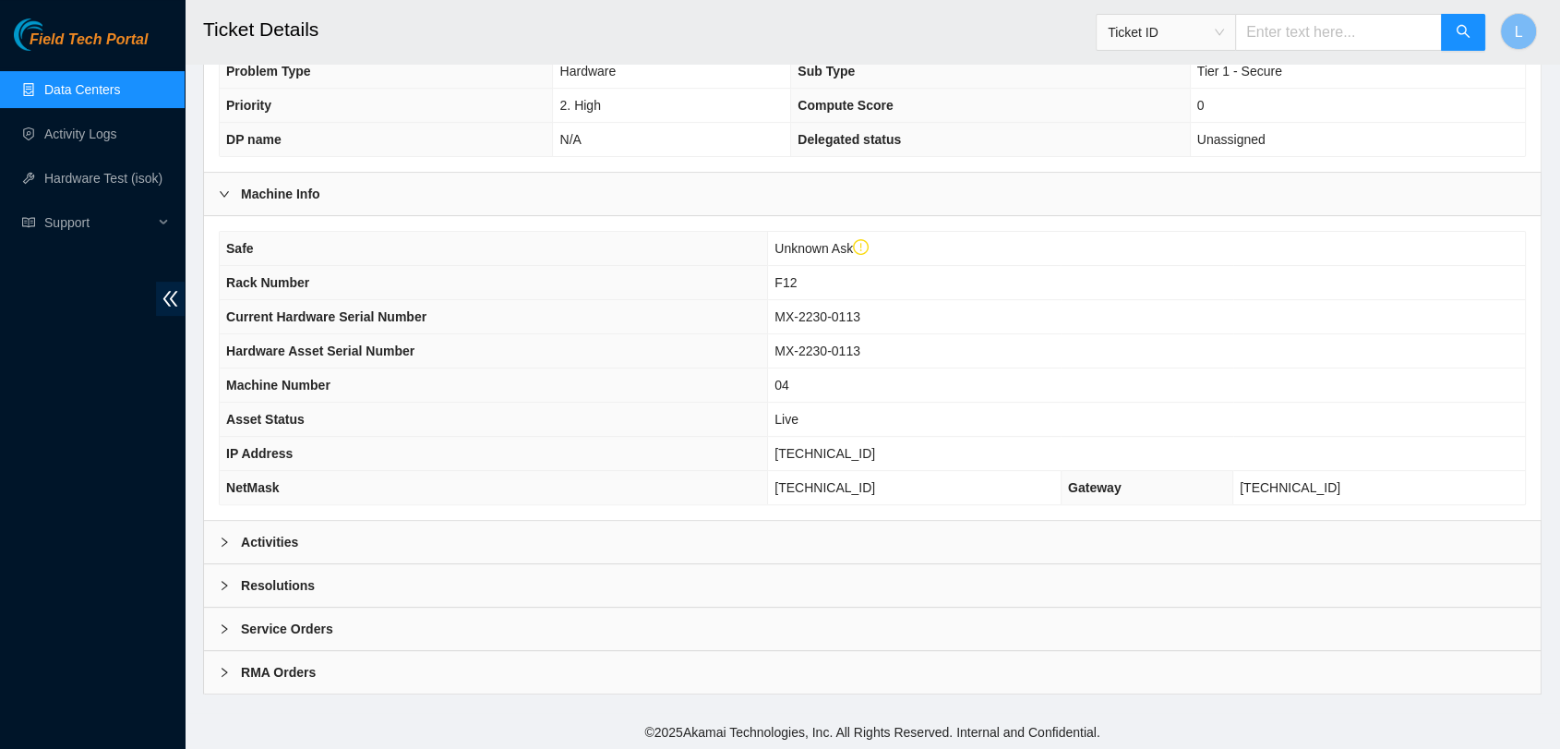
click at [230, 541] on div at bounding box center [230, 542] width 22 height 20
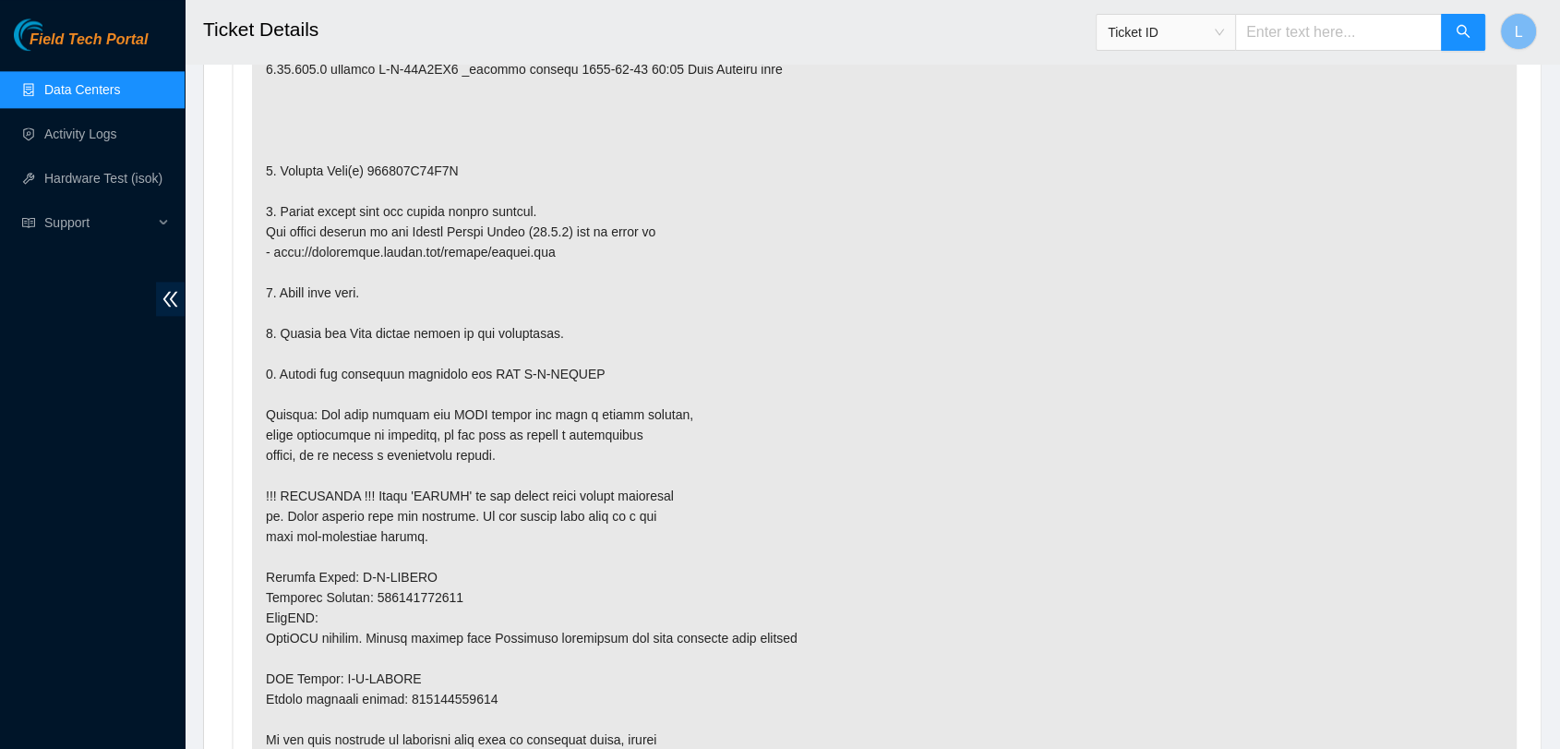
scroll to position [2557, 0]
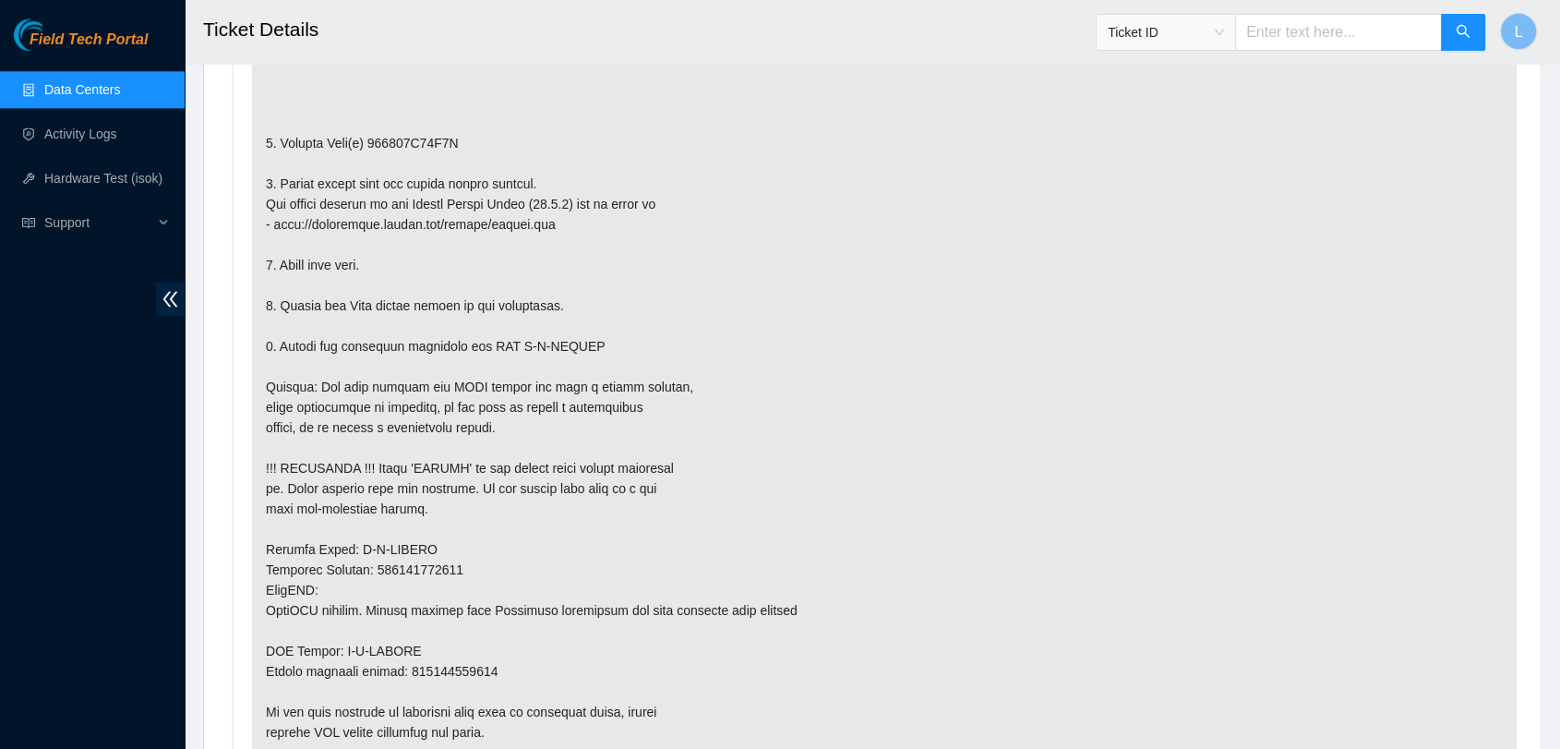
click at [1301, 25] on input "text" at bounding box center [1338, 32] width 207 height 37
paste input "B-V-58ZDQQF"
type input "B-V-58ZDQQF"
click at [1458, 22] on button "button" at bounding box center [1463, 32] width 44 height 37
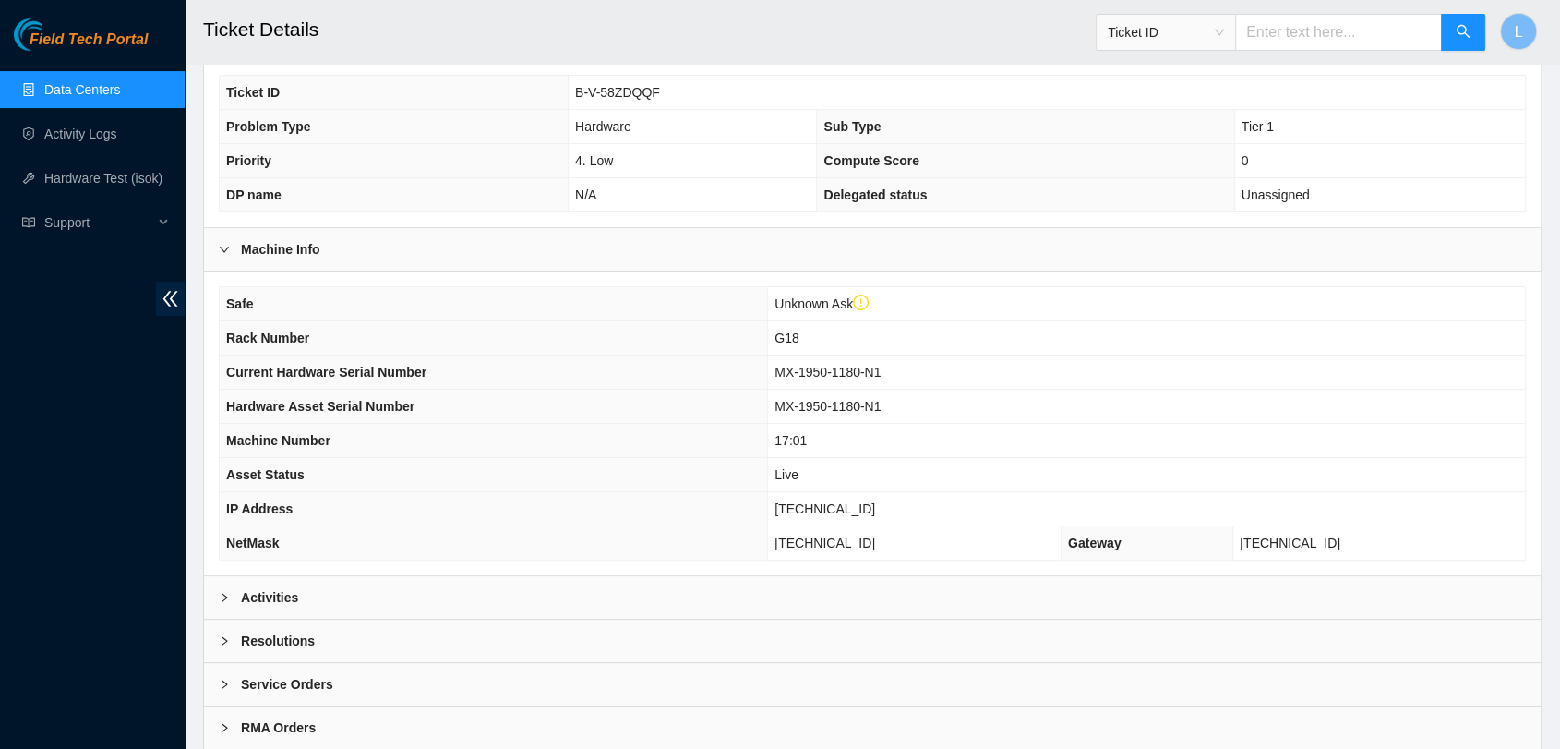
scroll to position [435, 0]
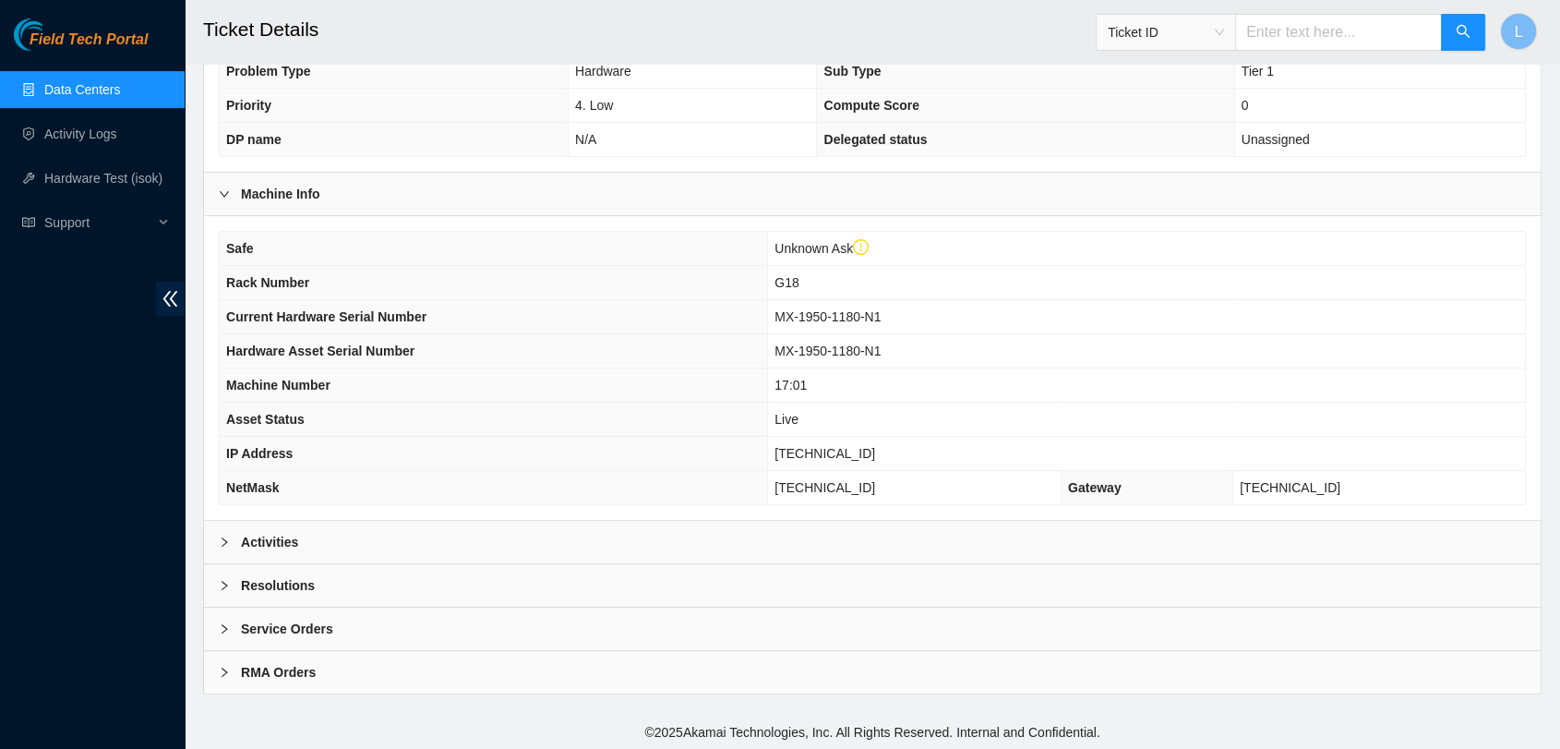
click at [228, 538] on icon "right" at bounding box center [224, 541] width 11 height 11
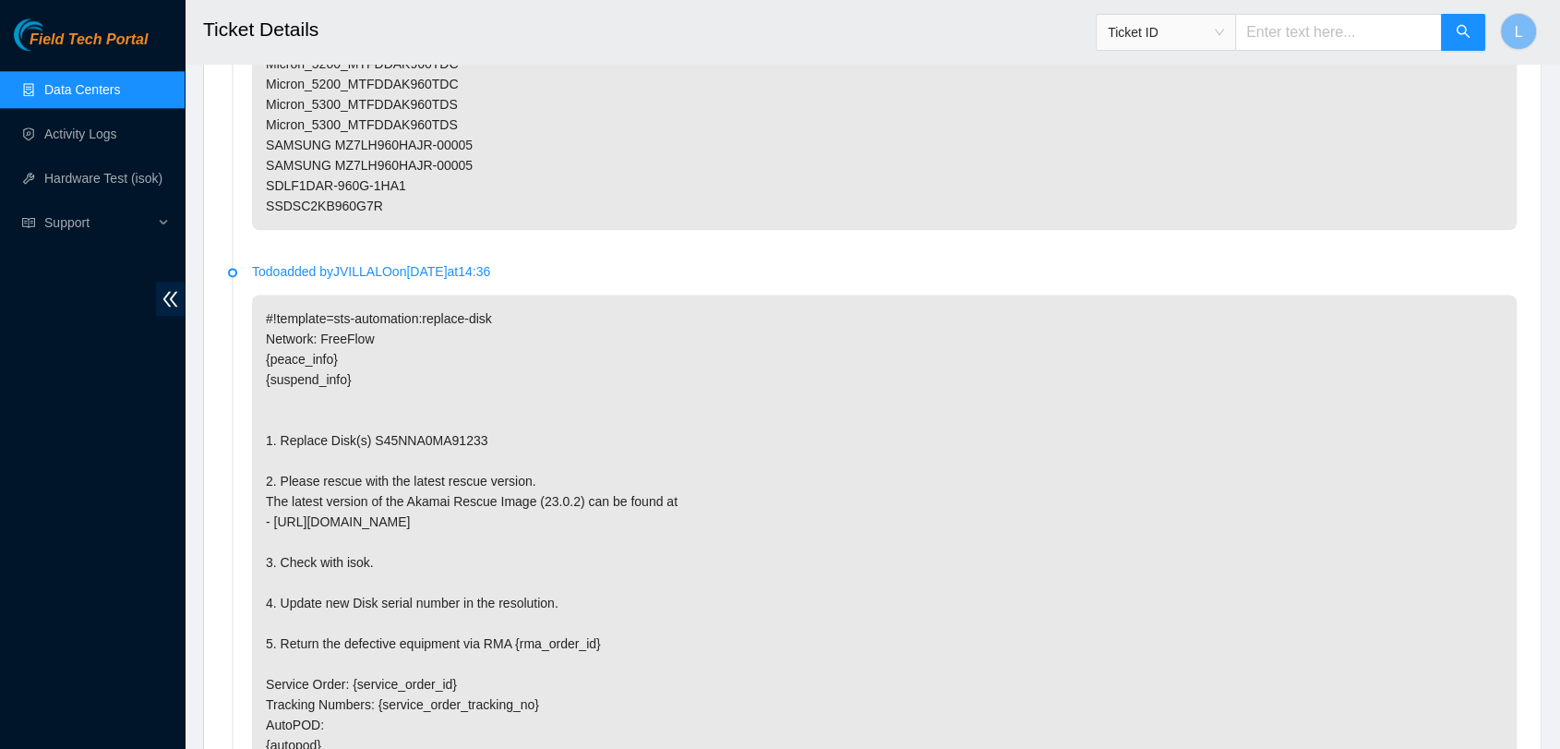
scroll to position [2379, 0]
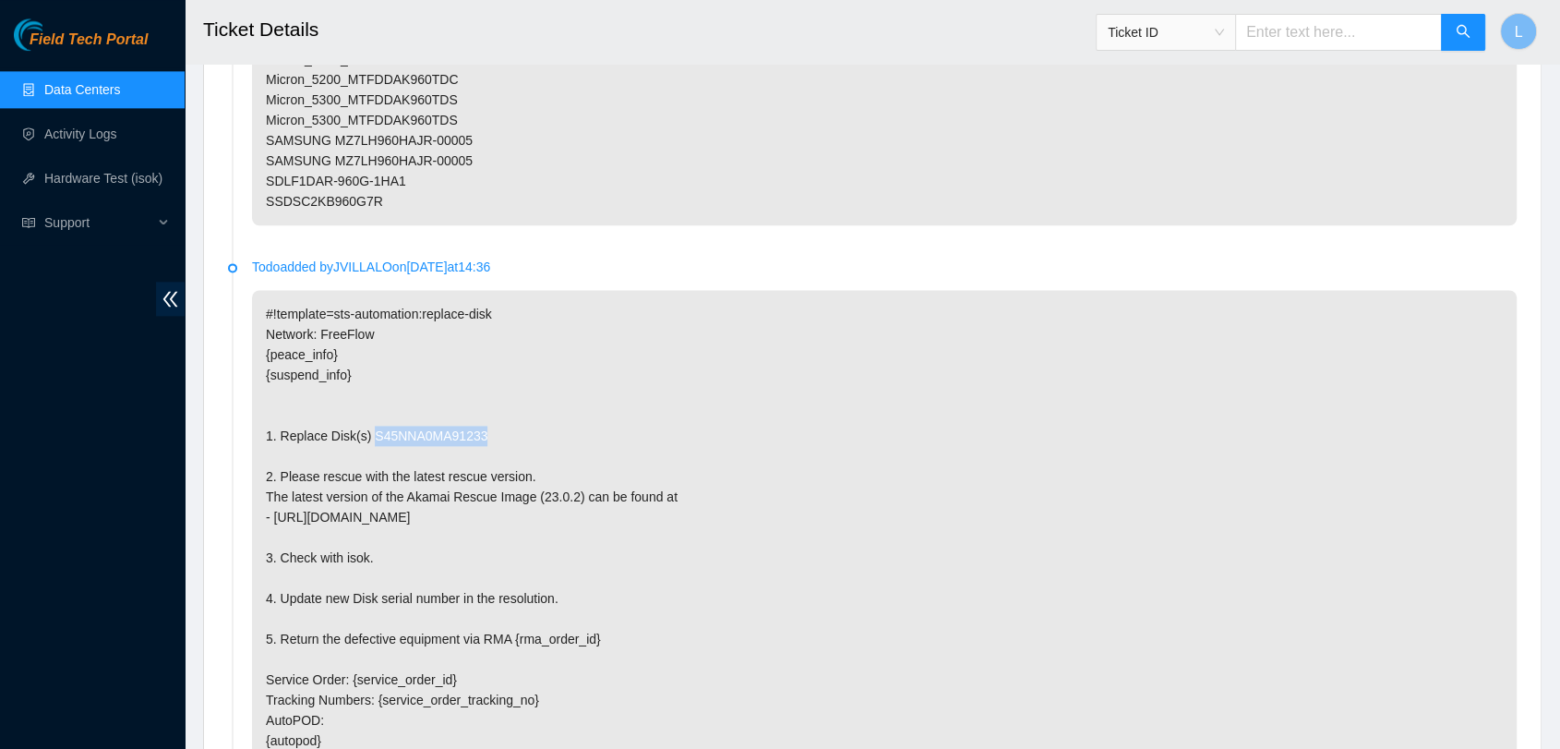
drag, startPoint x: 502, startPoint y: 430, endPoint x: 367, endPoint y: 430, distance: 134.8
click at [367, 430] on p "#!template=sts-automation:replace-disk Network: FreeFlow {peace_info} {suspend_…" at bounding box center [884, 588] width 1265 height 596
copy p "S45NNA0MA91233"
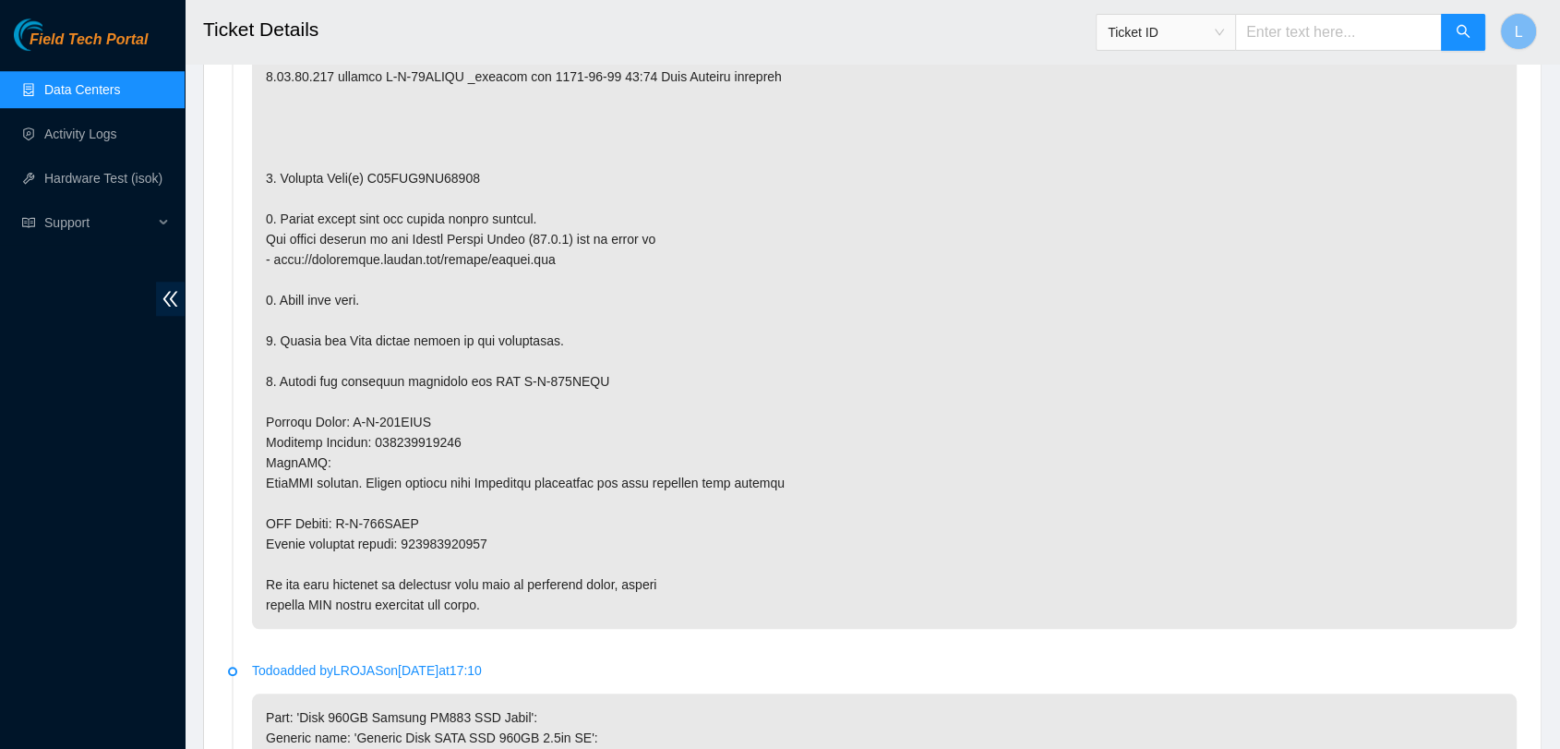
scroll to position [1564, 0]
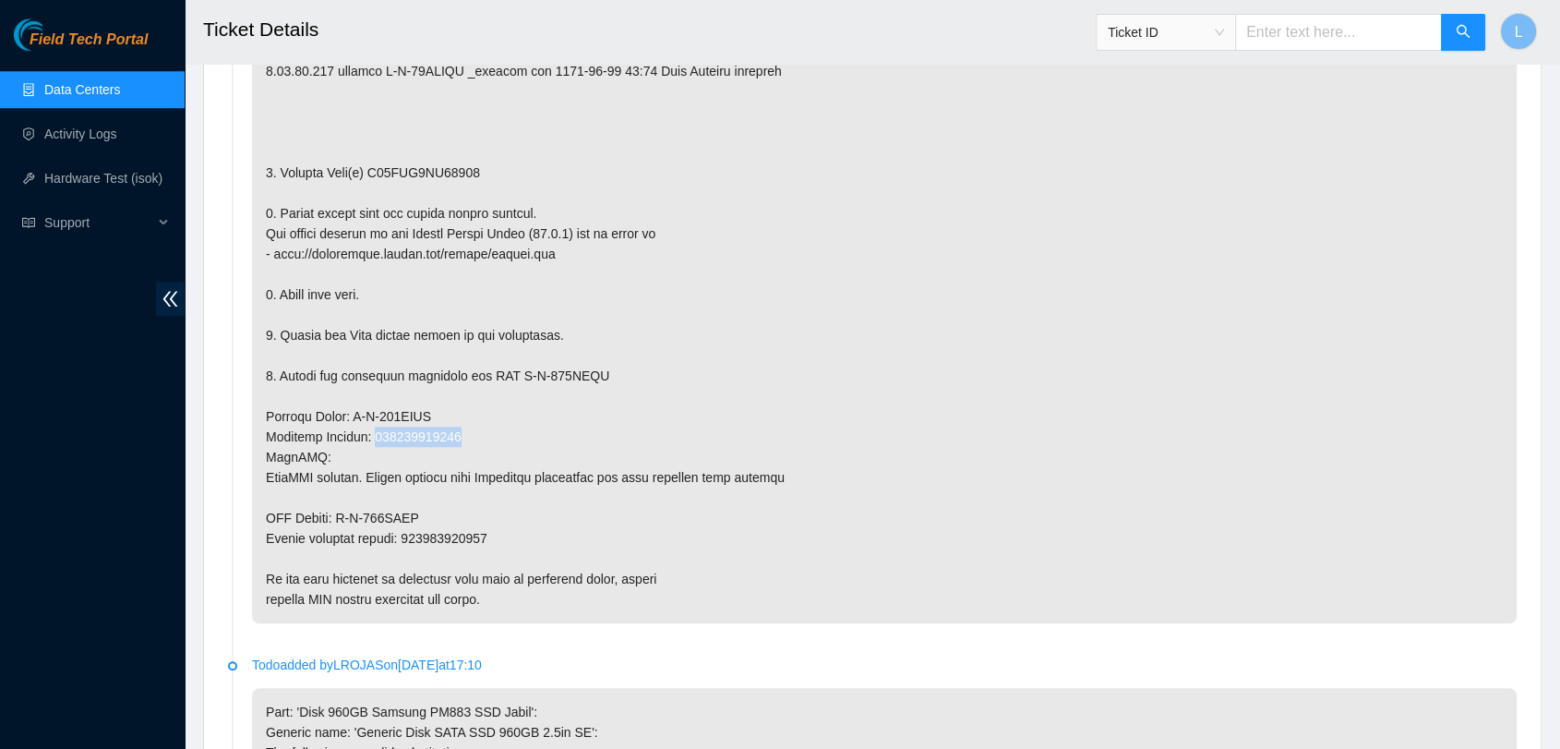
drag, startPoint x: 376, startPoint y: 438, endPoint x: 504, endPoint y: 431, distance: 128.5
click at [504, 431] on p at bounding box center [884, 285] width 1265 height 678
copy p "411784442501"
click at [1300, 31] on input "text" at bounding box center [1338, 32] width 207 height 37
paste input "B-V-59L5HSM"
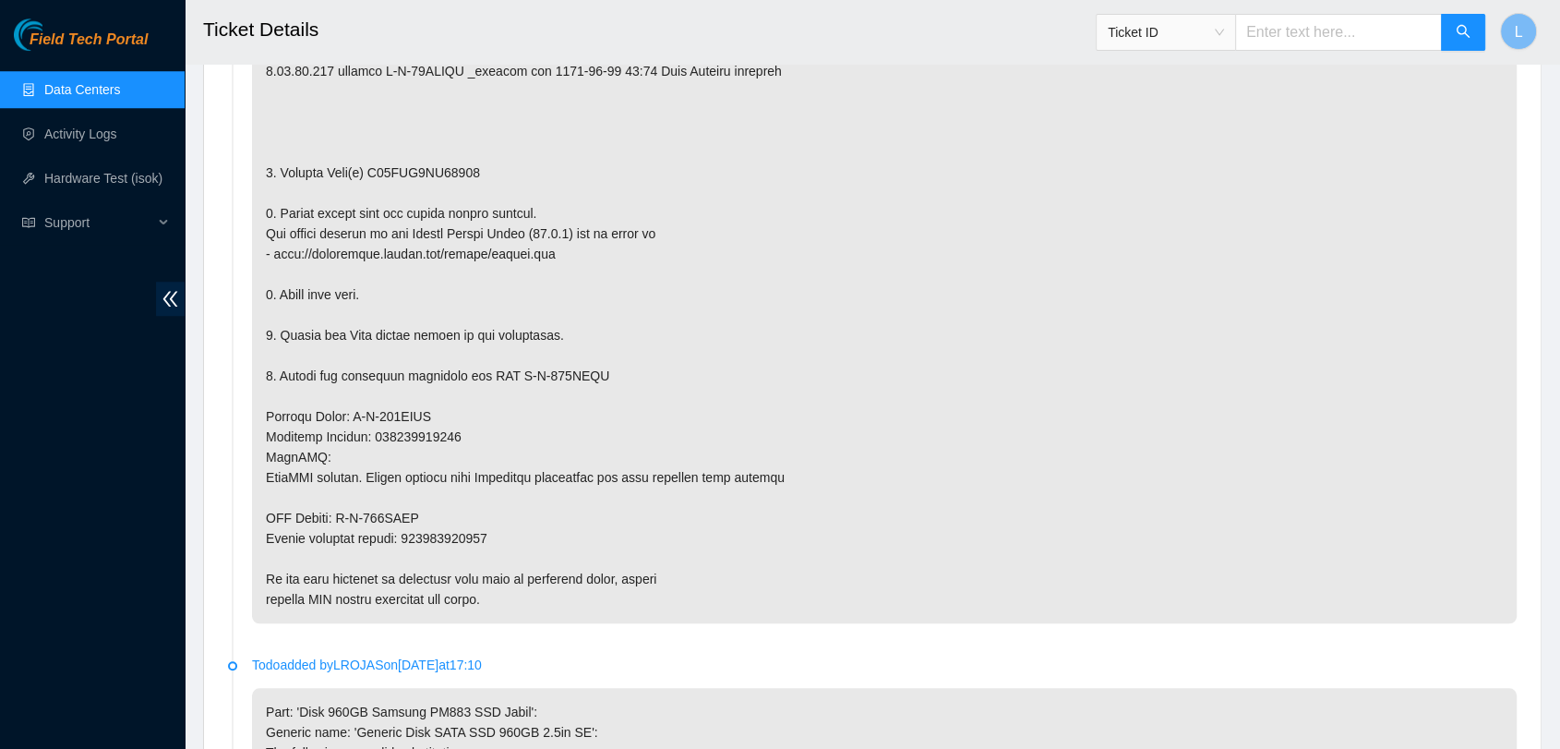
type input "B-V-59L5HSM"
click at [1462, 32] on icon "search" at bounding box center [1463, 31] width 15 height 15
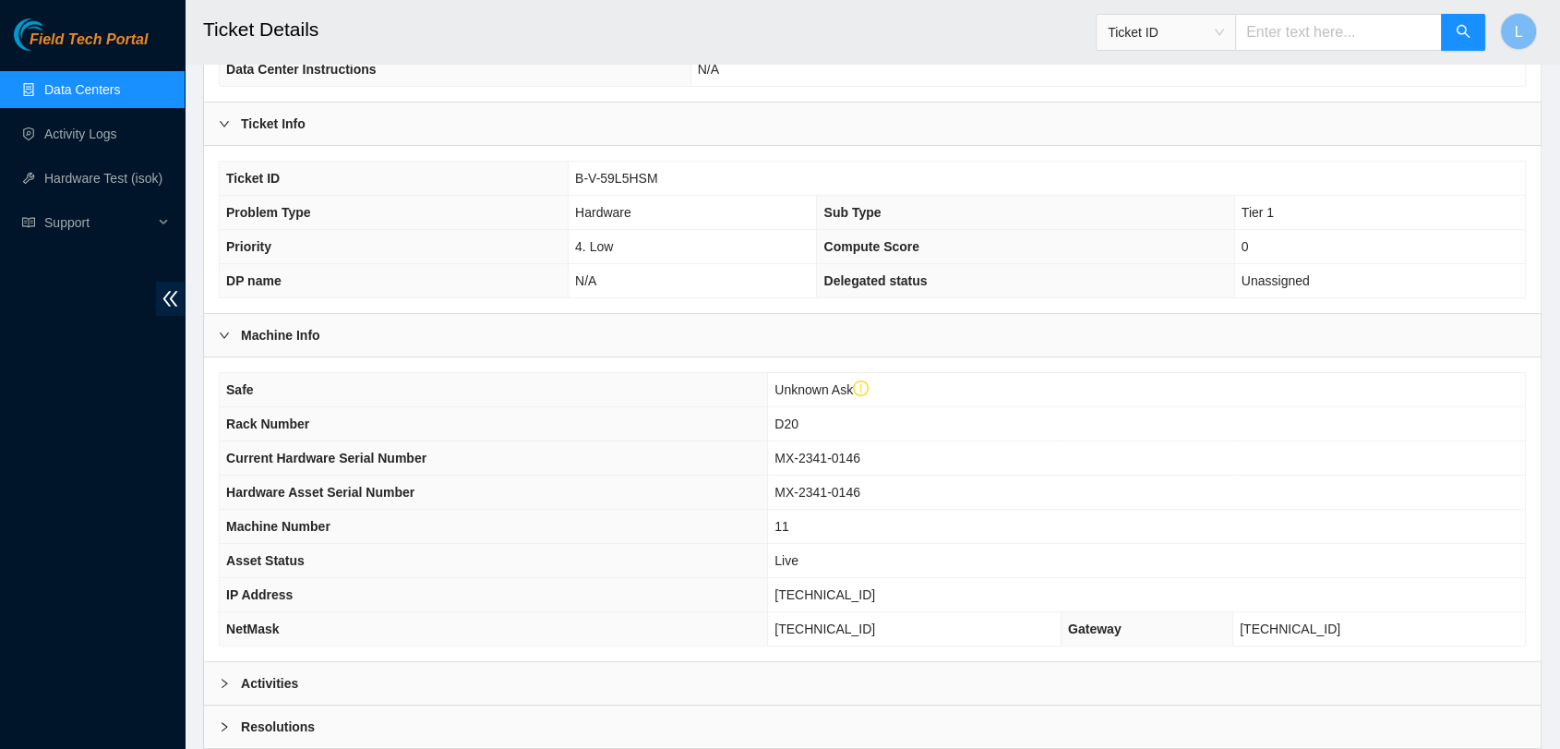
scroll to position [435, 0]
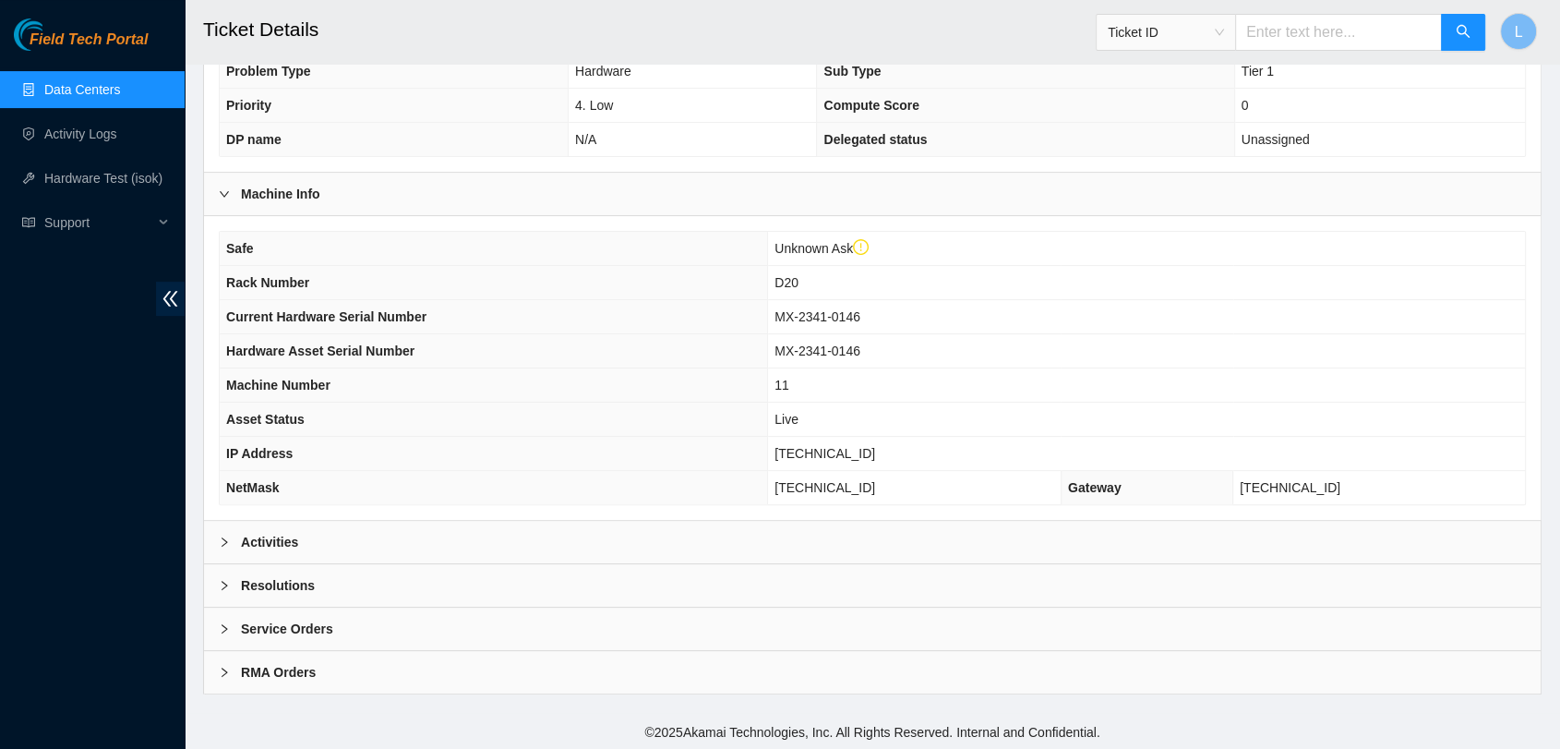
click at [226, 538] on icon "right" at bounding box center [225, 541] width 6 height 9
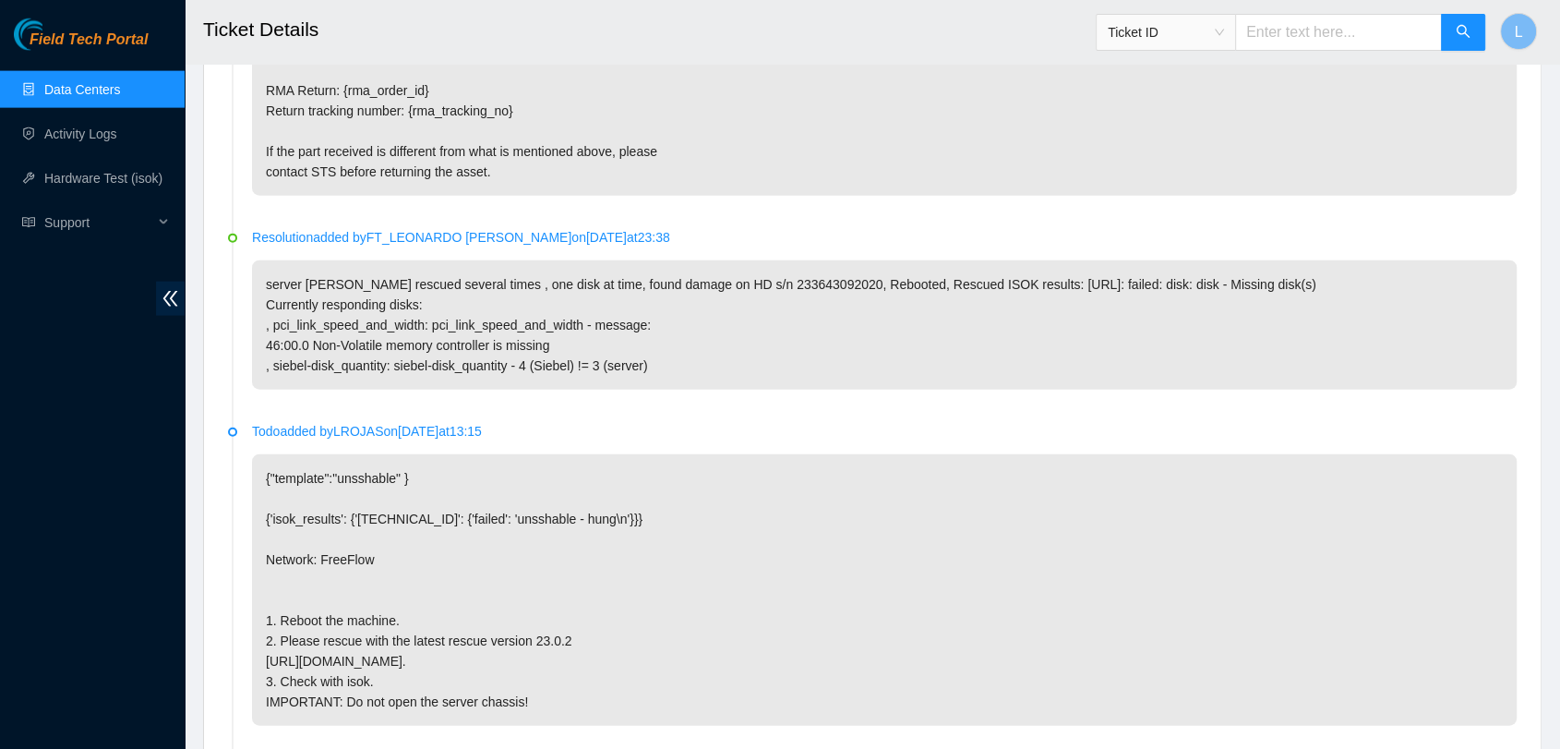
scroll to position [4209, 0]
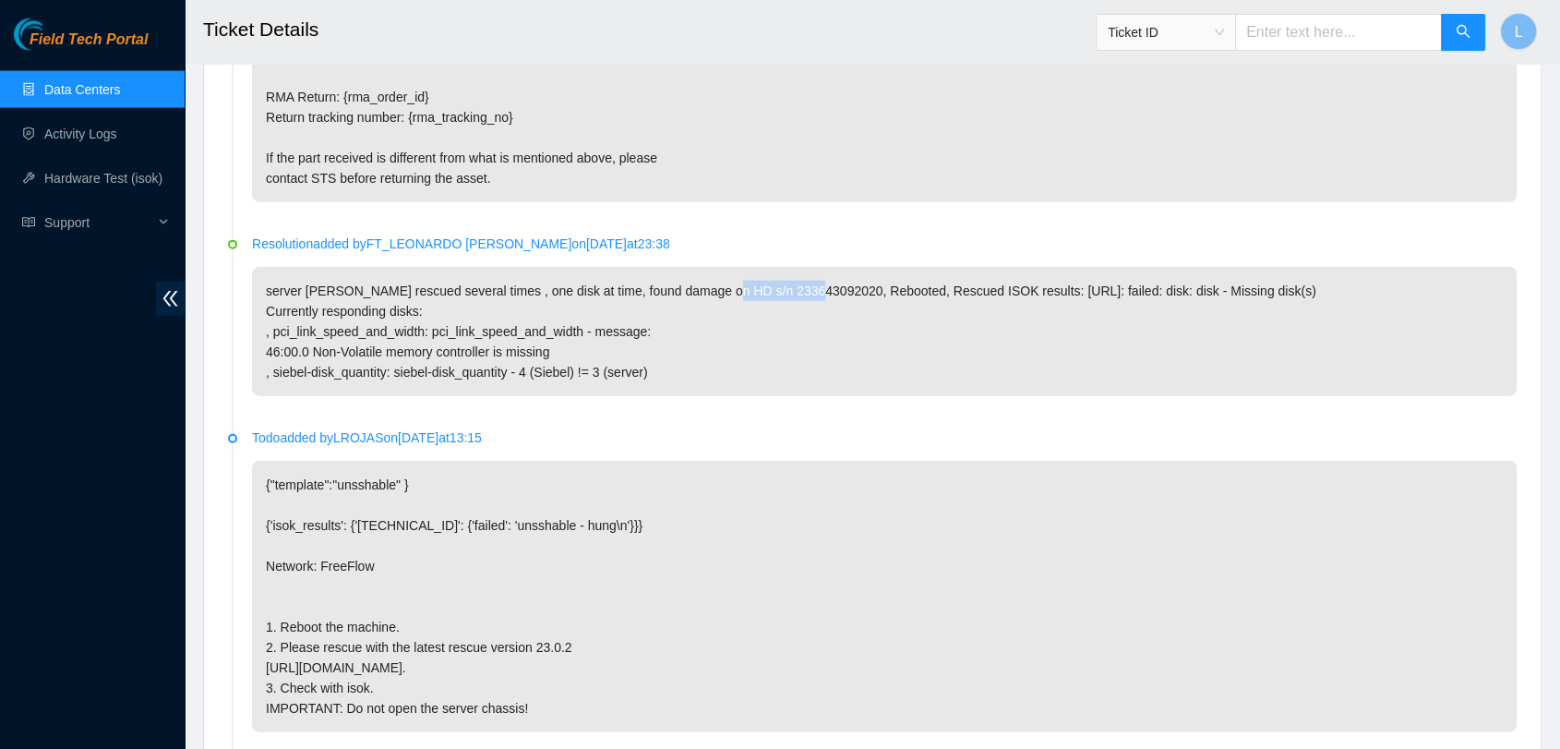
drag, startPoint x: 713, startPoint y: 287, endPoint x: 798, endPoint y: 290, distance: 85.9
click at [798, 290] on p "server ewas rescued several times , one disk at time, found damage on HD s/n 23…" at bounding box center [884, 331] width 1265 height 129
copy p "233643092020,"
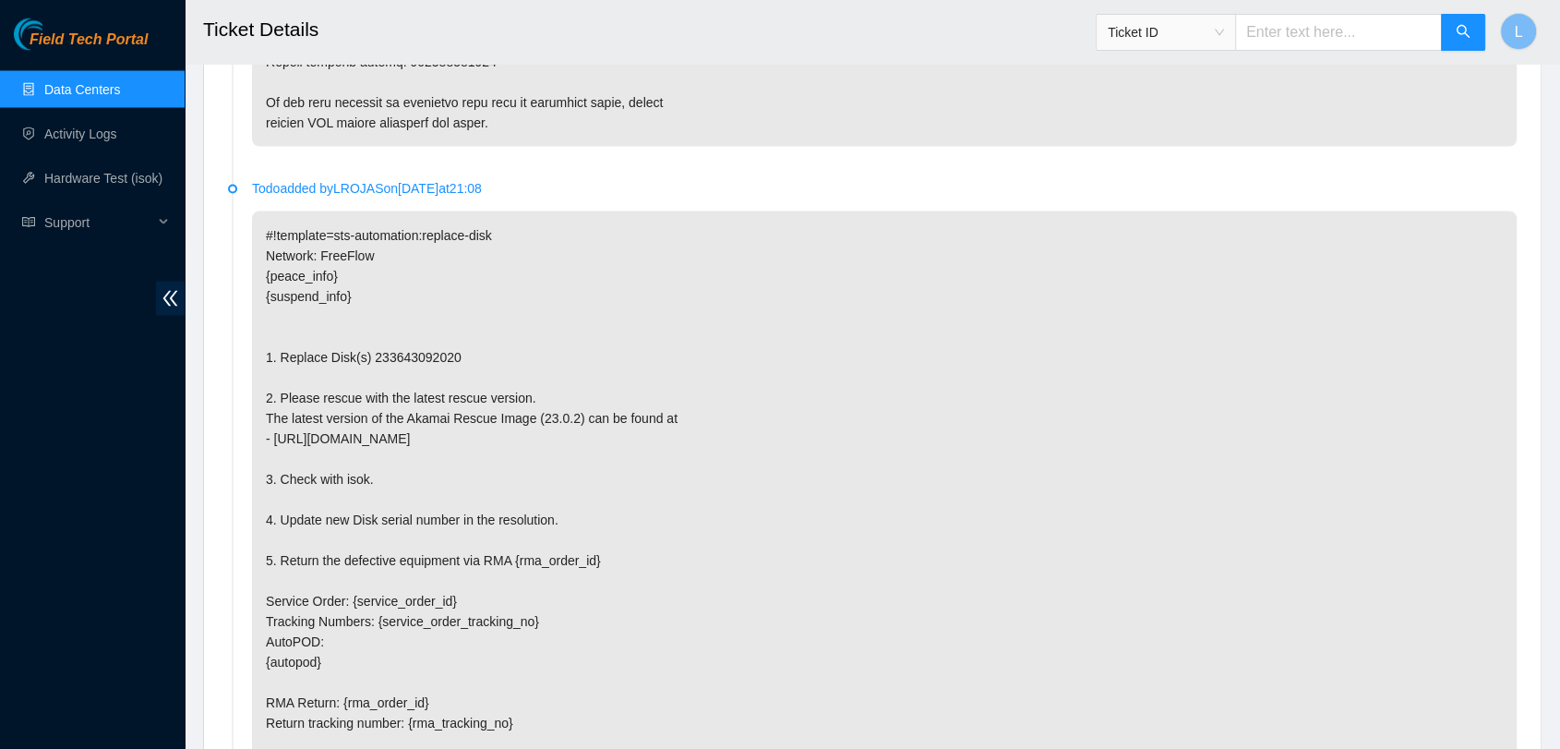
scroll to position [3597, 0]
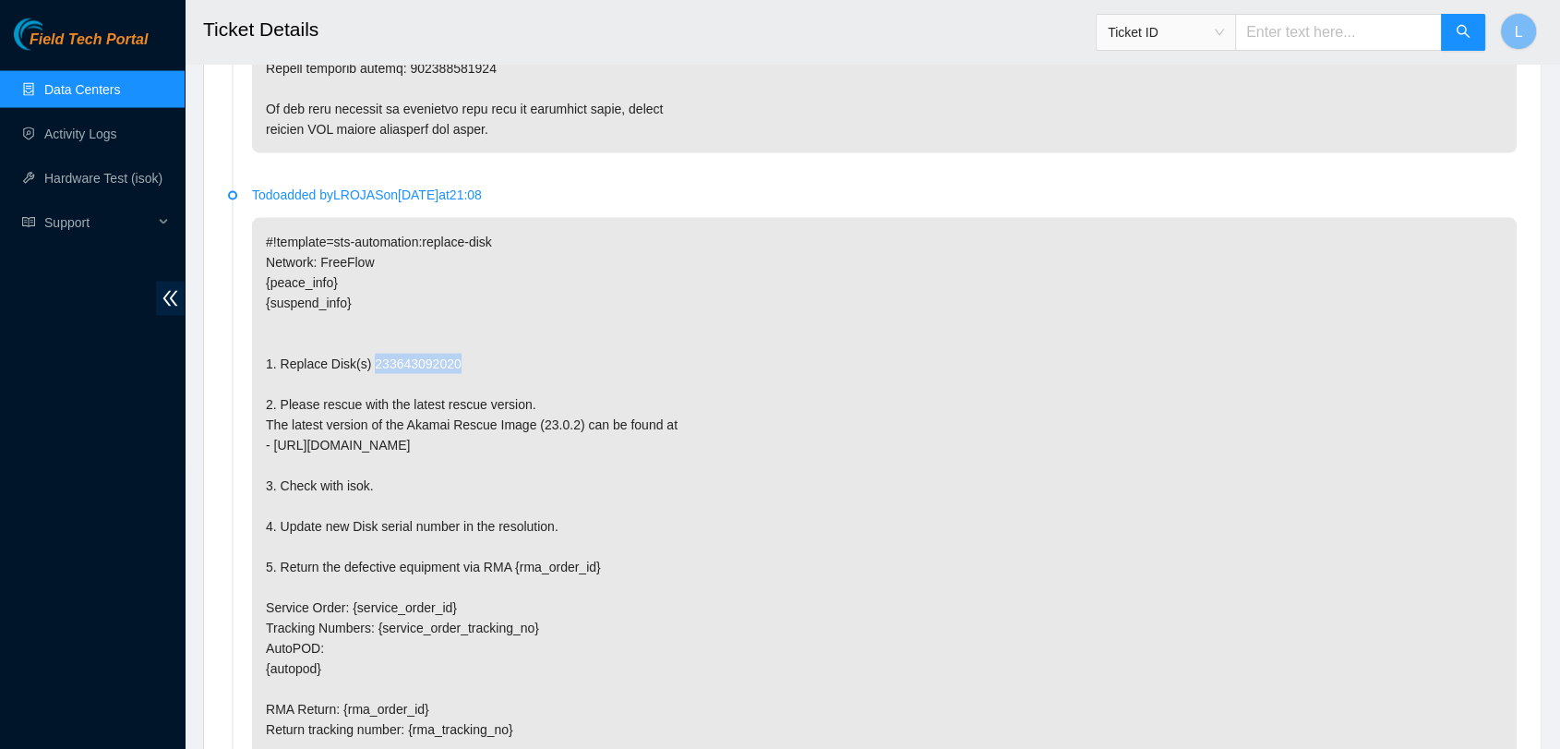
drag, startPoint x: 369, startPoint y: 360, endPoint x: 498, endPoint y: 356, distance: 129.3
click at [498, 356] on p "#!template=sts-automation:replace-disk Network: FreeFlow {peace_info} {suspend_…" at bounding box center [884, 516] width 1265 height 596
copy p "233643092020"
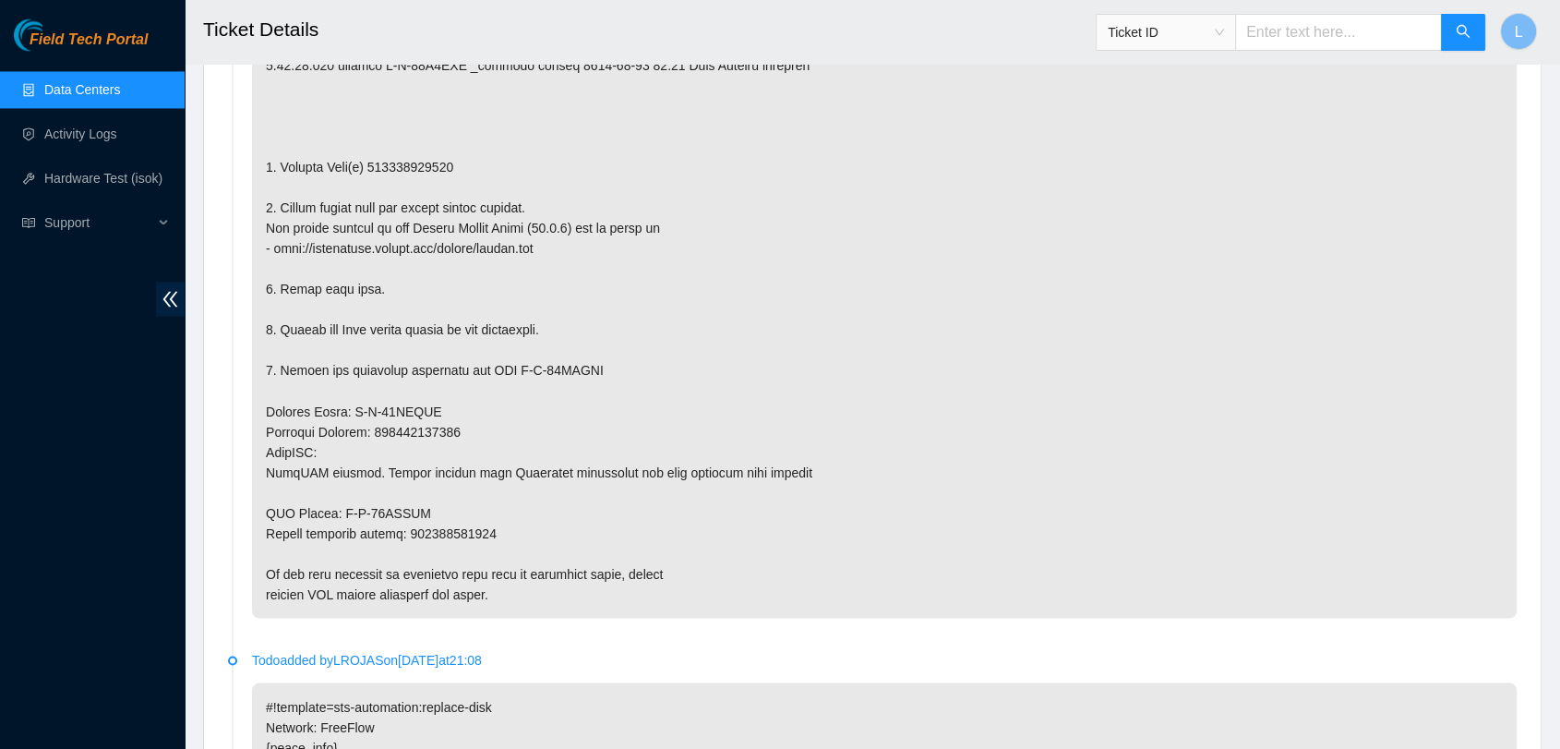
scroll to position [3139, 0]
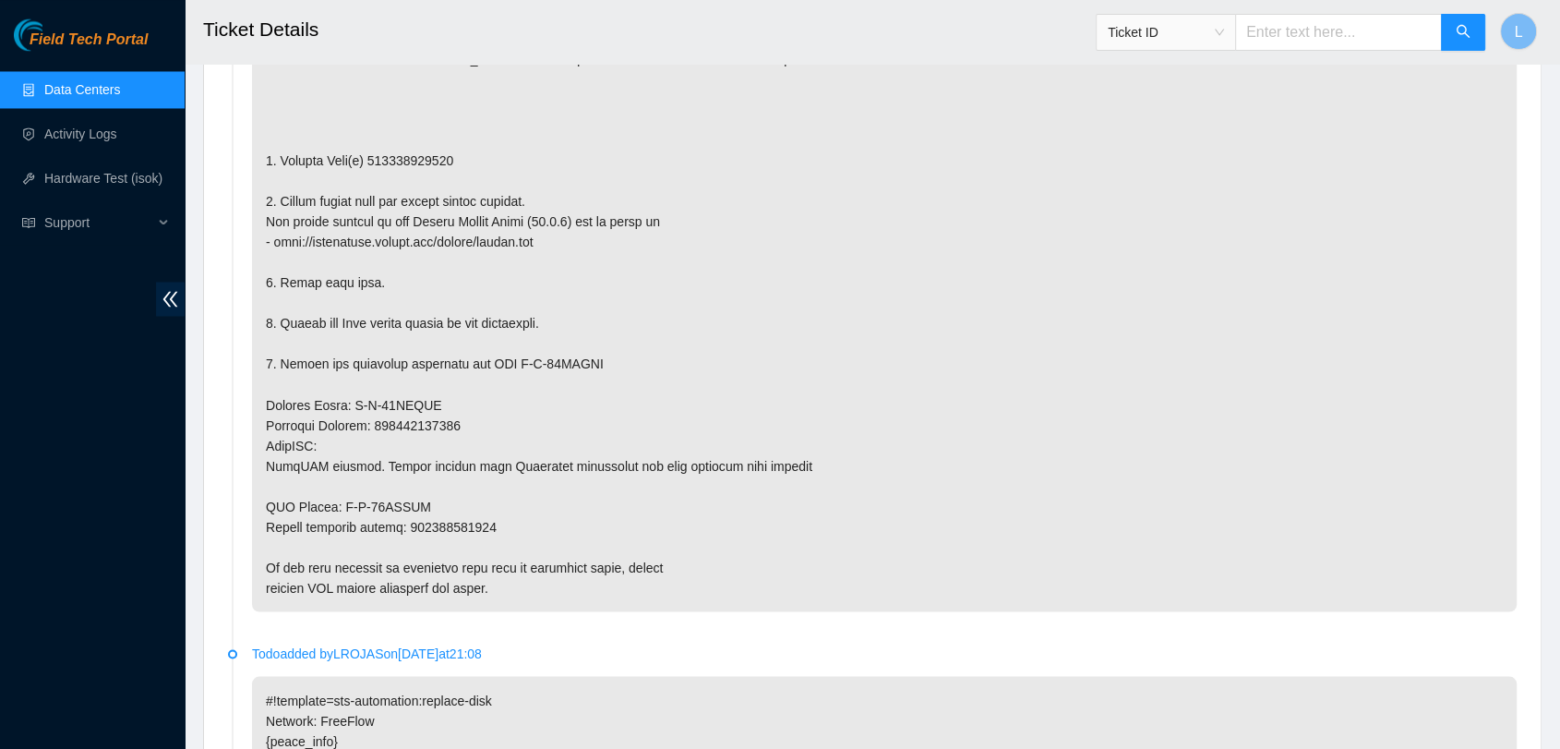
click at [1326, 52] on div "Ticket ID" at bounding box center [1291, 32] width 390 height 59
click at [1327, 37] on input "text" at bounding box center [1338, 32] width 207 height 37
paste input "B-W-UCQ4AO"
type input "B-W-UCQ4AO"
click at [1456, 30] on icon "search" at bounding box center [1463, 31] width 15 height 15
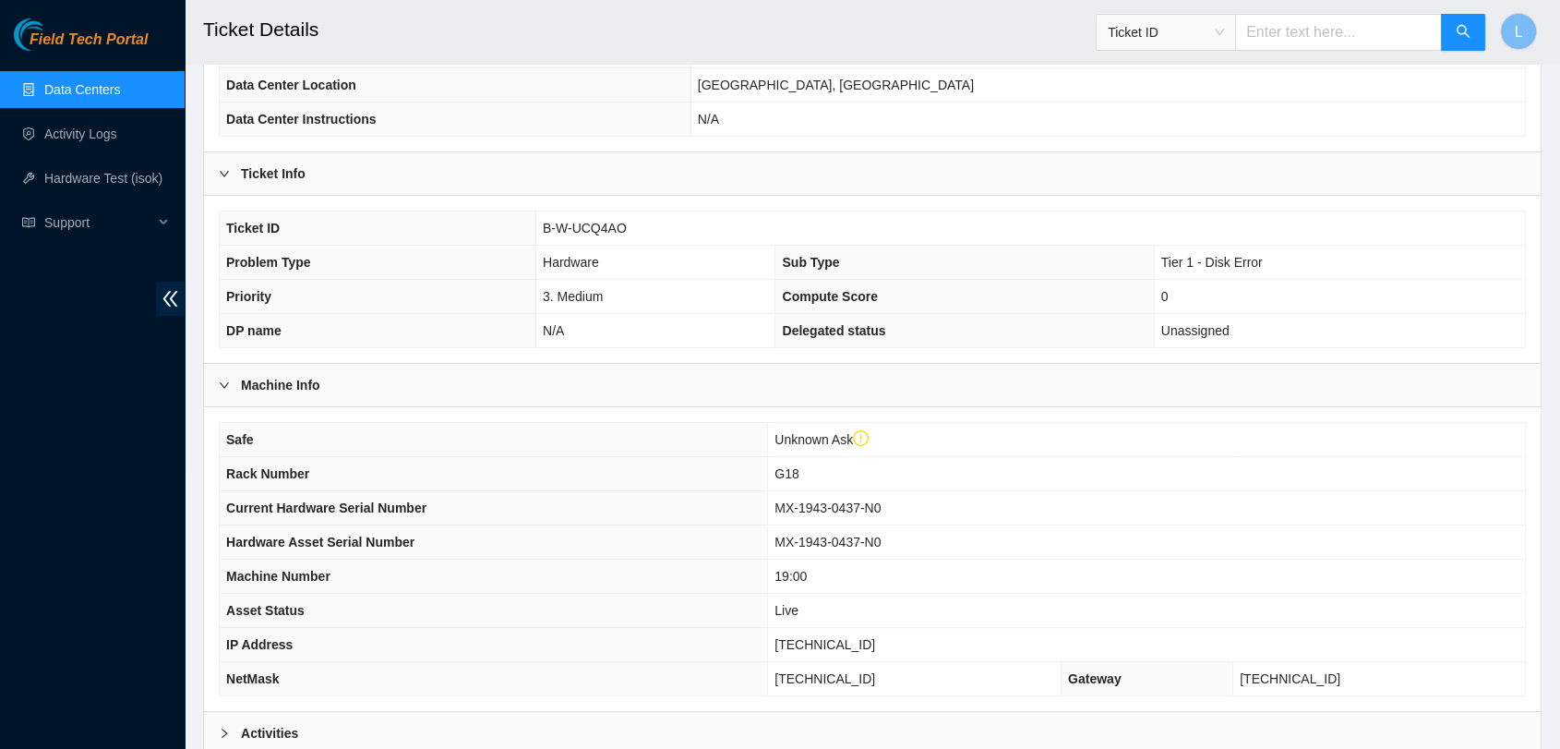
scroll to position [435, 0]
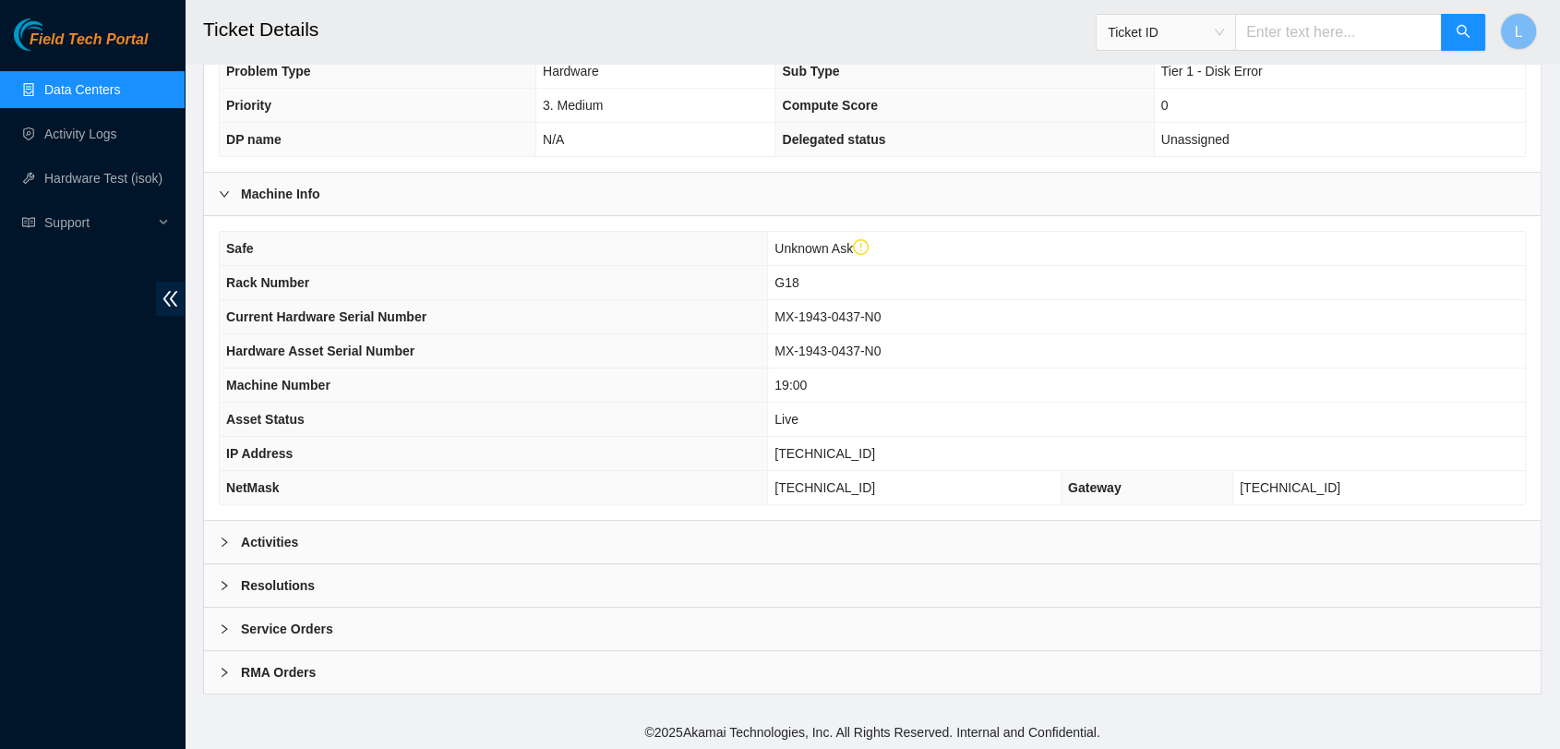
click at [262, 540] on b "Activities" at bounding box center [269, 542] width 57 height 20
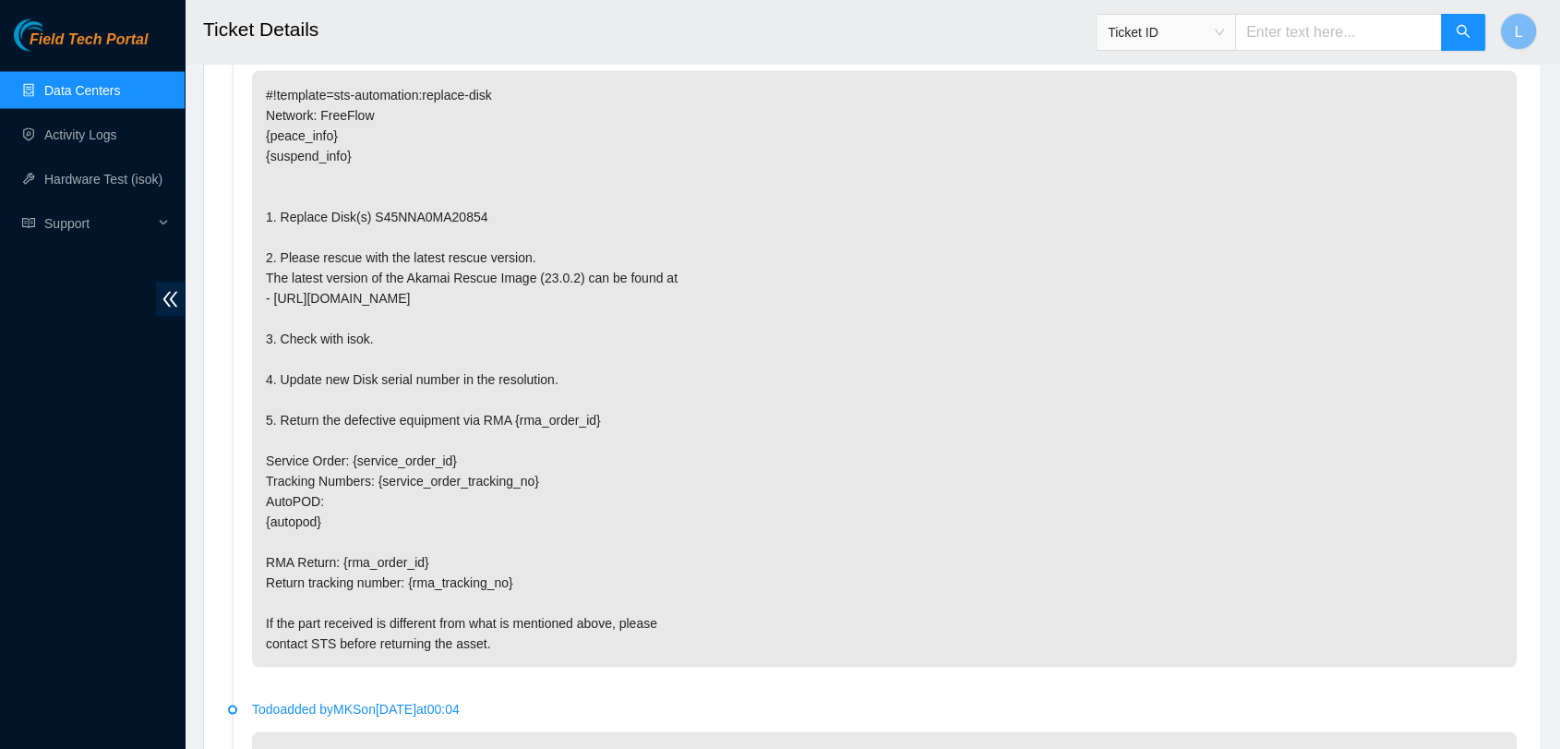
scroll to position [3406, 0]
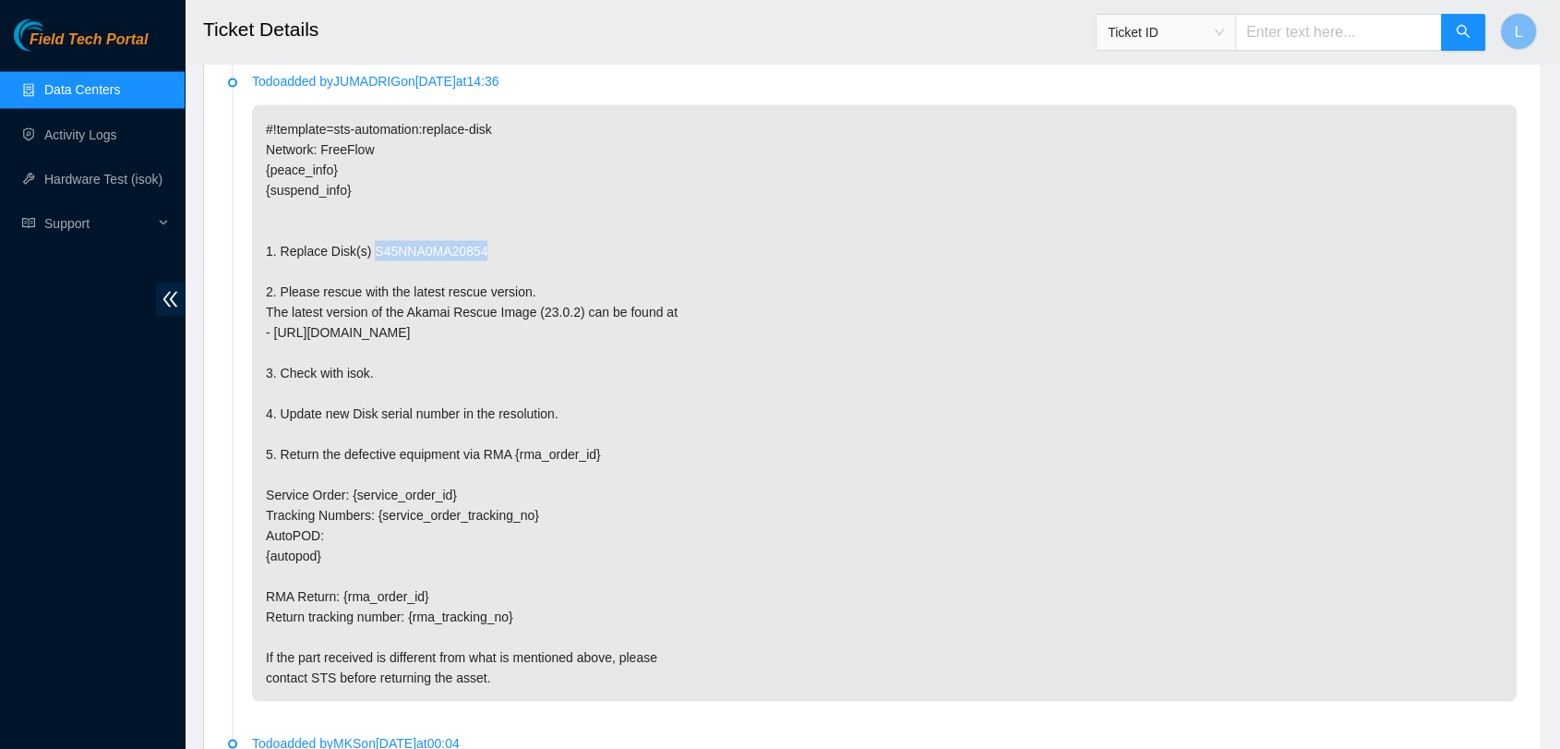
drag, startPoint x: 369, startPoint y: 246, endPoint x: 552, endPoint y: 249, distance: 182.8
click at [552, 249] on p "#!template=sts-automation:replace-disk Network: FreeFlow {peace_info} {suspend_…" at bounding box center [884, 402] width 1265 height 596
copy p "S45NNA0MA20854"
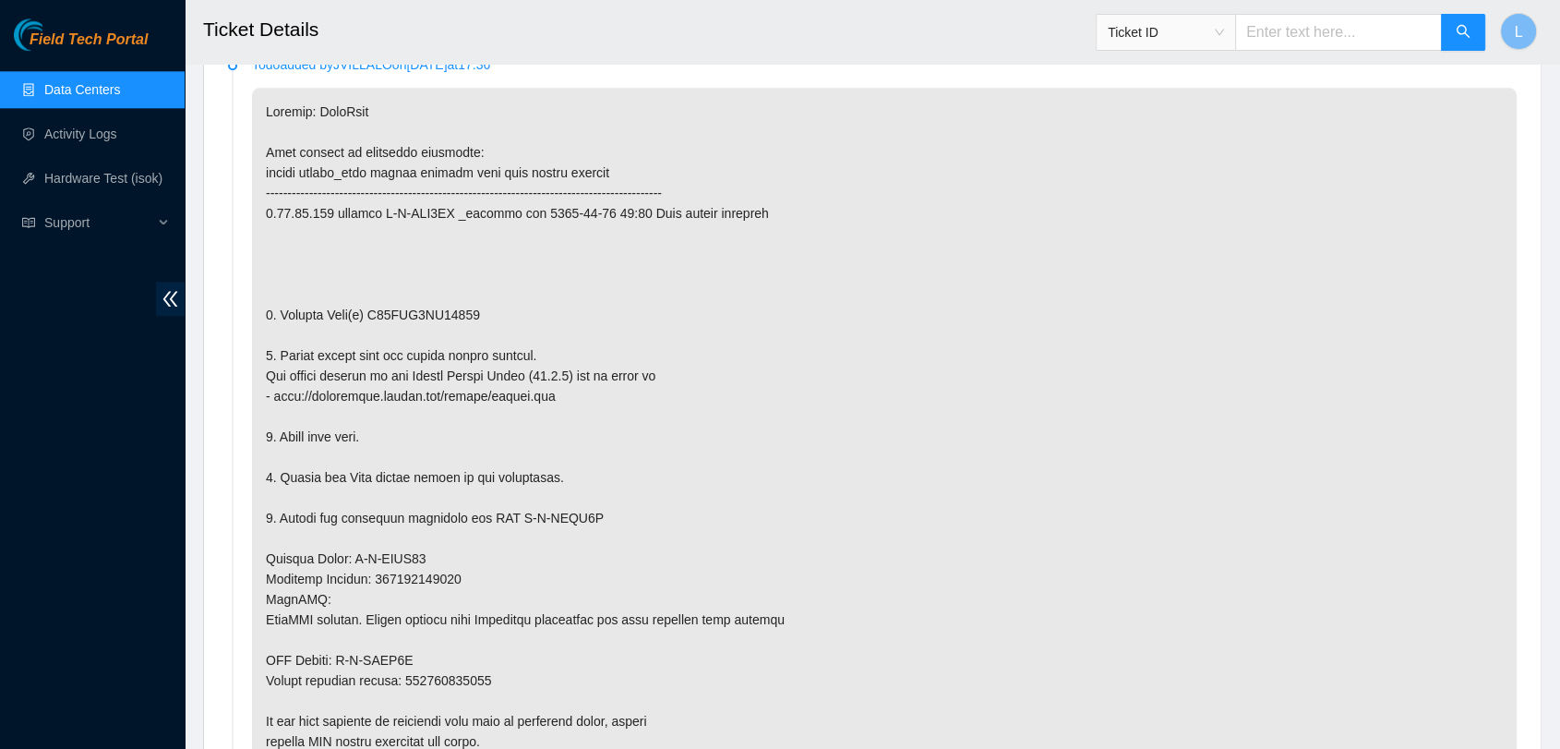
scroll to position [2230, 0]
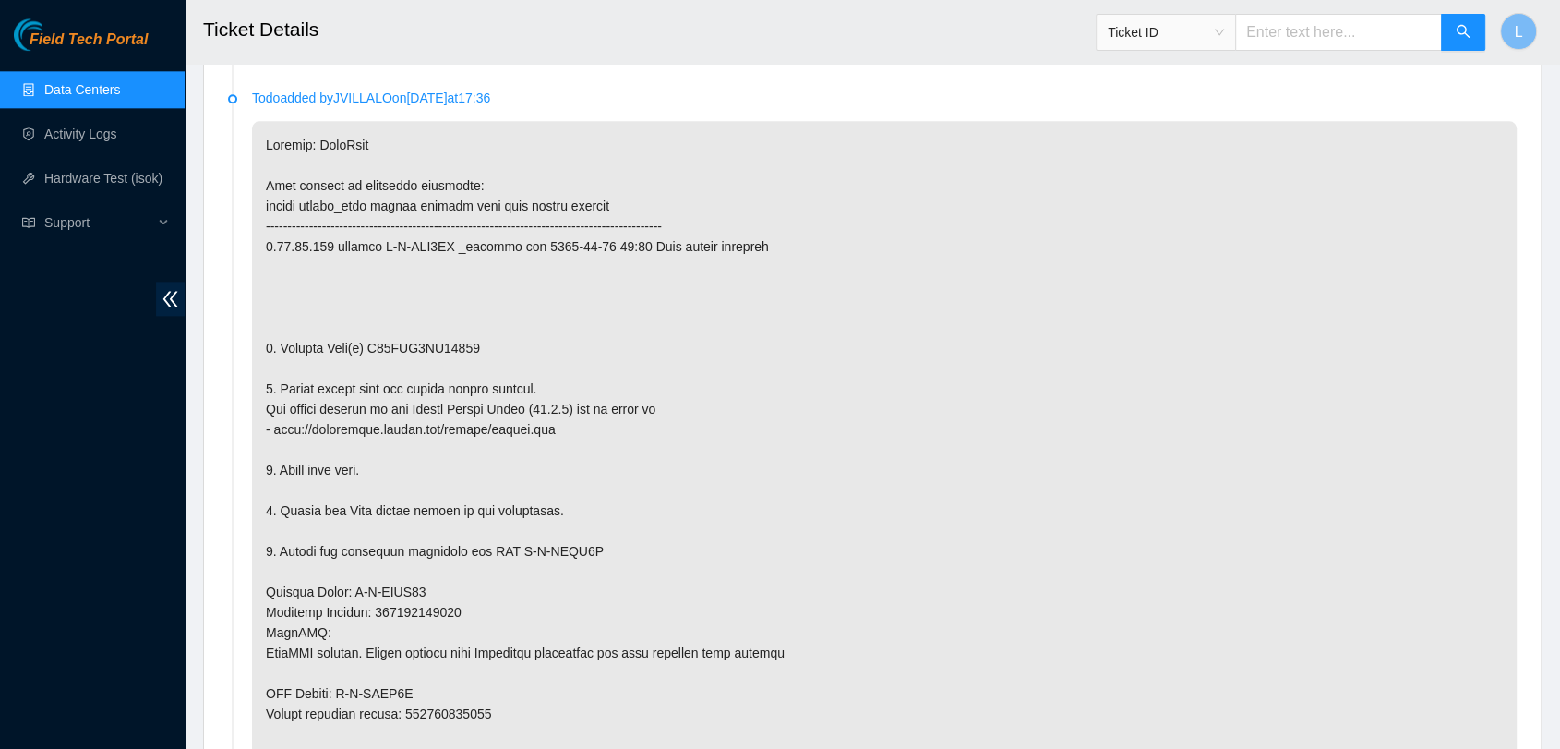
click at [1335, 41] on input "text" at bounding box center [1338, 32] width 207 height 37
paste input "B-W-Y22SPR"
type input "B-W-Y22SPR"
click at [1462, 30] on icon "search" at bounding box center [1463, 31] width 15 height 15
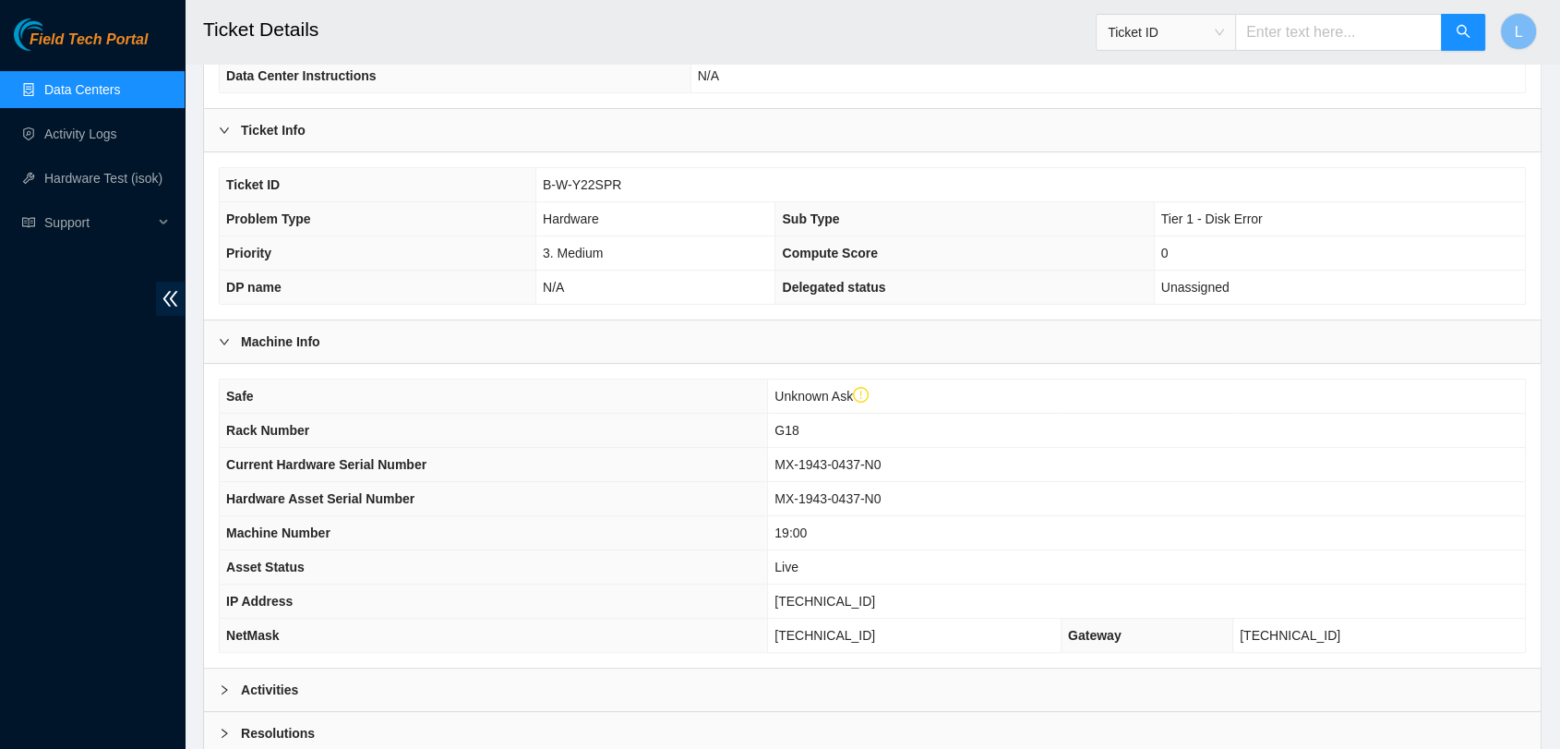
scroll to position [435, 0]
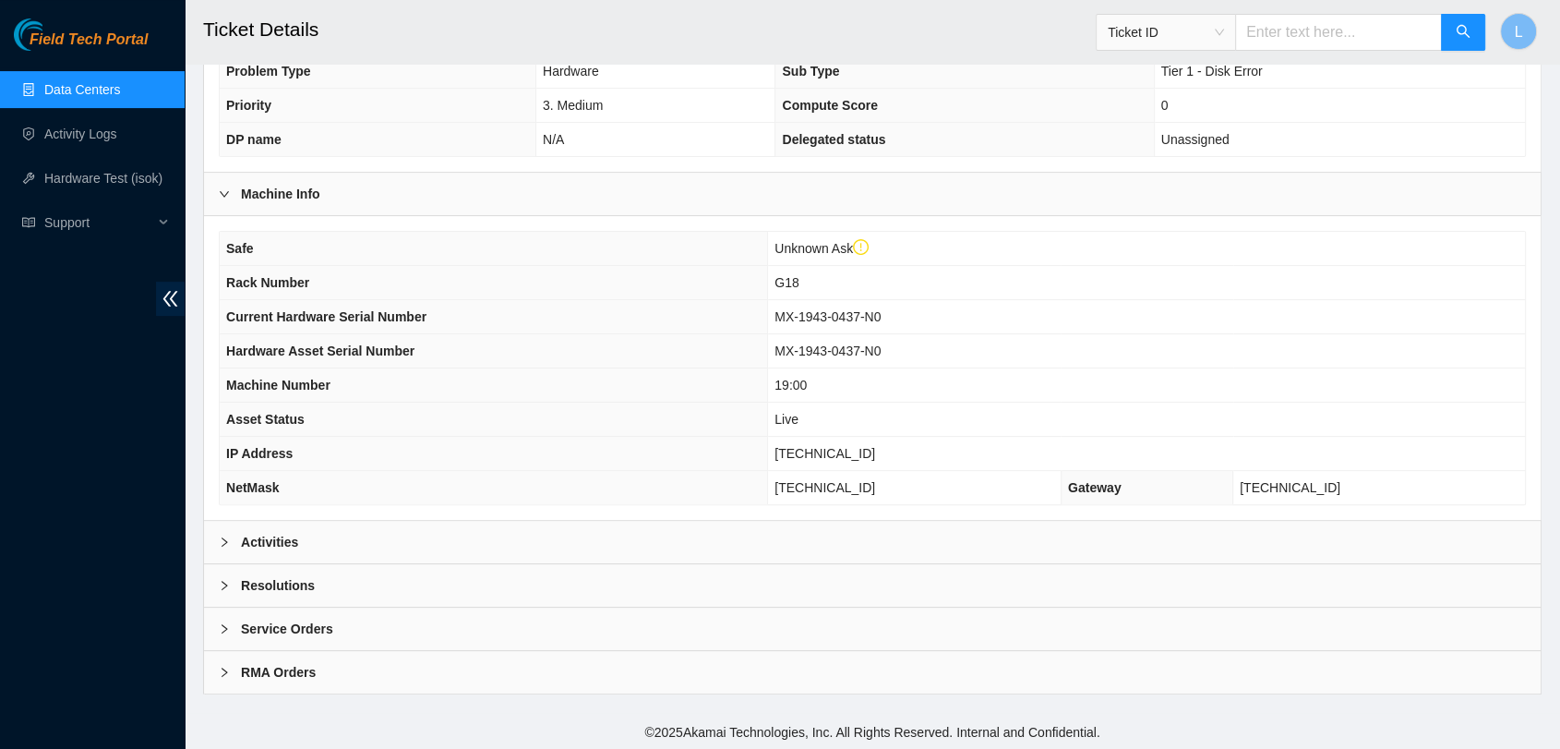
click at [228, 541] on icon "right" at bounding box center [224, 541] width 11 height 11
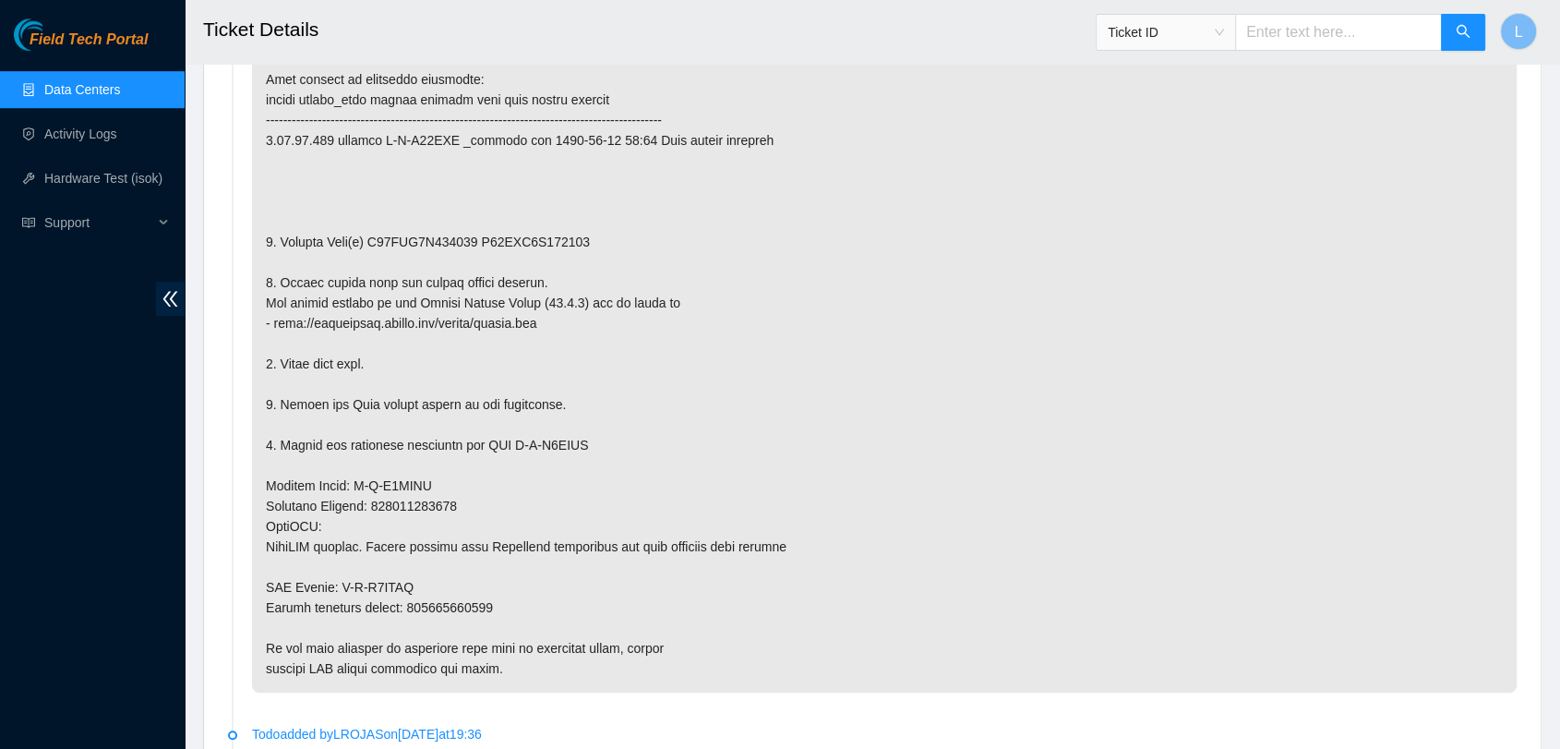
scroll to position [1287, 0]
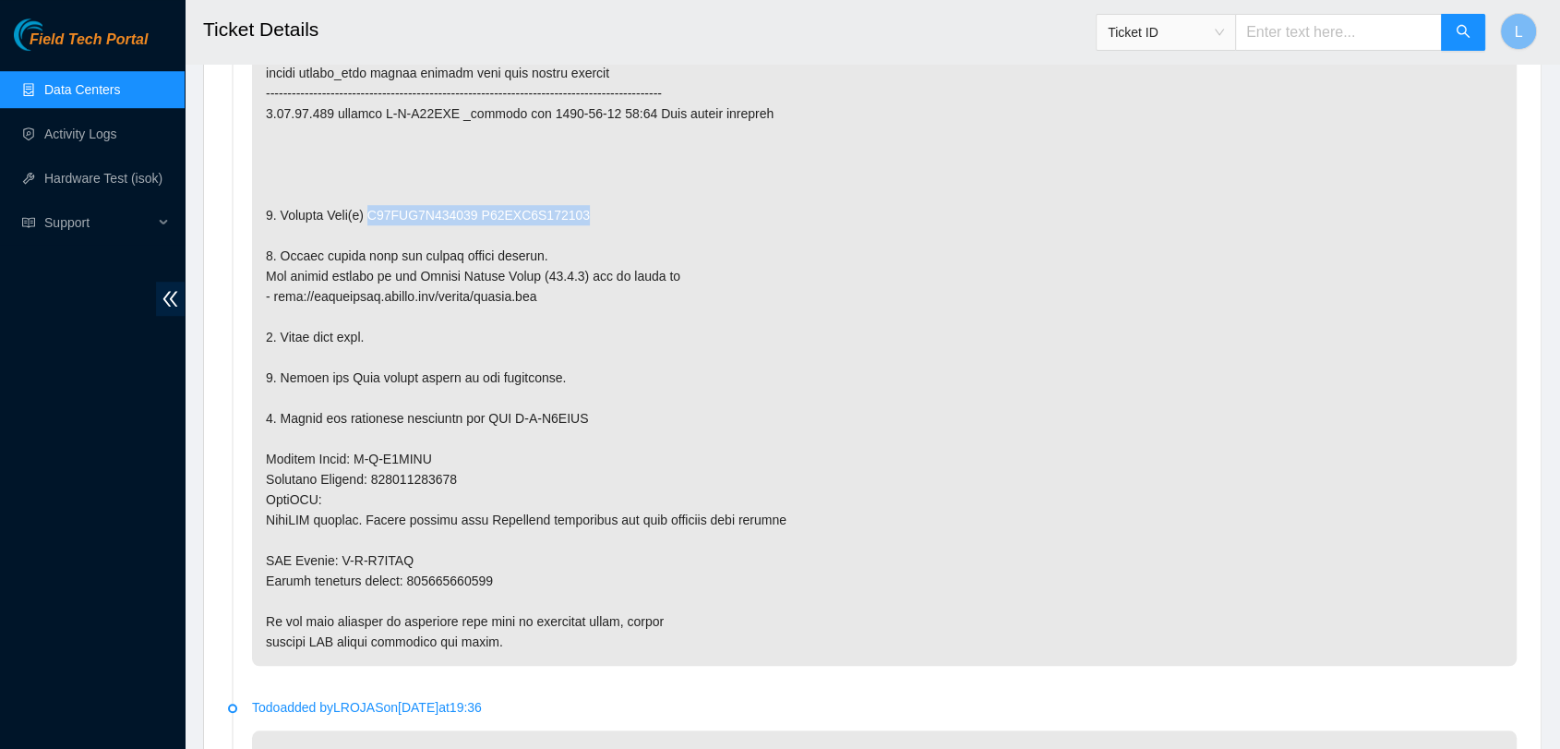
drag, startPoint x: 369, startPoint y: 210, endPoint x: 641, endPoint y: 210, distance: 271.4
click at [641, 210] on p at bounding box center [884, 327] width 1265 height 678
copy p "S45NNA0M963333 S45NNA0M963337"
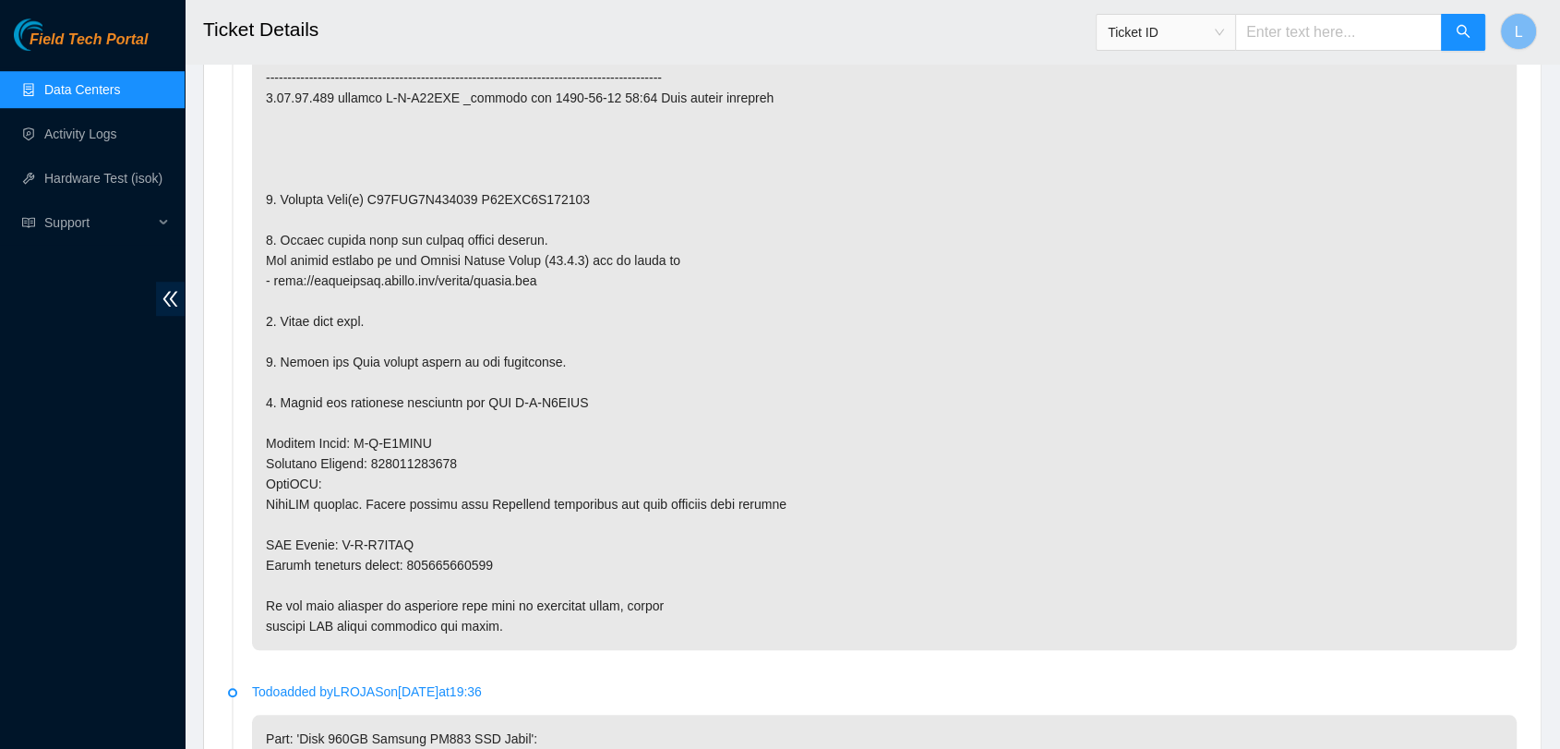
click at [1335, 44] on input "text" at bounding box center [1338, 32] width 207 height 37
paste input "B-V-5MHMAXQ"
type input "B-V-5MHMAXQ"
click at [1459, 30] on icon "search" at bounding box center [1463, 31] width 15 height 15
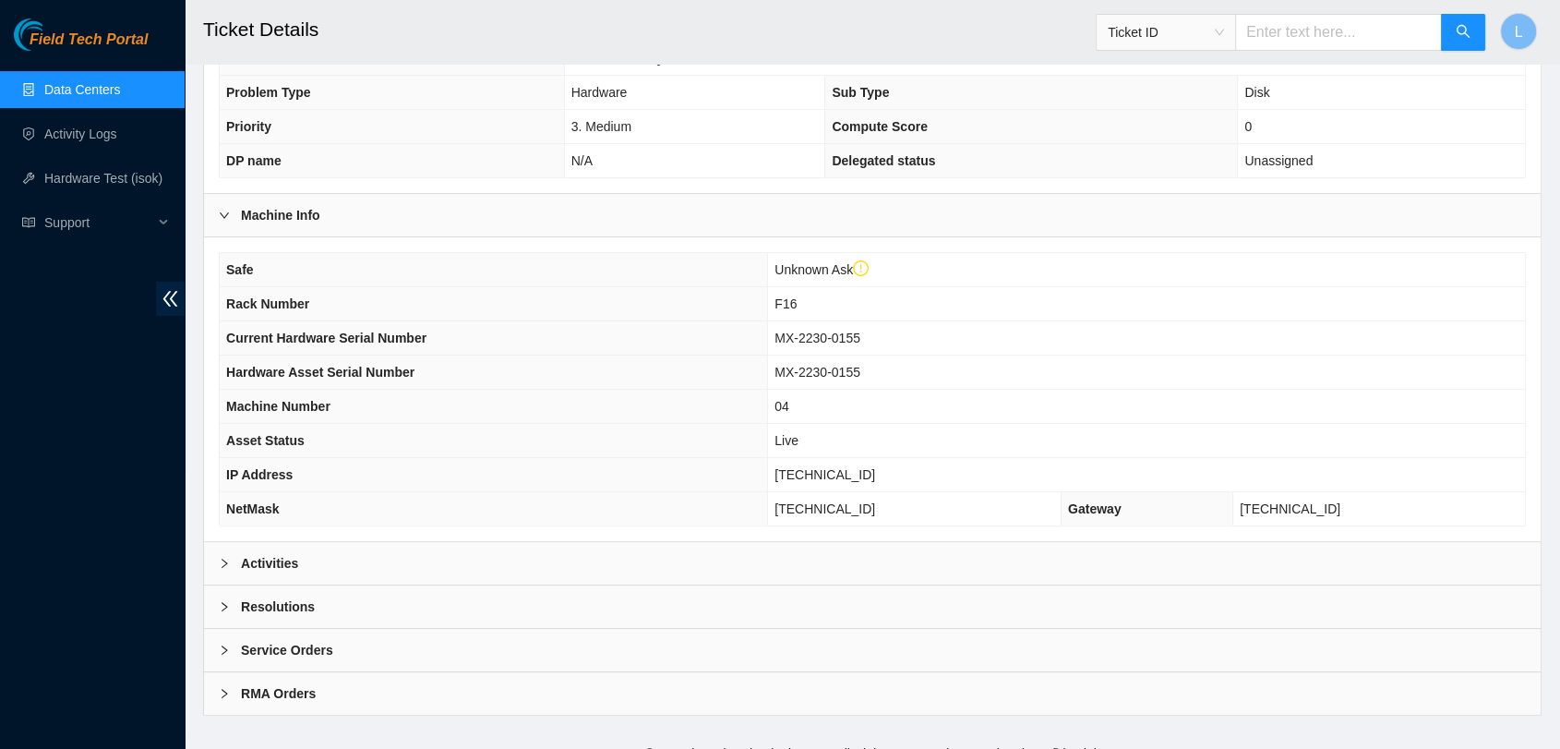
scroll to position [435, 0]
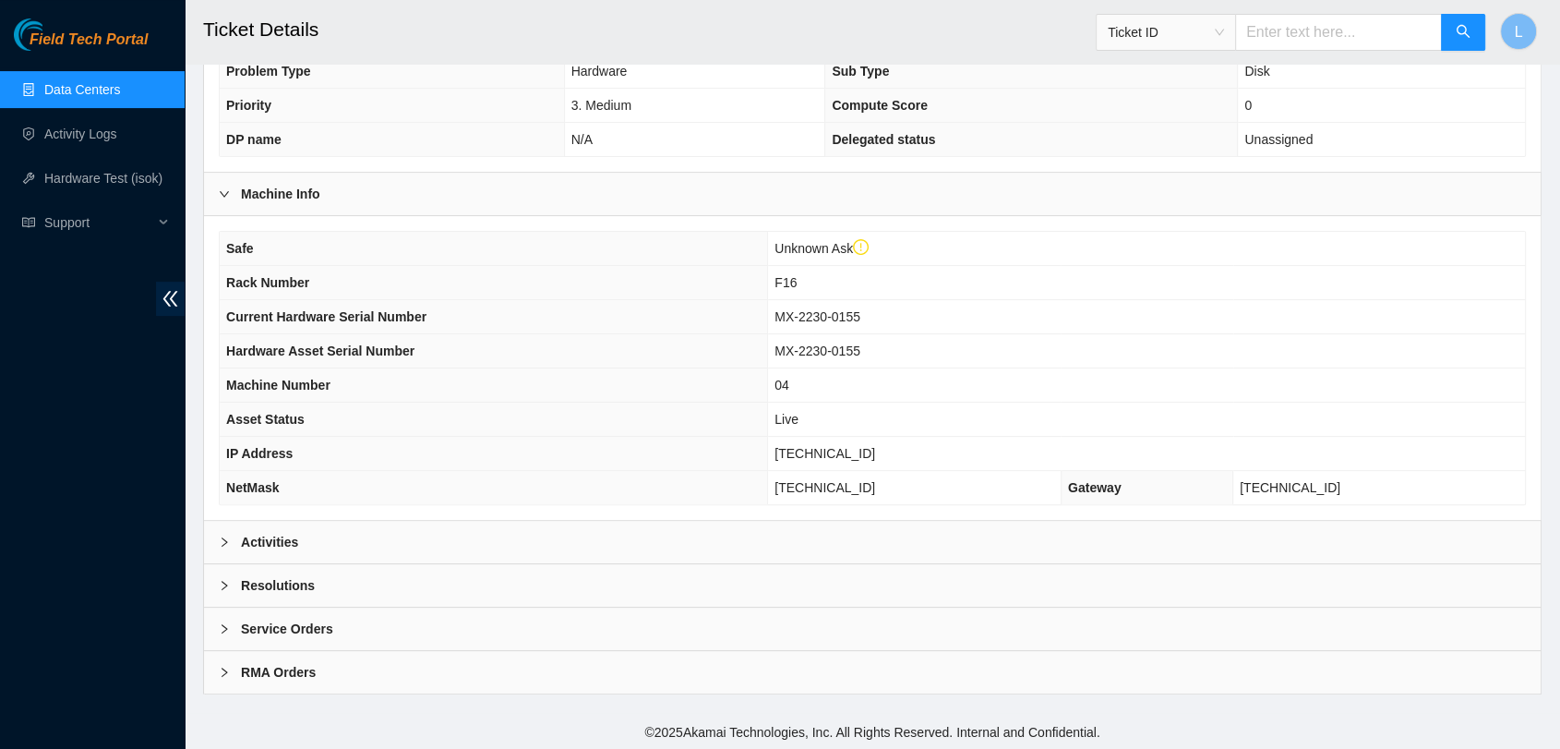
click at [278, 539] on b "Activities" at bounding box center [269, 542] width 57 height 20
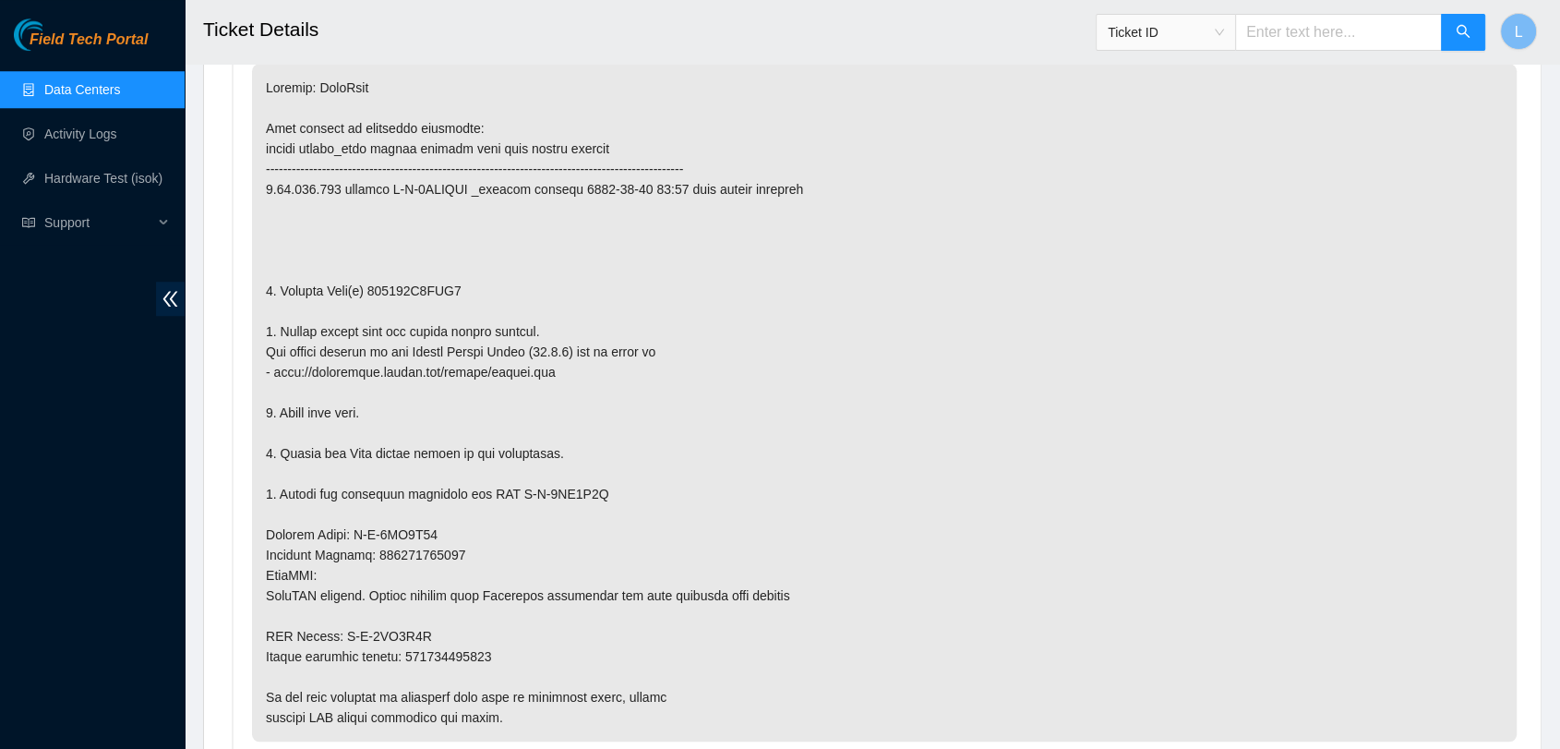
scroll to position [1629, 0]
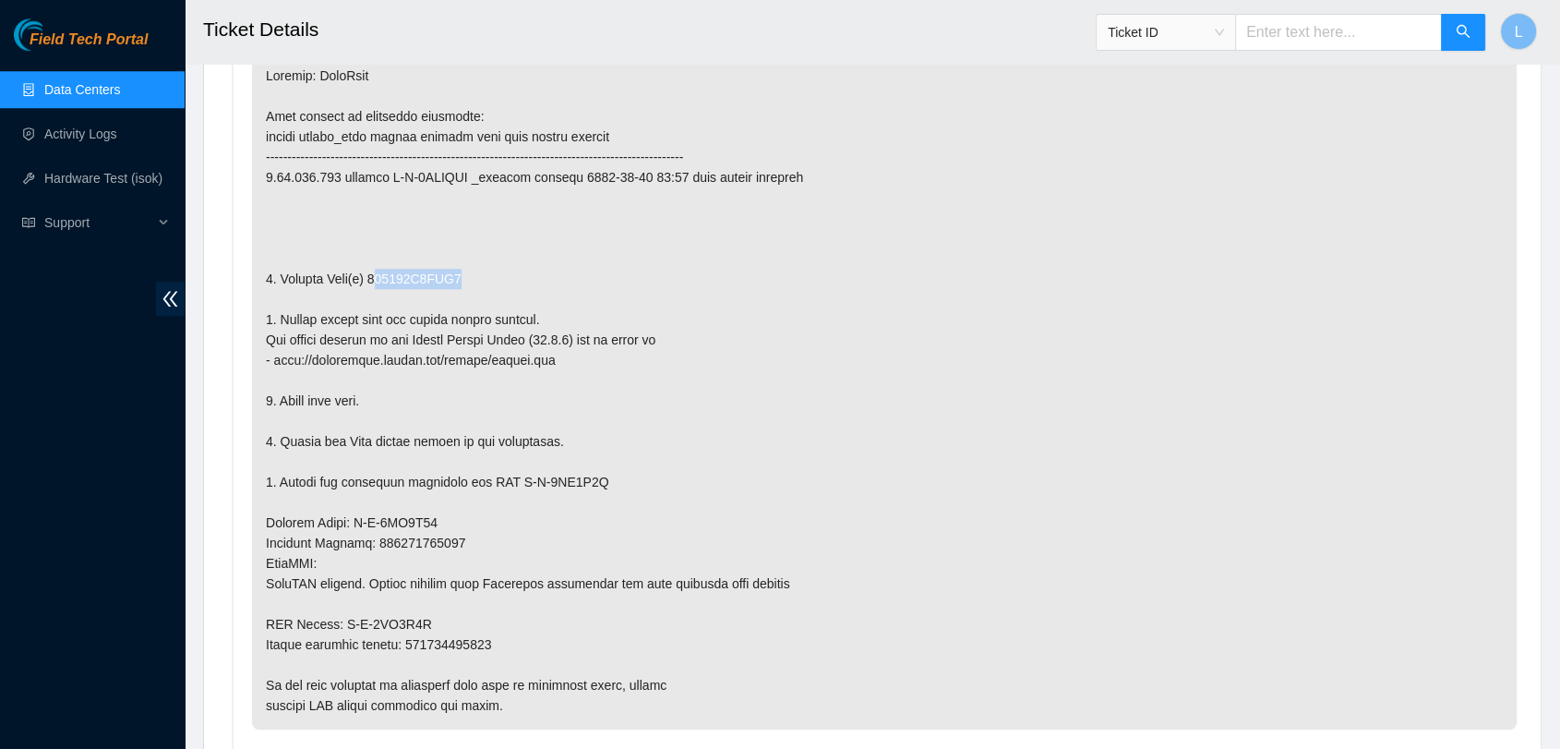
drag, startPoint x: 462, startPoint y: 276, endPoint x: 372, endPoint y: 282, distance: 90.7
click at [372, 282] on p at bounding box center [884, 391] width 1265 height 678
drag, startPoint x: 365, startPoint y: 272, endPoint x: 500, endPoint y: 272, distance: 135.7
click at [500, 272] on p at bounding box center [884, 391] width 1265 height 678
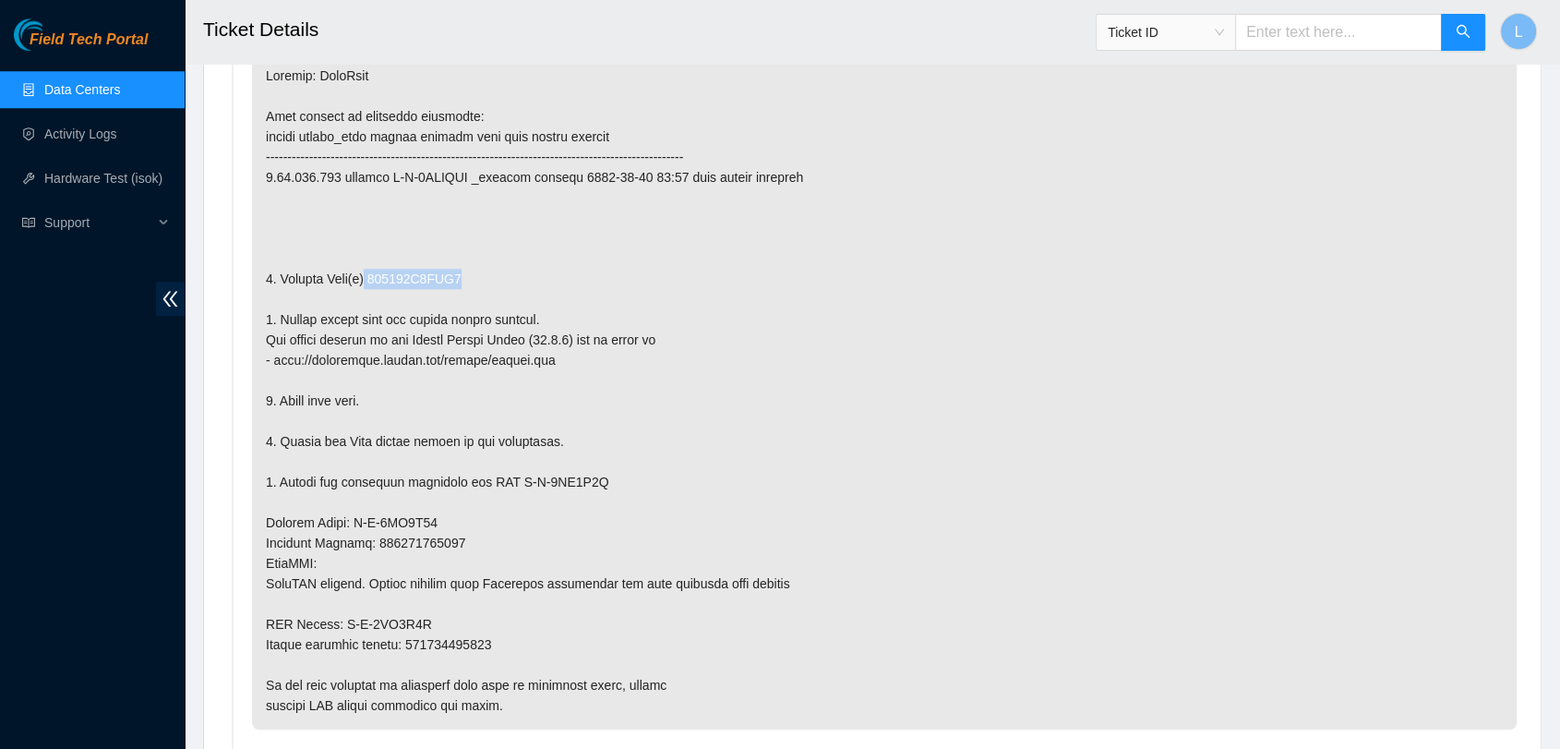
click at [500, 272] on p at bounding box center [884, 391] width 1265 height 678
drag, startPoint x: 489, startPoint y: 274, endPoint x: 369, endPoint y: 275, distance: 120.0
click at [369, 275] on p at bounding box center [884, 391] width 1265 height 678
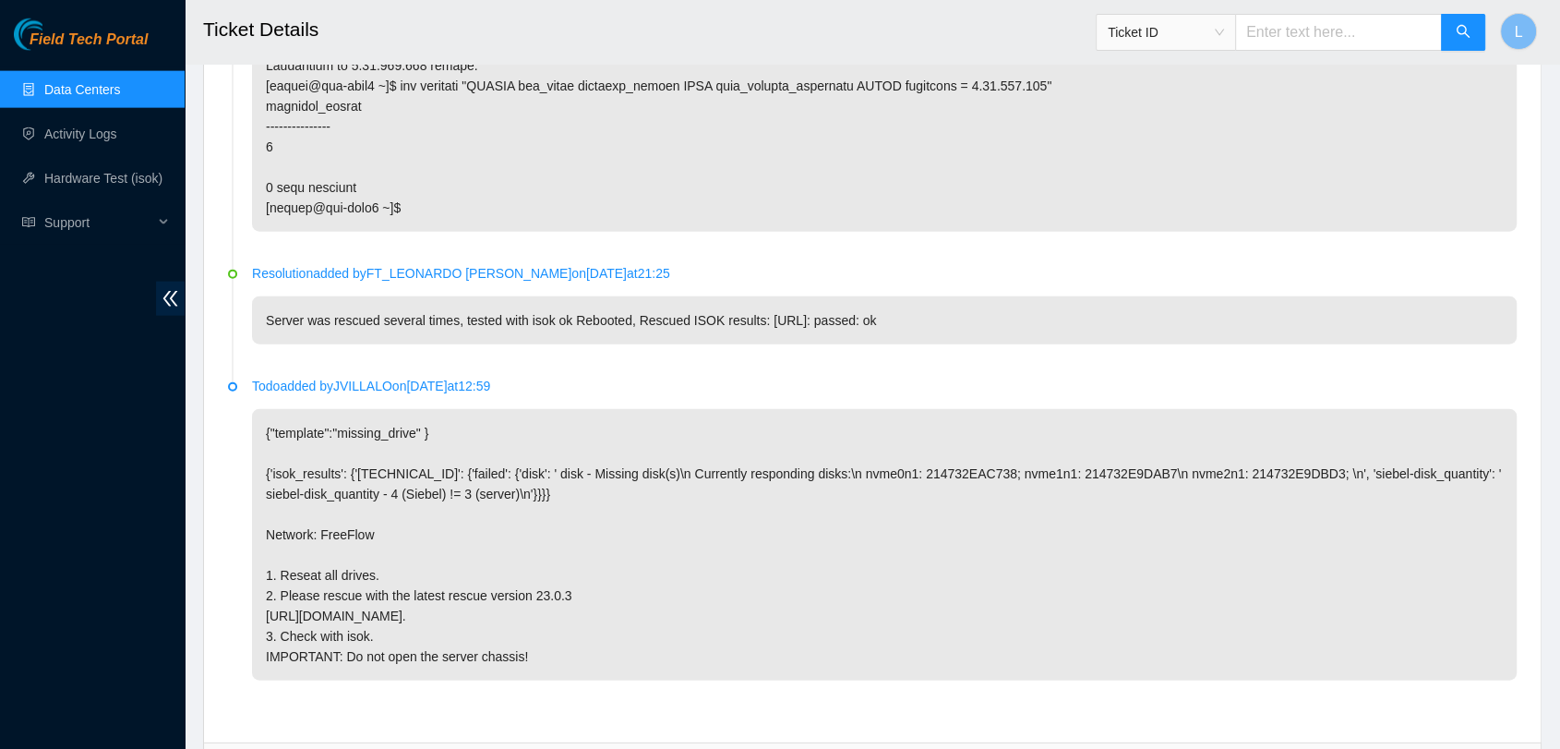
scroll to position [4534, 0]
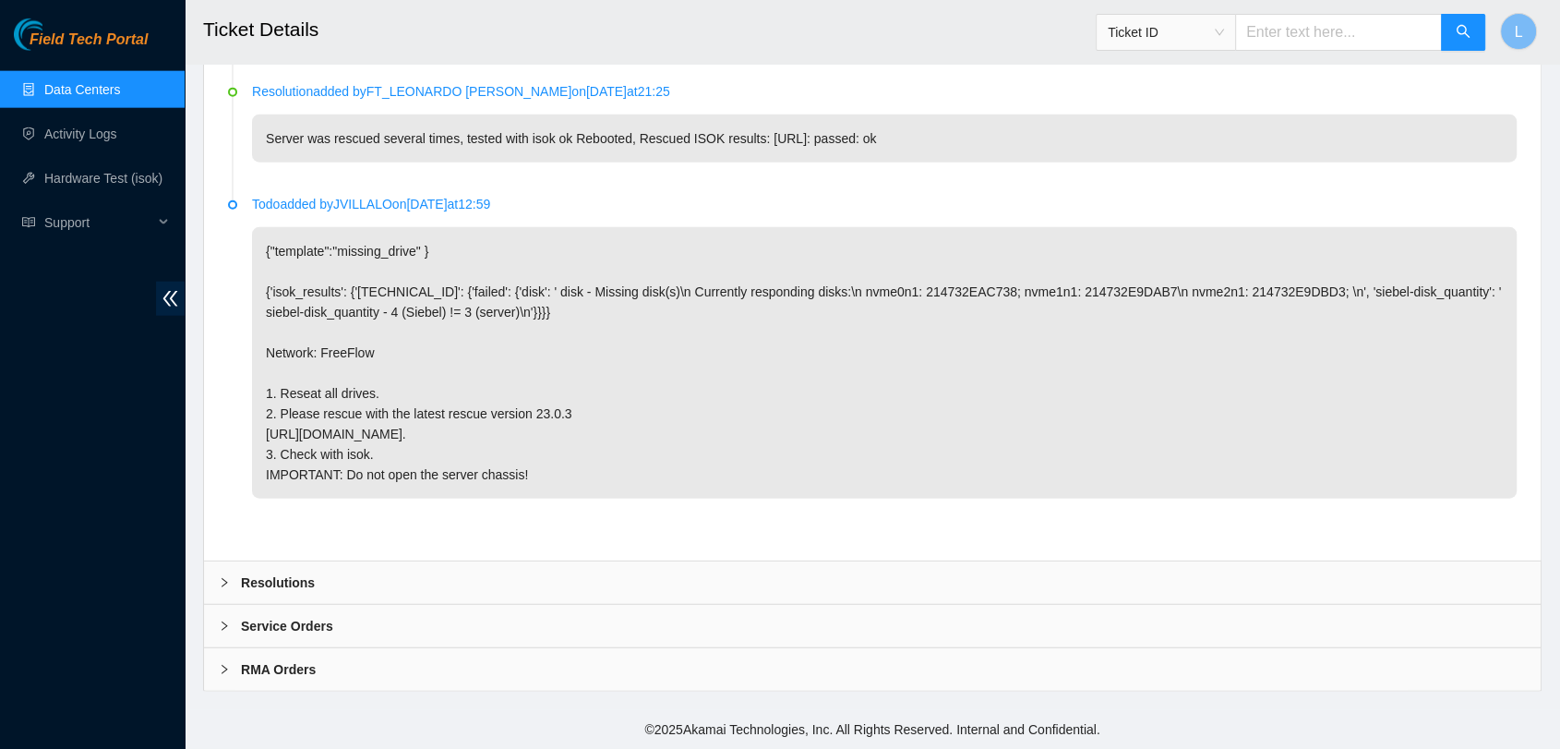
click at [1351, 30] on input "text" at bounding box center [1338, 32] width 207 height 37
paste input "B-V-5QF20EZ"
type input "B-V-5QF20EZ"
click at [1459, 29] on icon "search" at bounding box center [1463, 31] width 15 height 15
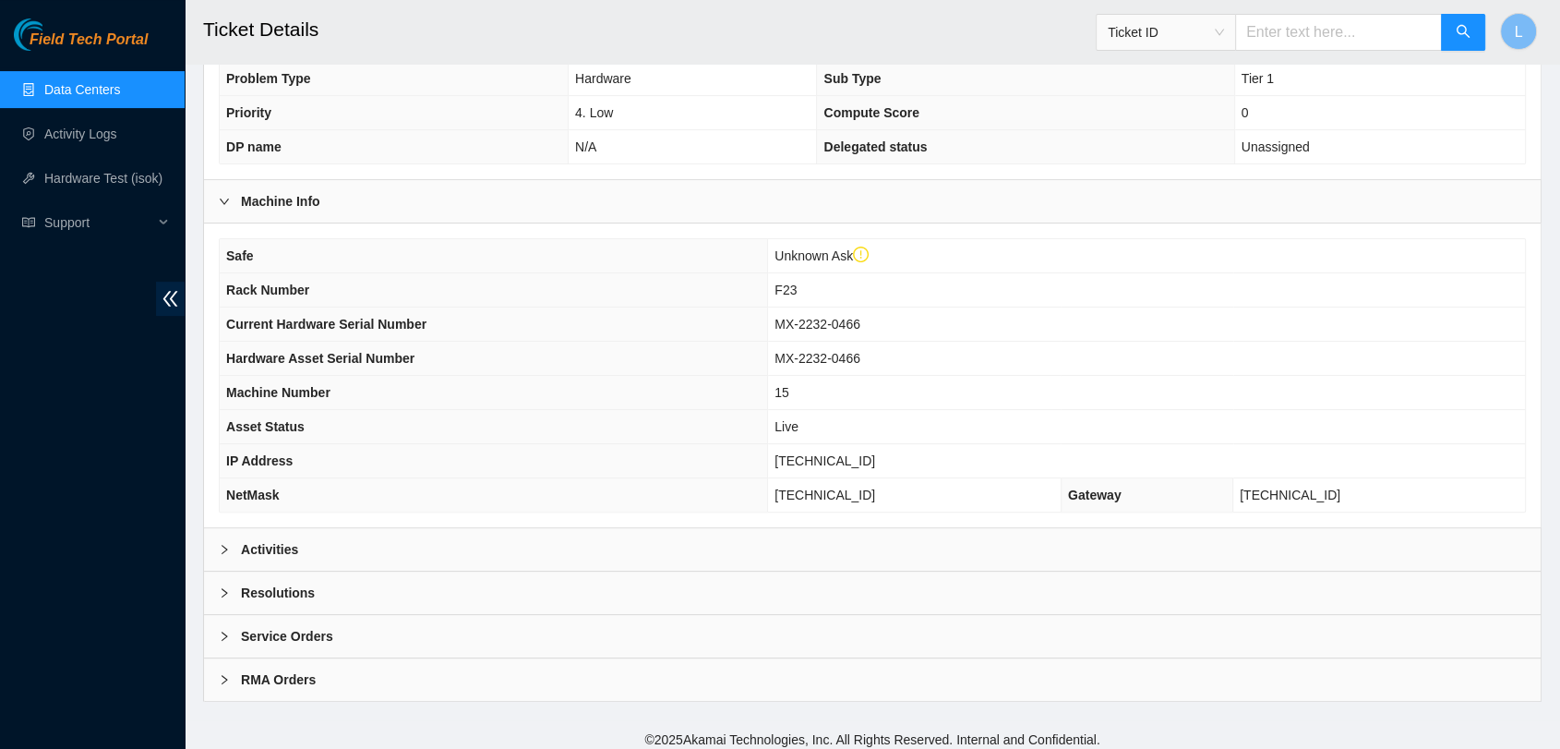
scroll to position [435, 0]
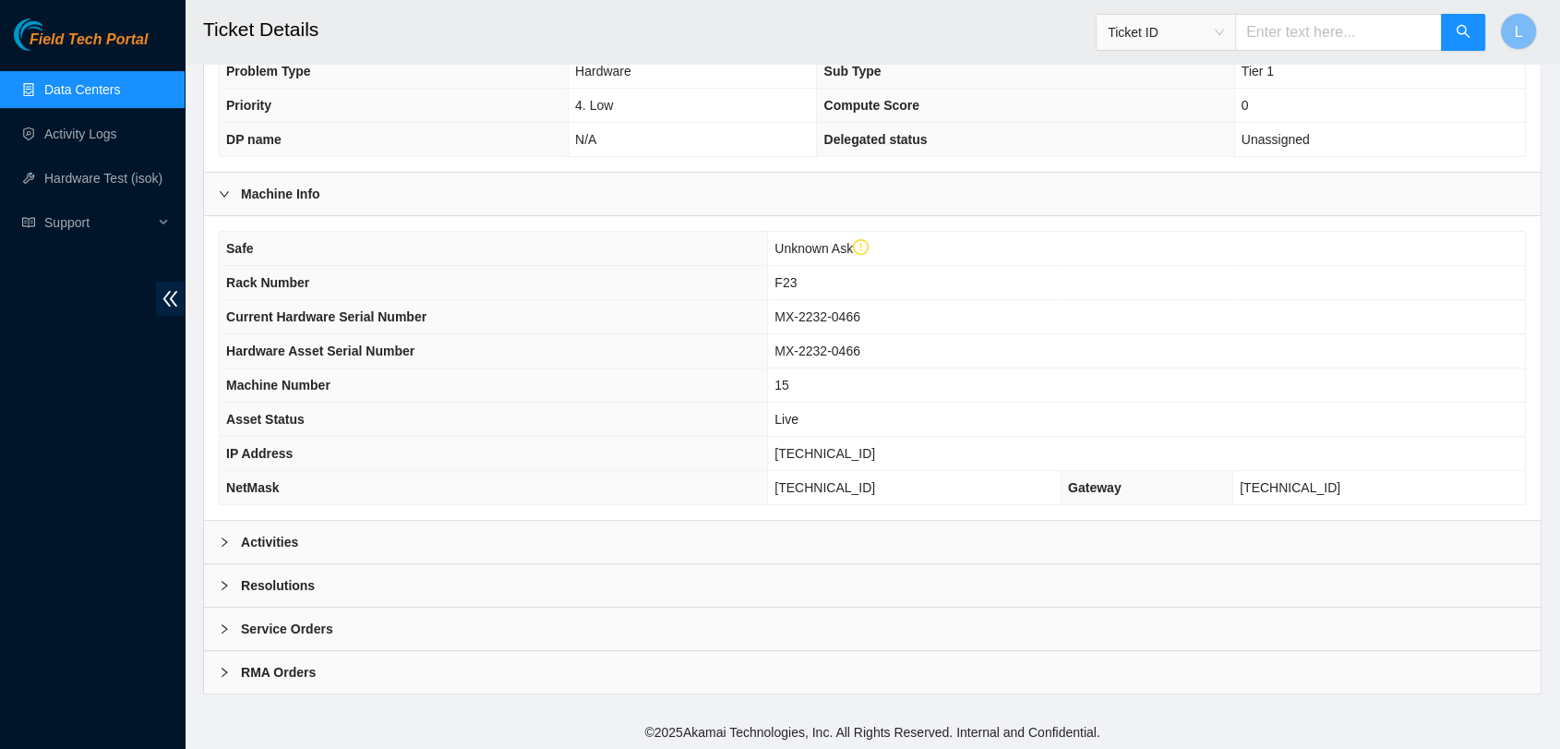
drag, startPoint x: 247, startPoint y: 540, endPoint x: 227, endPoint y: 540, distance: 20.3
click at [227, 540] on icon "right" at bounding box center [224, 541] width 11 height 11
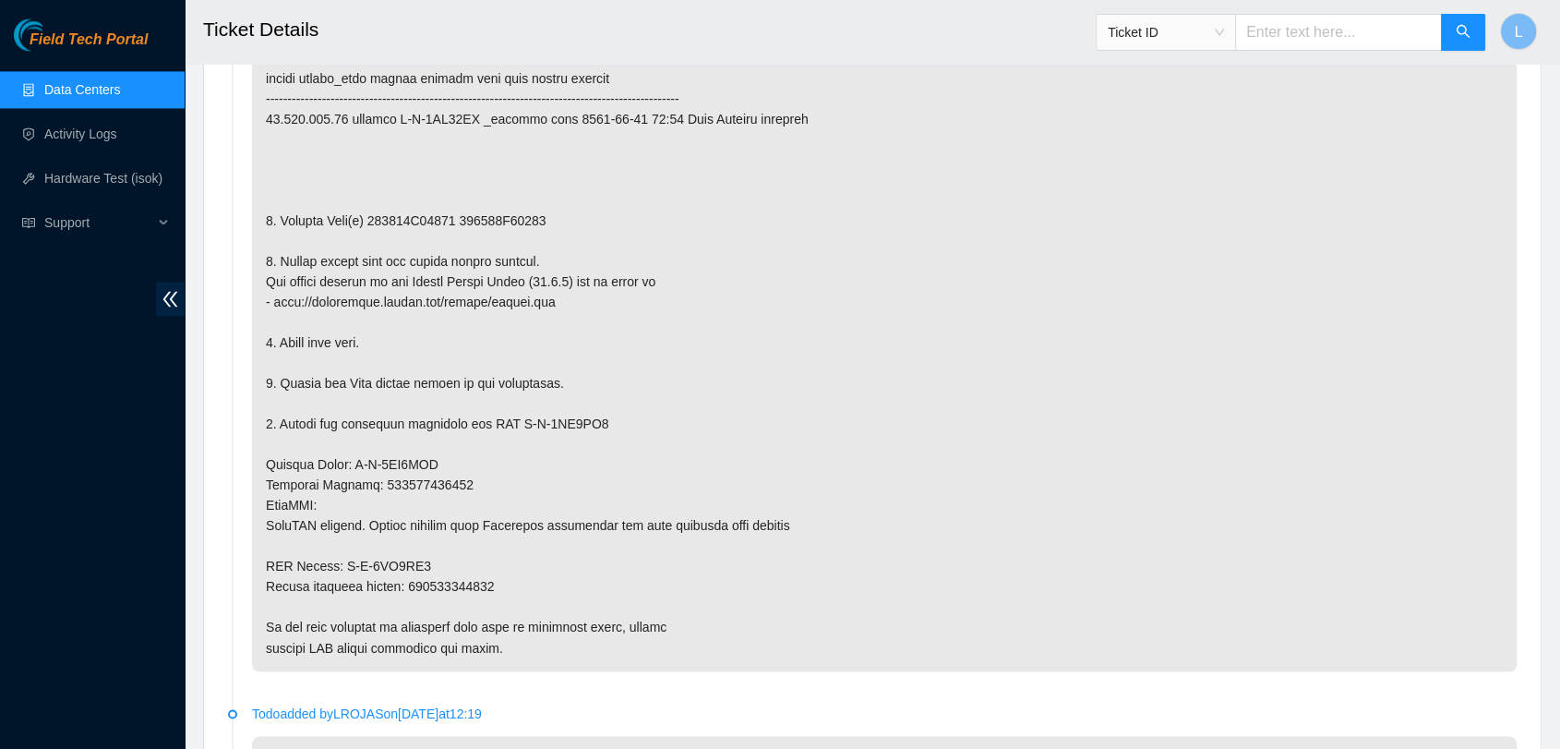
scroll to position [2874, 0]
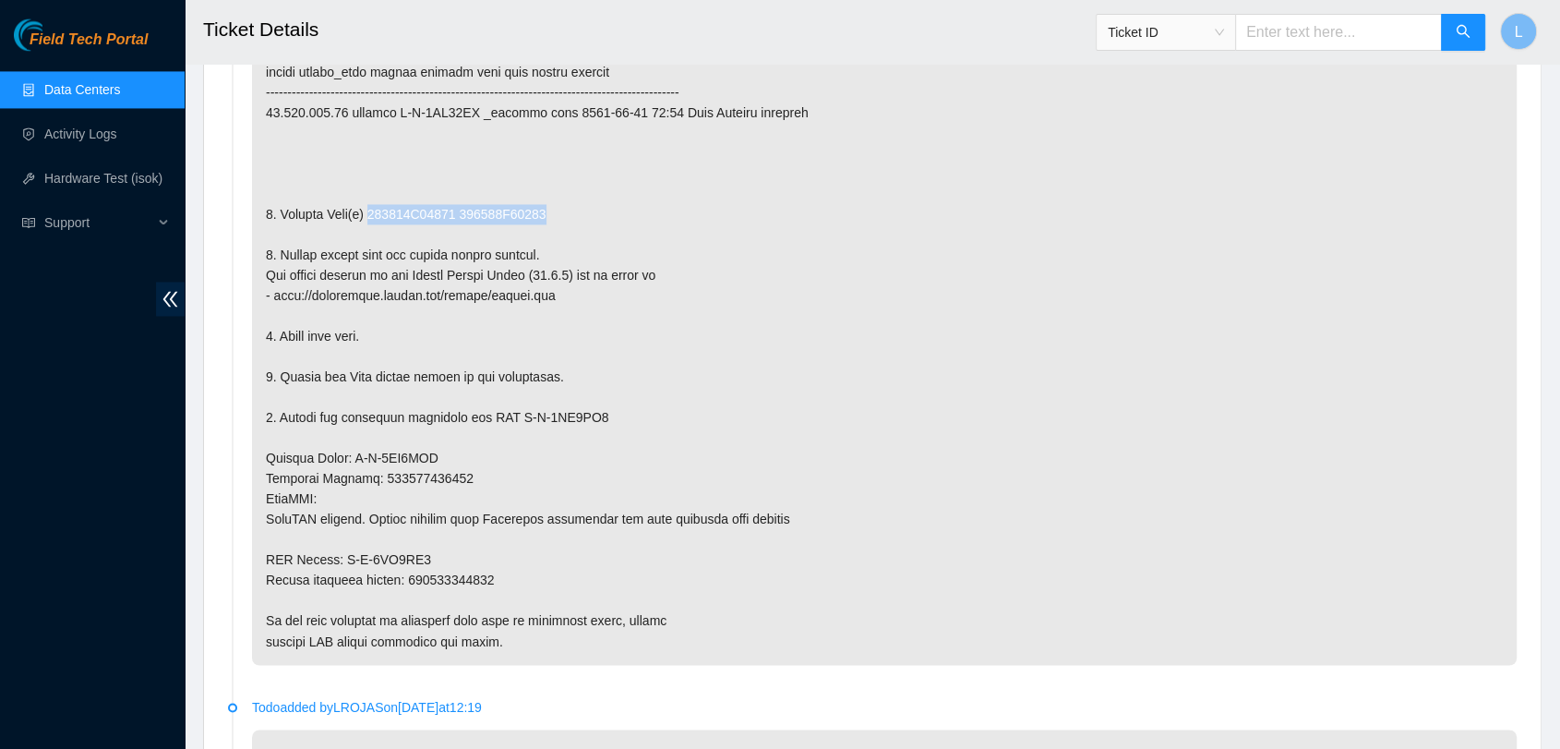
drag, startPoint x: 370, startPoint y: 210, endPoint x: 595, endPoint y: 206, distance: 225.3
click at [595, 206] on p at bounding box center [884, 326] width 1265 height 678
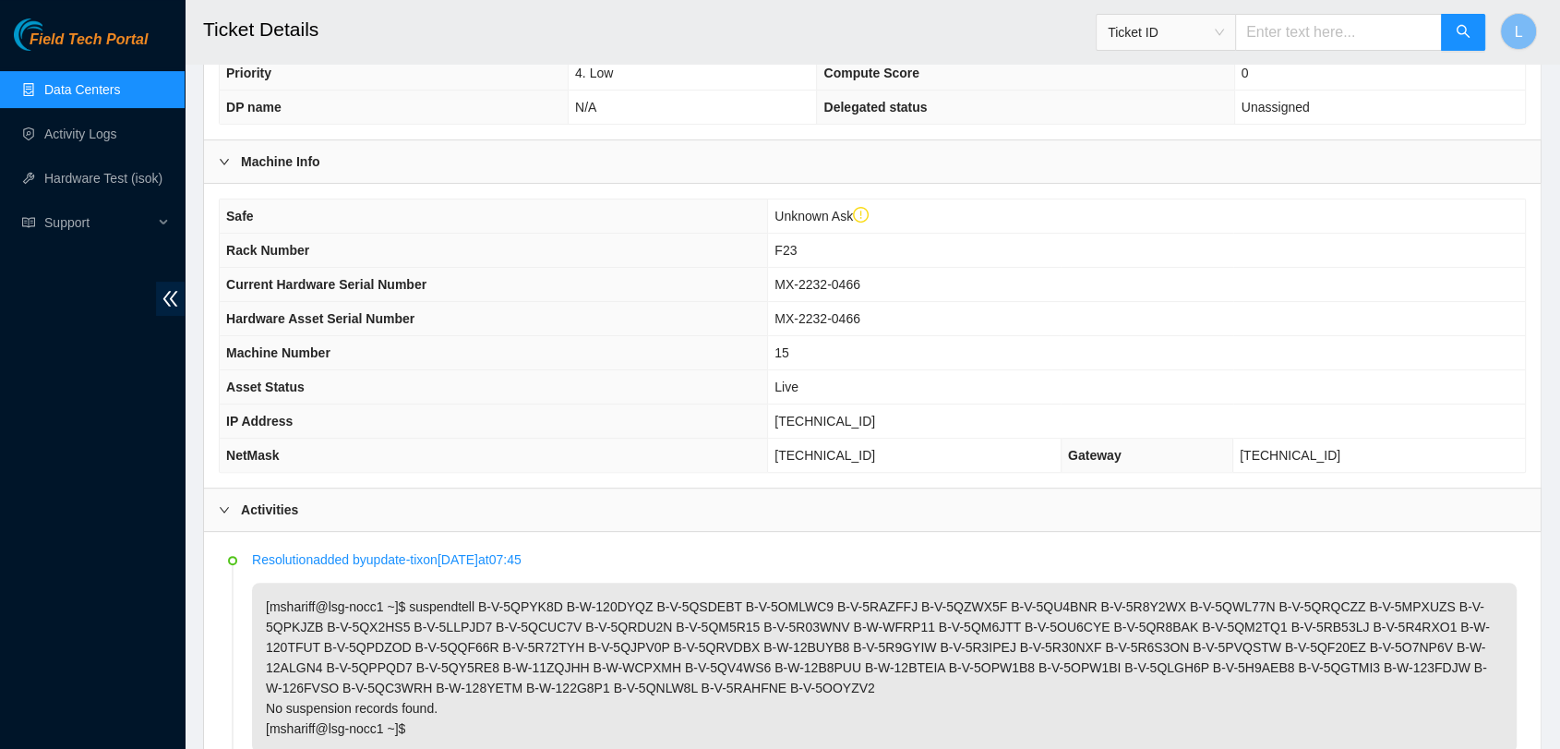
scroll to position [0, 0]
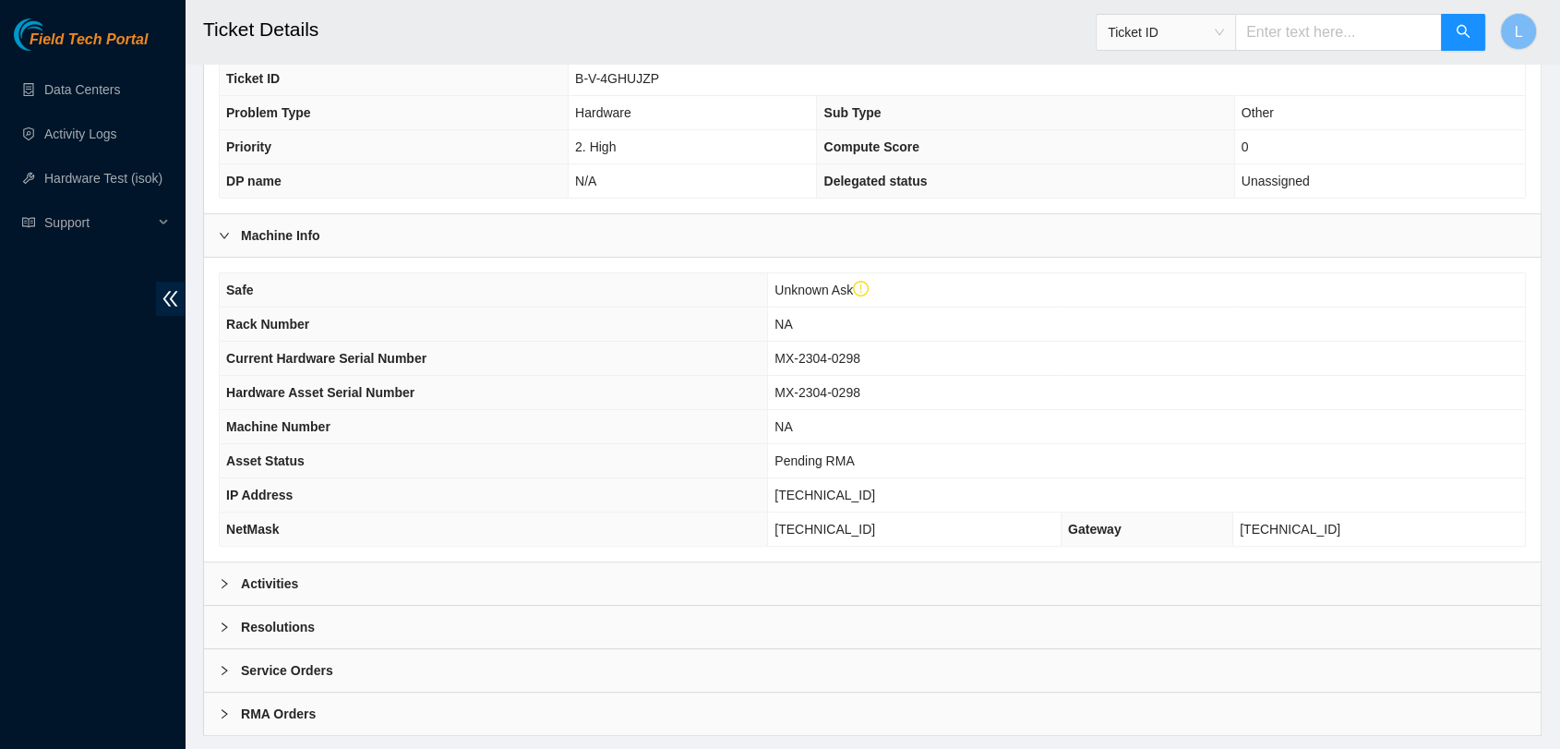
scroll to position [435, 0]
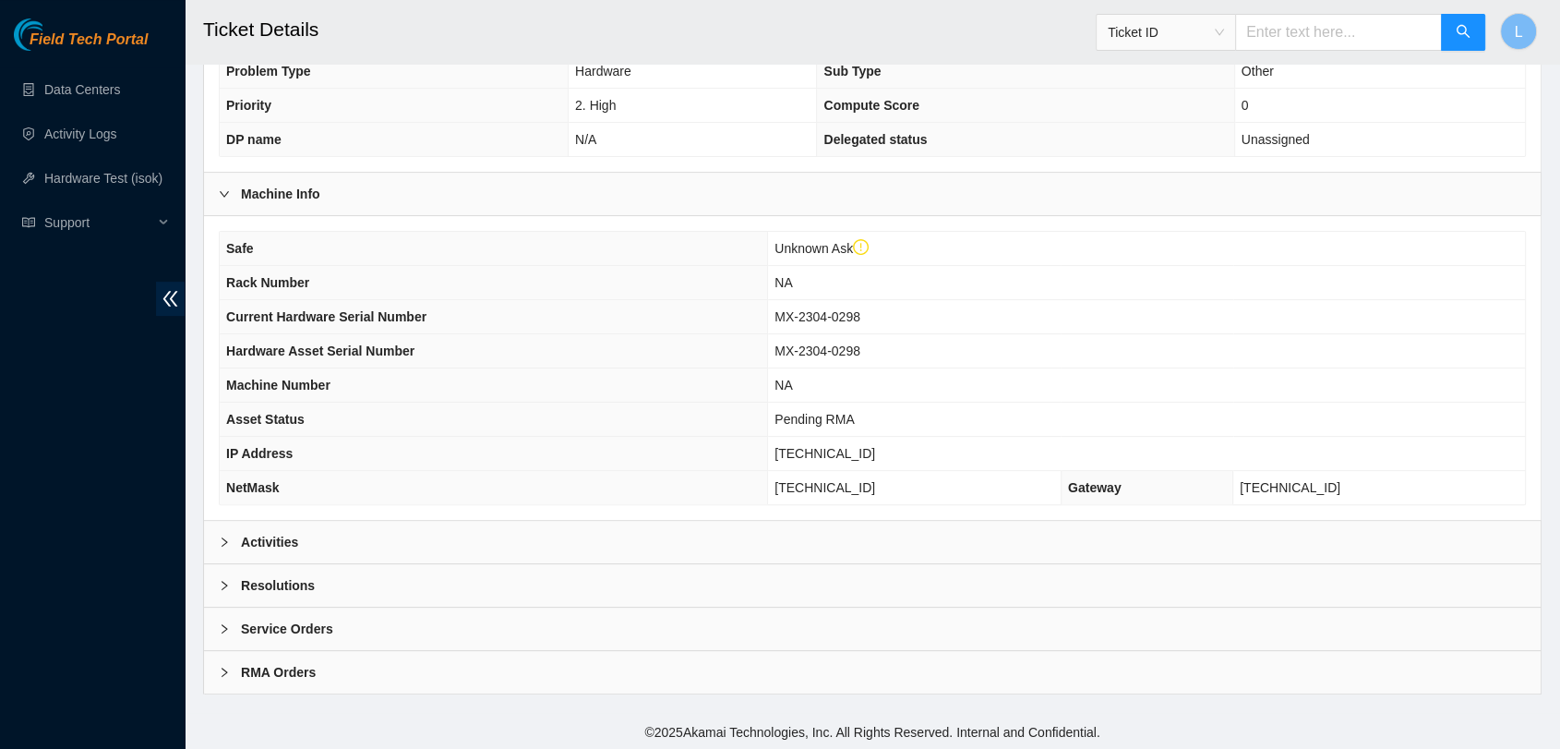
click at [229, 544] on icon "right" at bounding box center [224, 541] width 11 height 11
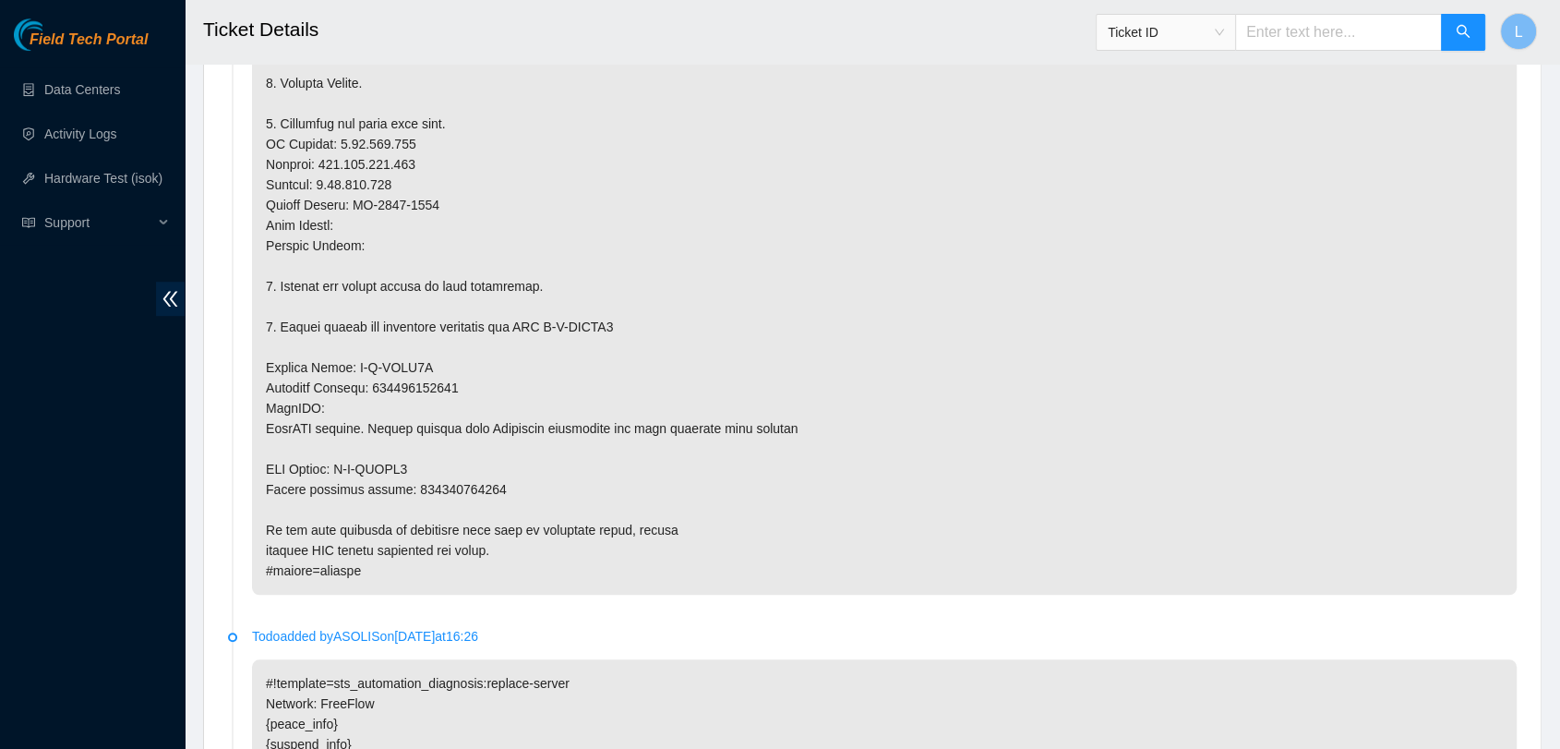
scroll to position [1333, 0]
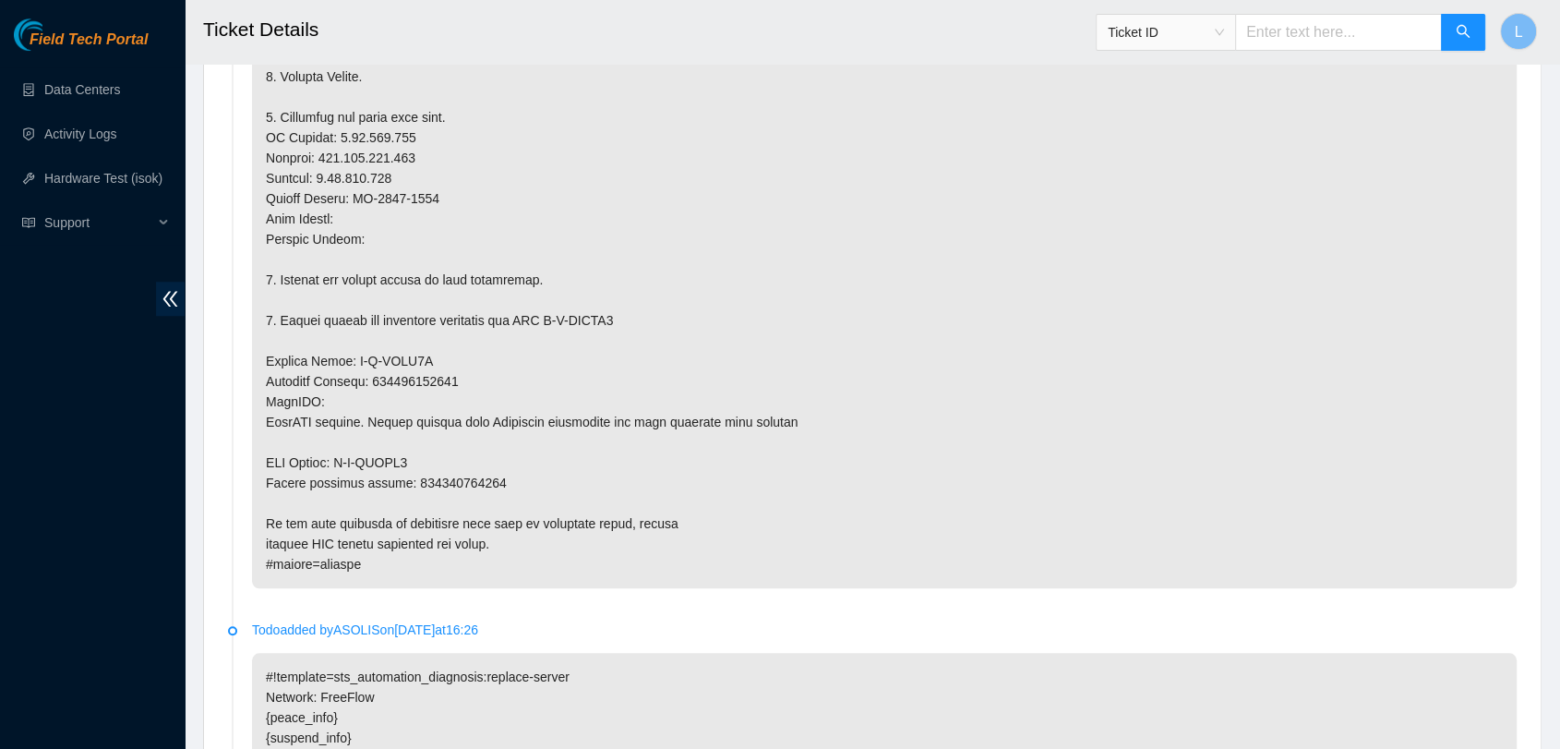
click at [412, 450] on p at bounding box center [884, 208] width 1265 height 759
click at [414, 447] on p at bounding box center [884, 208] width 1265 height 759
drag, startPoint x: 416, startPoint y: 460, endPoint x: 341, endPoint y: 454, distance: 75.9
click at [341, 454] on p at bounding box center [884, 208] width 1265 height 759
copy p "B-W-XIZDL5"
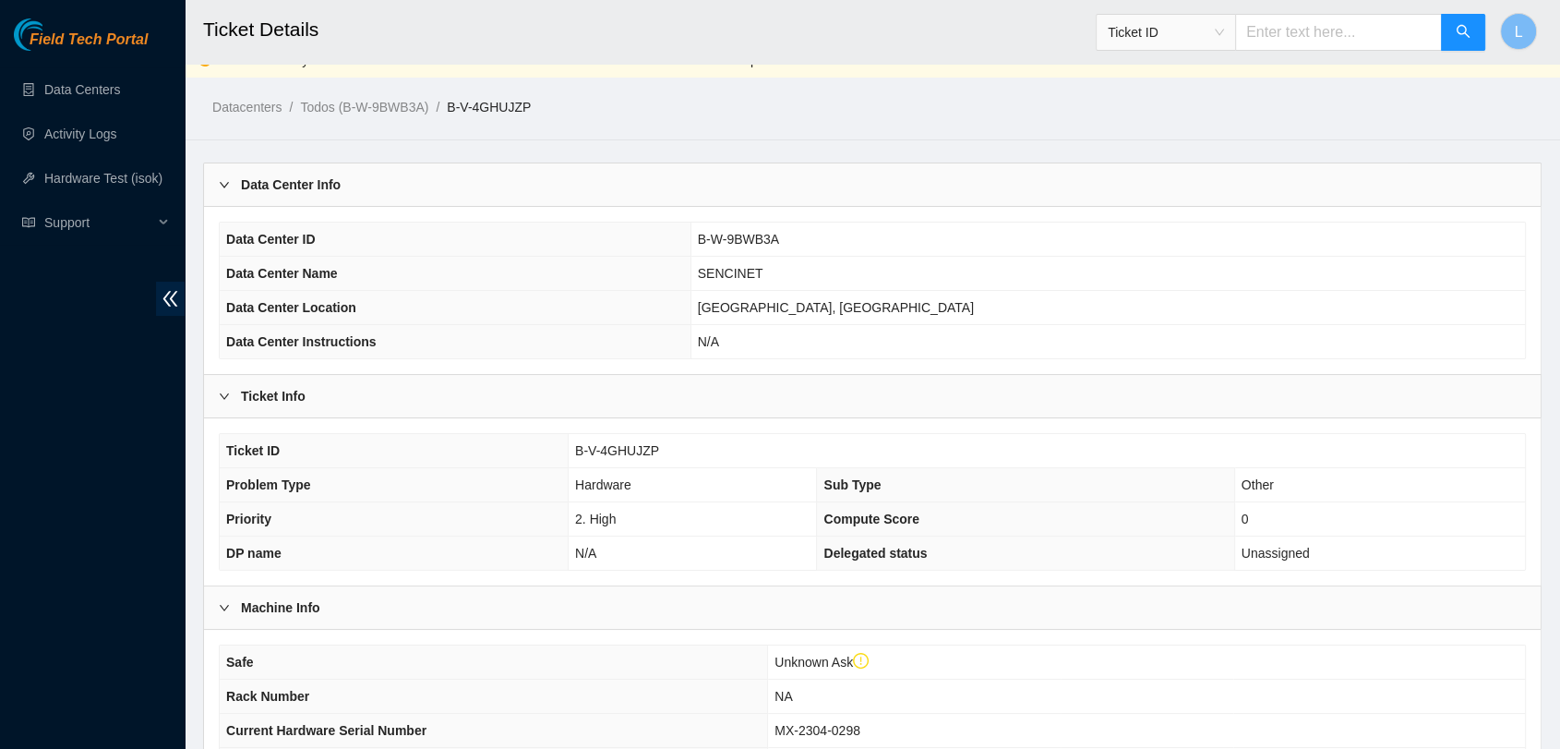
scroll to position [8, 0]
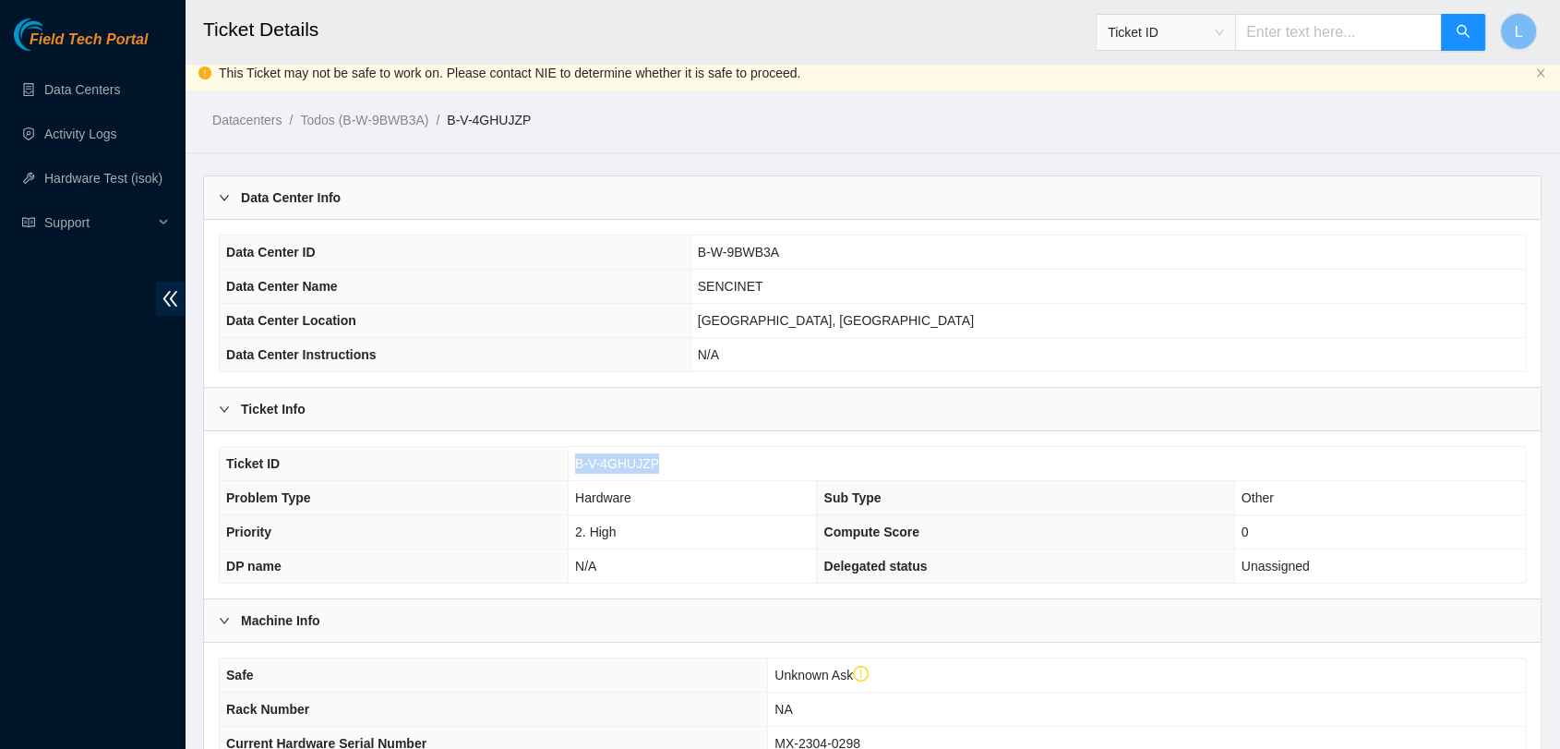
drag, startPoint x: 678, startPoint y: 459, endPoint x: 552, endPoint y: 471, distance: 127.0
click at [552, 471] on tr "Ticket ID B-V-4GHUJZP" at bounding box center [872, 464] width 1305 height 34
copy tr "B-V-4GHUJZP"
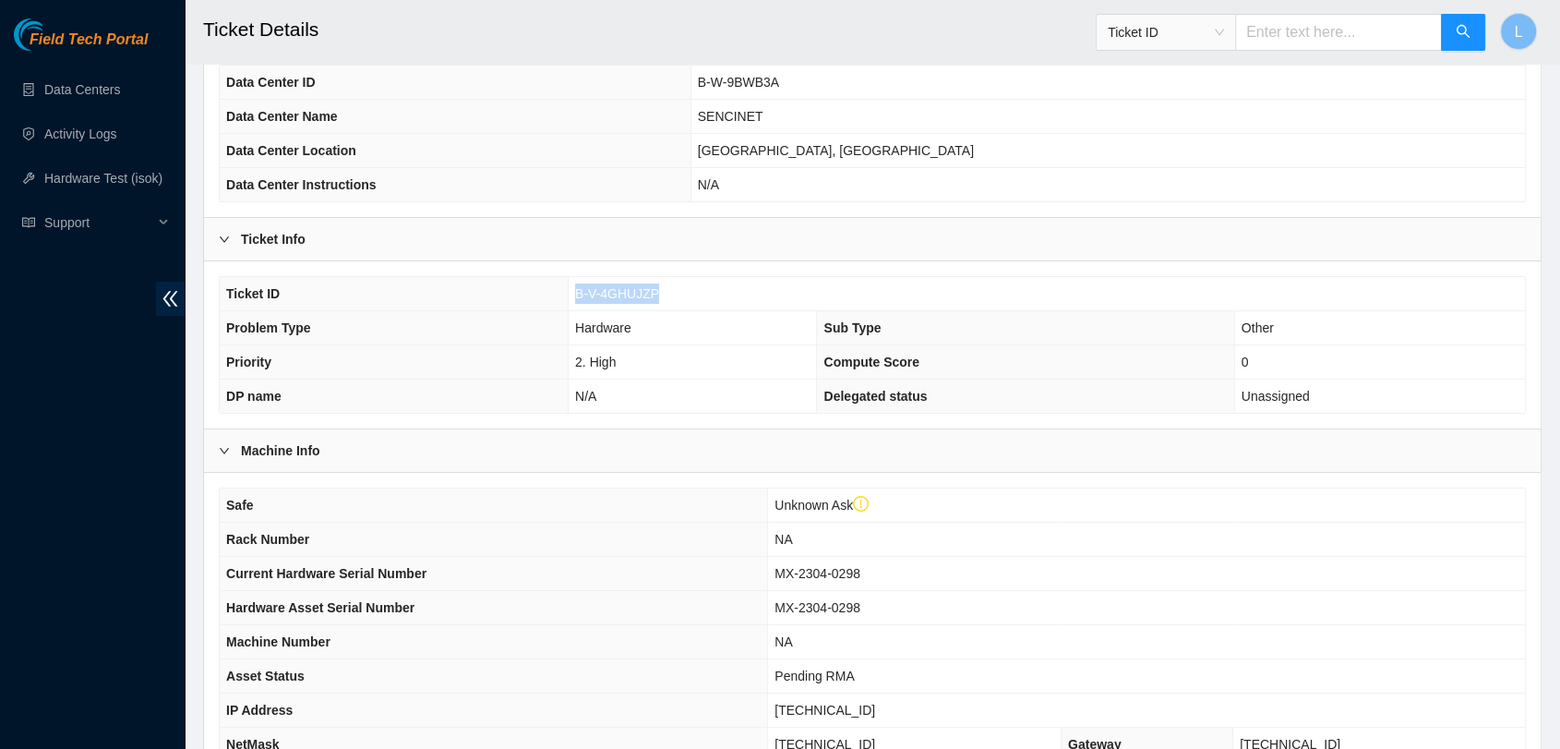
scroll to position [0, 0]
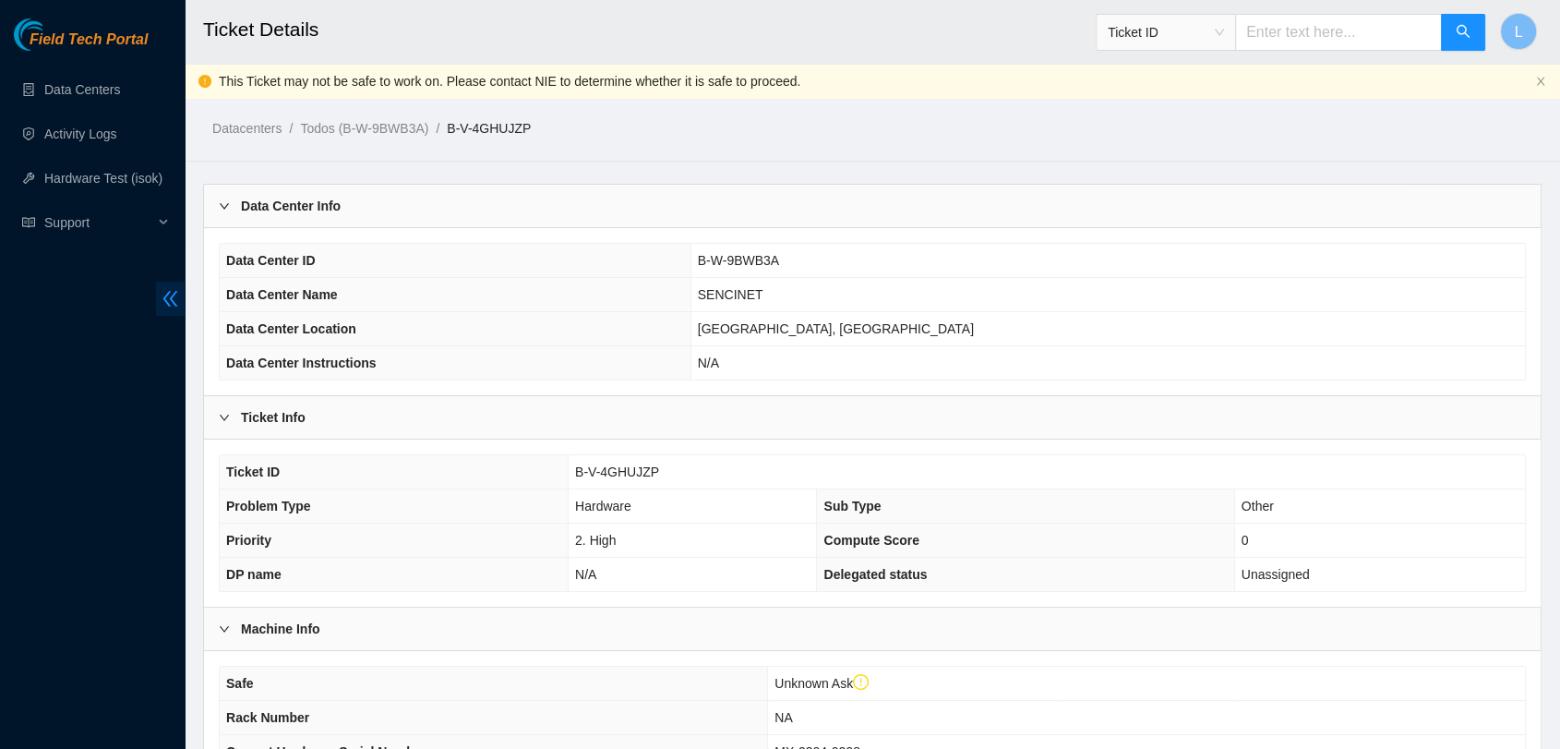
click at [174, 298] on icon "double-left" at bounding box center [170, 298] width 19 height 19
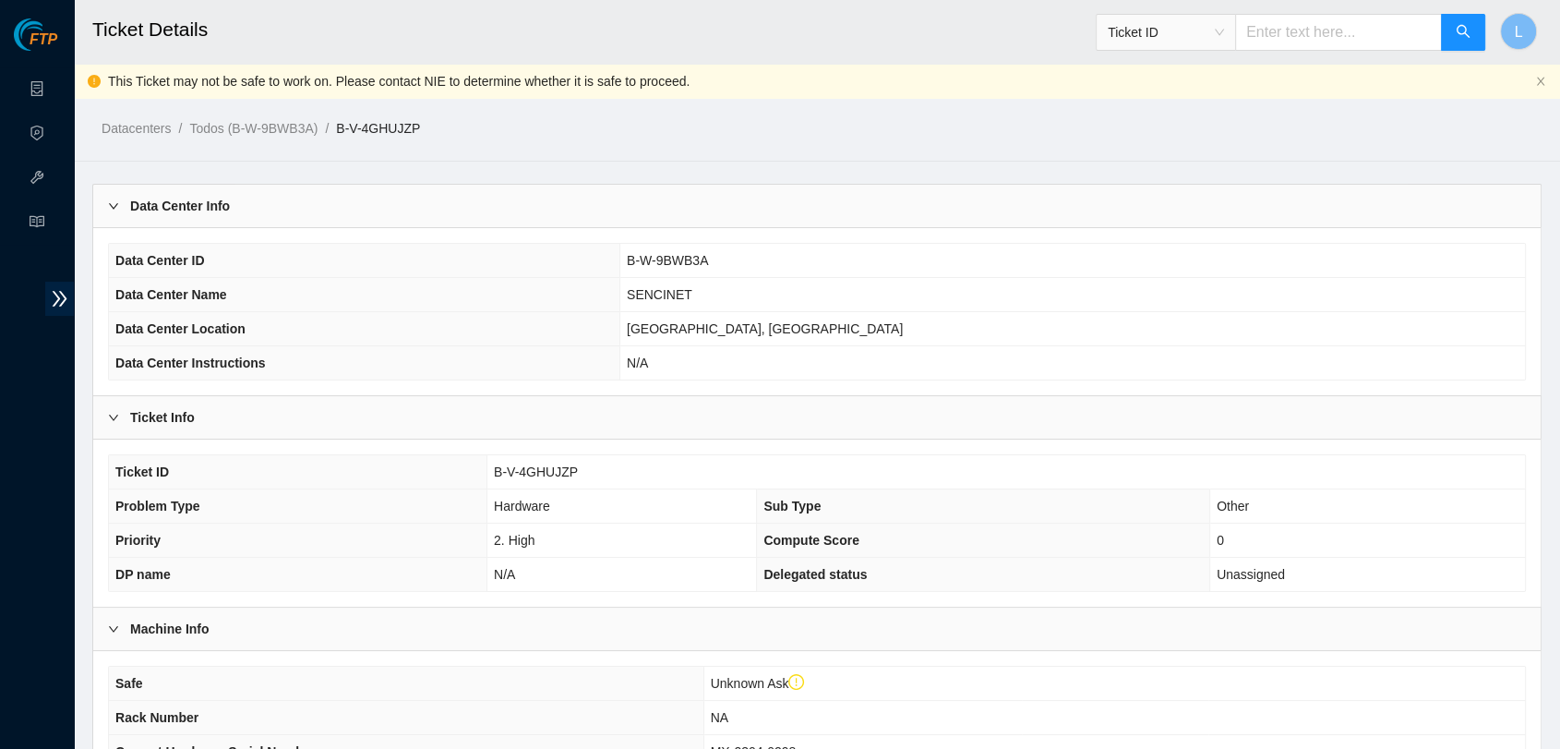
click at [174, 298] on span "Data Center Name" at bounding box center [171, 294] width 112 height 15
click at [885, 547] on th "Compute Score" at bounding box center [983, 540] width 453 height 34
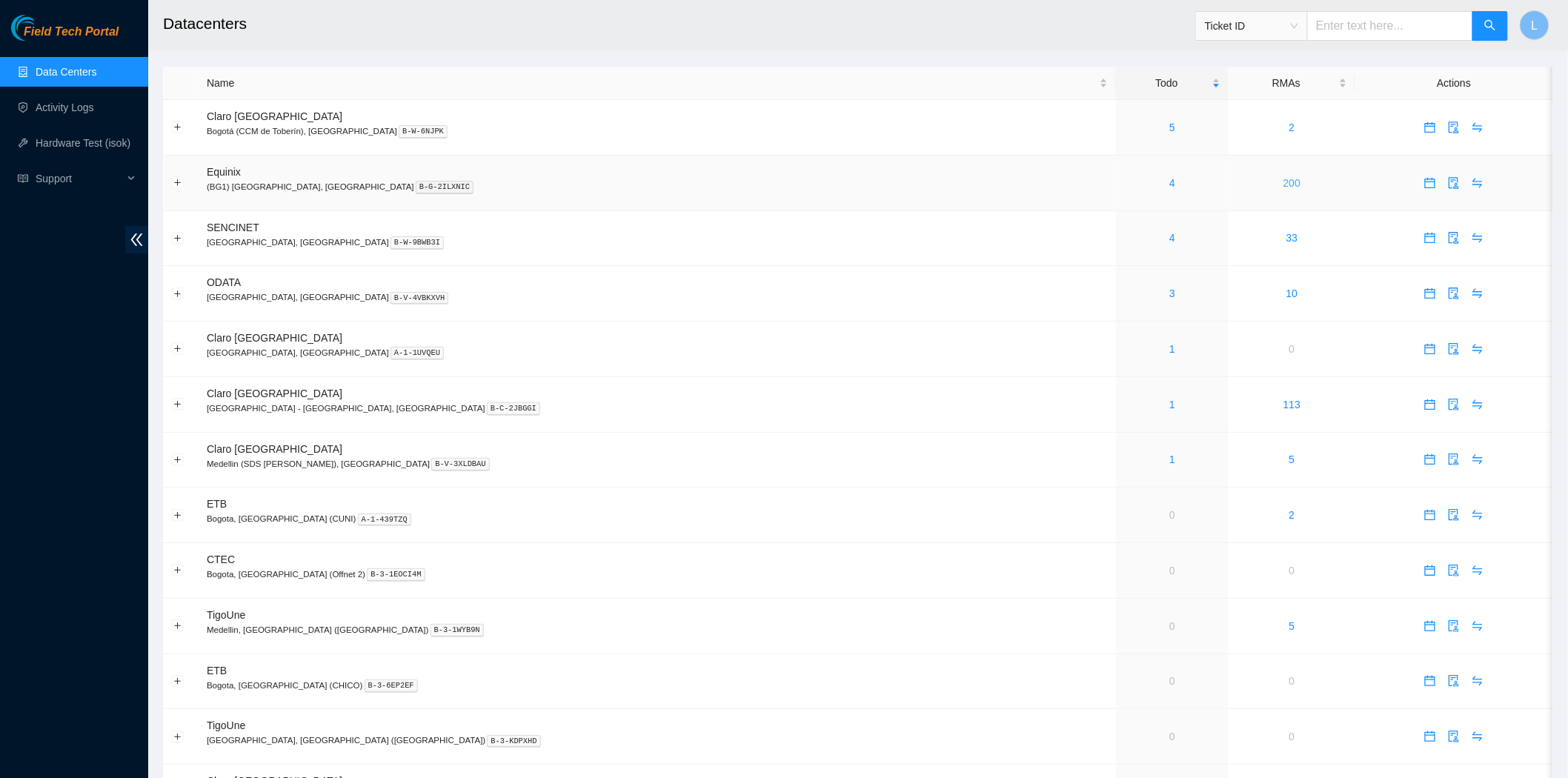
click at [1284, 184] on link "200" at bounding box center [1292, 183] width 17 height 12
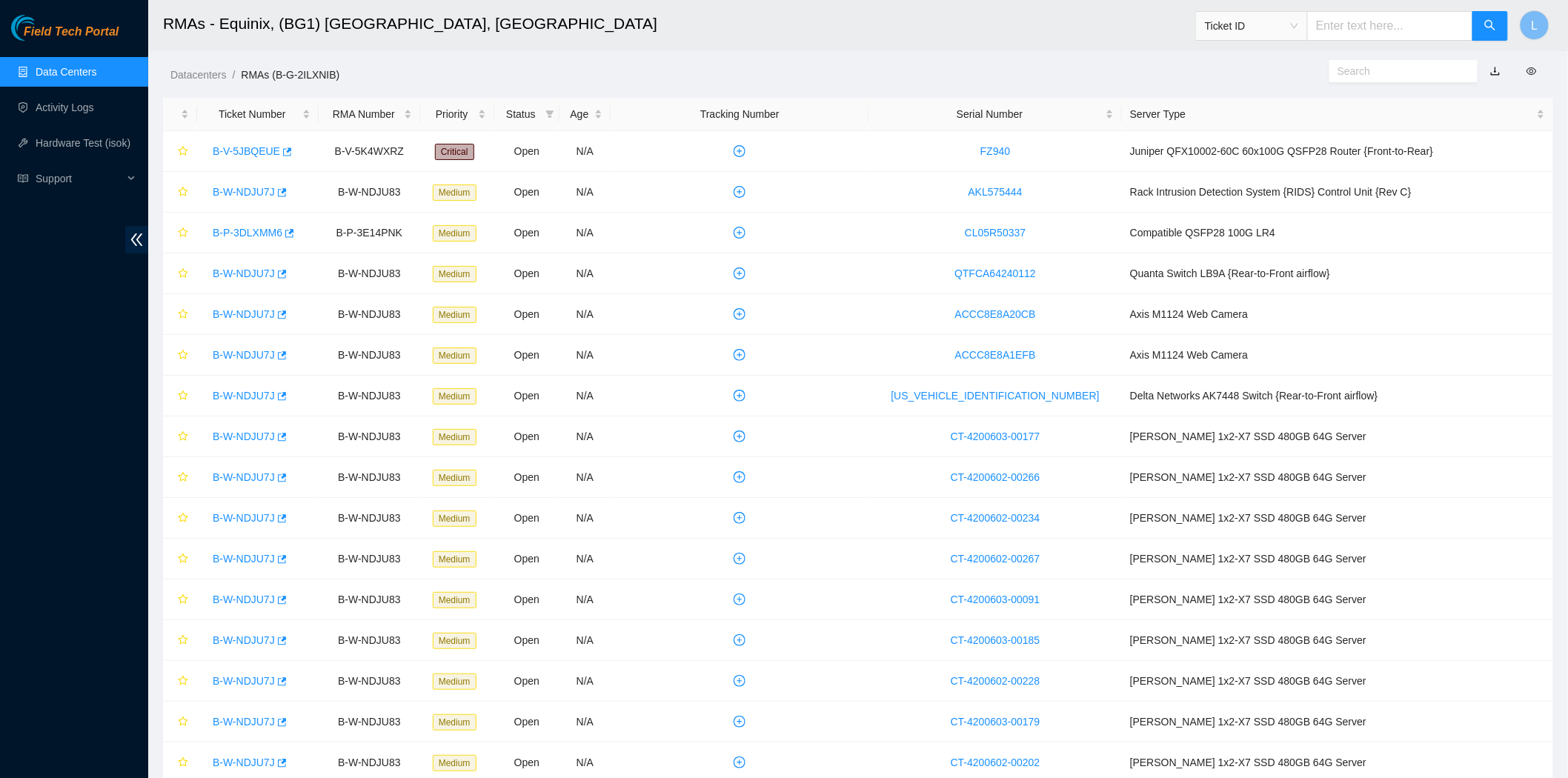
click at [1493, 74] on link "button" at bounding box center [1495, 71] width 10 height 12
click at [1254, 78] on div at bounding box center [1391, 71] width 355 height 24
click at [240, 153] on link "B-V-5JBQEUE" at bounding box center [246, 151] width 67 height 12
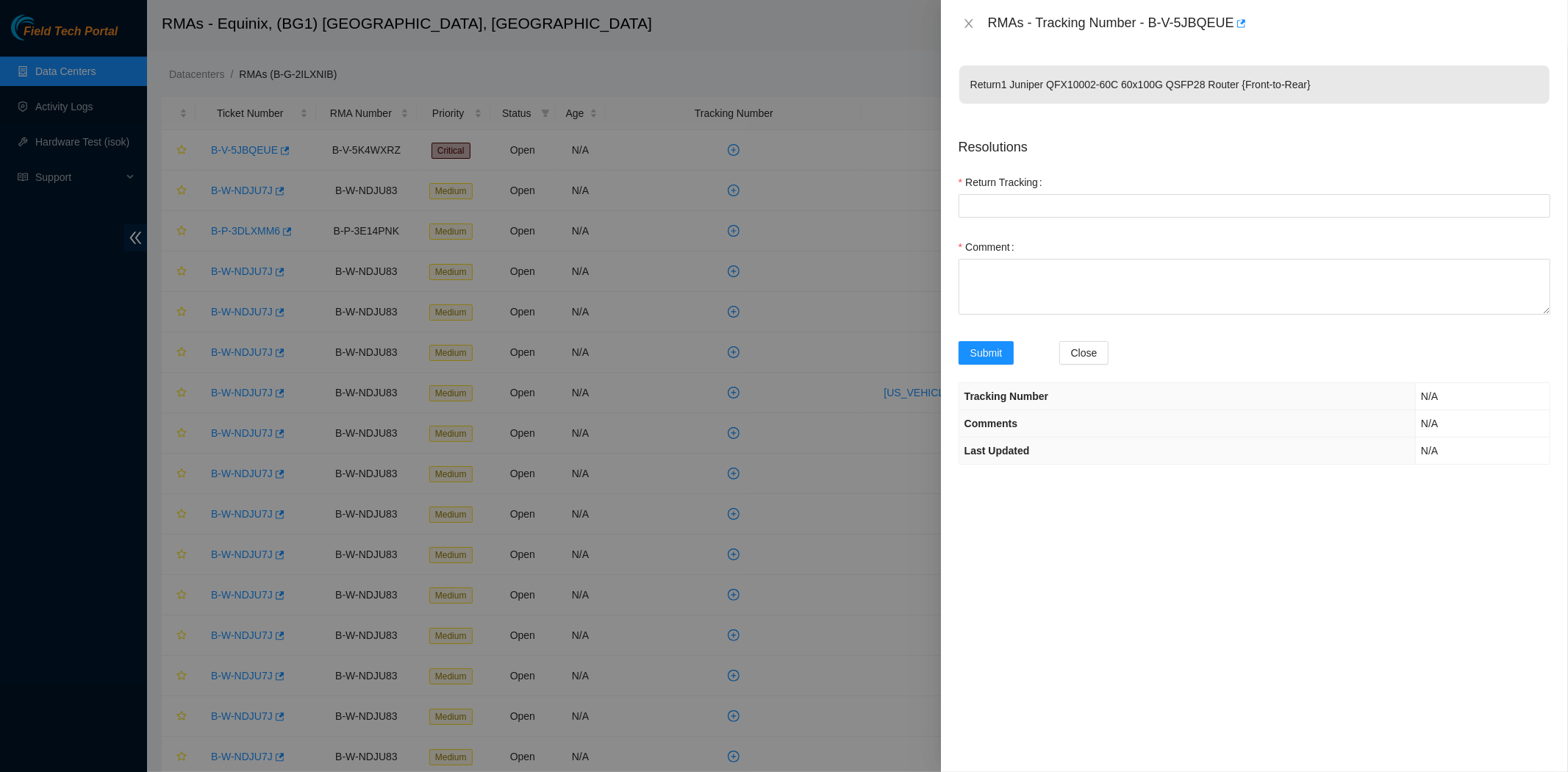
click at [1020, 406] on th "Tracking Number" at bounding box center [1187, 397] width 456 height 27
click at [1015, 394] on span "Tracking Number" at bounding box center [1006, 396] width 84 height 12
click at [969, 19] on icon "close" at bounding box center [968, 23] width 12 height 12
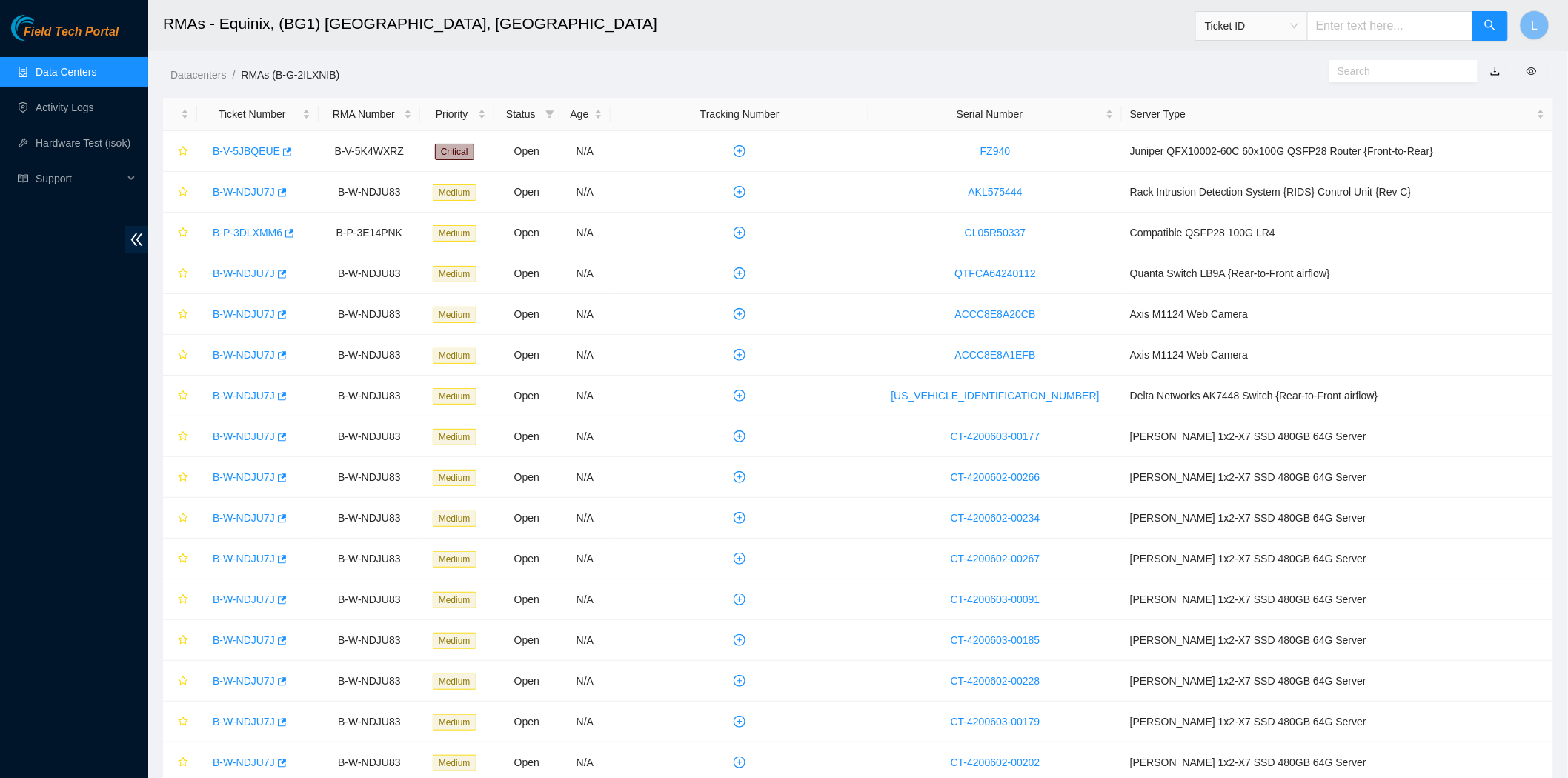
click at [901, 56] on div "Datacenters / RMAs (B-G-2ILXNIB) /" at bounding box center [681, 41] width 1065 height 83
click at [247, 233] on link "B-P-3DLXMM6" at bounding box center [247, 232] width 70 height 12
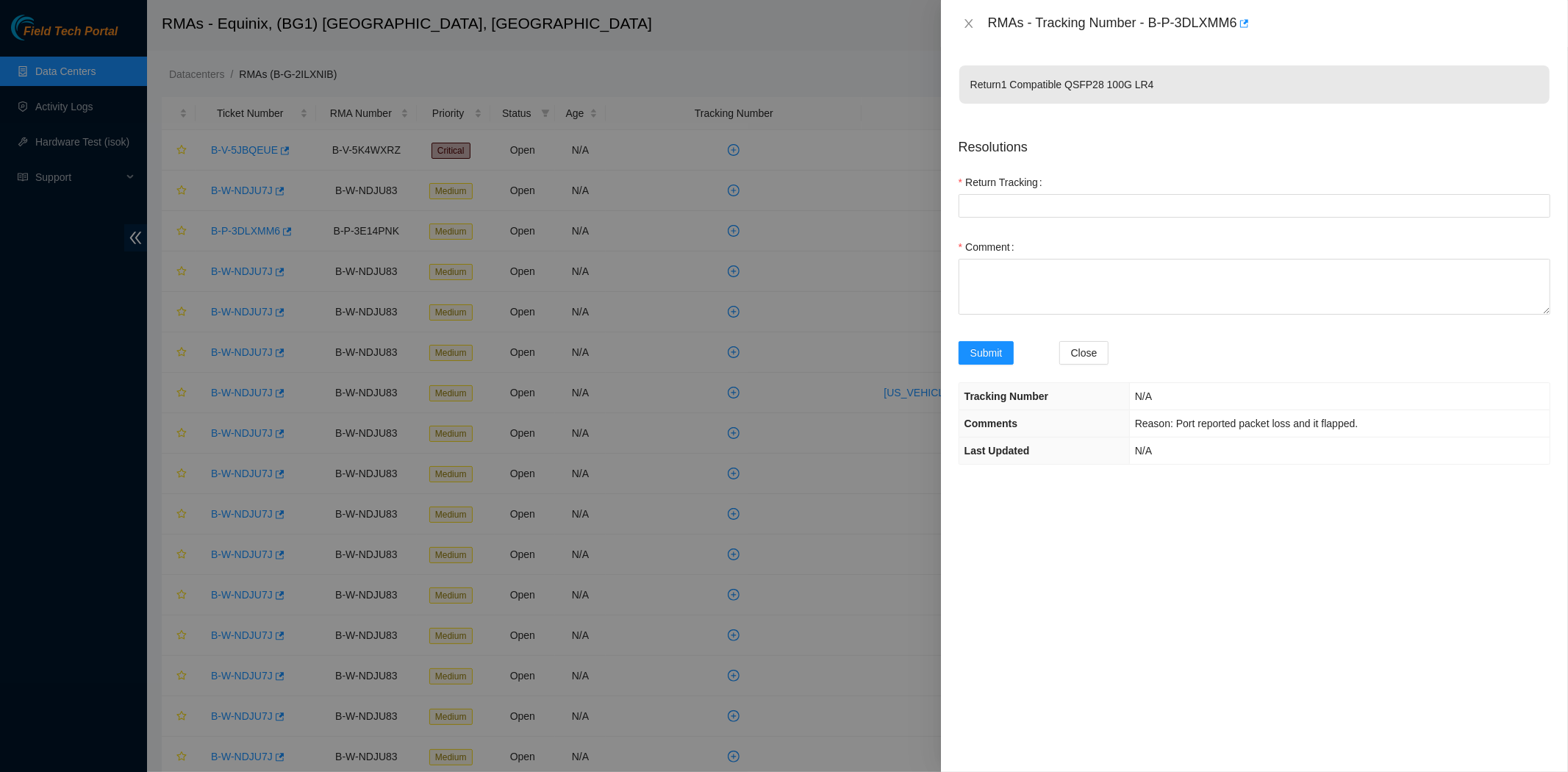
click at [256, 275] on div at bounding box center [784, 386] width 1568 height 772
click at [969, 24] on icon "close" at bounding box center [968, 23] width 8 height 9
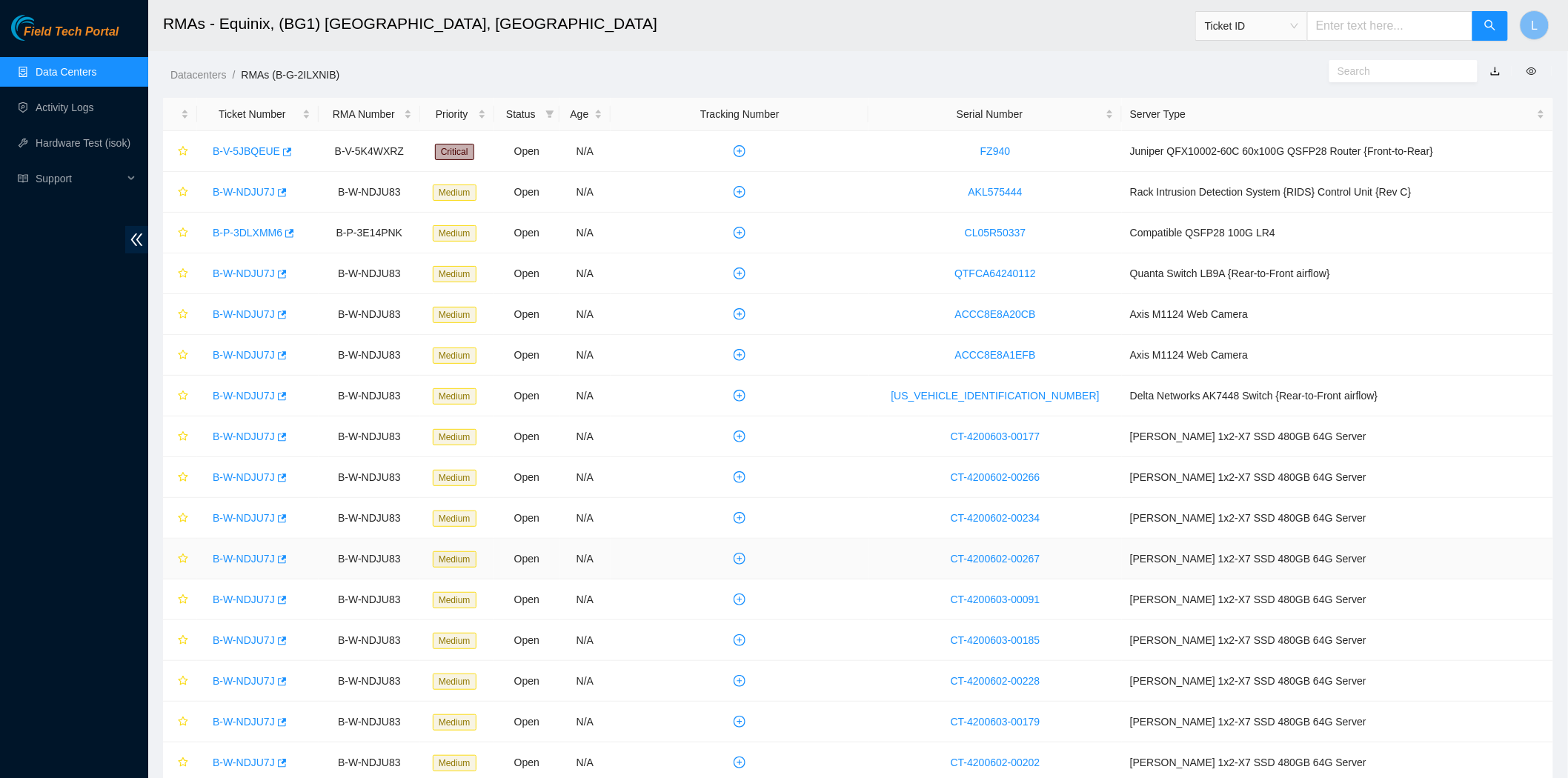
click at [250, 564] on link "B-W-NDJU7J" at bounding box center [244, 559] width 63 height 12
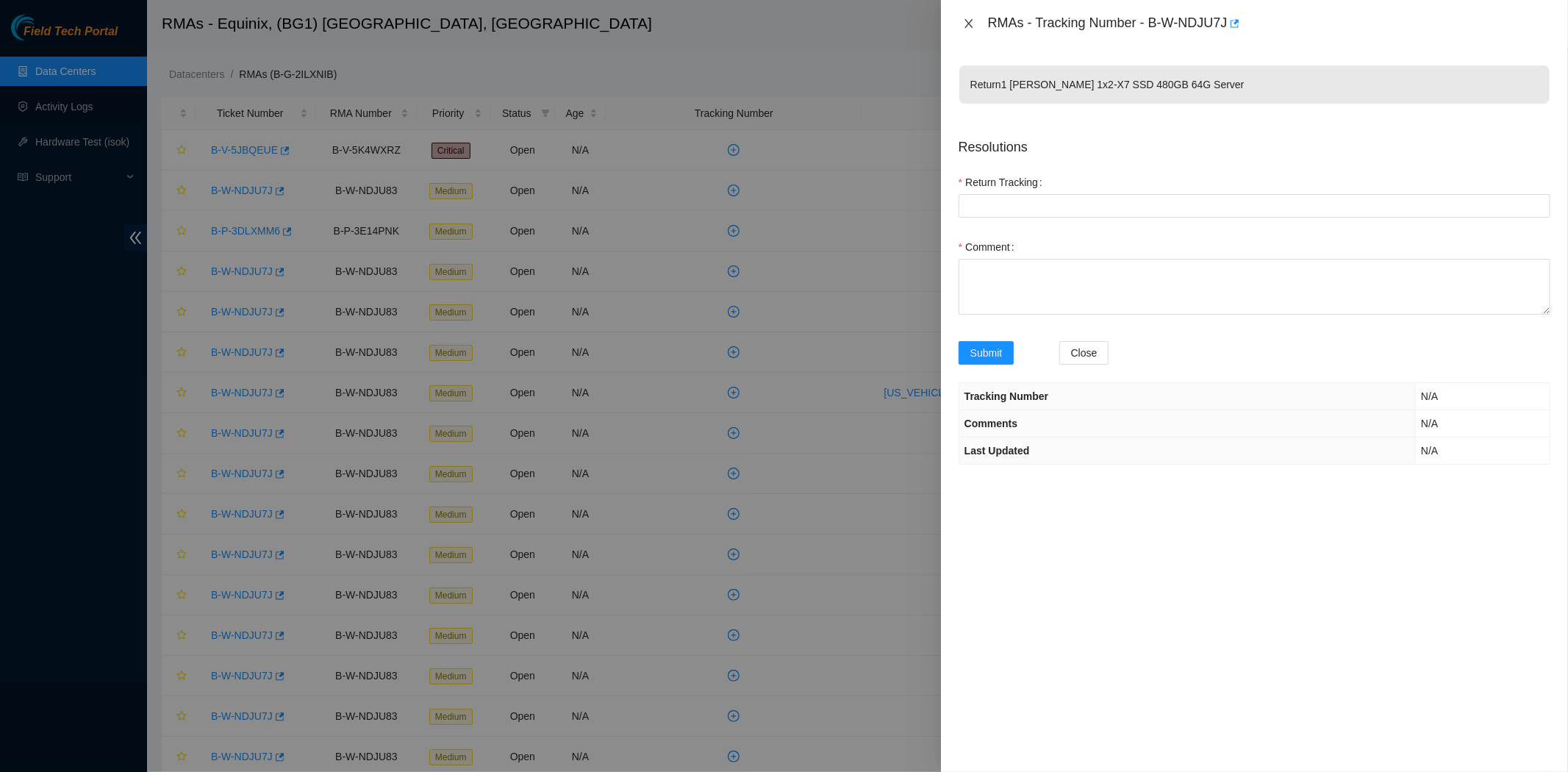
click at [960, 21] on button "Close" at bounding box center [969, 24] width 21 height 14
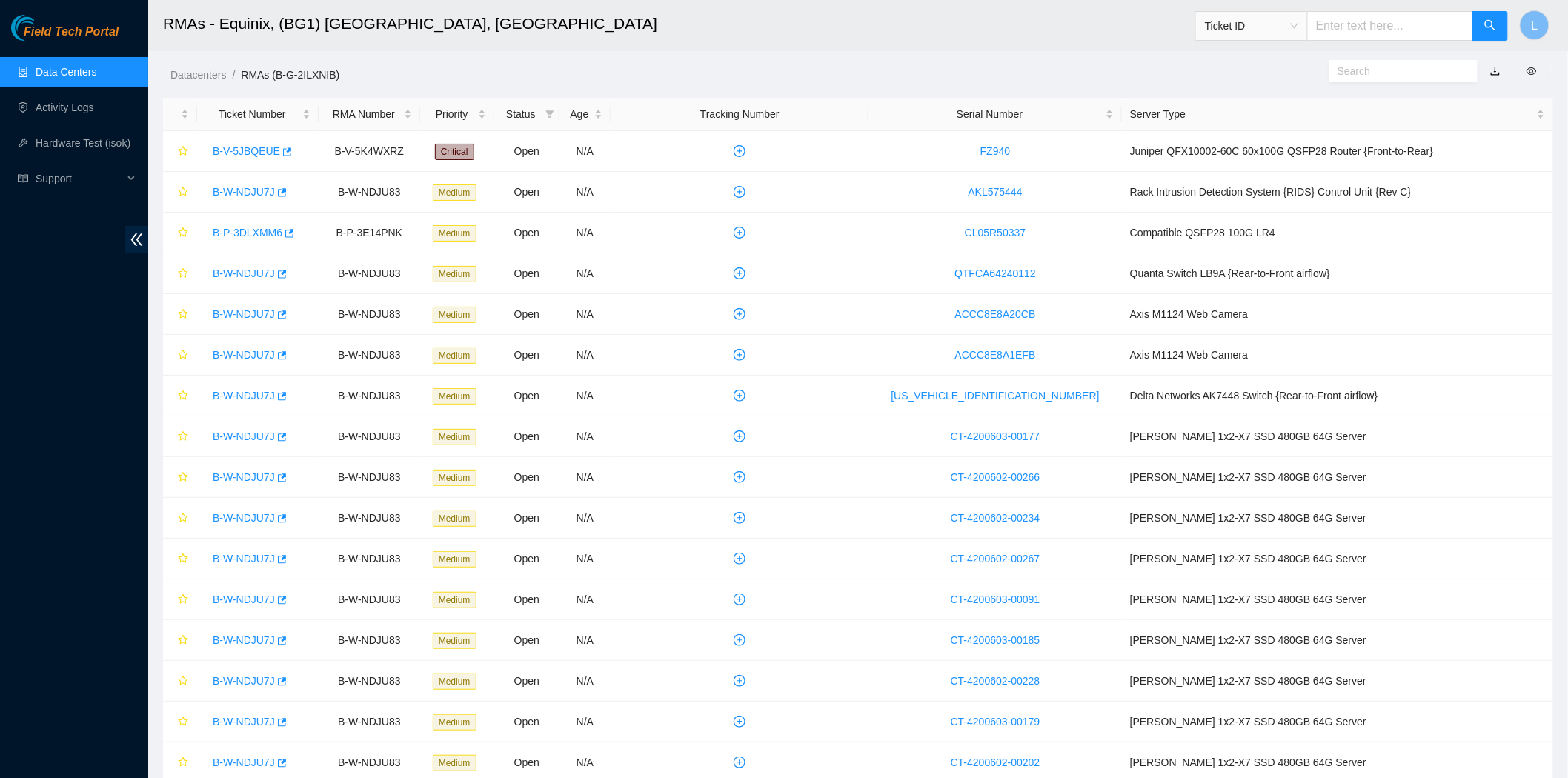
click at [1568, 21] on div "RMAs - Tracking Number - undefined Return Resolutions Return Tracking Comment S…" at bounding box center [1568, 389] width 0 height 778
click at [421, 188] on td "B-W-NDJU83" at bounding box center [369, 192] width 102 height 41
